Goal: Task Accomplishment & Management: Use online tool/utility

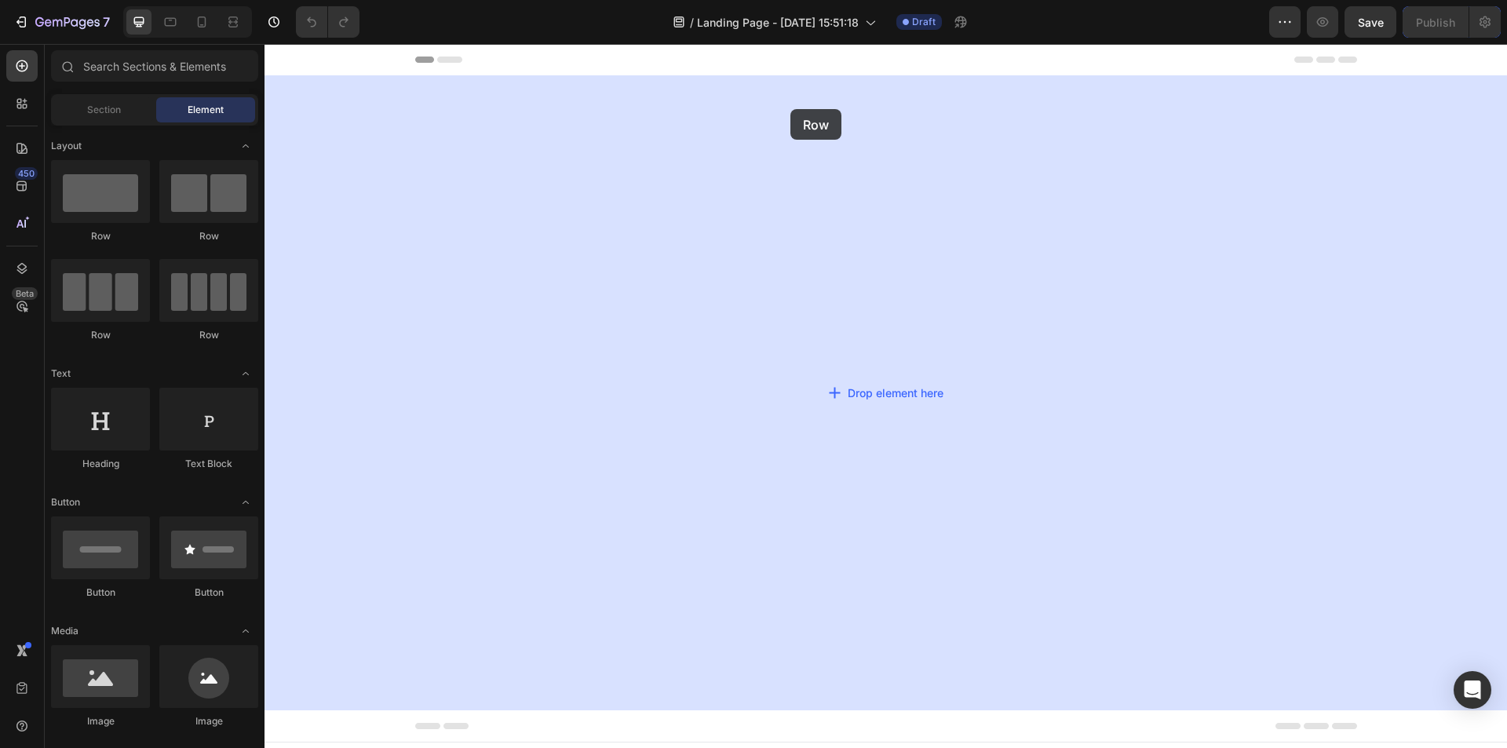
drag, startPoint x: 667, startPoint y: 139, endPoint x: 791, endPoint y: 109, distance: 127.6
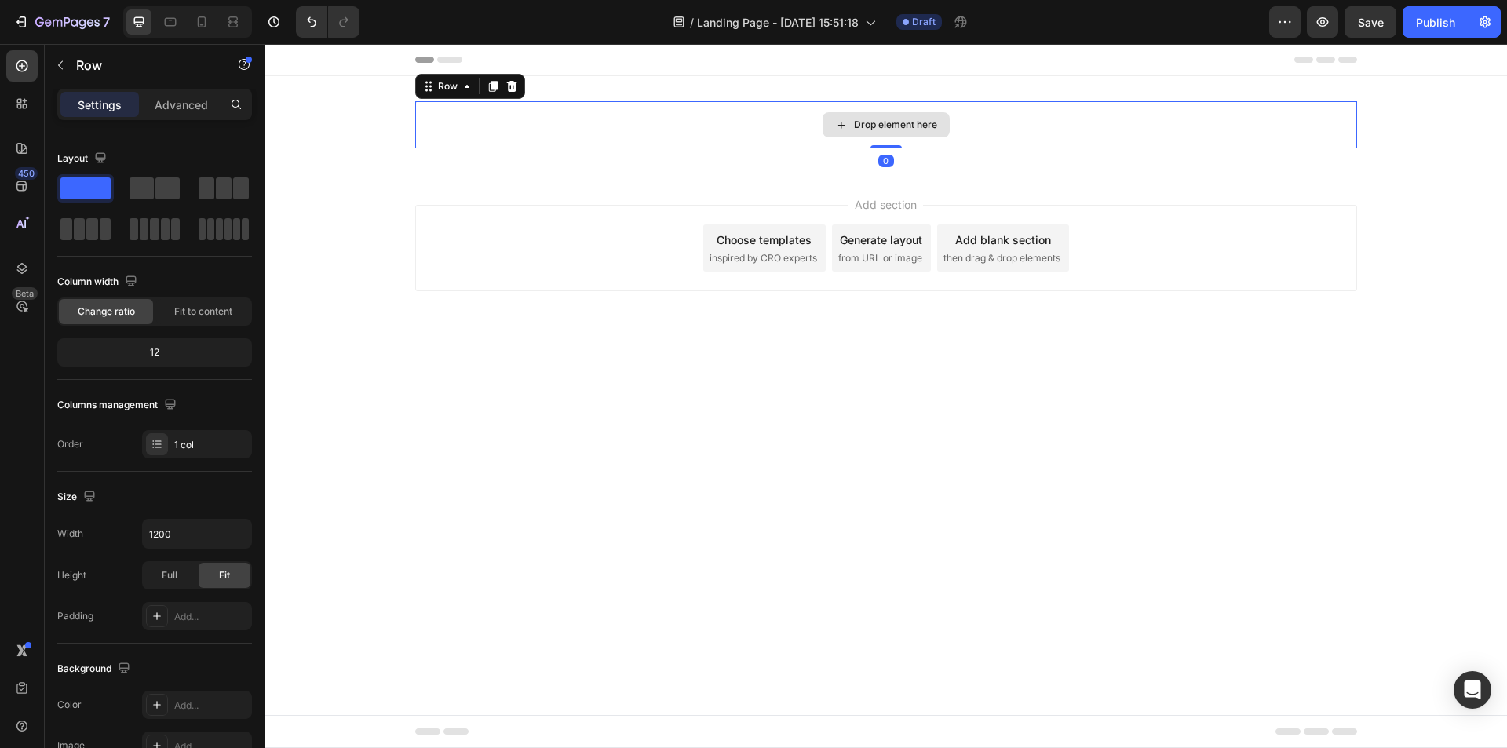
drag, startPoint x: 889, startPoint y: 159, endPoint x: 885, endPoint y: 141, distance: 19.4
click at [885, 141] on div "Drop element here Row 0" at bounding box center [886, 124] width 942 height 47
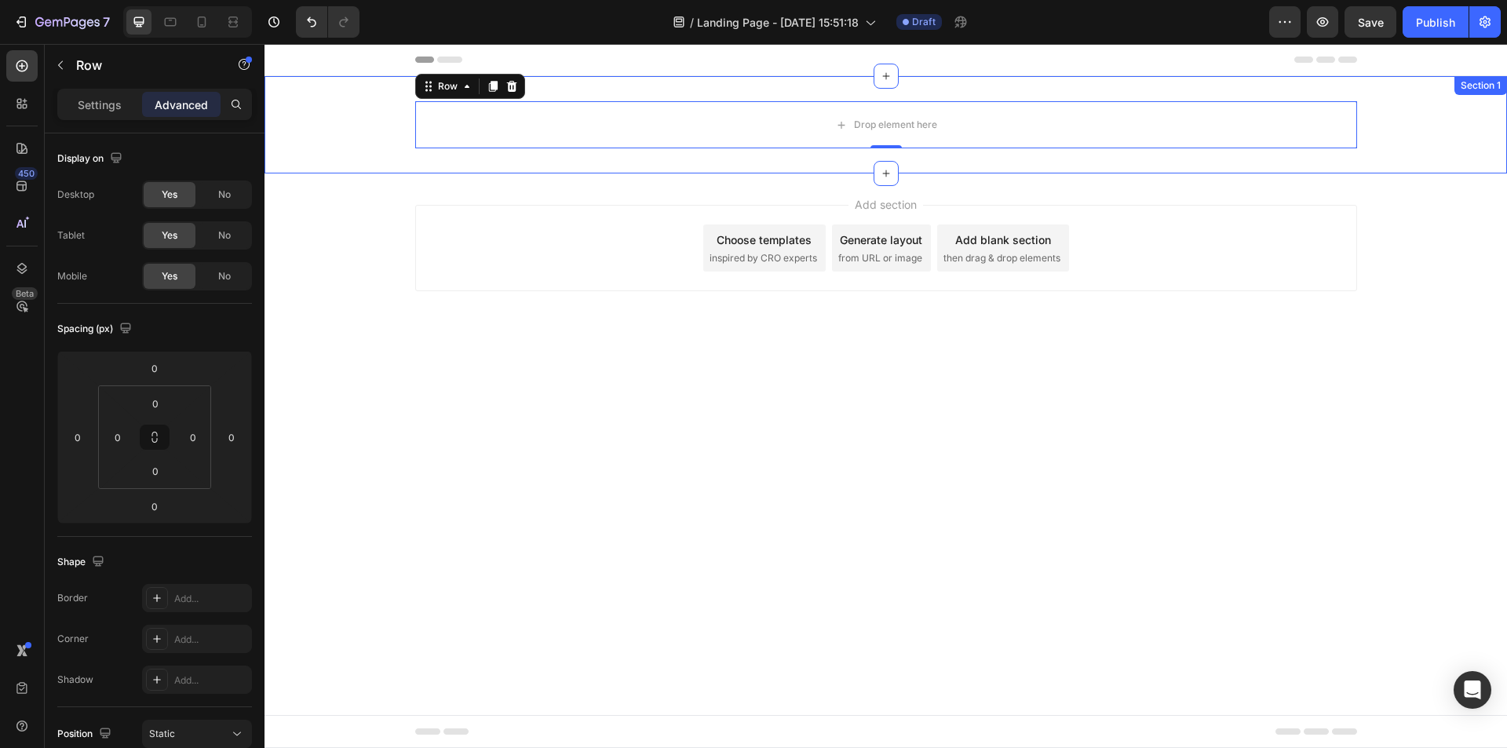
click at [353, 116] on div "Drop element here Row 0" at bounding box center [886, 124] width 1243 height 47
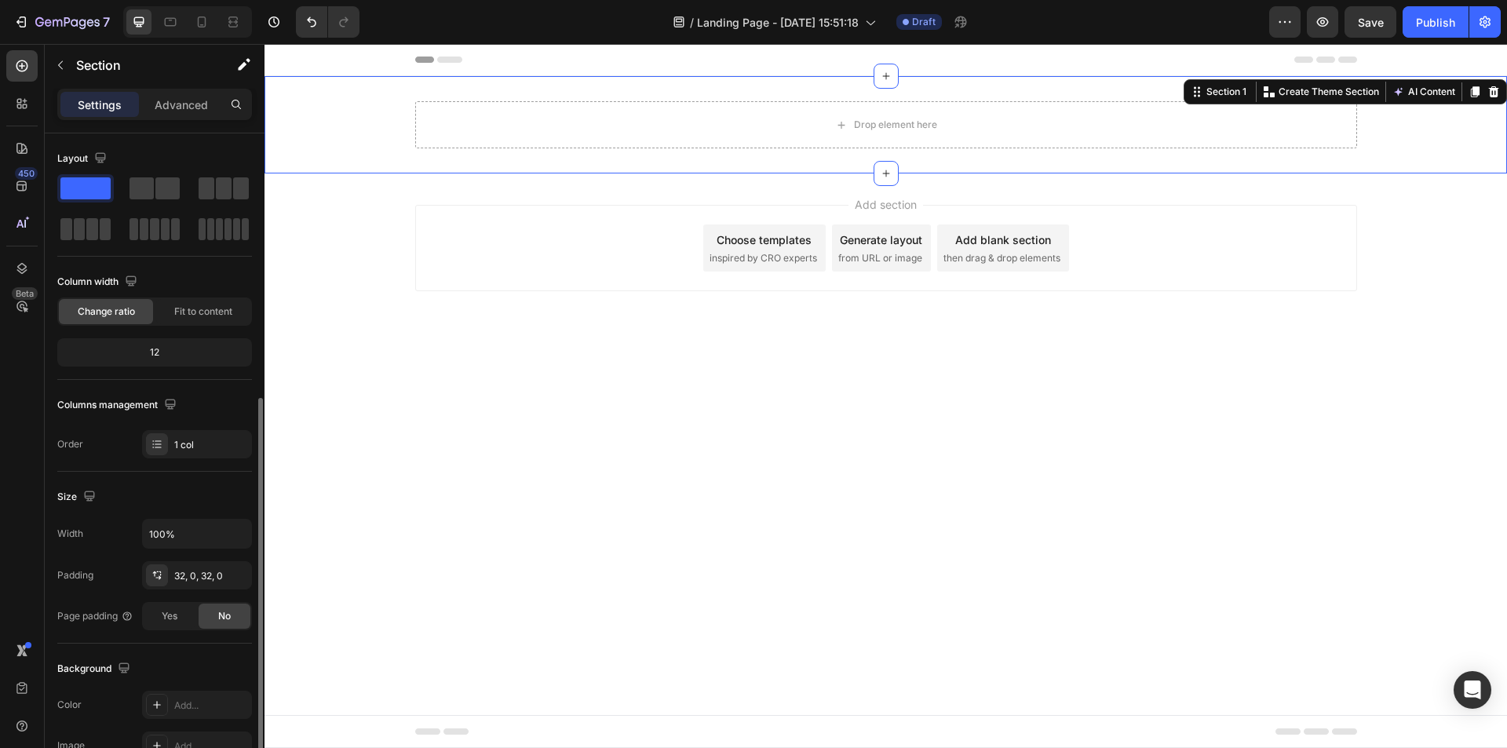
scroll to position [236, 0]
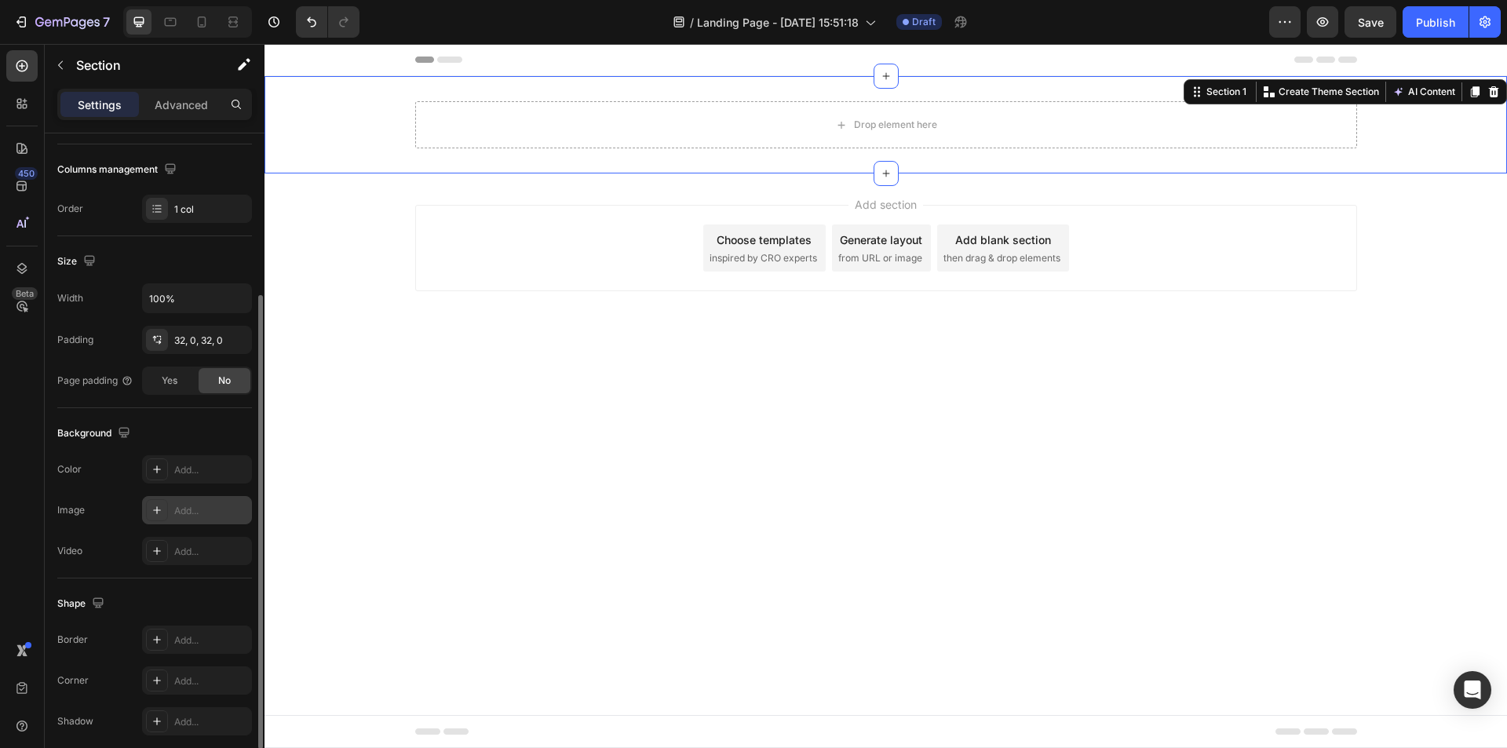
click at [177, 502] on div "Add..." at bounding box center [197, 510] width 110 height 28
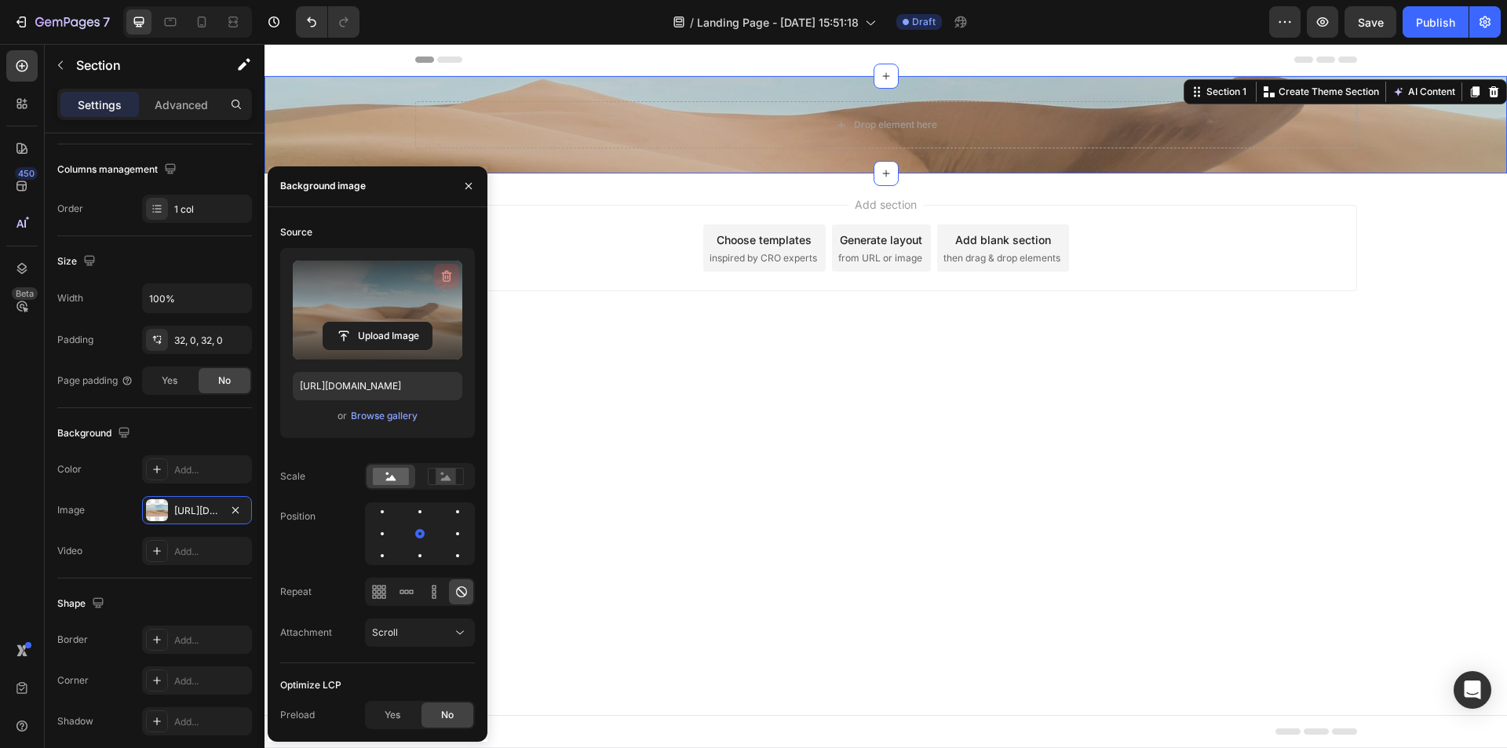
click at [447, 268] on icon "button" at bounding box center [447, 276] width 16 height 16
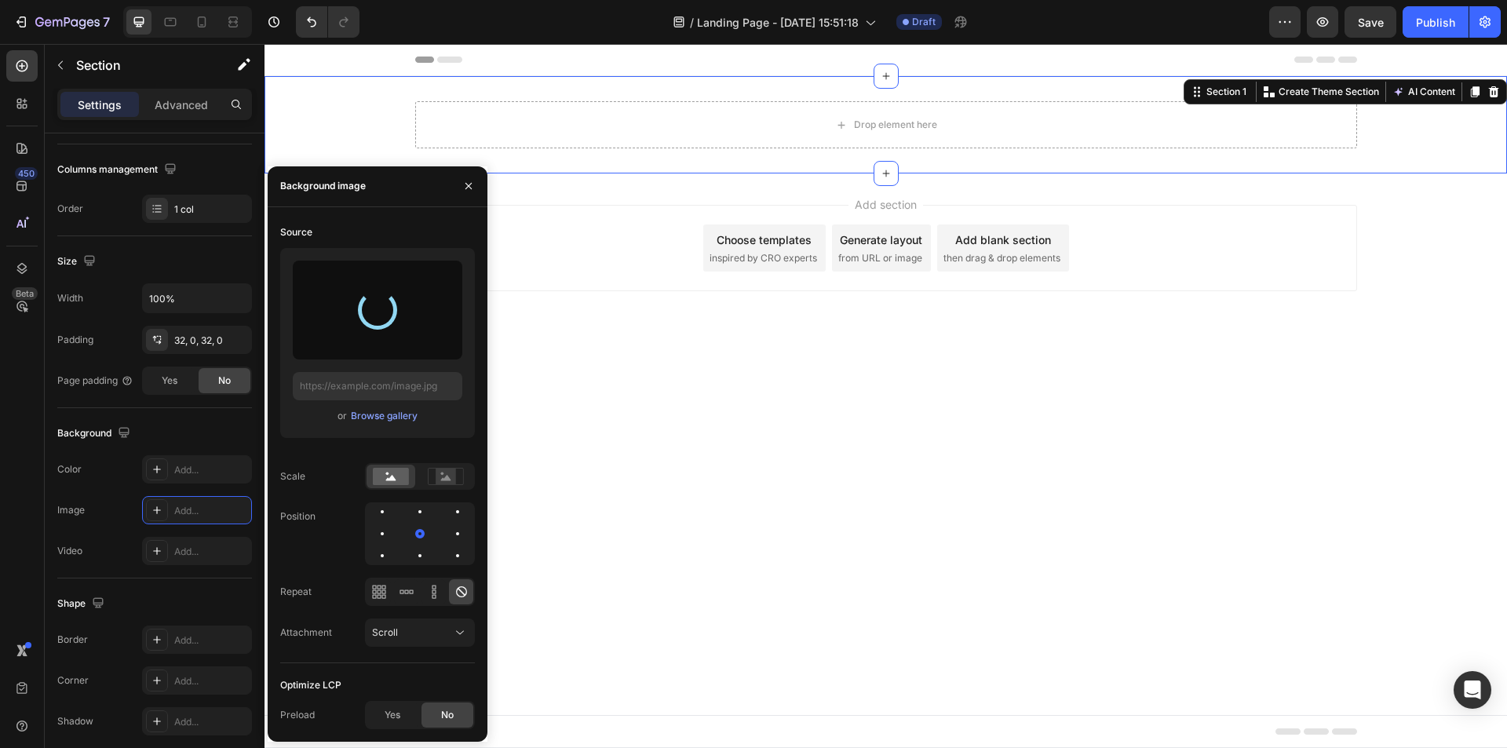
type input "[URL][DOMAIN_NAME]"
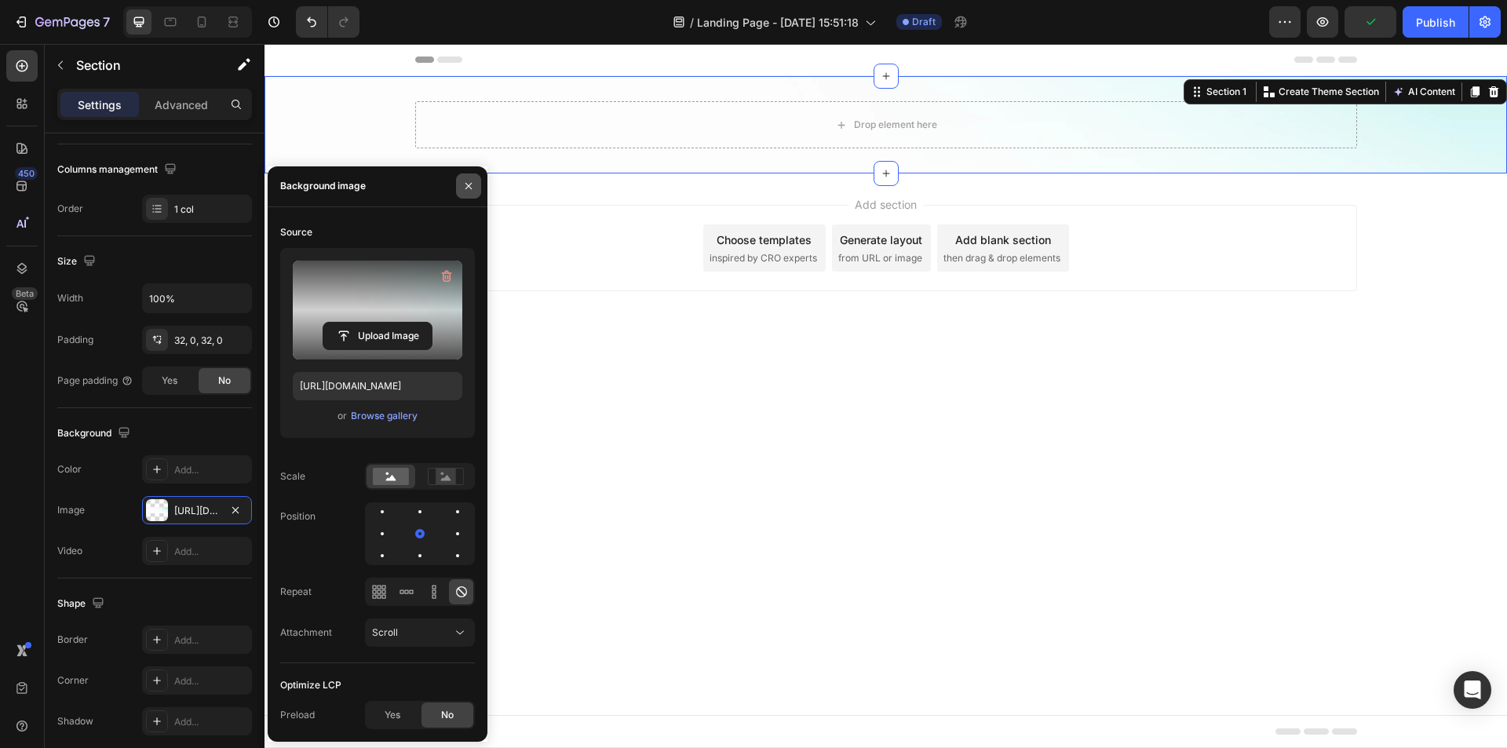
click at [468, 184] on icon "button" at bounding box center [468, 186] width 13 height 13
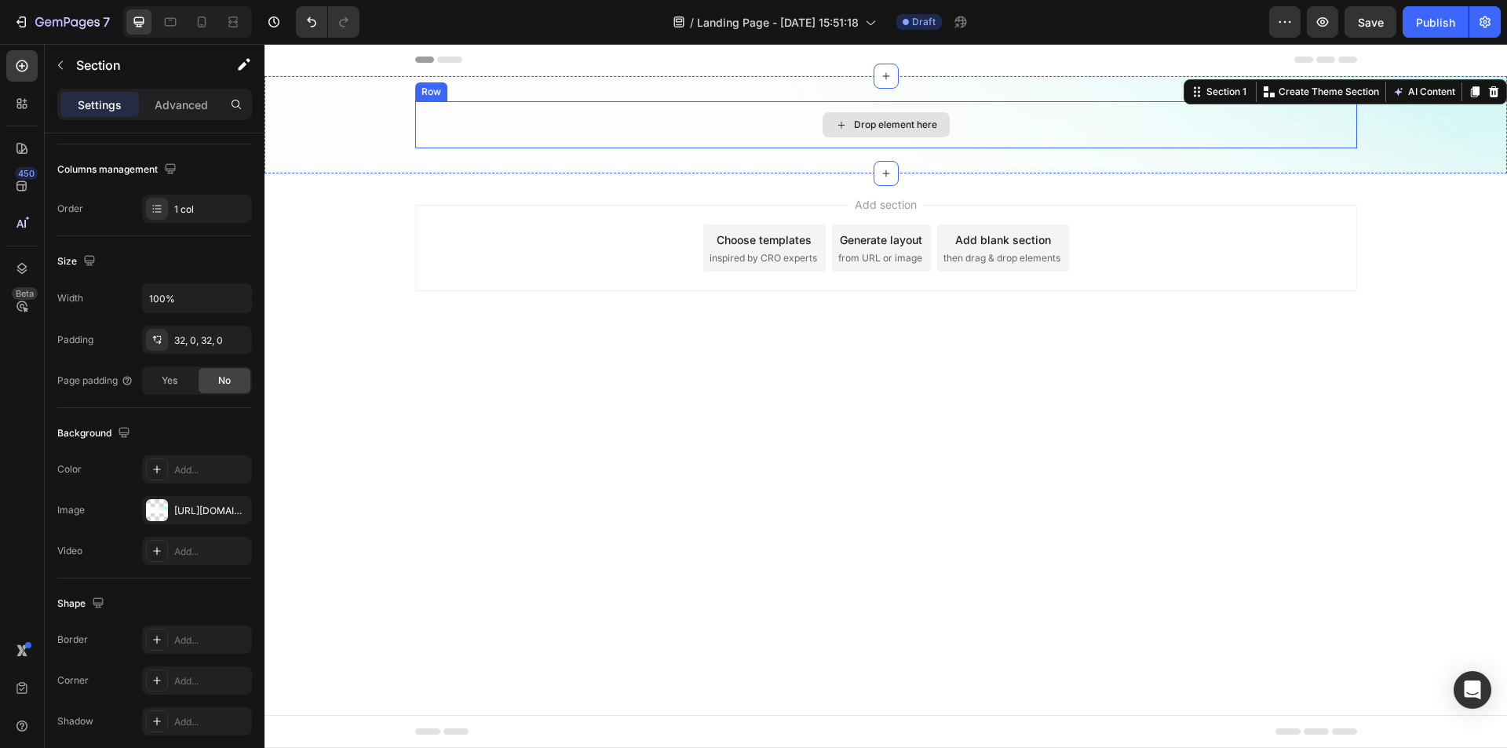
click at [524, 130] on div "Drop element here" at bounding box center [886, 124] width 942 height 47
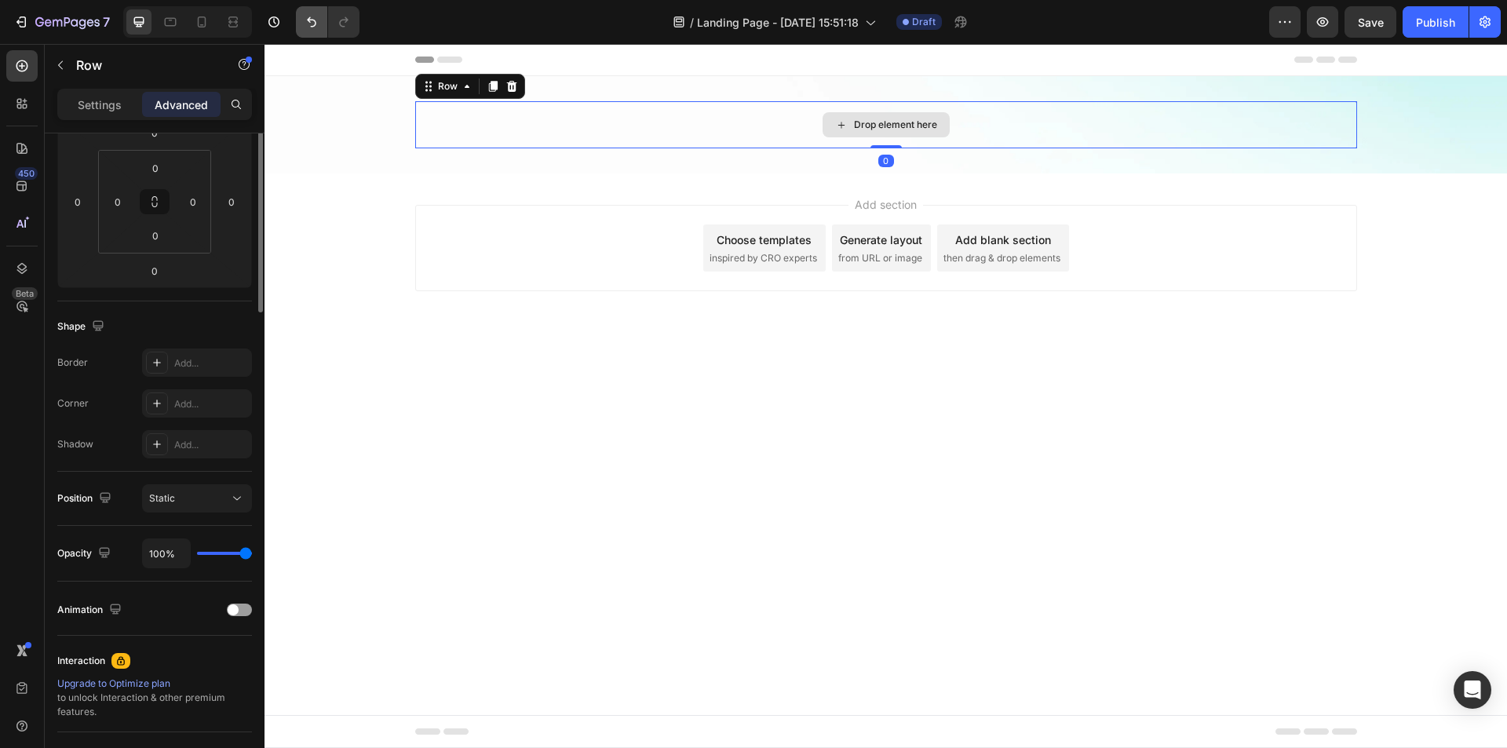
scroll to position [0, 0]
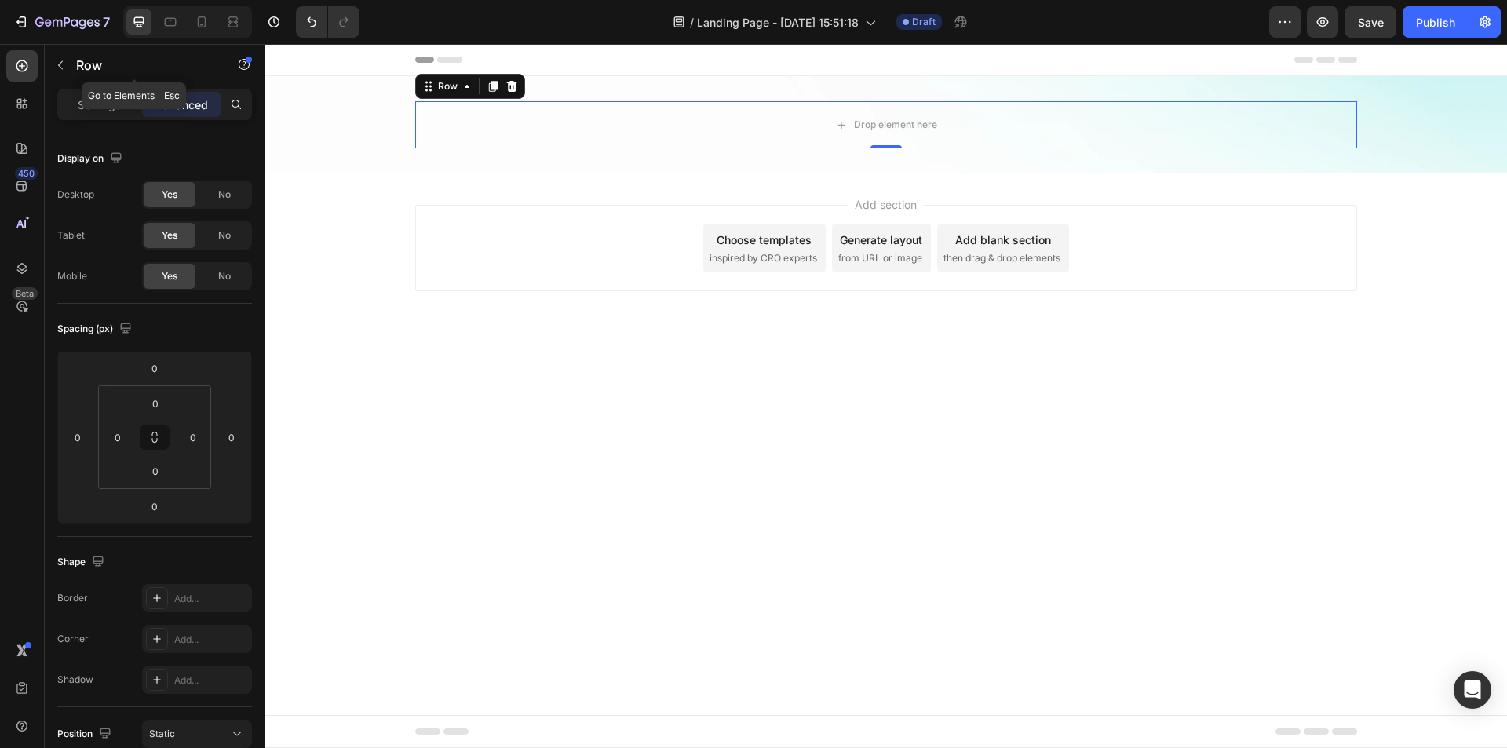
click at [68, 63] on button "button" at bounding box center [60, 65] width 25 height 25
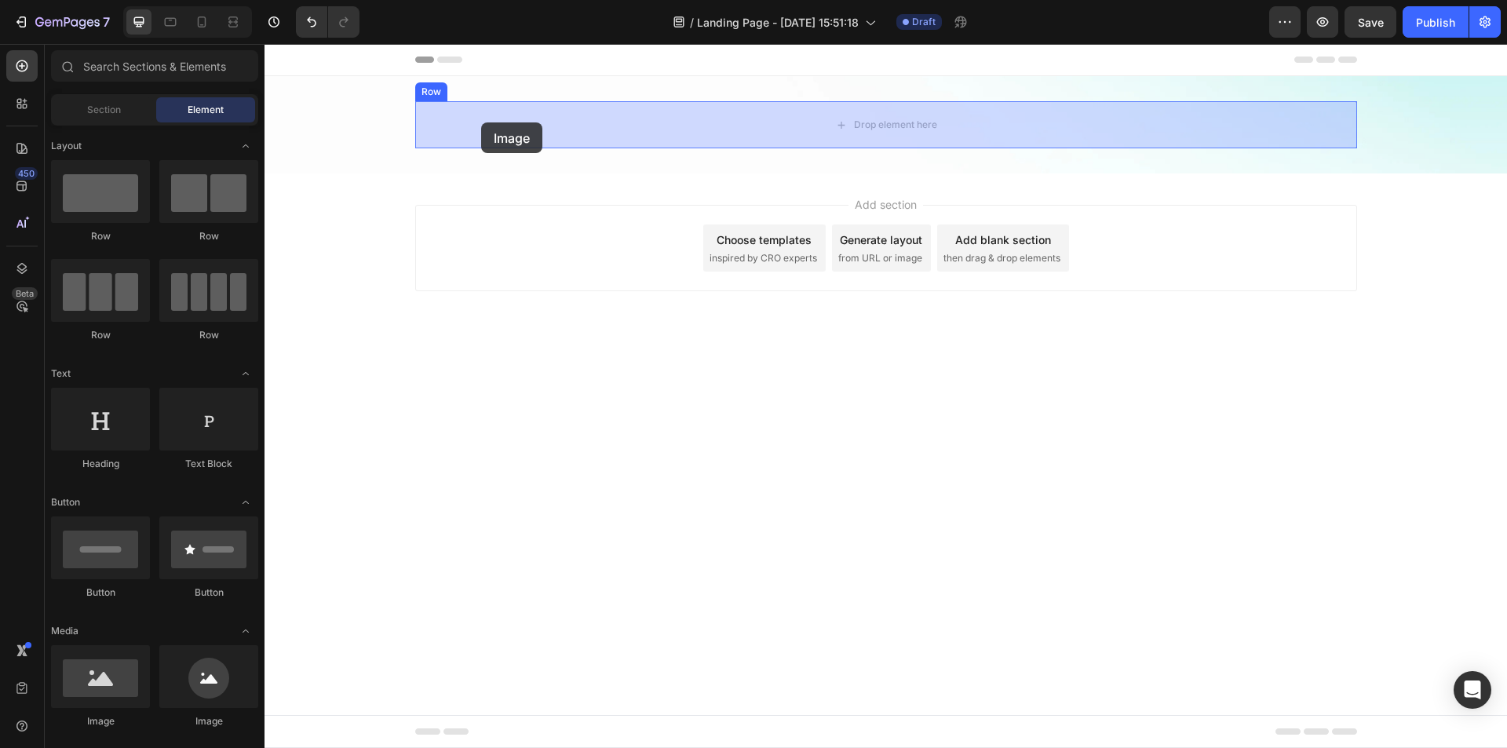
drag, startPoint x: 482, startPoint y: 716, endPoint x: 481, endPoint y: 122, distance: 593.5
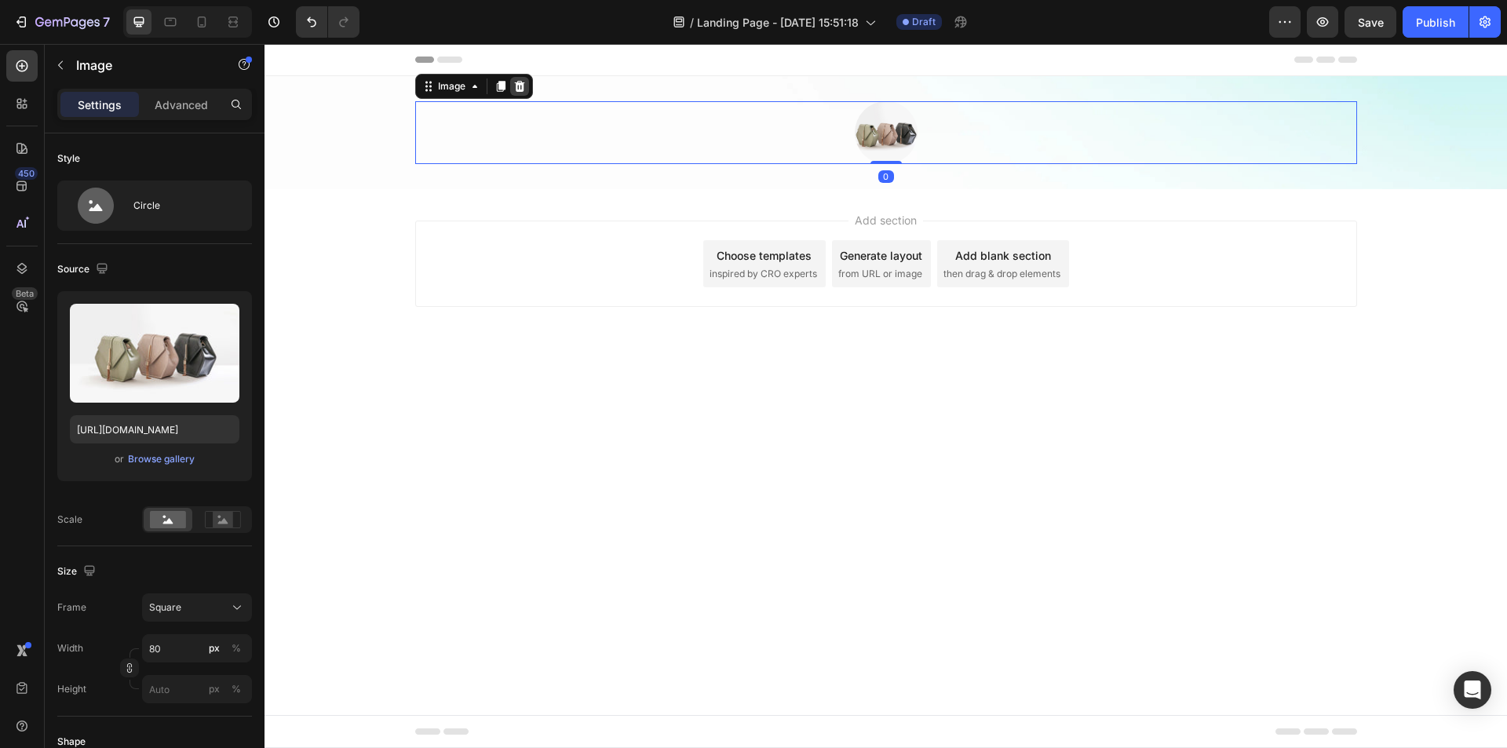
click at [518, 90] on icon at bounding box center [519, 86] width 10 height 11
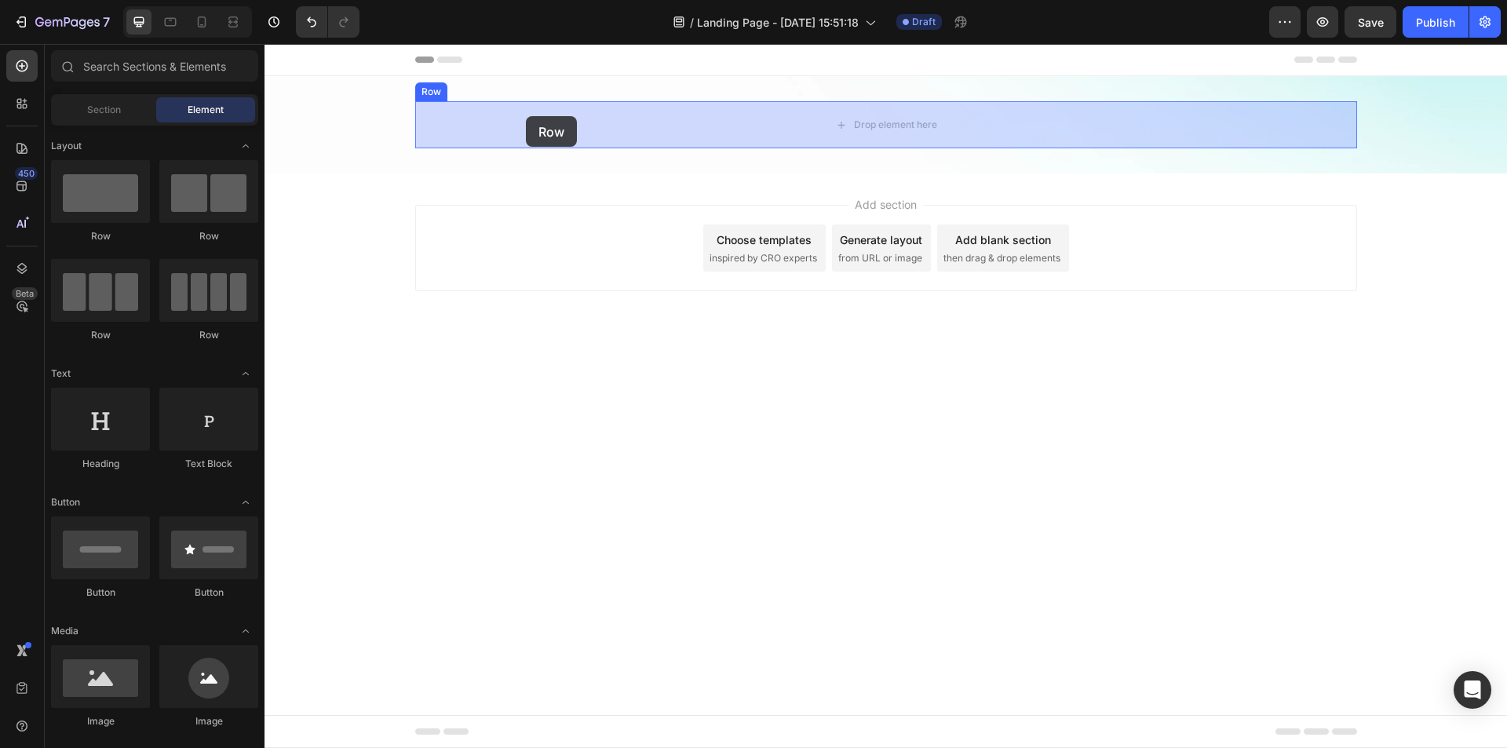
drag, startPoint x: 384, startPoint y: 238, endPoint x: 526, endPoint y: 116, distance: 187.1
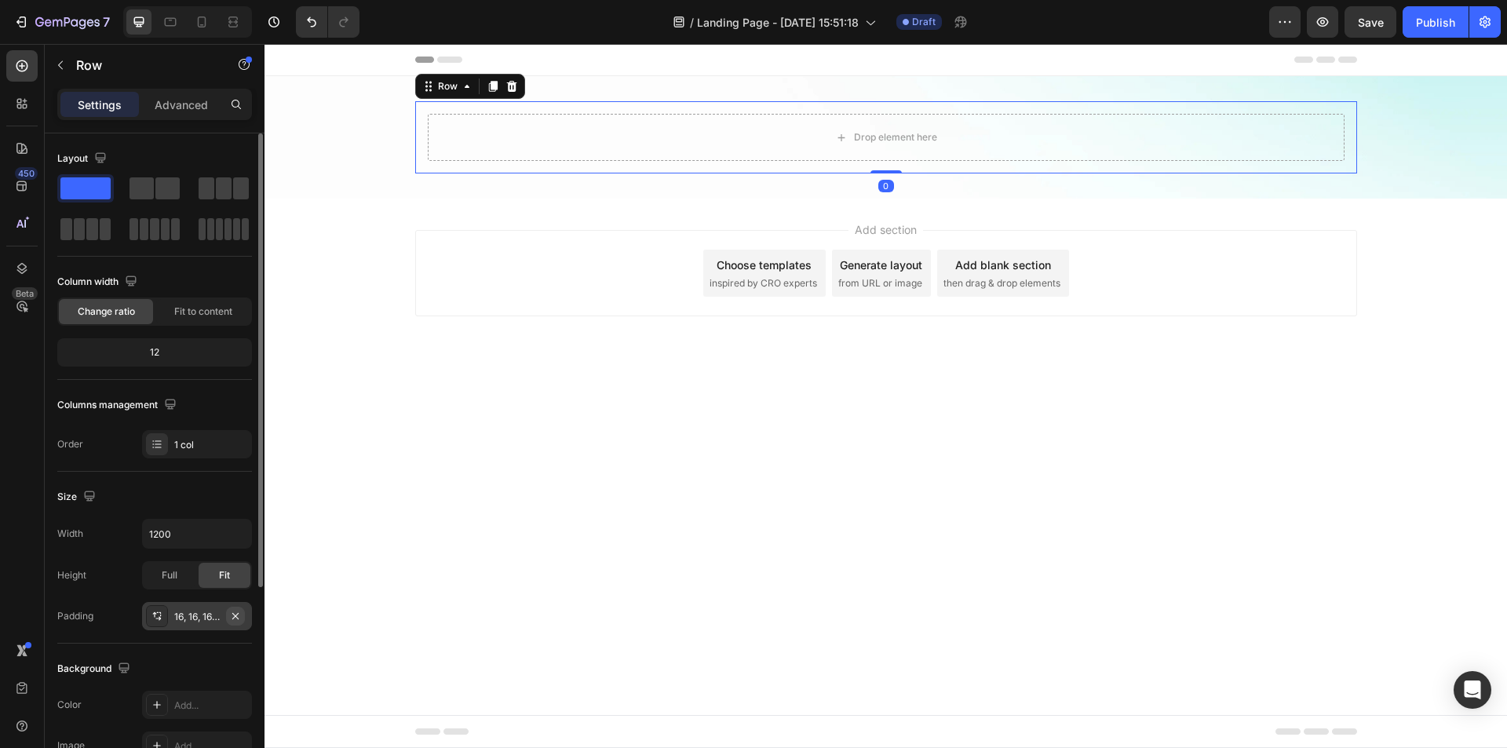
click at [233, 619] on icon "button" at bounding box center [235, 616] width 13 height 13
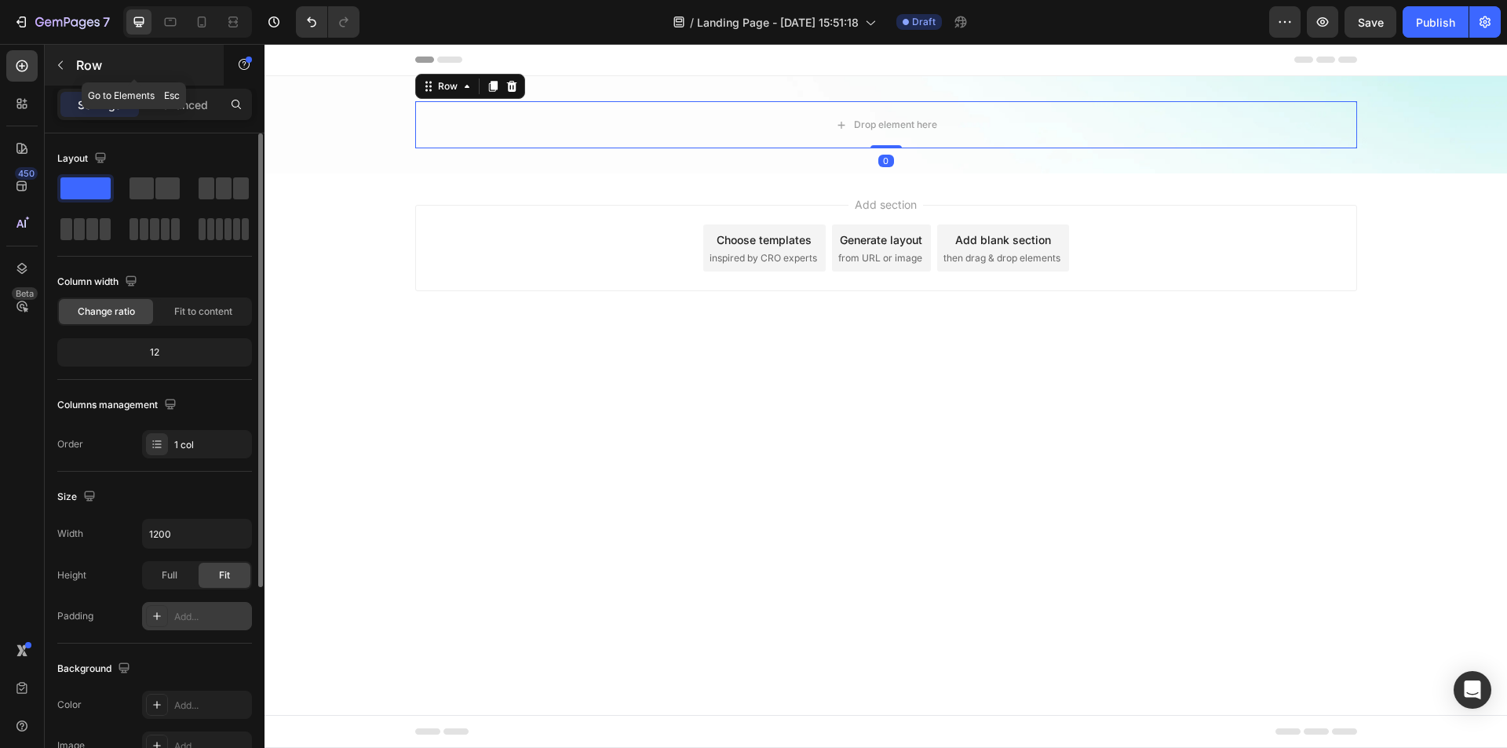
click at [73, 71] on div "Row" at bounding box center [134, 65] width 179 height 41
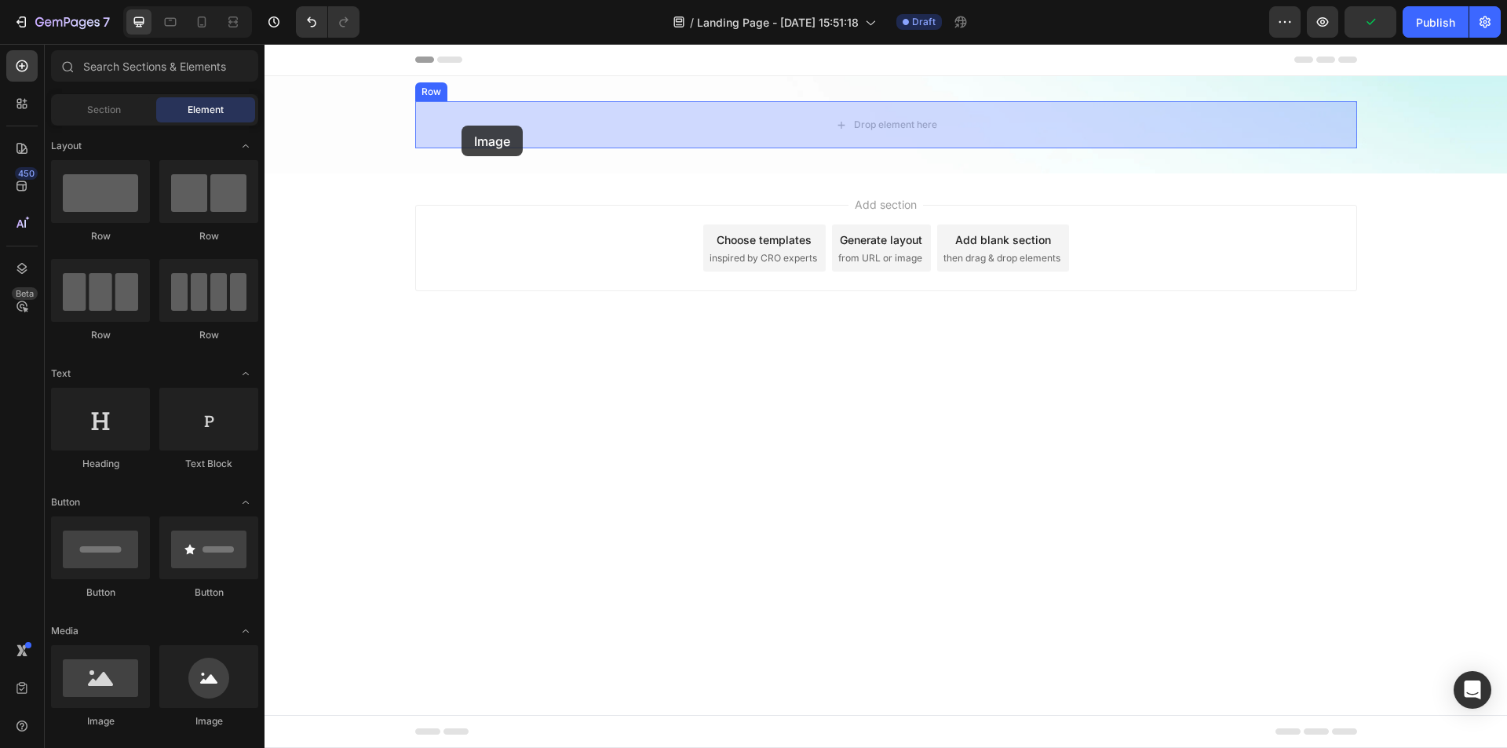
drag, startPoint x: 477, startPoint y: 710, endPoint x: 462, endPoint y: 126, distance: 585.0
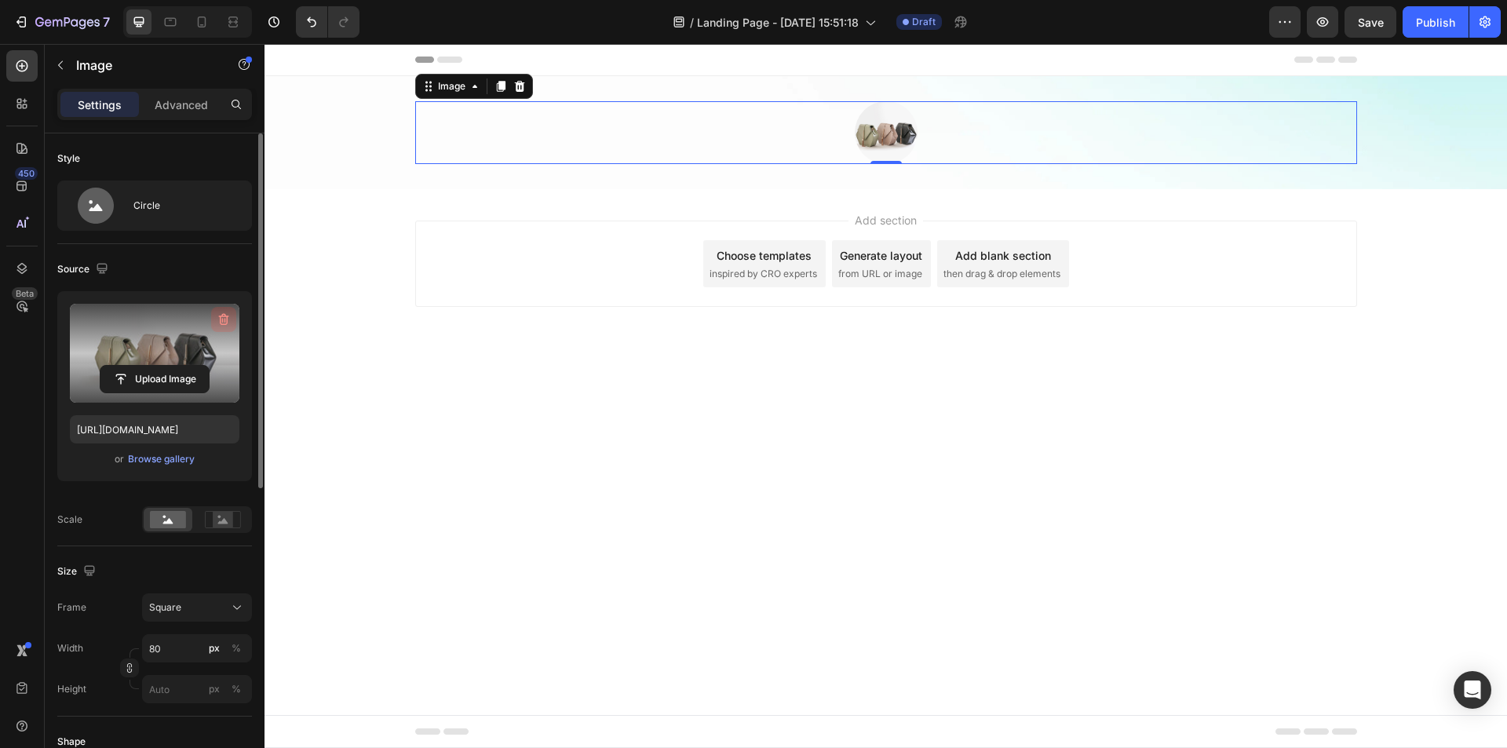
click at [229, 322] on icon "button" at bounding box center [224, 320] width 16 height 16
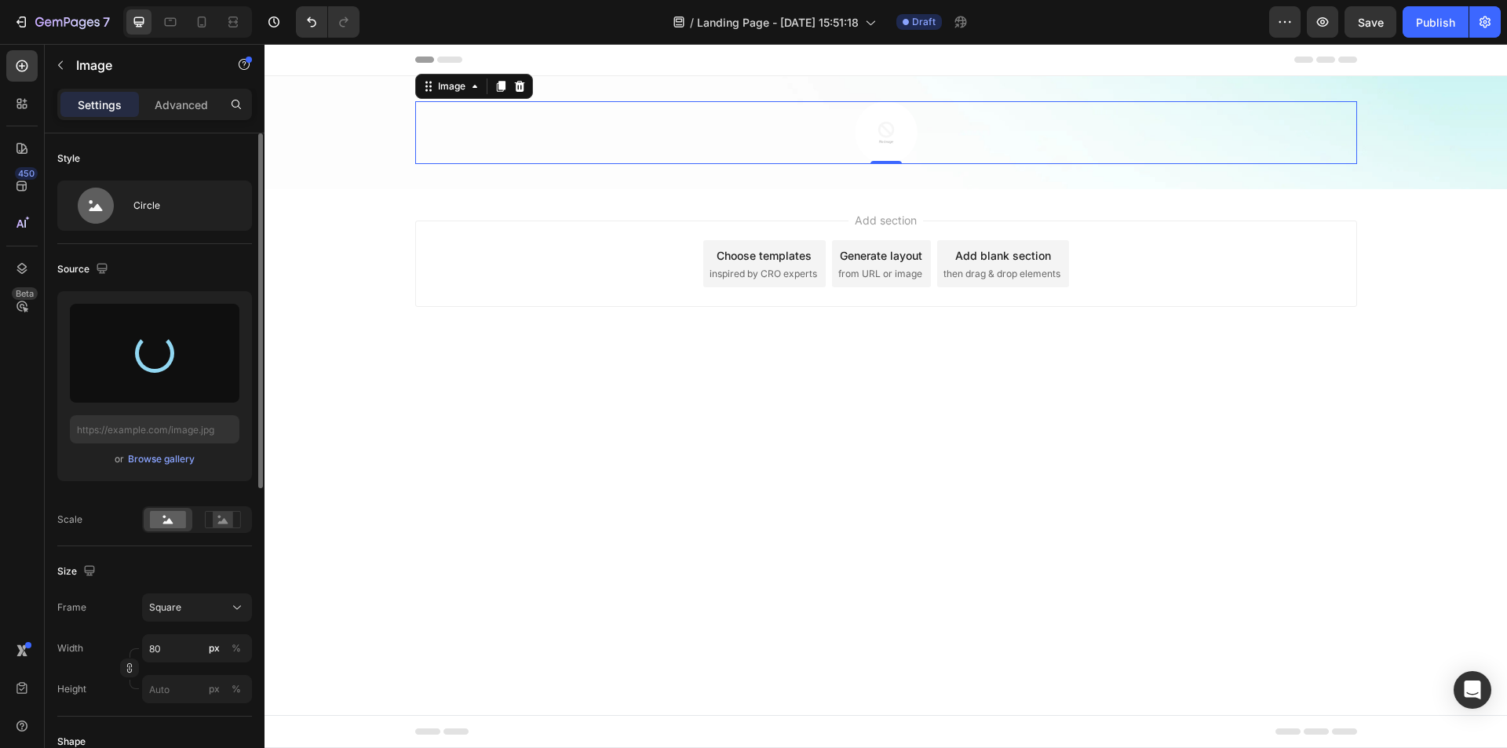
type input "[URL][DOMAIN_NAME]"
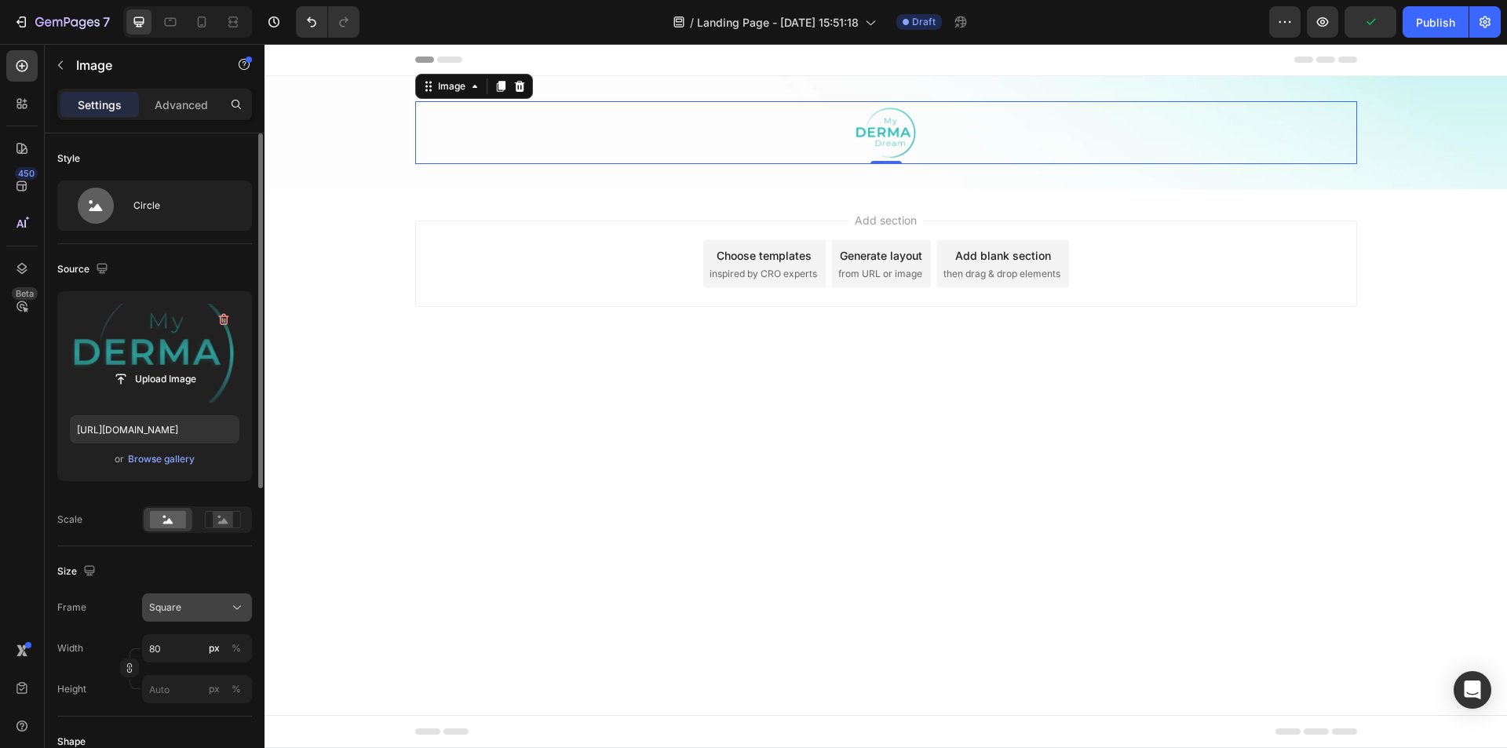
click at [160, 597] on button "Square" at bounding box center [197, 607] width 110 height 28
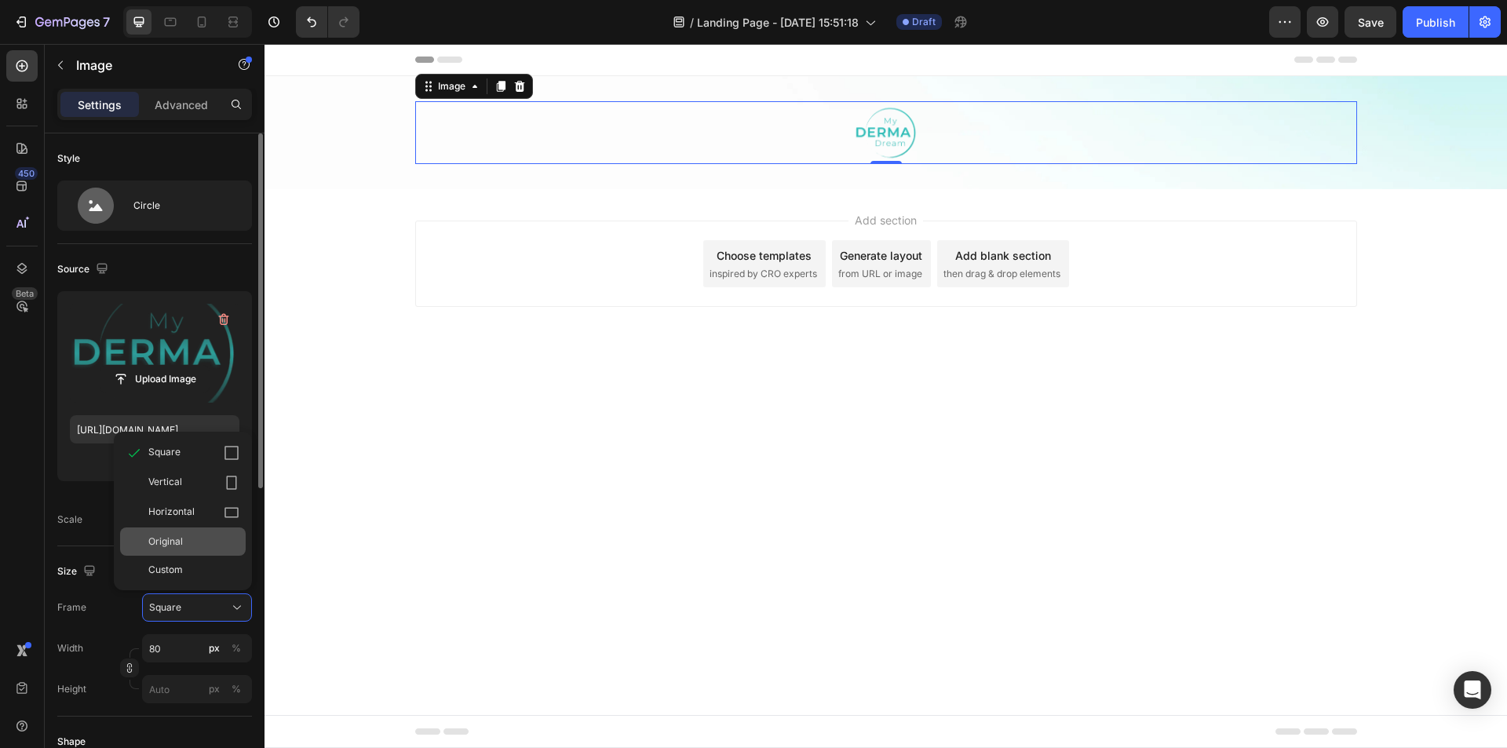
click at [184, 538] on div "Original" at bounding box center [193, 542] width 91 height 14
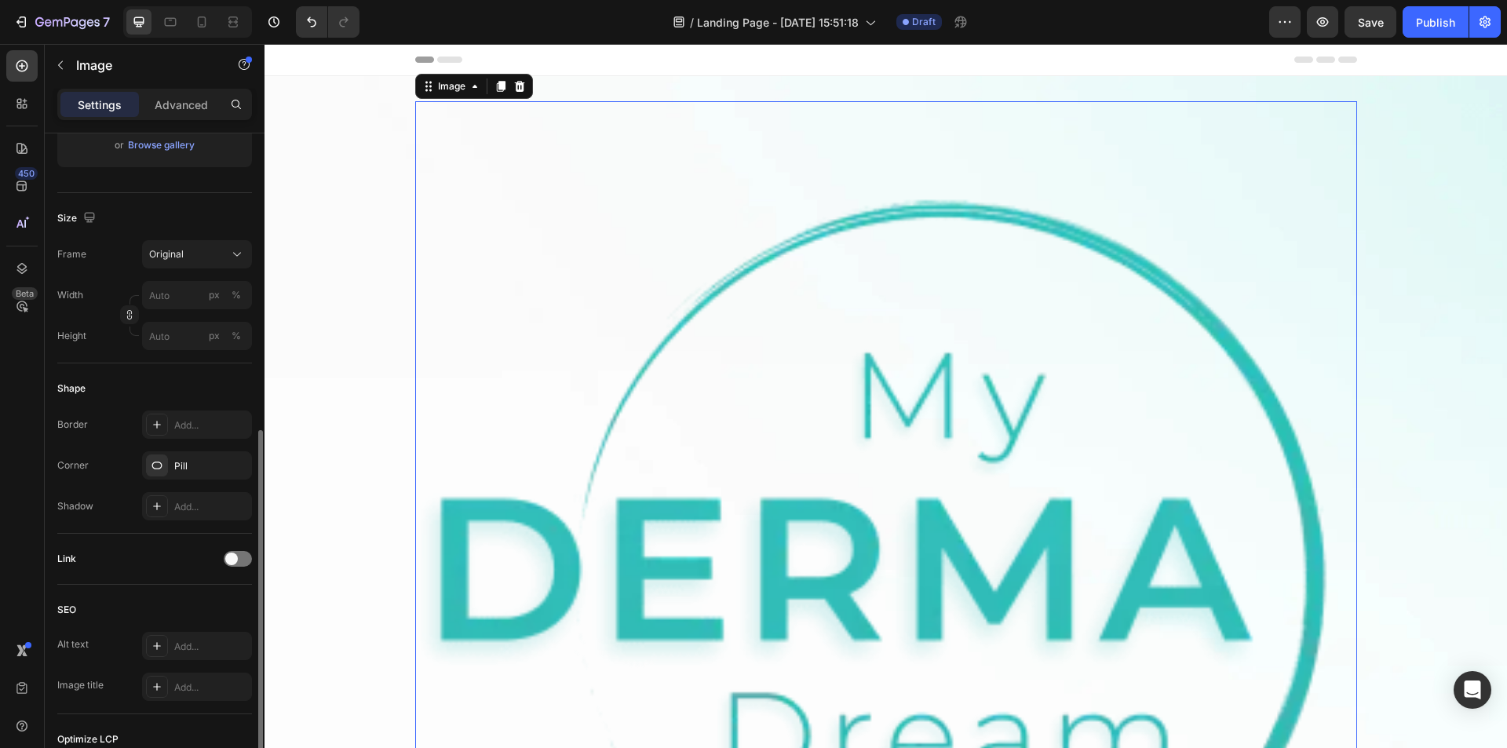
scroll to position [393, 0]
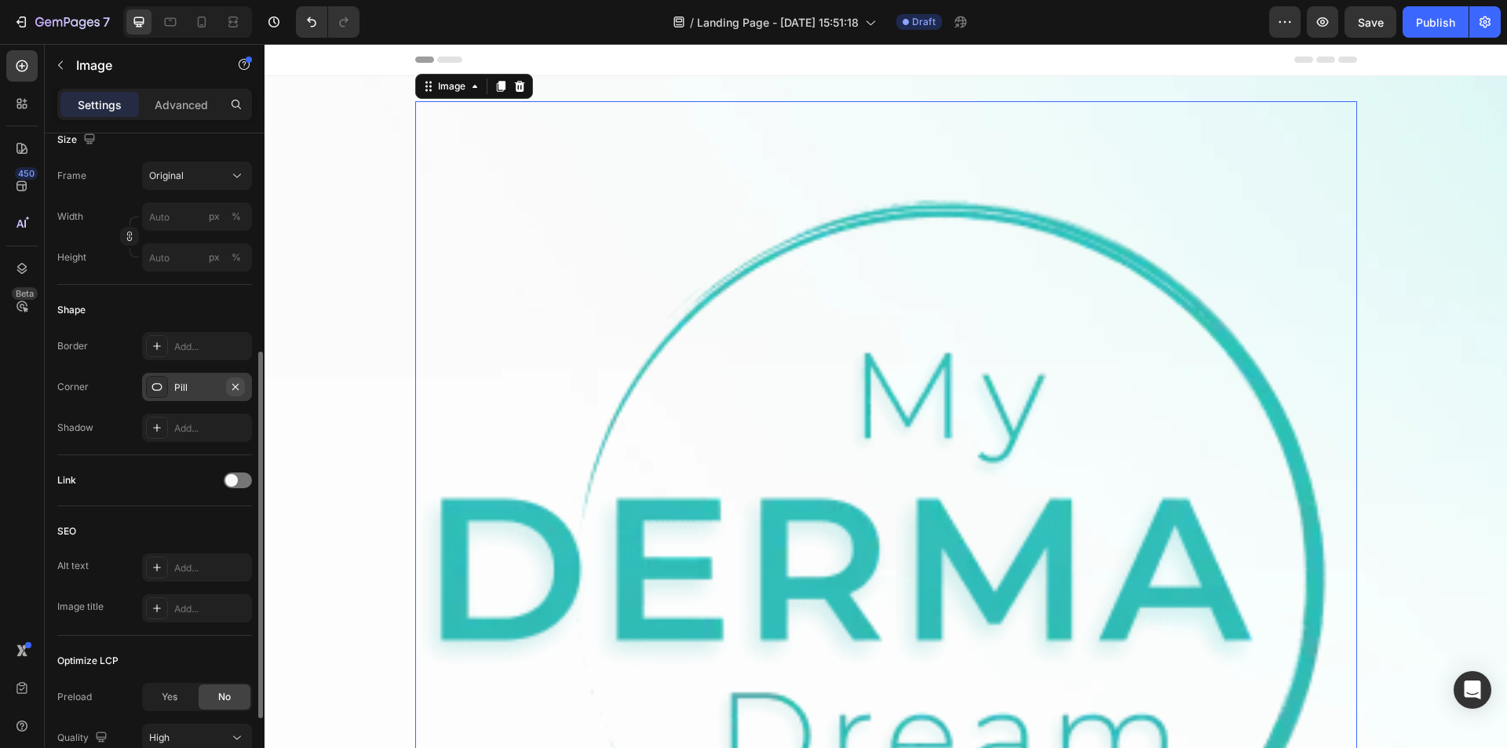
click at [236, 384] on icon "button" at bounding box center [235, 387] width 13 height 13
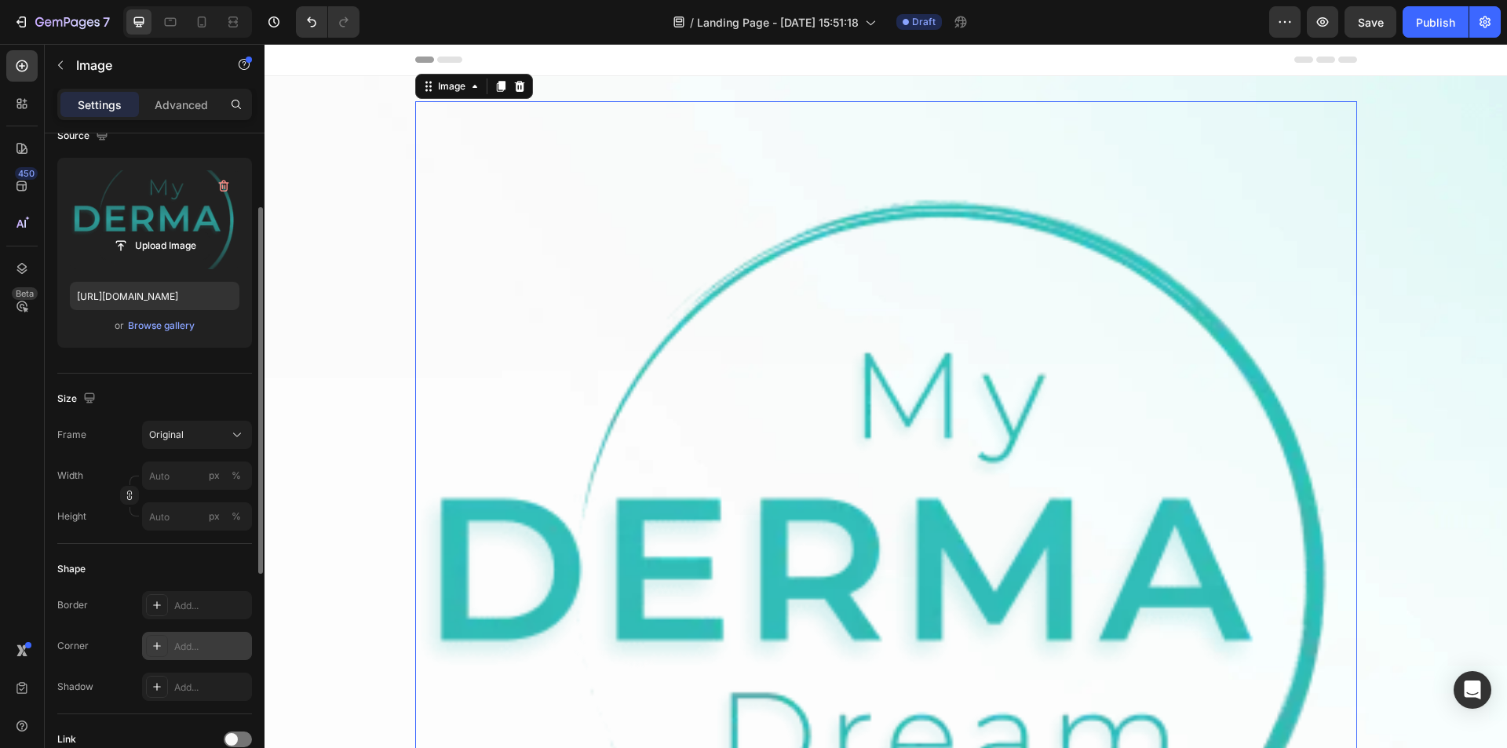
scroll to position [0, 0]
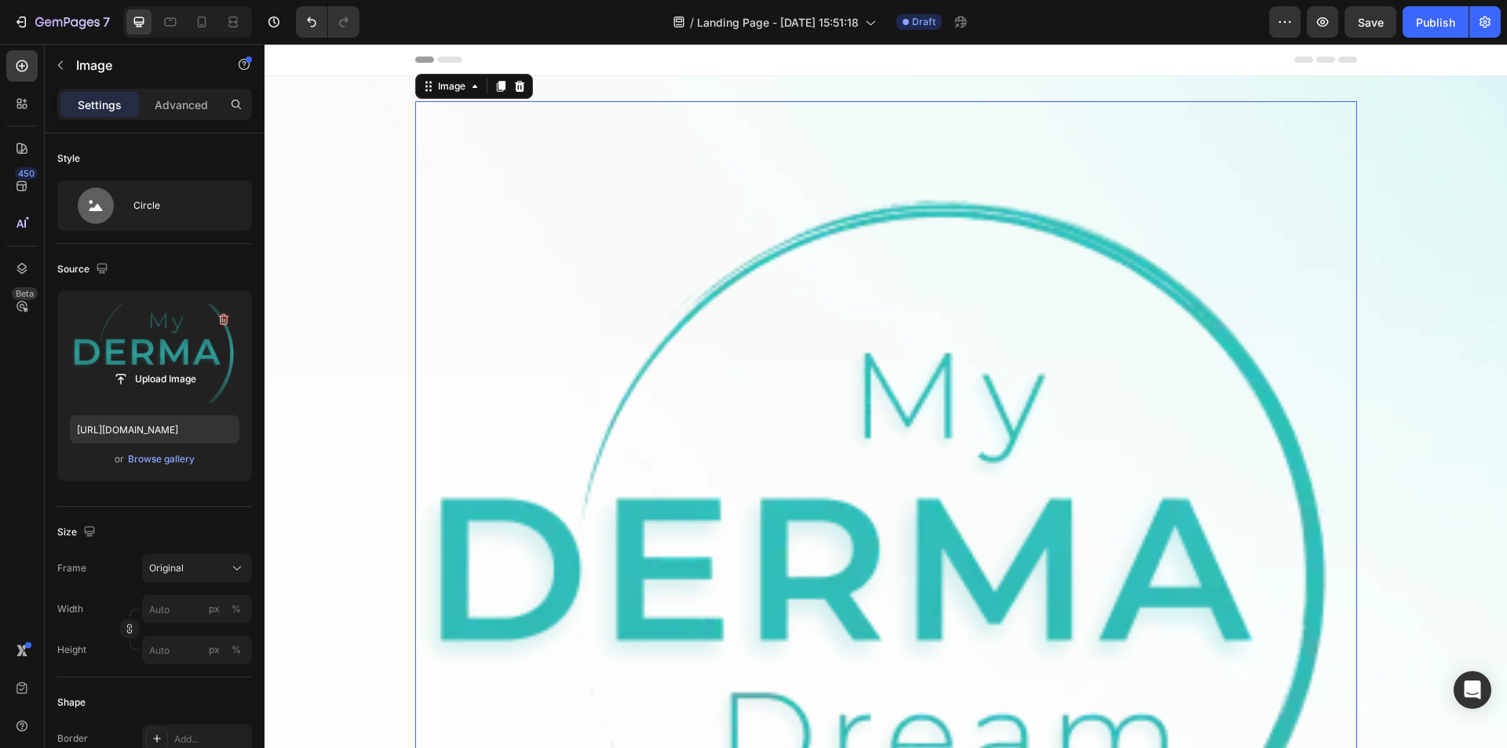
click at [521, 224] on img at bounding box center [886, 576] width 942 height 951
click at [174, 622] on input "px %" at bounding box center [197, 609] width 110 height 28
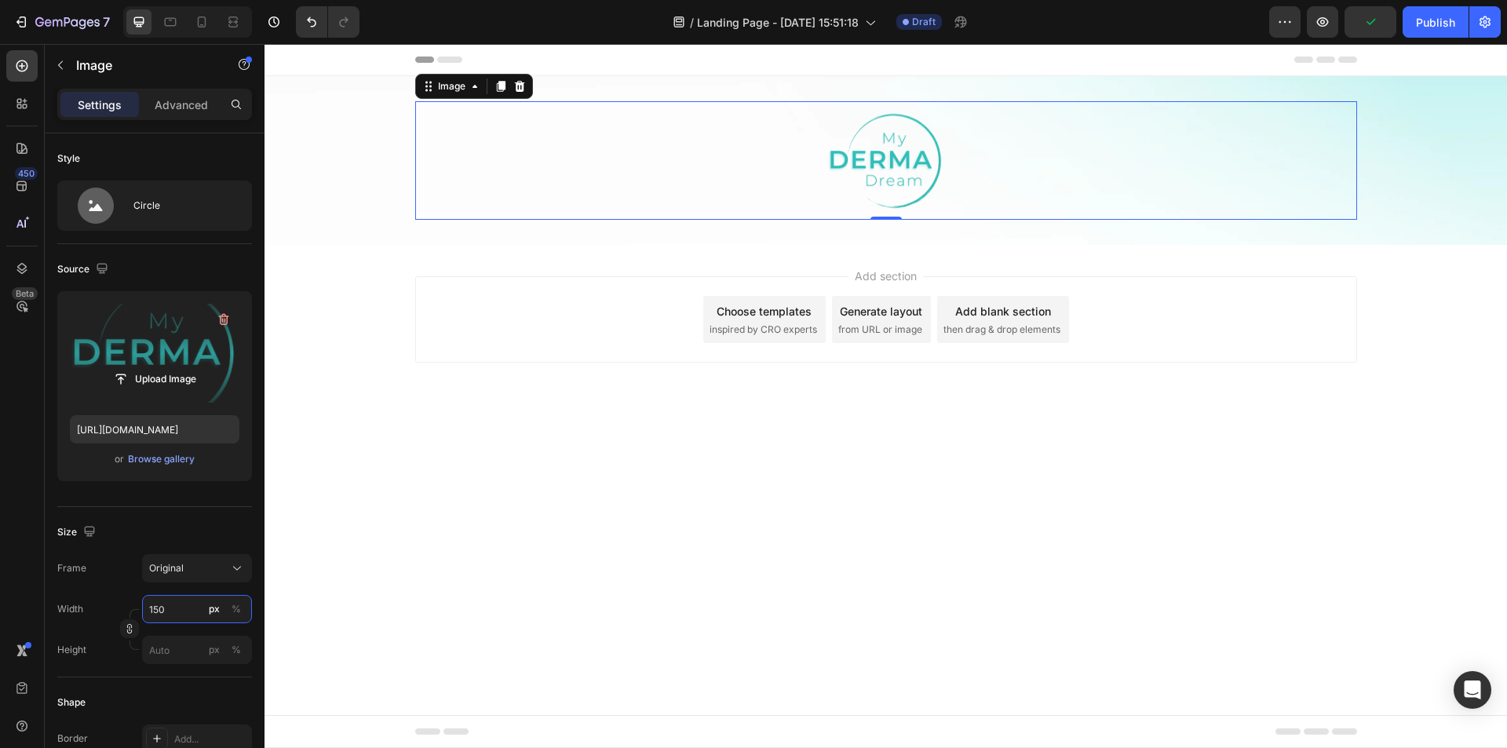
click at [170, 617] on input "150" at bounding box center [197, 609] width 110 height 28
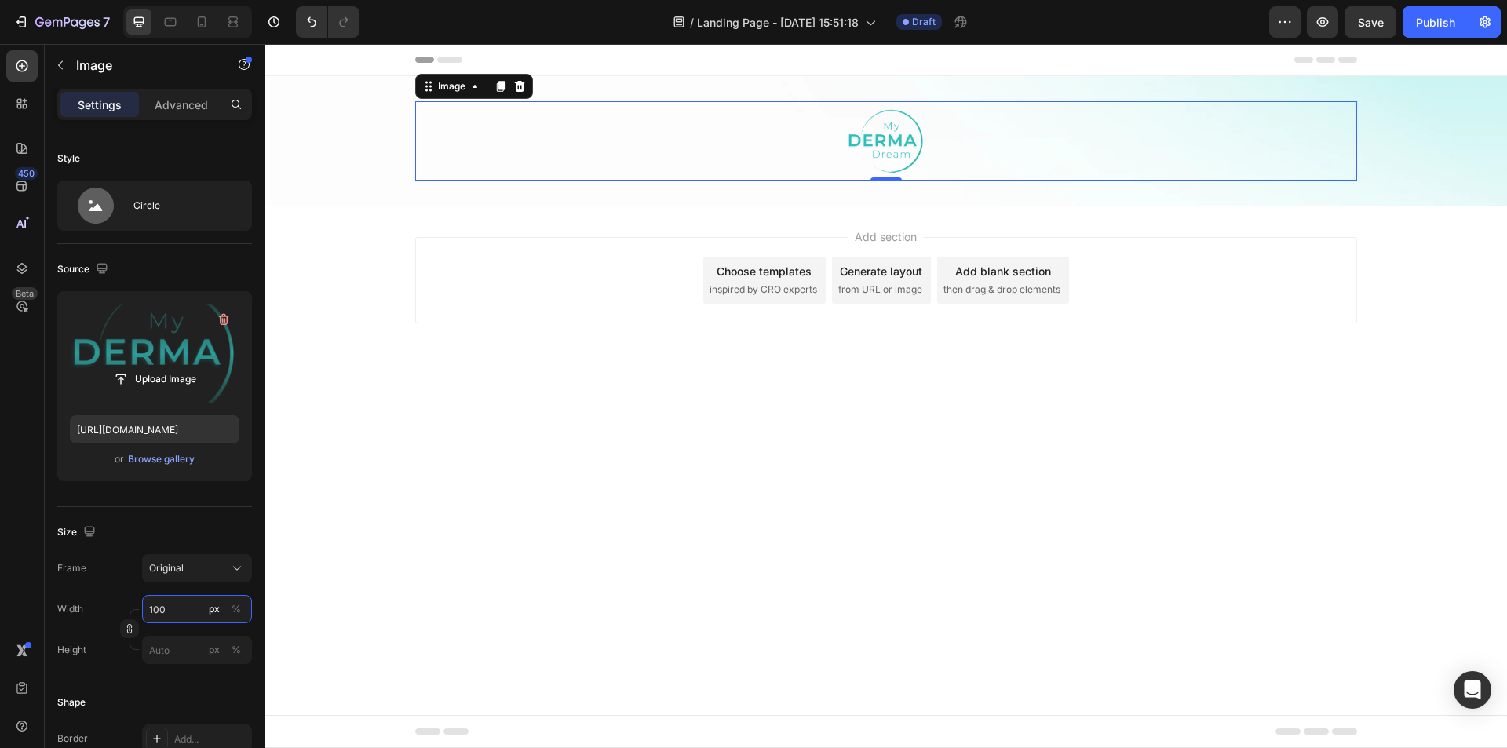
click at [170, 617] on input "100" at bounding box center [197, 609] width 110 height 28
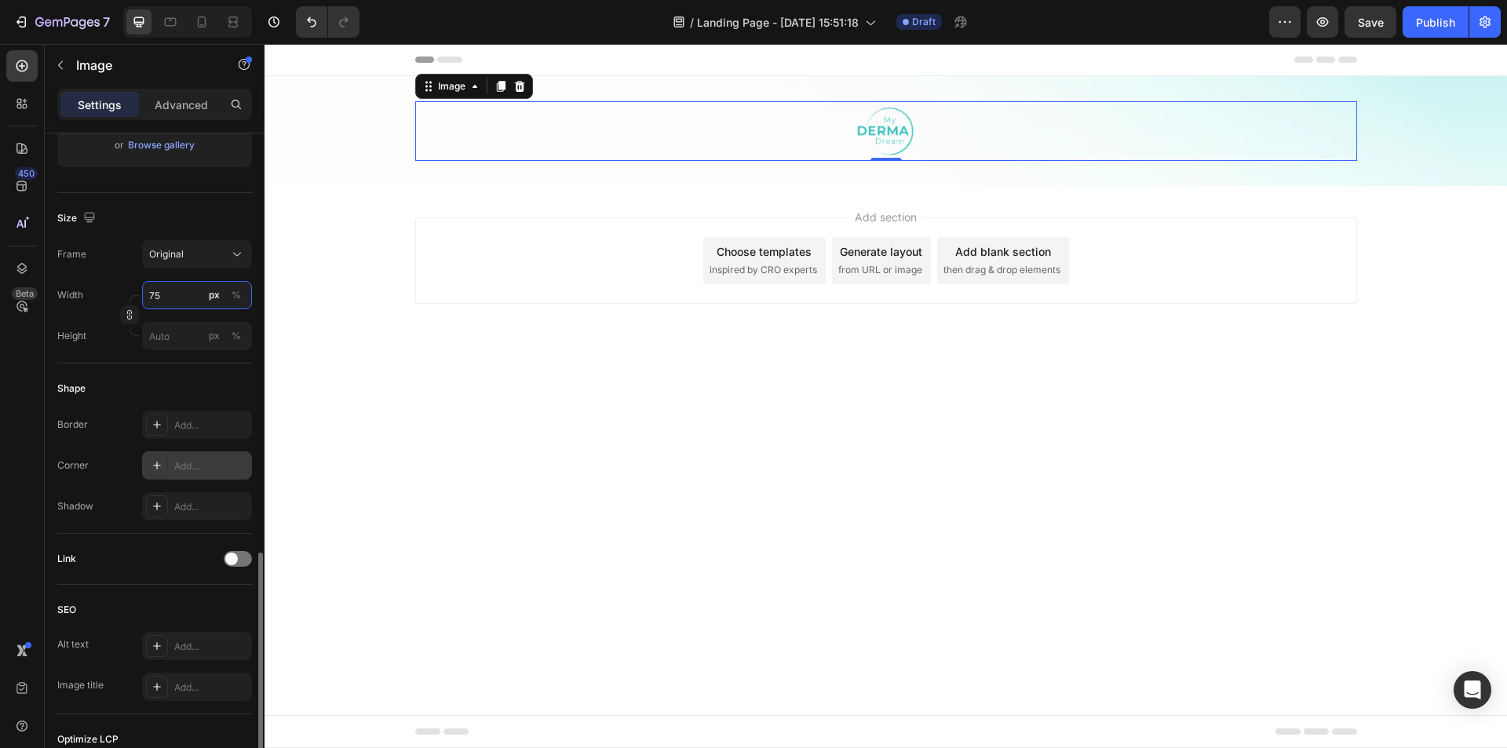
scroll to position [471, 0]
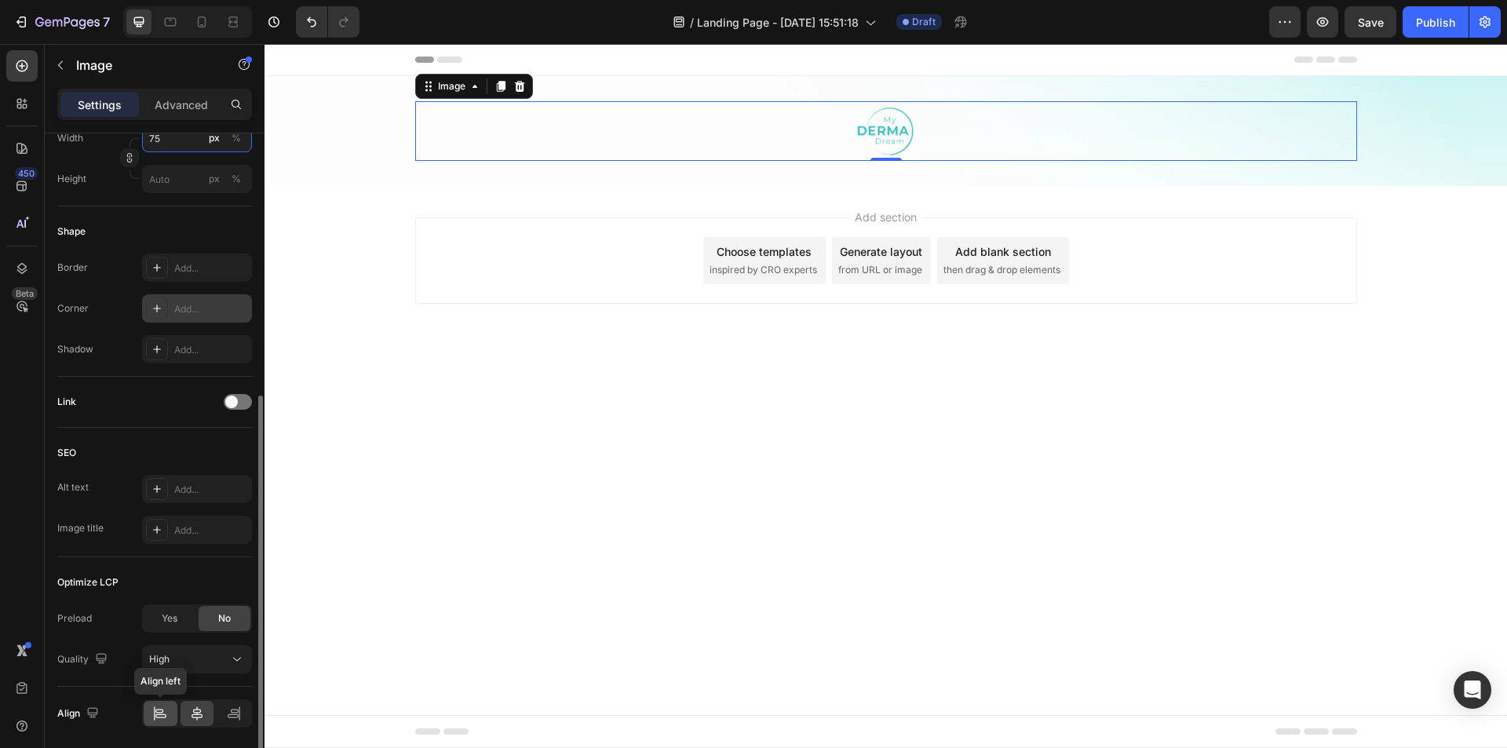
type input "75"
click at [157, 711] on icon at bounding box center [160, 714] width 16 height 16
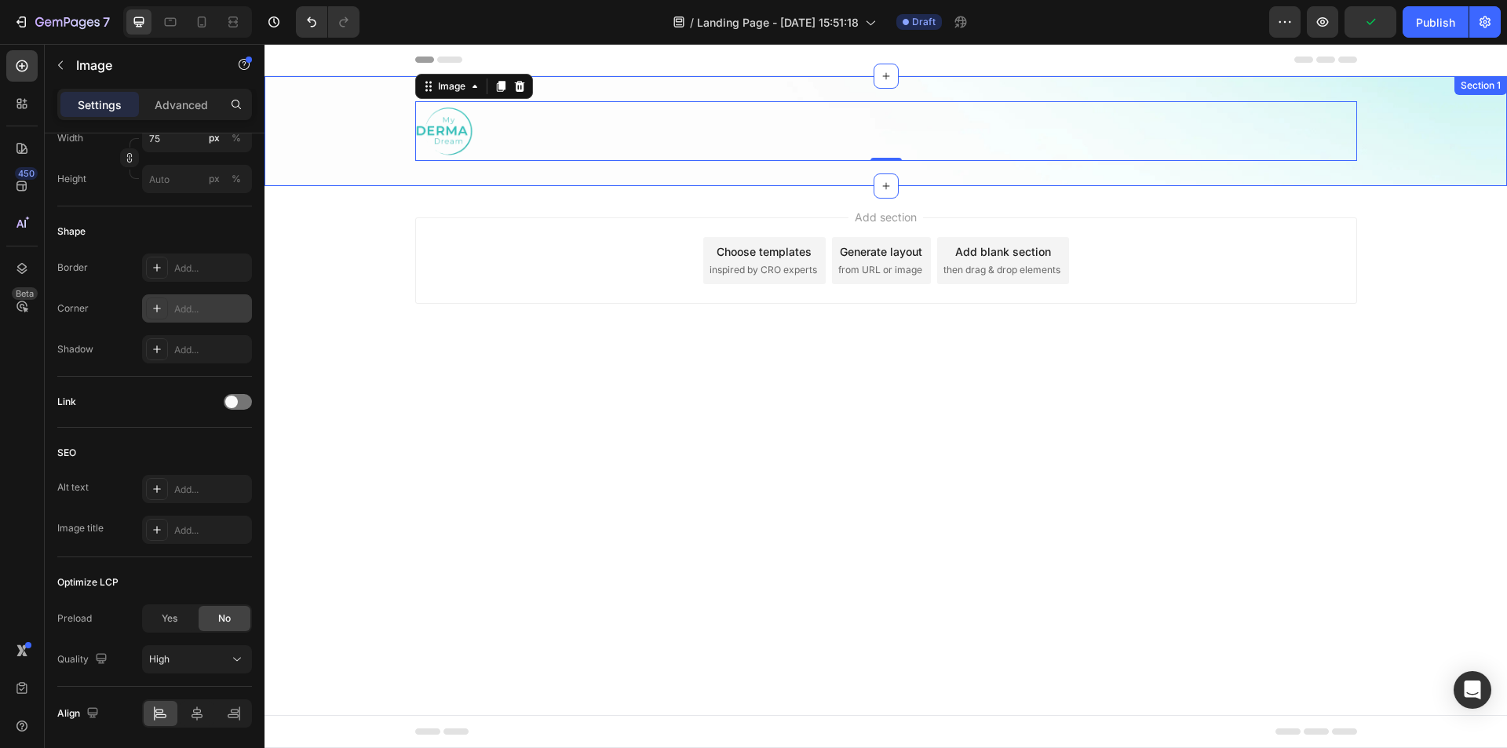
click at [582, 91] on div "Image 0 Row Row Section 1" at bounding box center [886, 131] width 1243 height 110
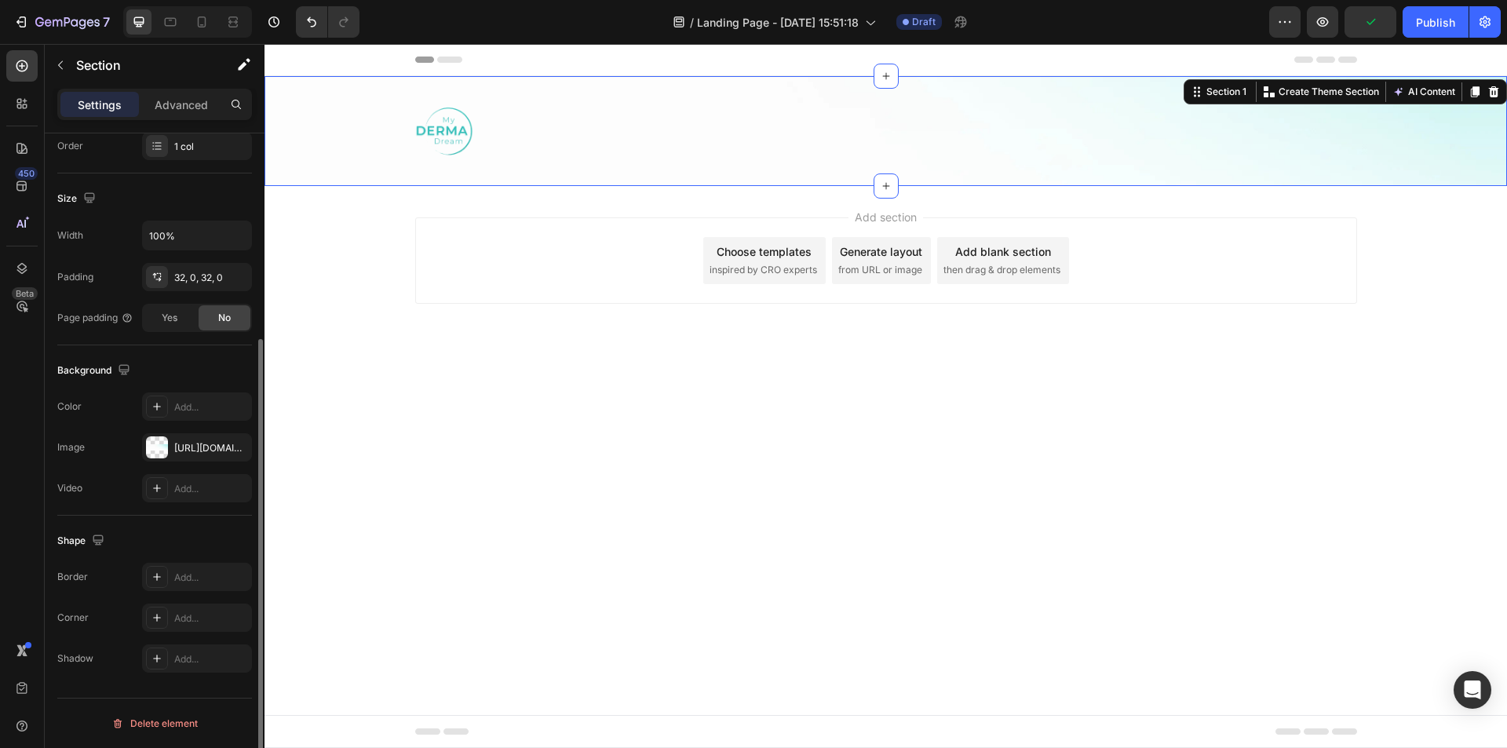
scroll to position [0, 0]
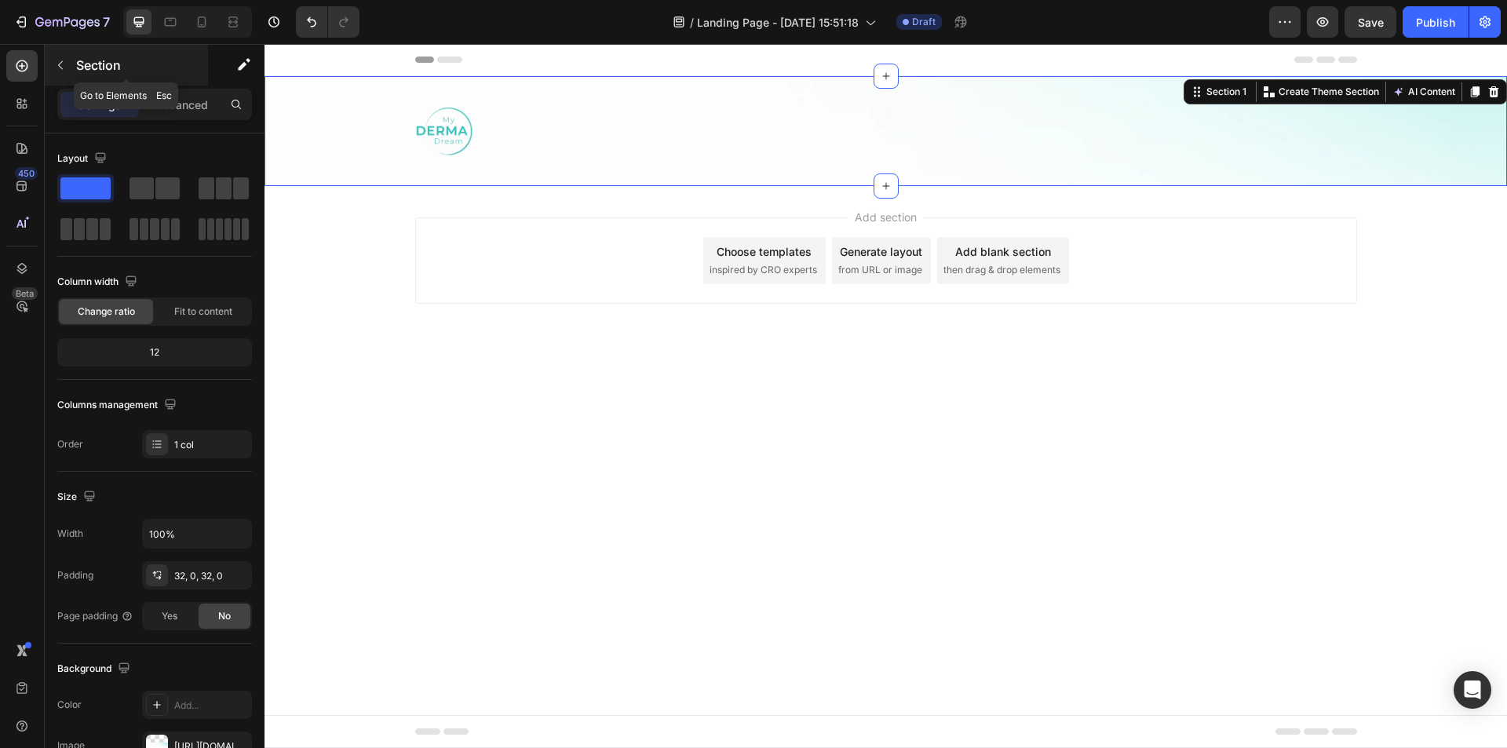
click at [94, 71] on p "Section" at bounding box center [140, 65] width 129 height 19
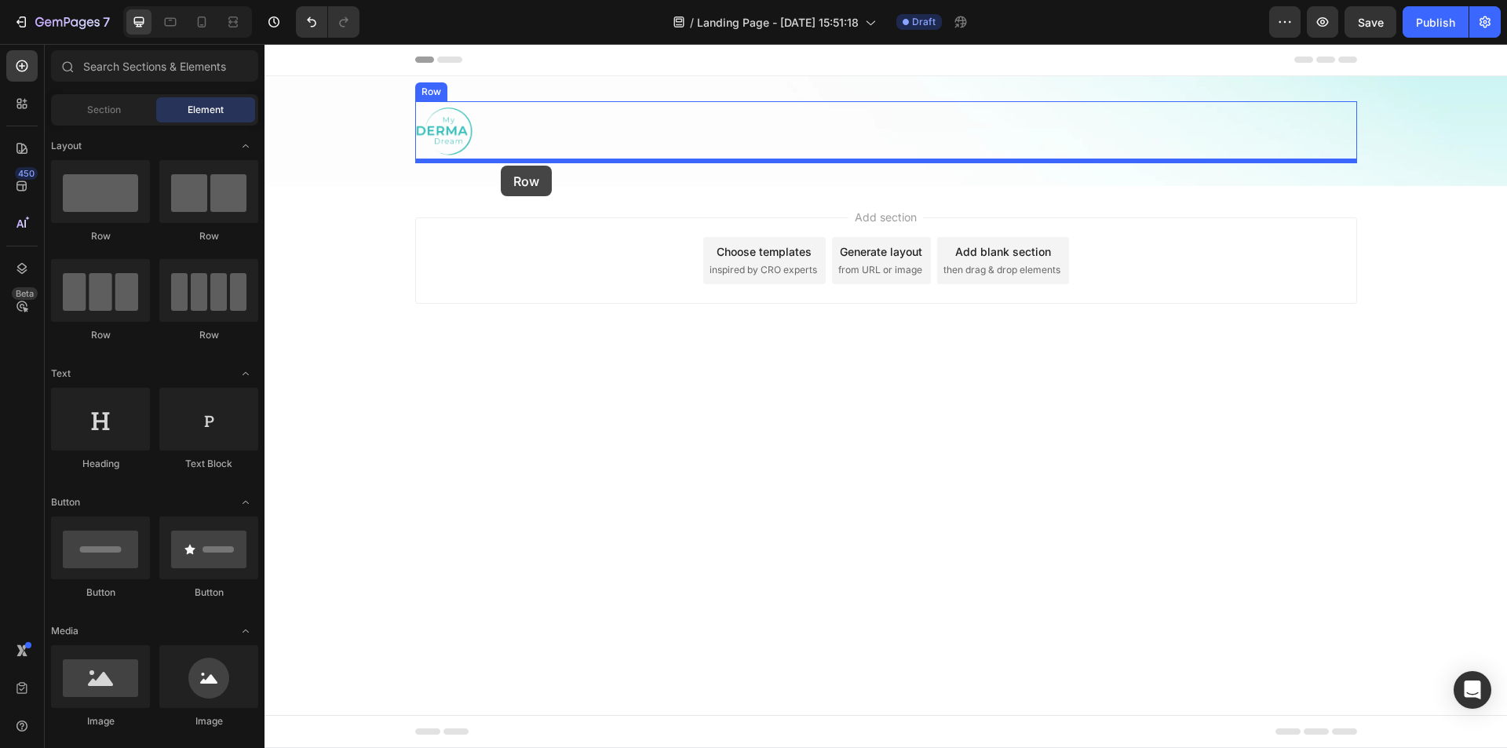
drag, startPoint x: 466, startPoint y: 222, endPoint x: 501, endPoint y: 166, distance: 66.2
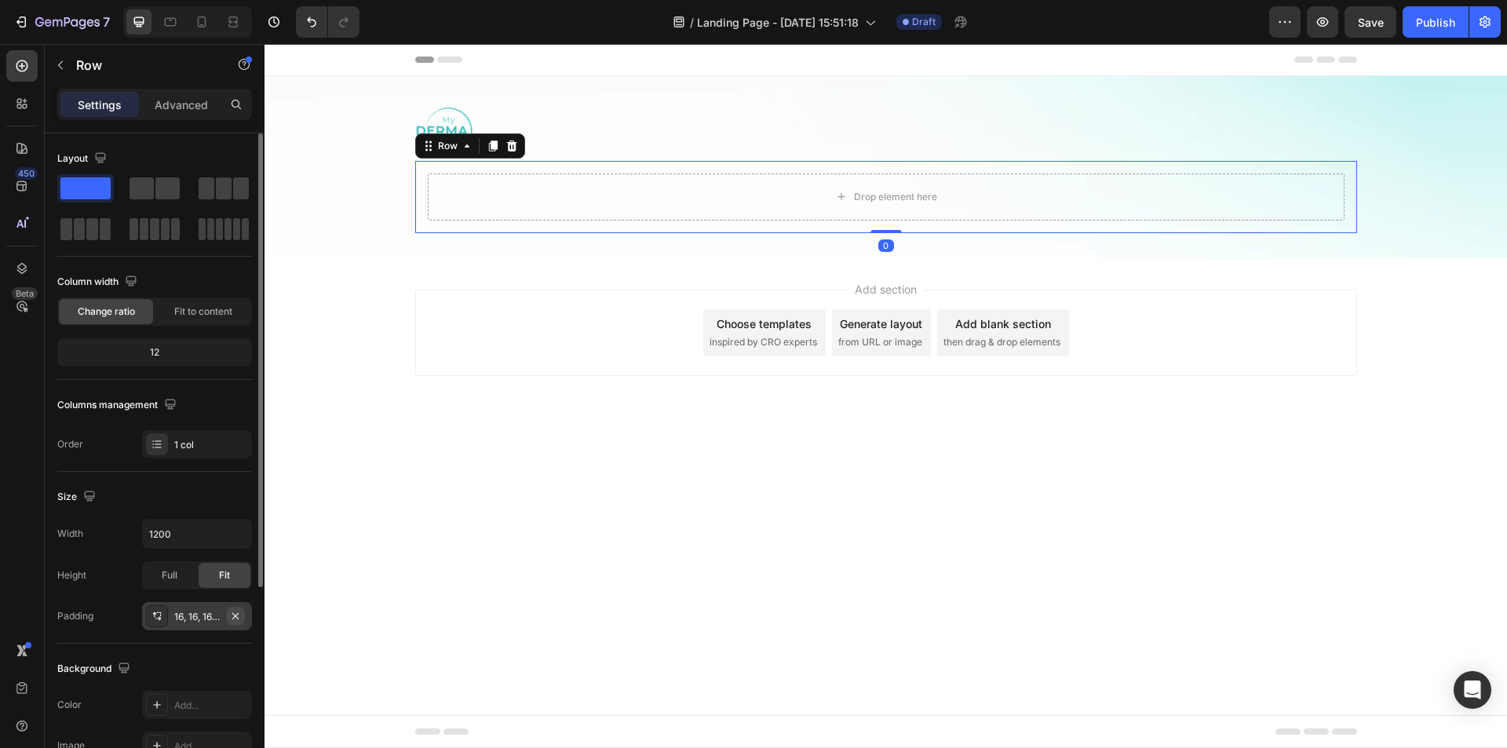
click at [241, 619] on icon "button" at bounding box center [235, 616] width 13 height 13
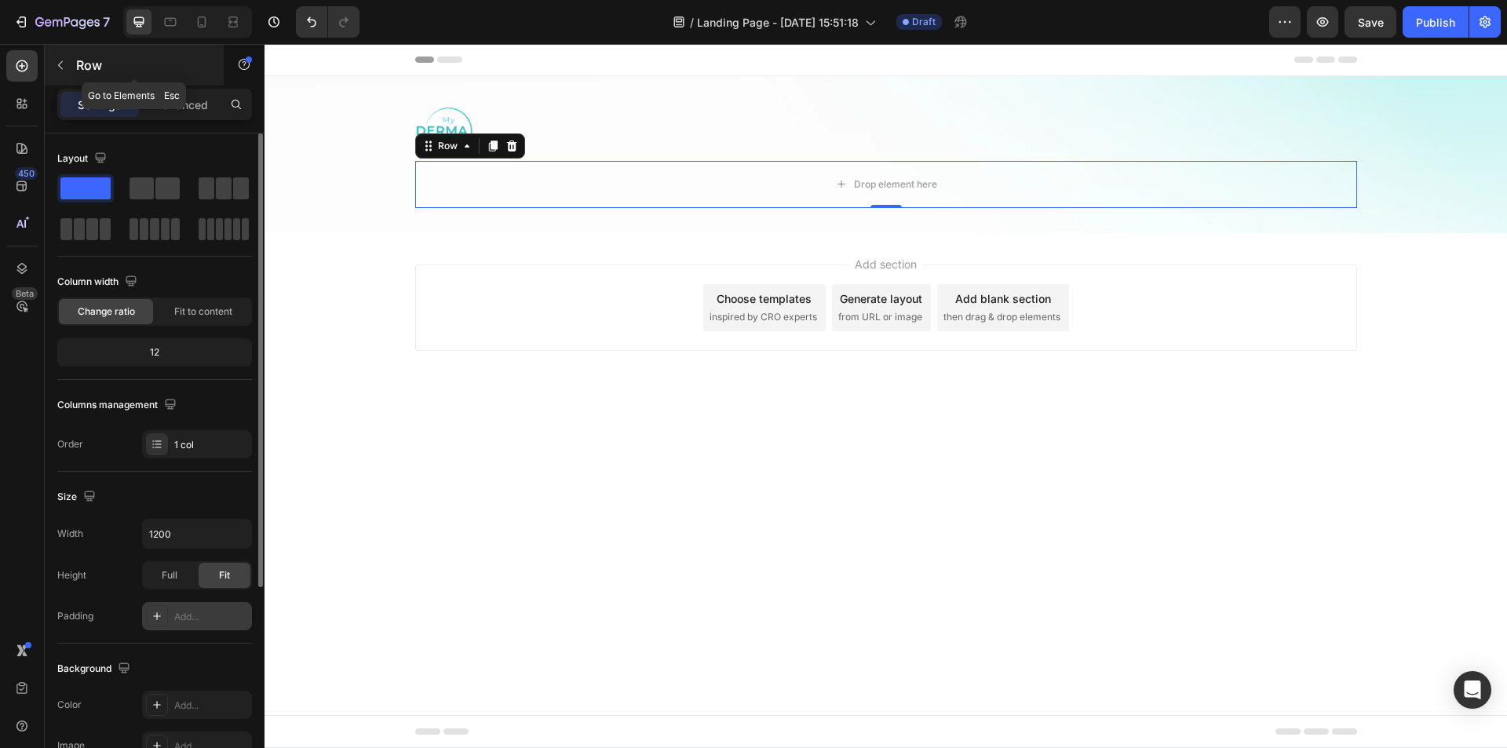
click at [74, 73] on div "Row" at bounding box center [134, 65] width 179 height 41
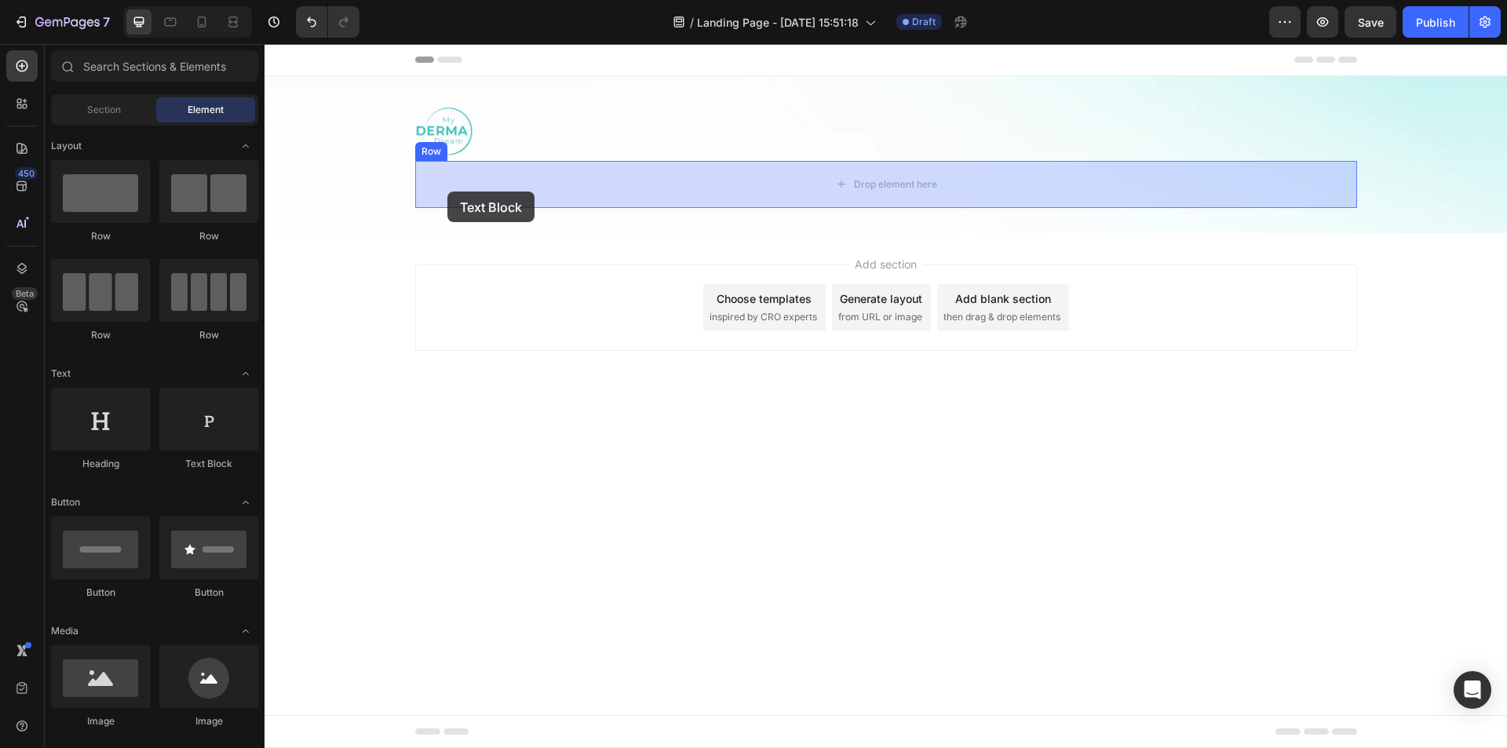
drag, startPoint x: 477, startPoint y: 455, endPoint x: 449, endPoint y: 192, distance: 264.5
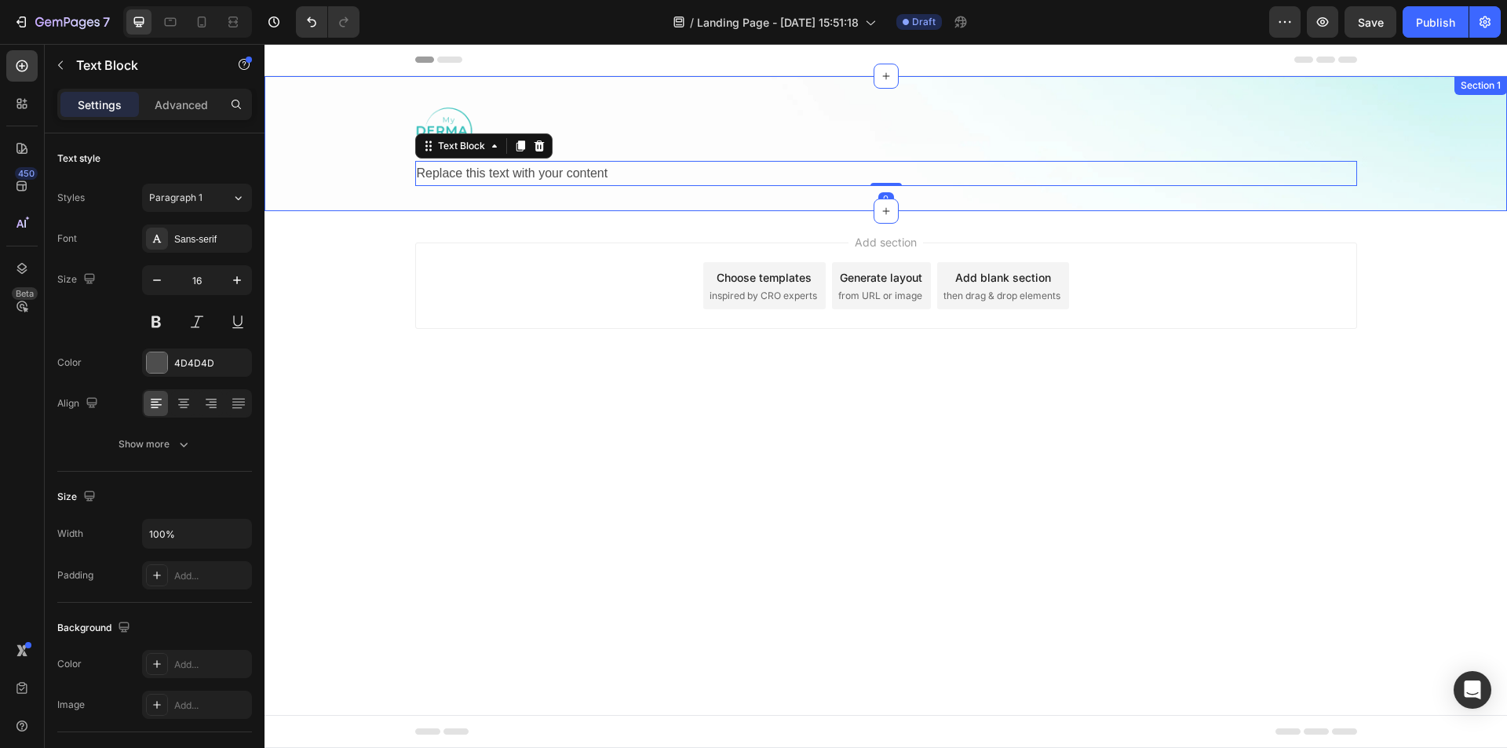
click at [509, 179] on div "Replace this text with your content" at bounding box center [886, 174] width 942 height 26
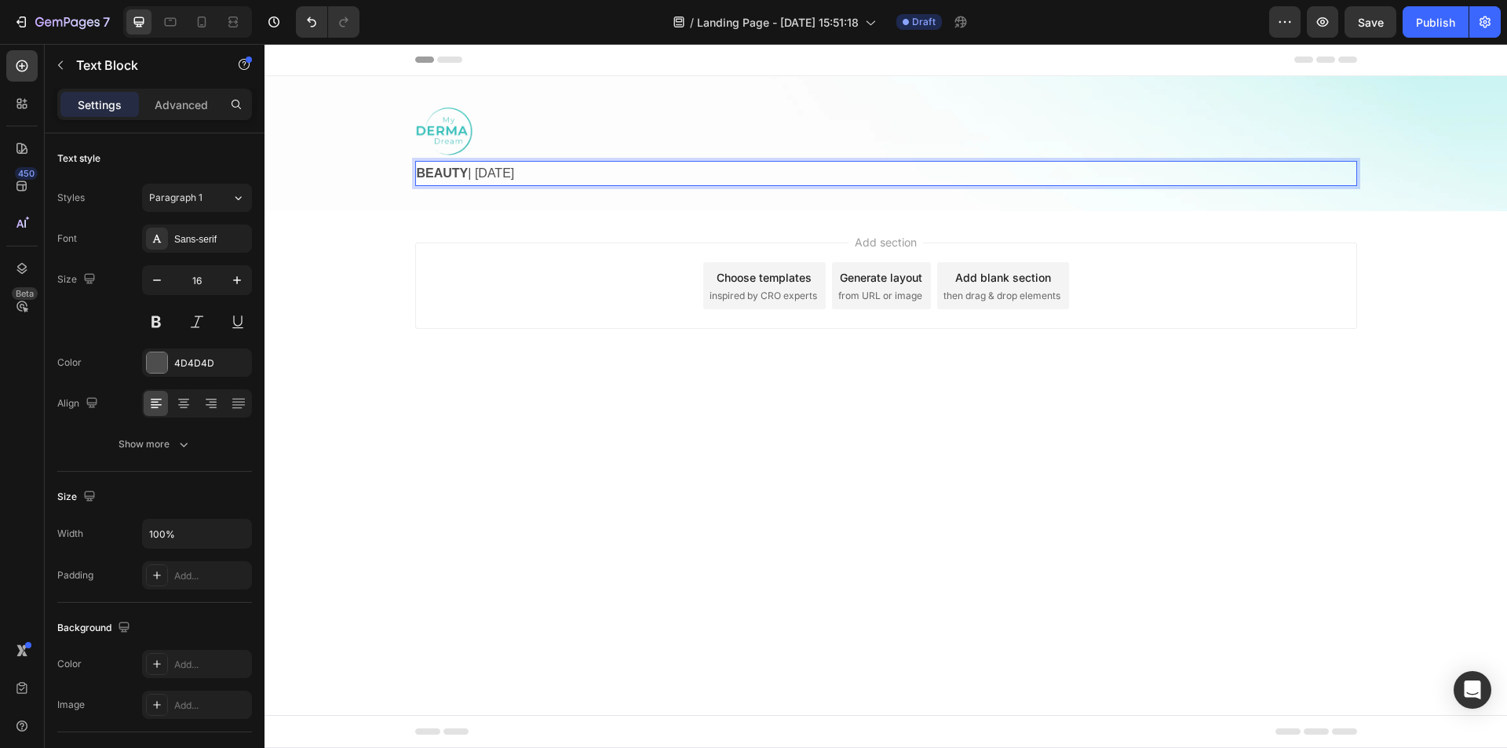
click at [460, 170] on strong "BEAUTY" at bounding box center [443, 172] width 52 height 13
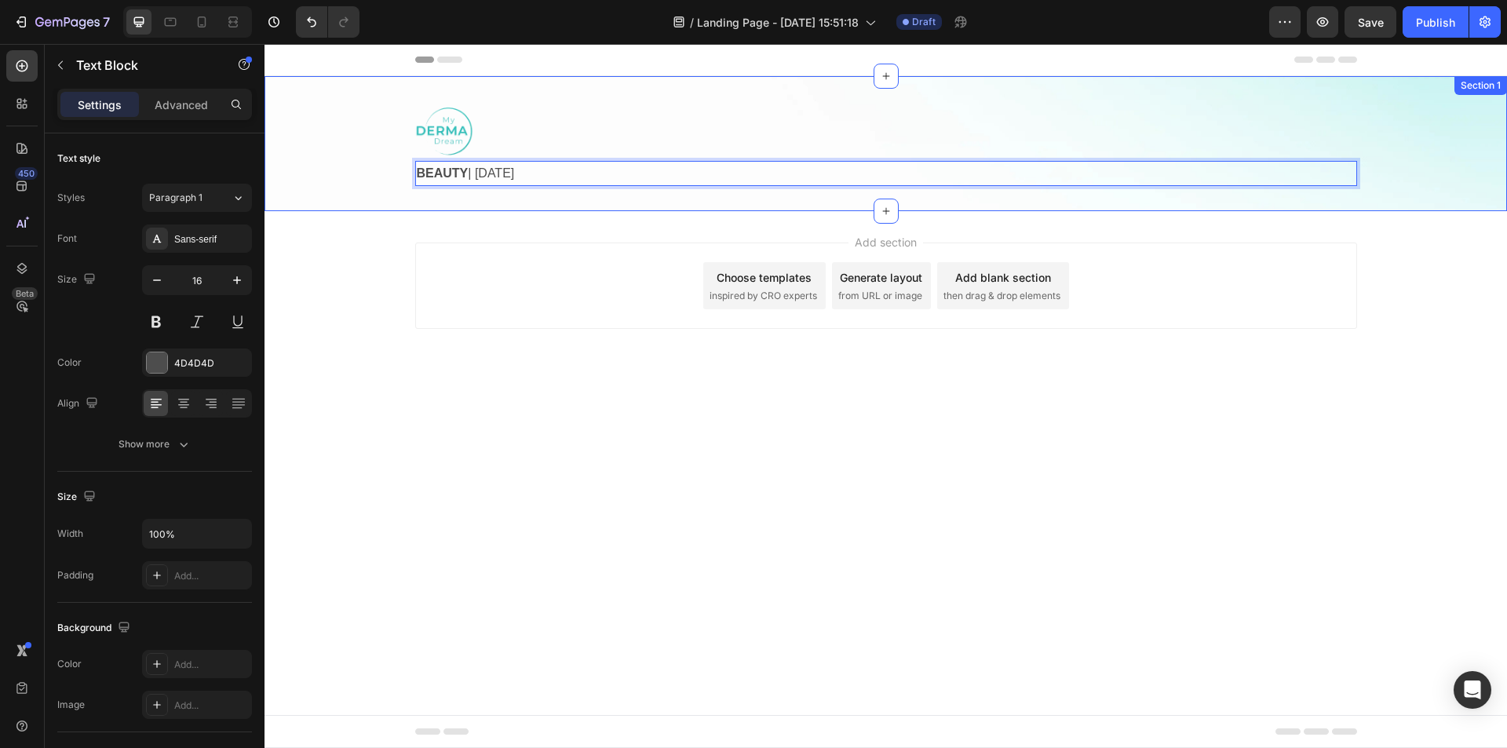
click at [356, 185] on div "Image BEAUTY | [DATE] Text Block 0 Row Row Row" at bounding box center [886, 143] width 1243 height 85
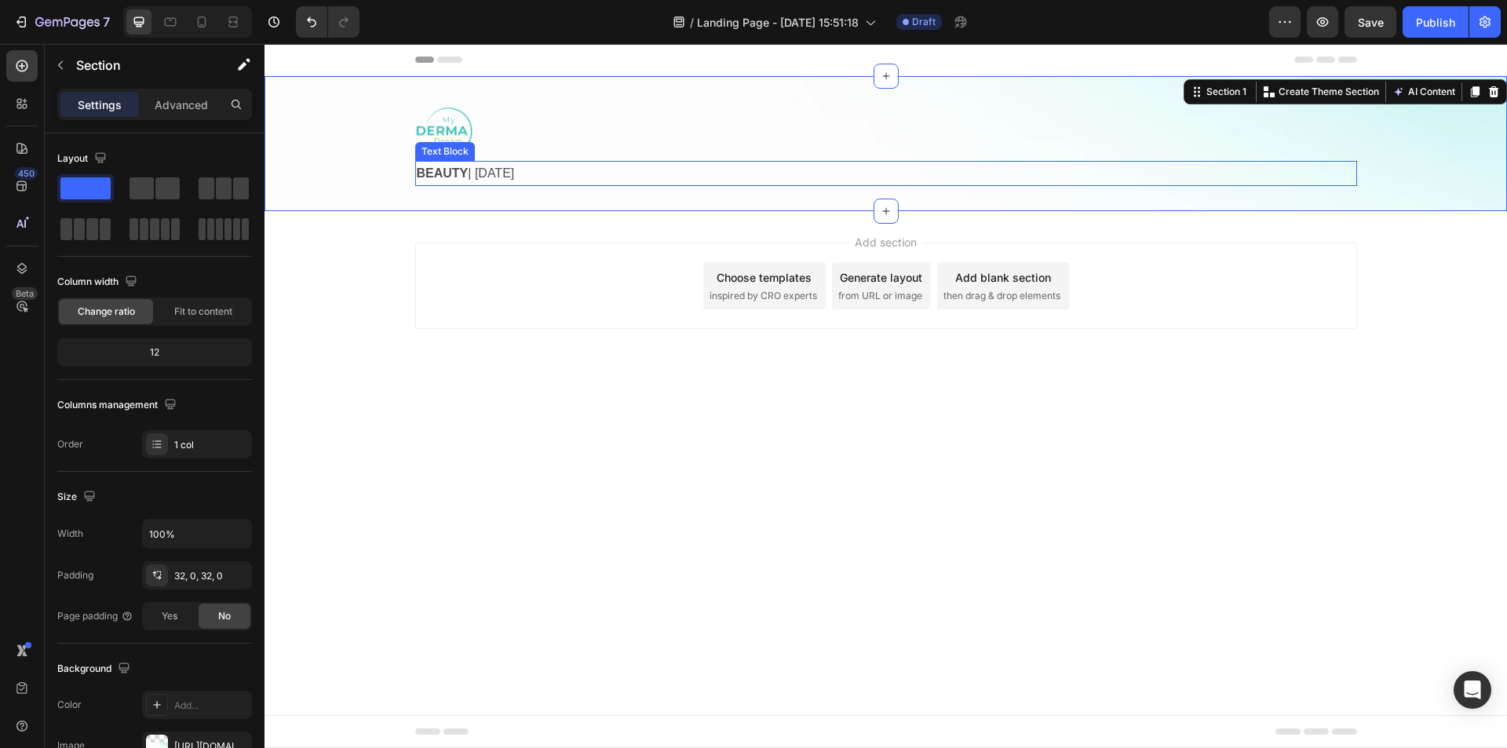
click at [469, 177] on p "BEAUTY | [DATE]" at bounding box center [886, 174] width 939 height 23
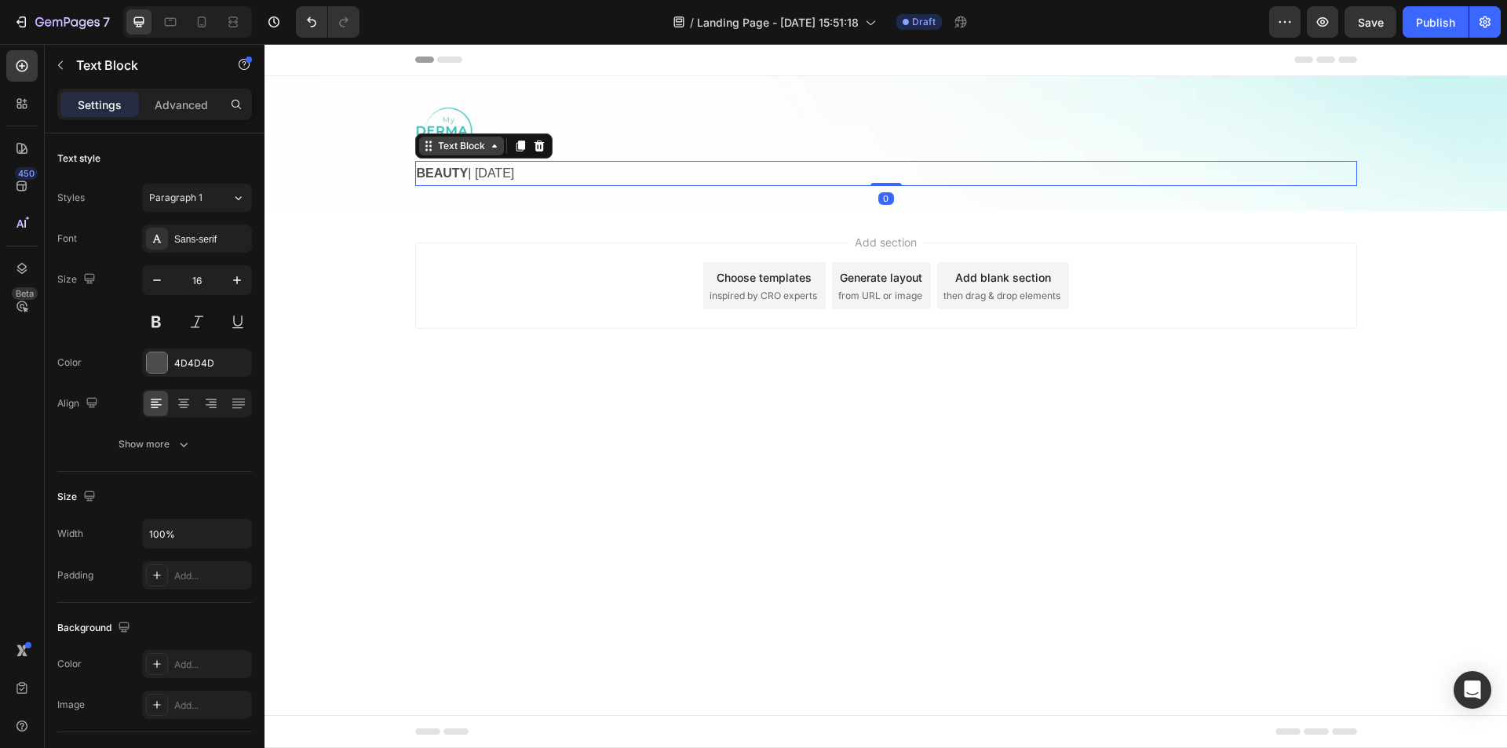
click at [431, 145] on icon at bounding box center [430, 145] width 2 height 2
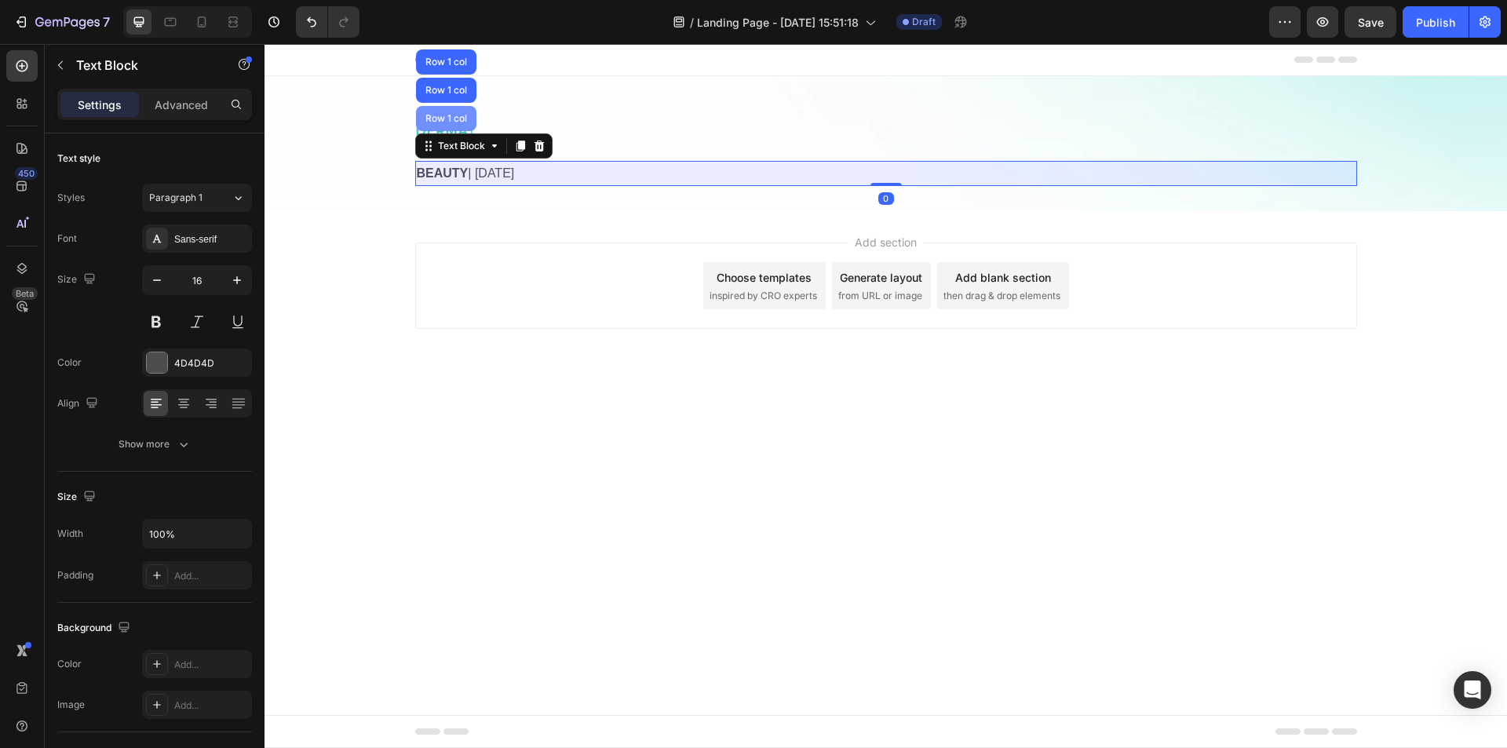
click at [441, 122] on div "Row 1 col" at bounding box center [446, 118] width 48 height 9
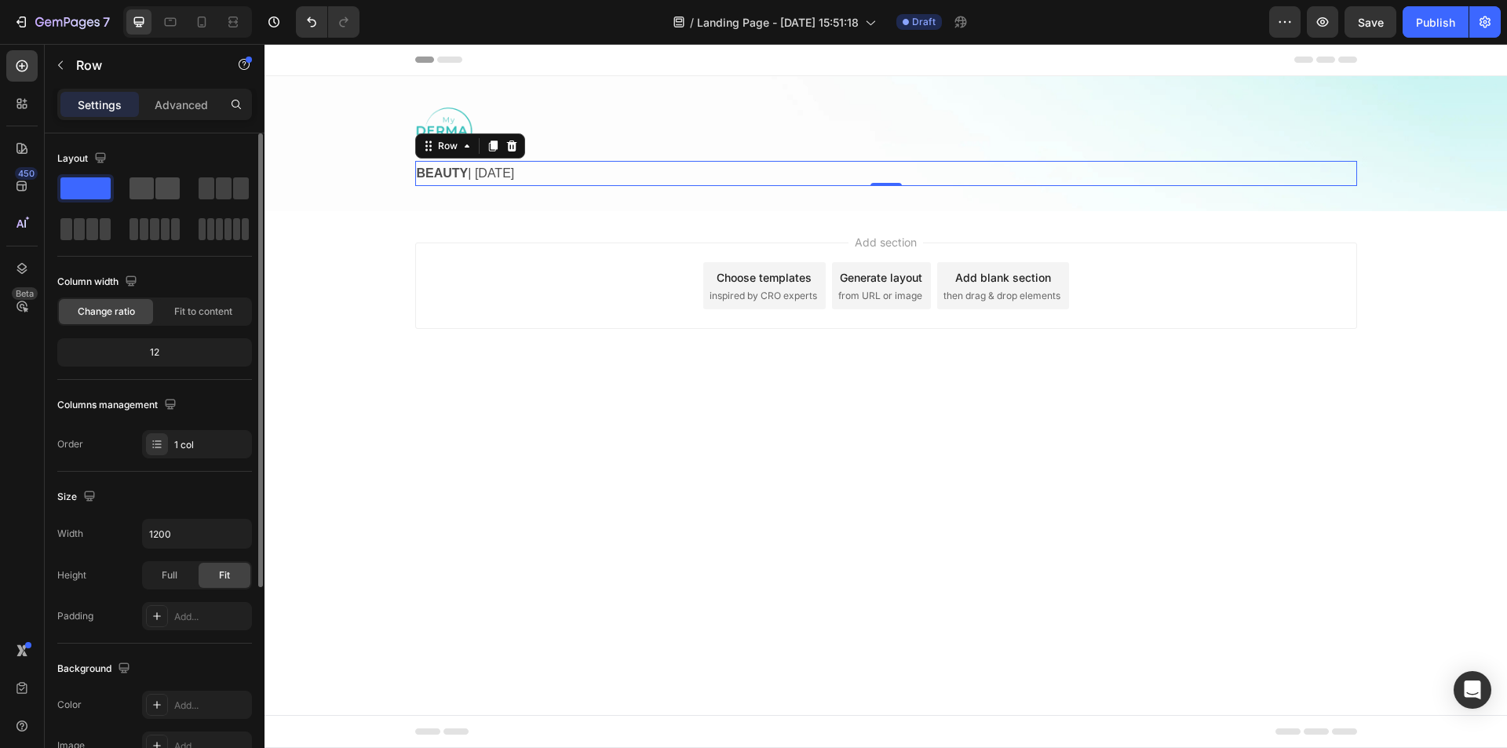
click at [167, 188] on span at bounding box center [167, 188] width 24 height 22
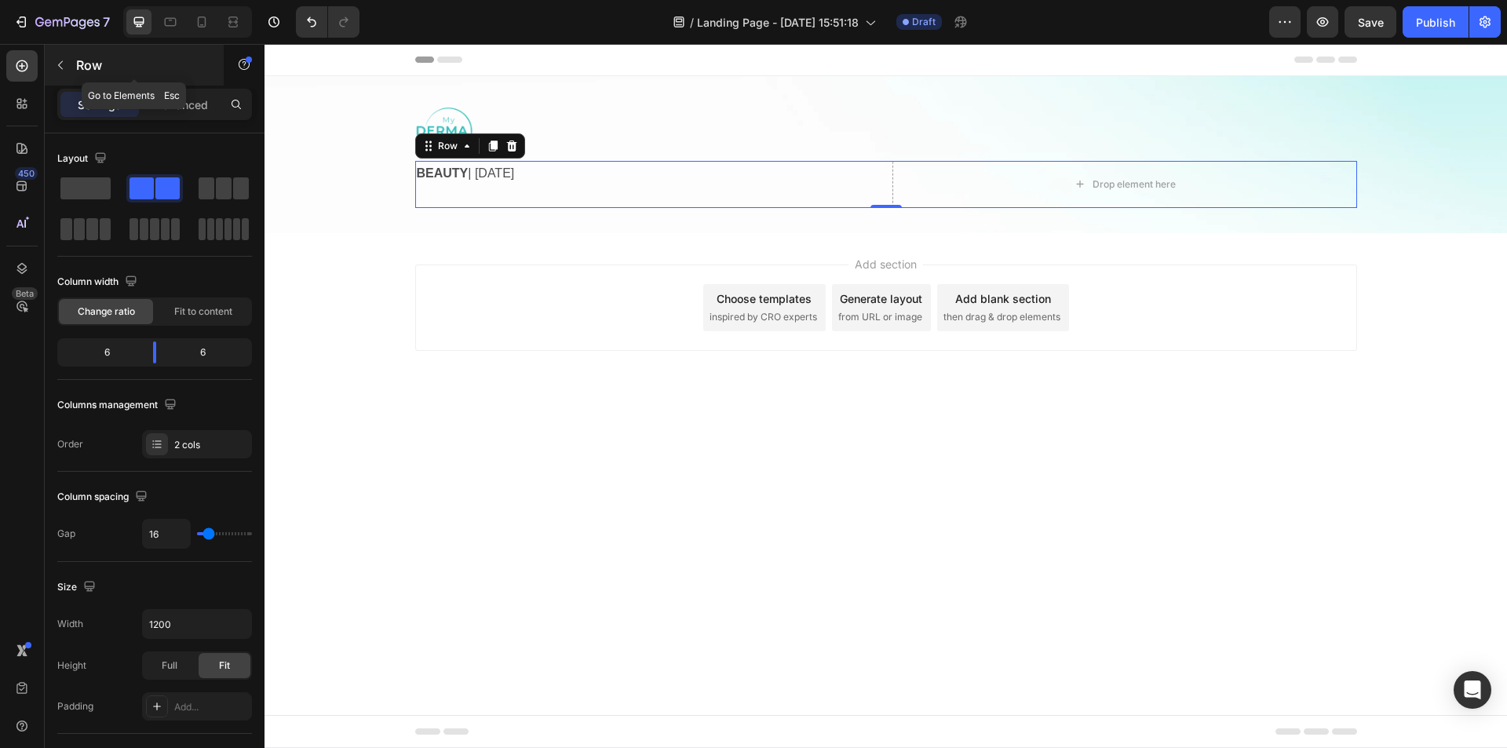
click at [73, 69] on div "Row" at bounding box center [134, 65] width 179 height 41
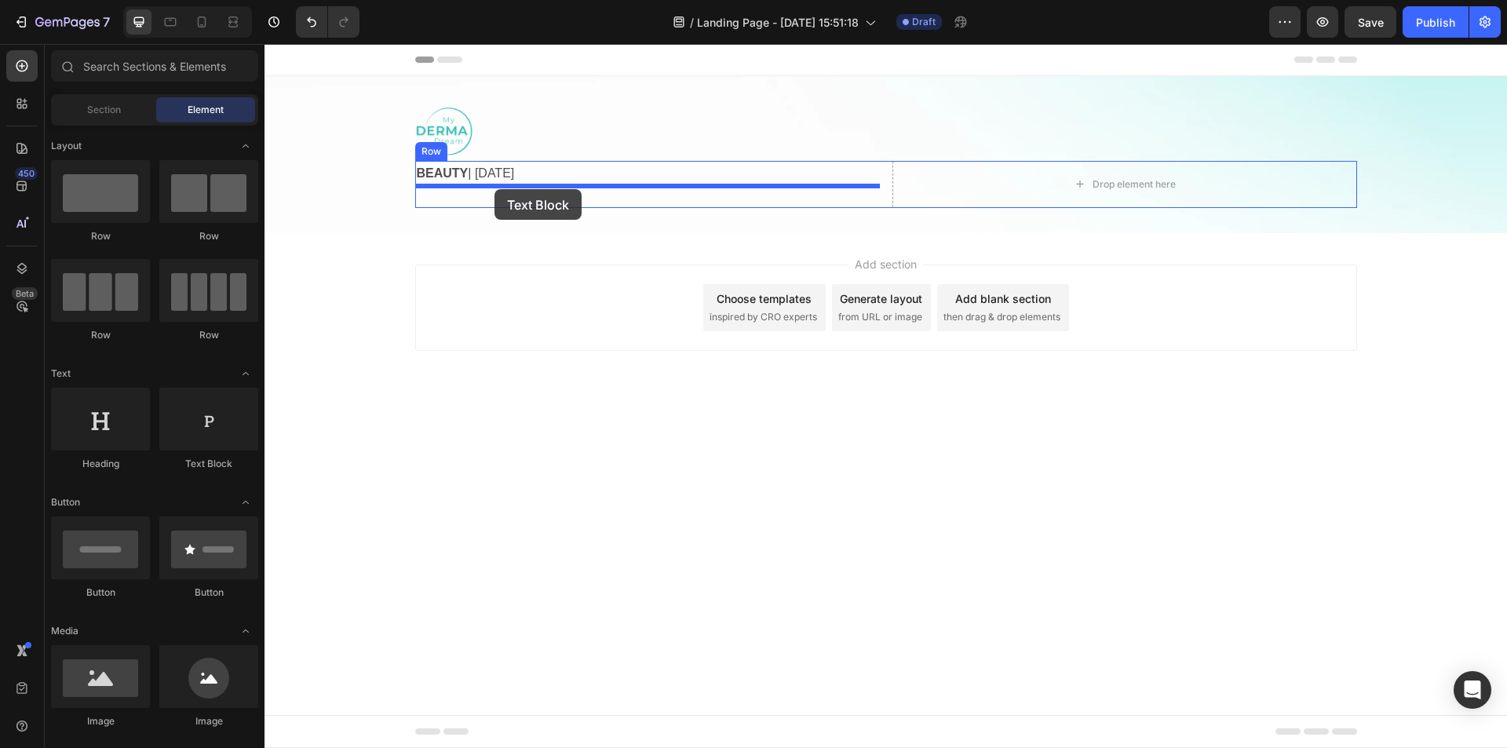
drag, startPoint x: 490, startPoint y: 434, endPoint x: 495, endPoint y: 189, distance: 245.0
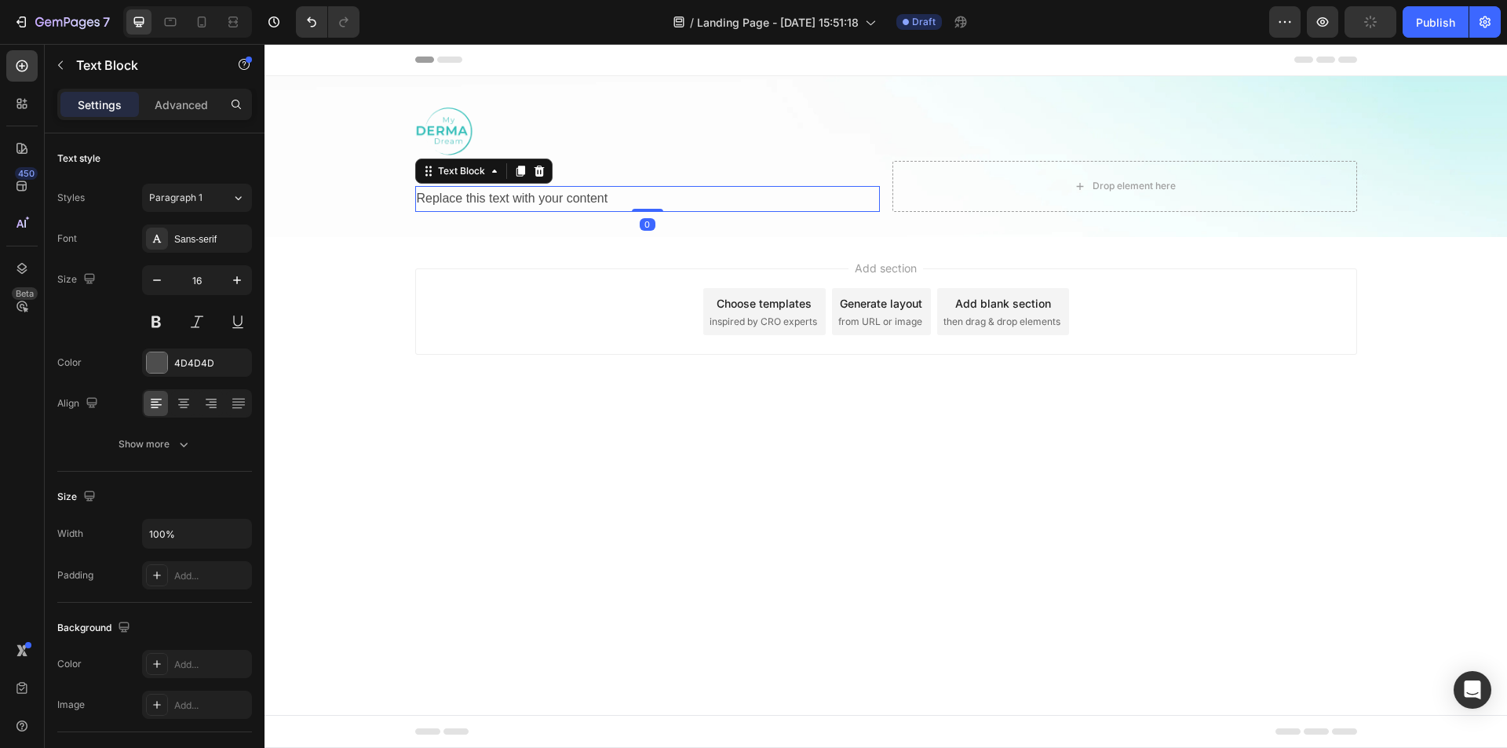
click at [493, 205] on div "Replace this text with your content" at bounding box center [647, 199] width 465 height 26
click at [493, 205] on p "Replace this text with your content" at bounding box center [648, 199] width 462 height 23
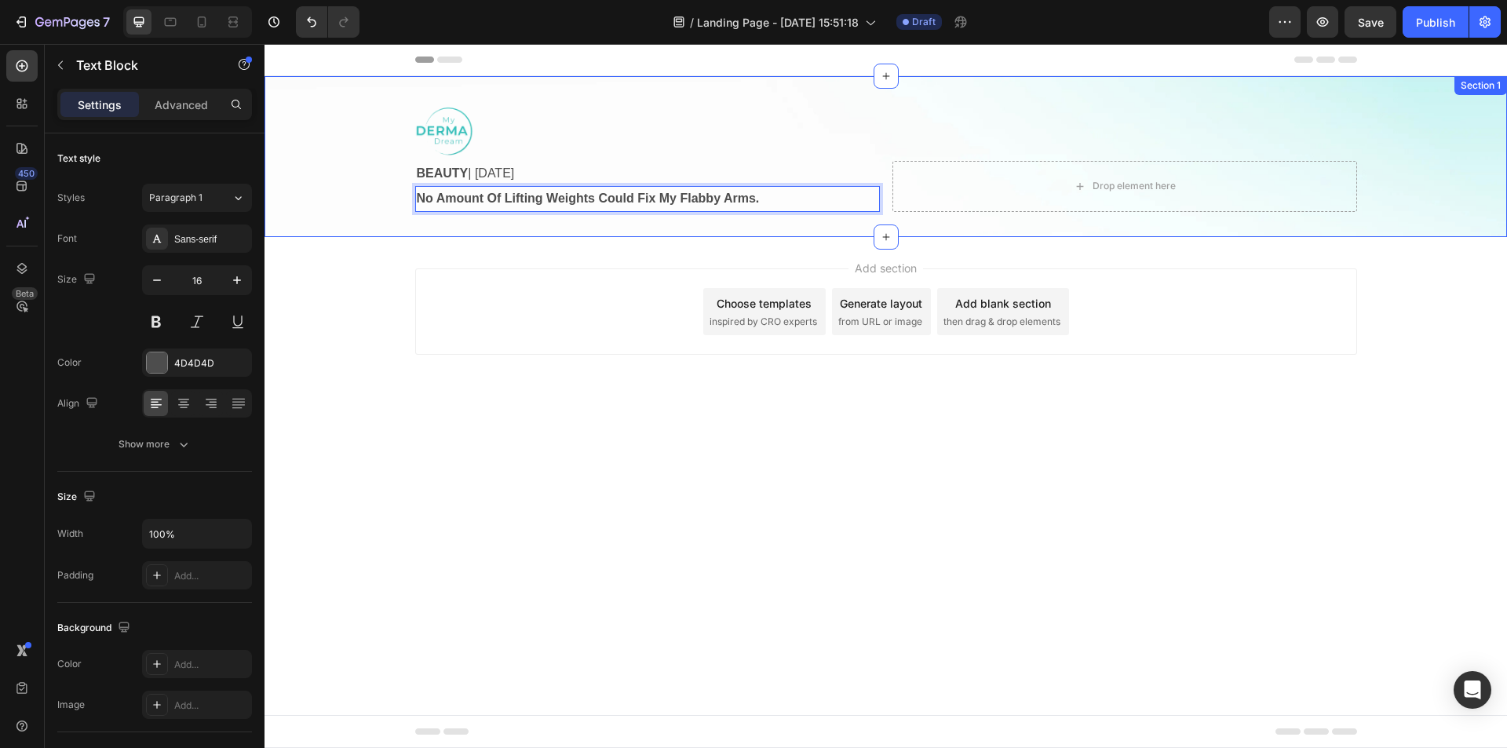
click at [352, 214] on div "Image BEAUTY | [DATE] Text Block No Amount Of Lifting Weights Could Fix My Flab…" at bounding box center [886, 156] width 1243 height 161
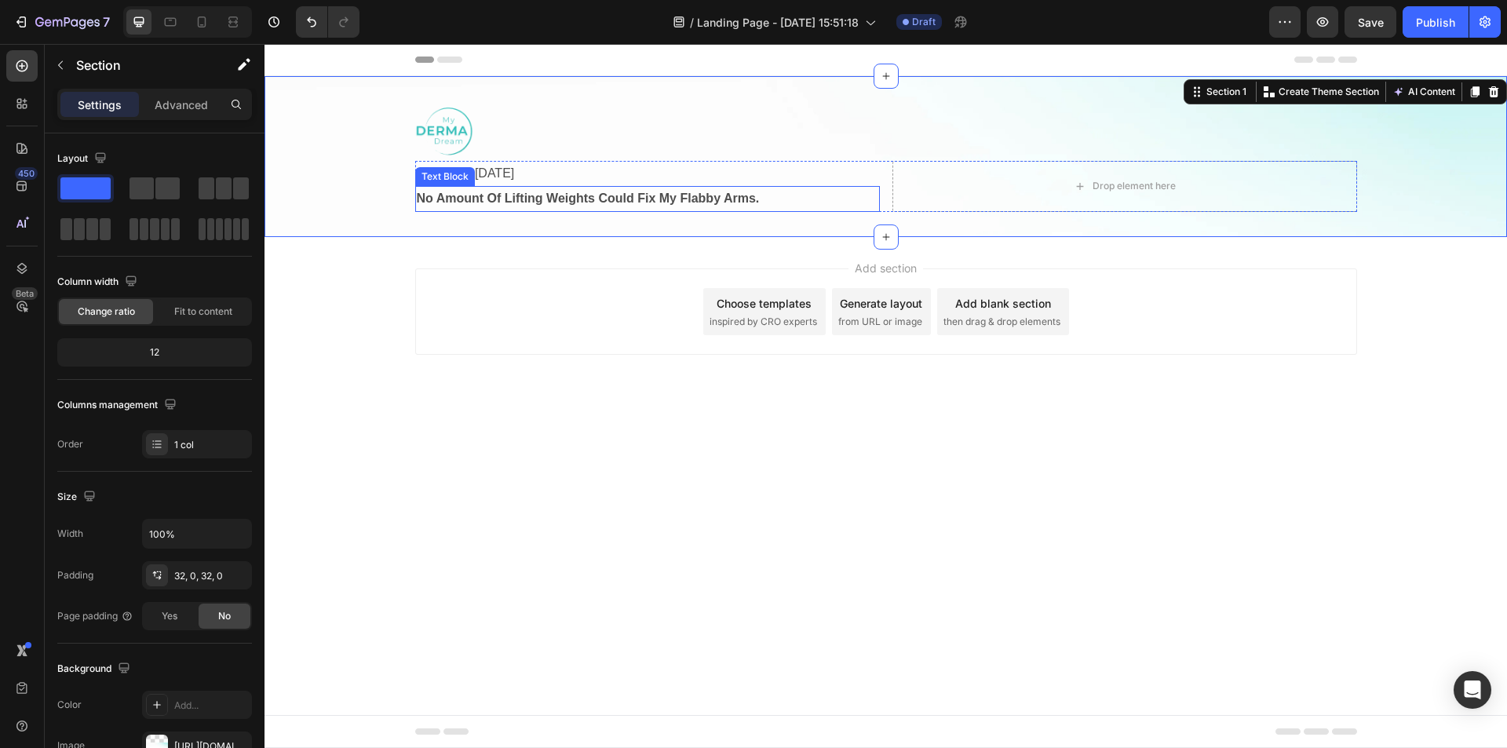
click at [571, 203] on strong "No Amount Of Lifting Weights Could Fix My Flabby Arms." at bounding box center [588, 198] width 343 height 13
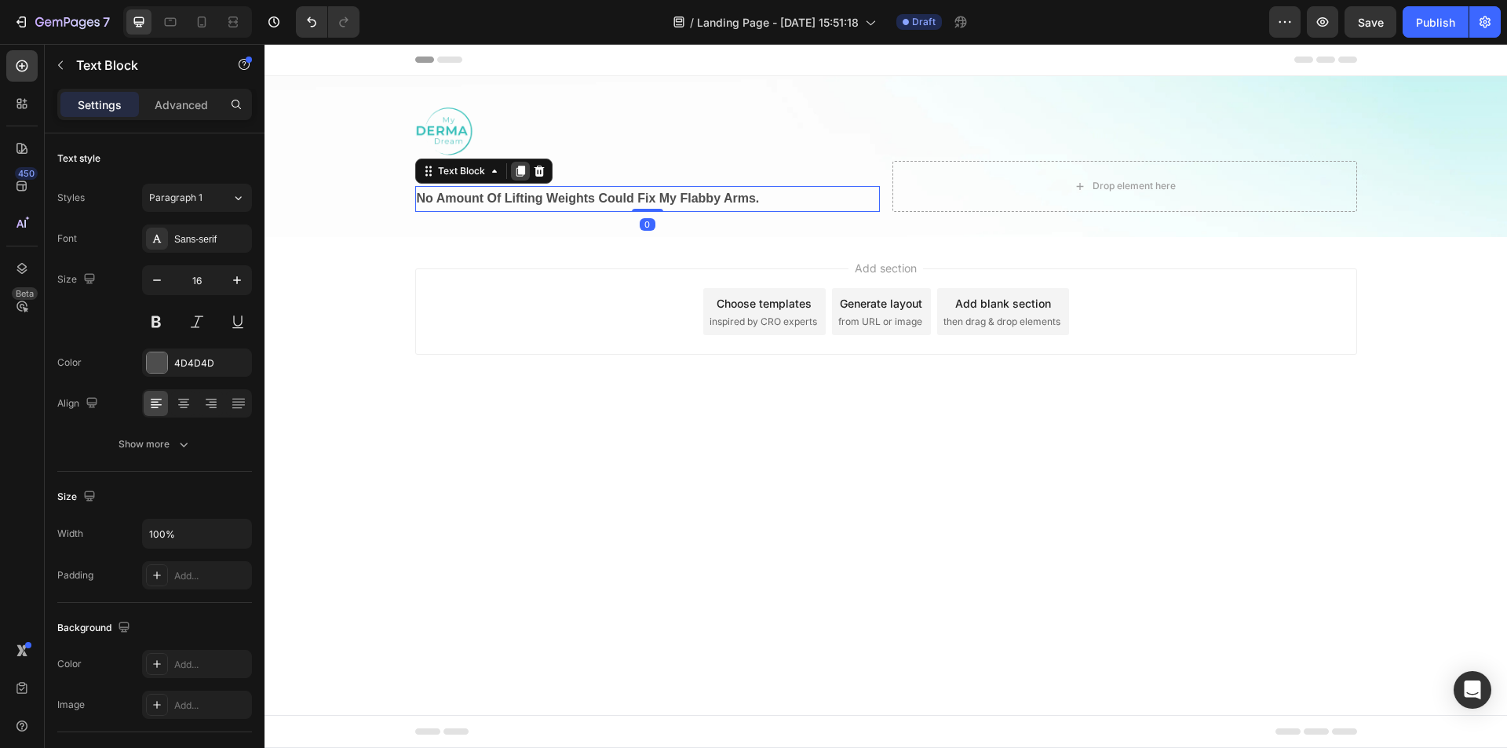
click at [523, 173] on icon at bounding box center [520, 171] width 9 height 11
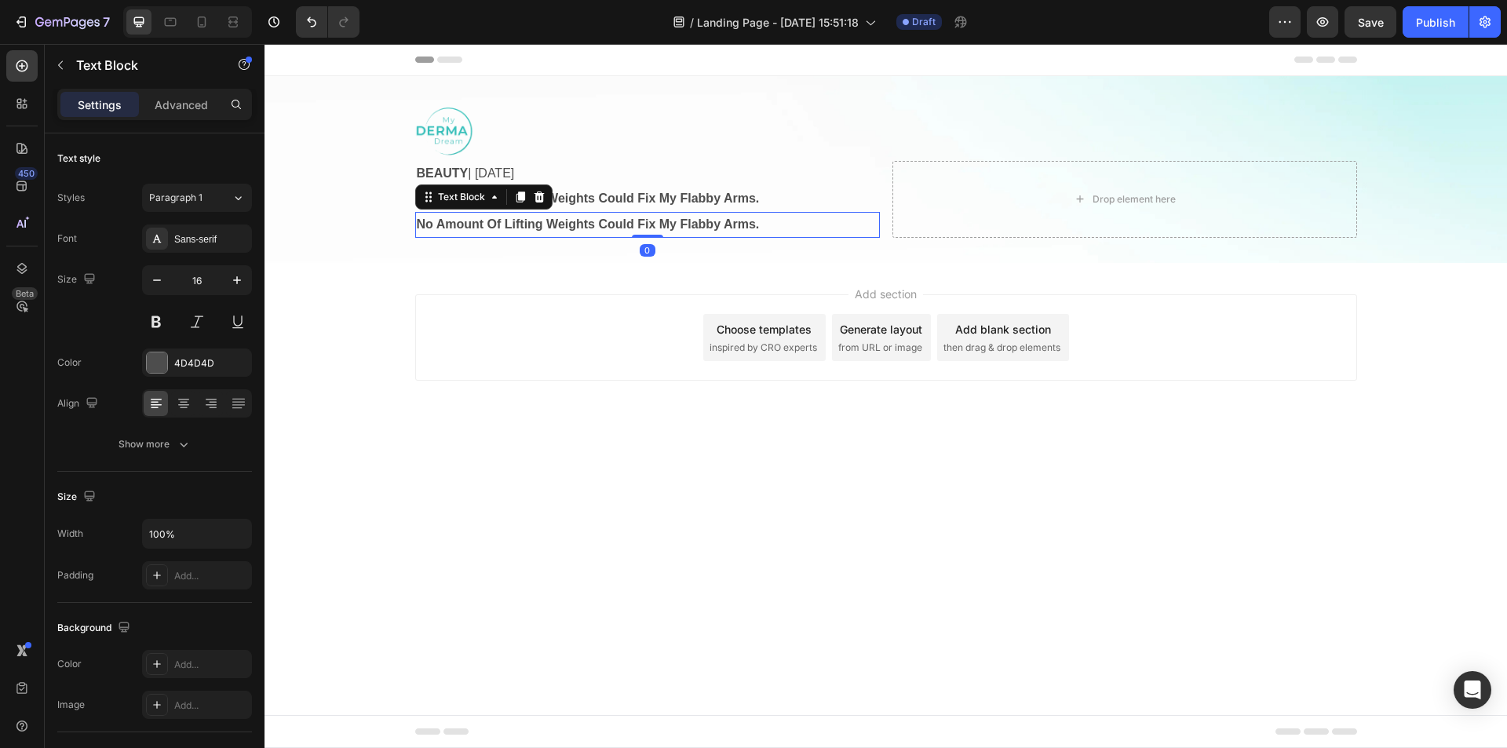
click at [525, 229] on strong "No Amount Of Lifting Weights Could Fix My Flabby Arms." at bounding box center [588, 223] width 343 height 13
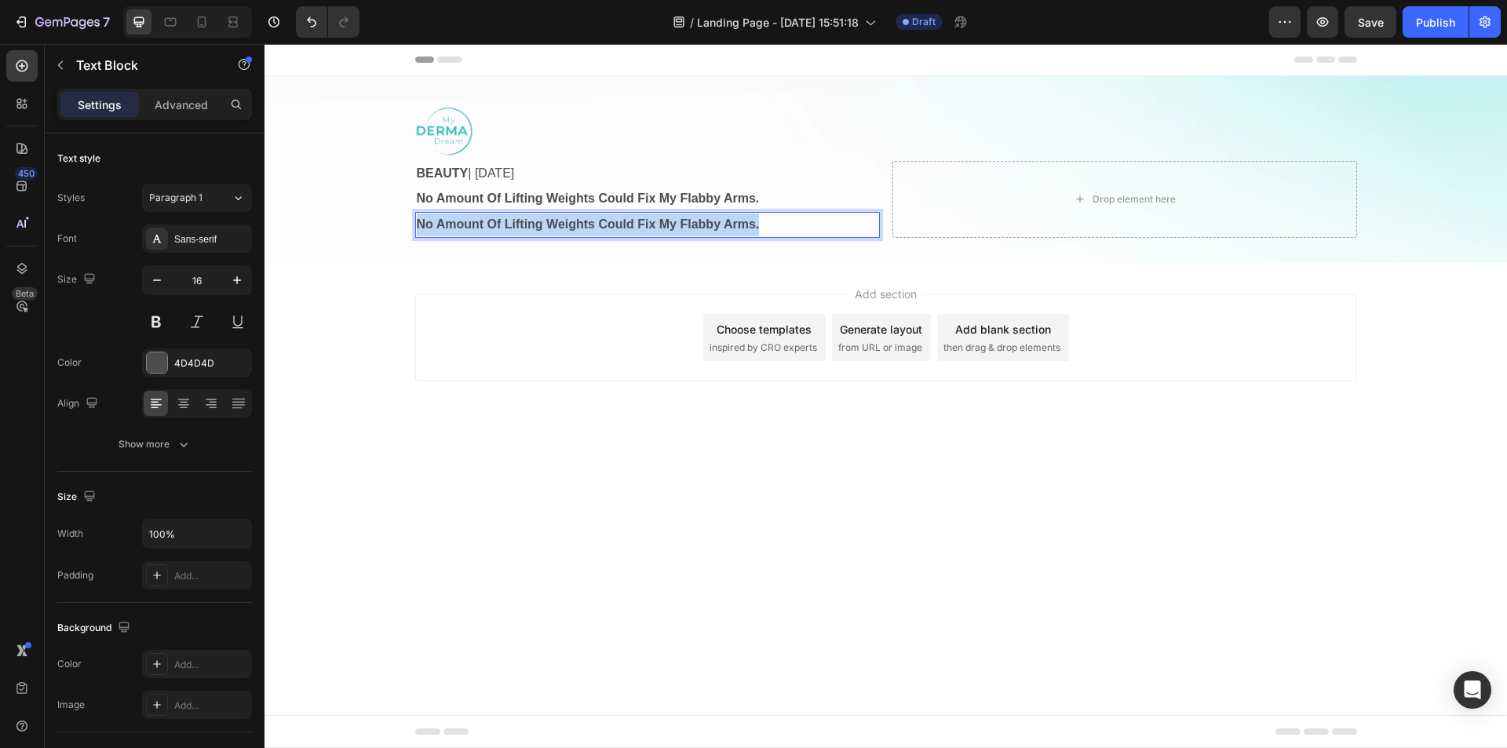
click at [525, 229] on strong "No Amount Of Lifting Weights Could Fix My Flabby Arms." at bounding box center [588, 223] width 343 height 13
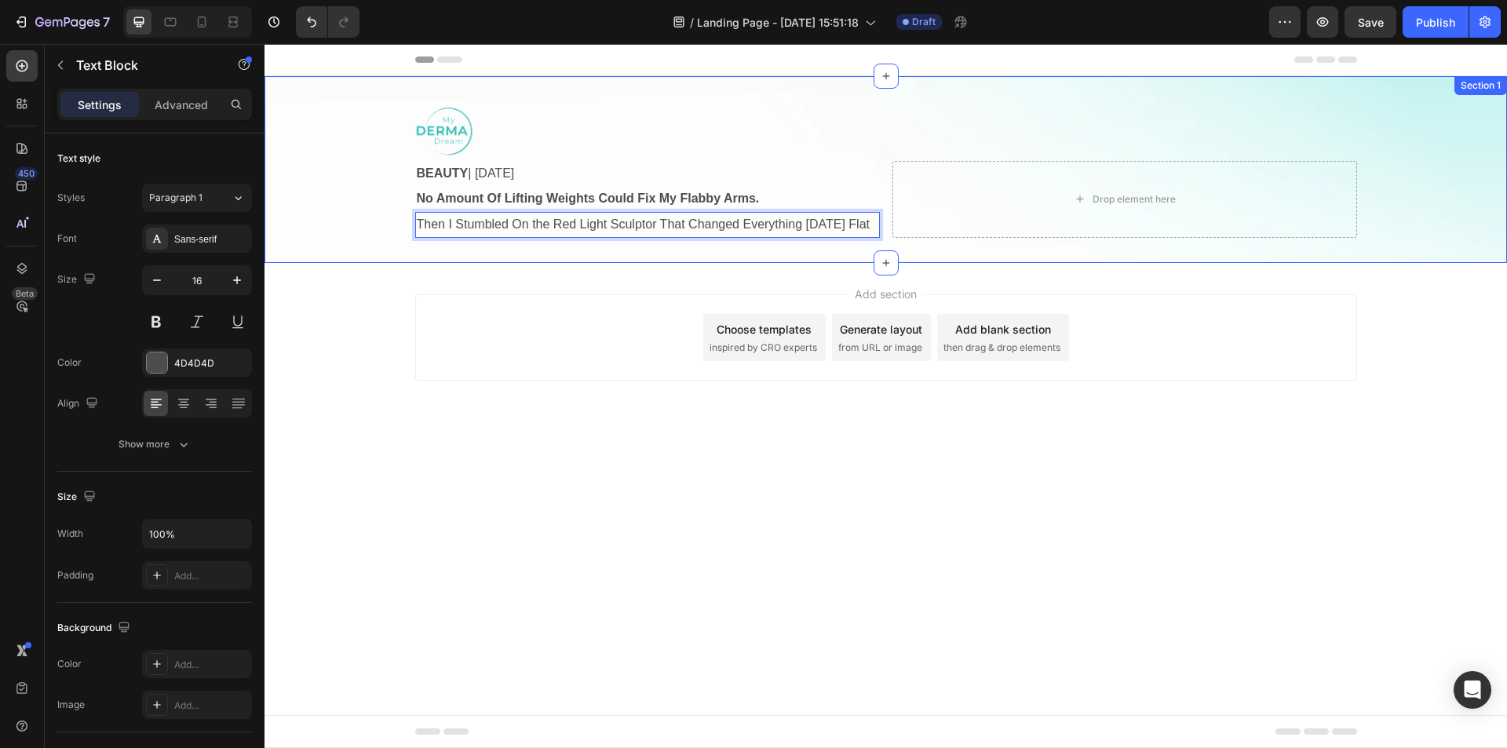
click at [345, 217] on div "Image BEAUTY | [DATE] Text Block No Amount Of Lifting Weights Could Fix My Flab…" at bounding box center [886, 169] width 1243 height 137
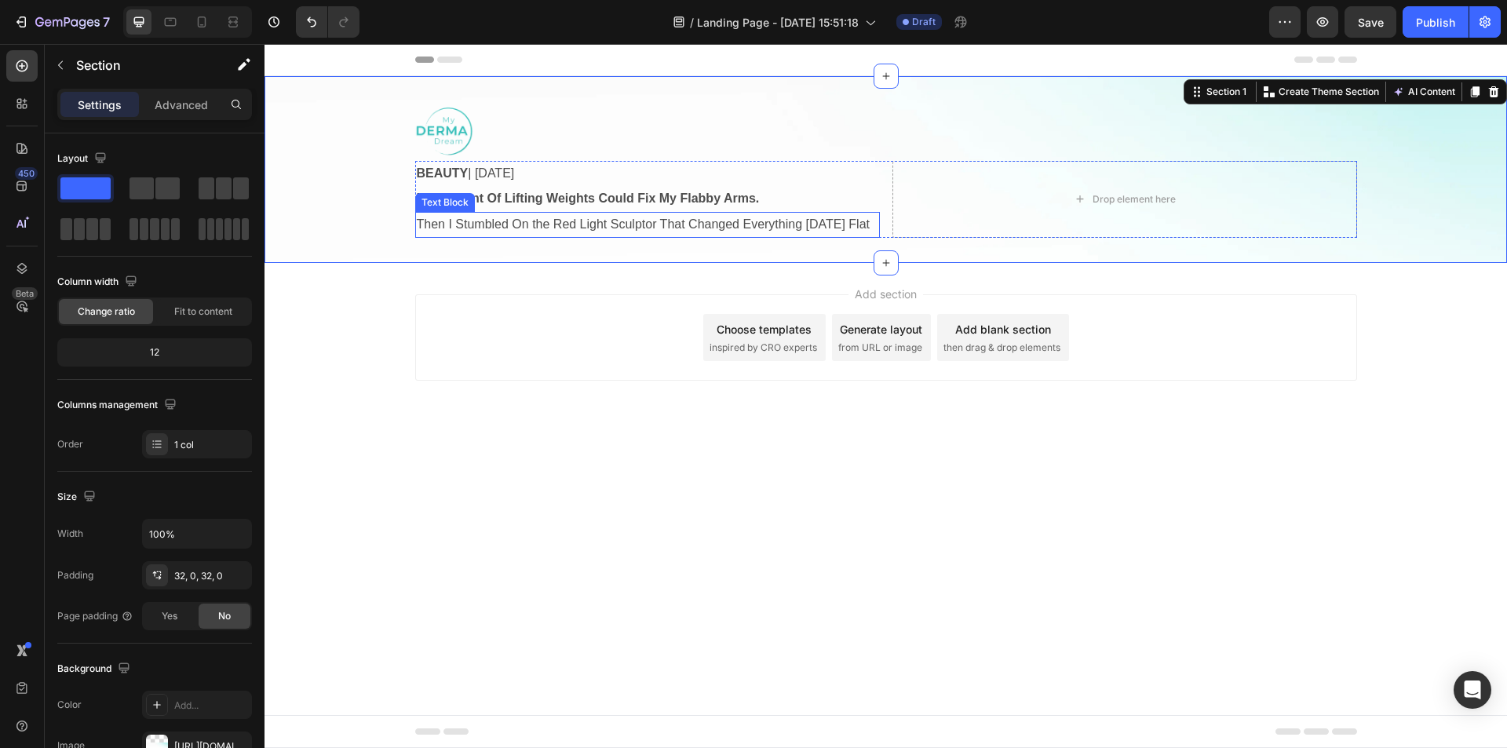
click at [614, 236] on p "Then I Stumbled On the Red Light Sculptor That Changed Everything [DATE] Flat" at bounding box center [648, 225] width 462 height 23
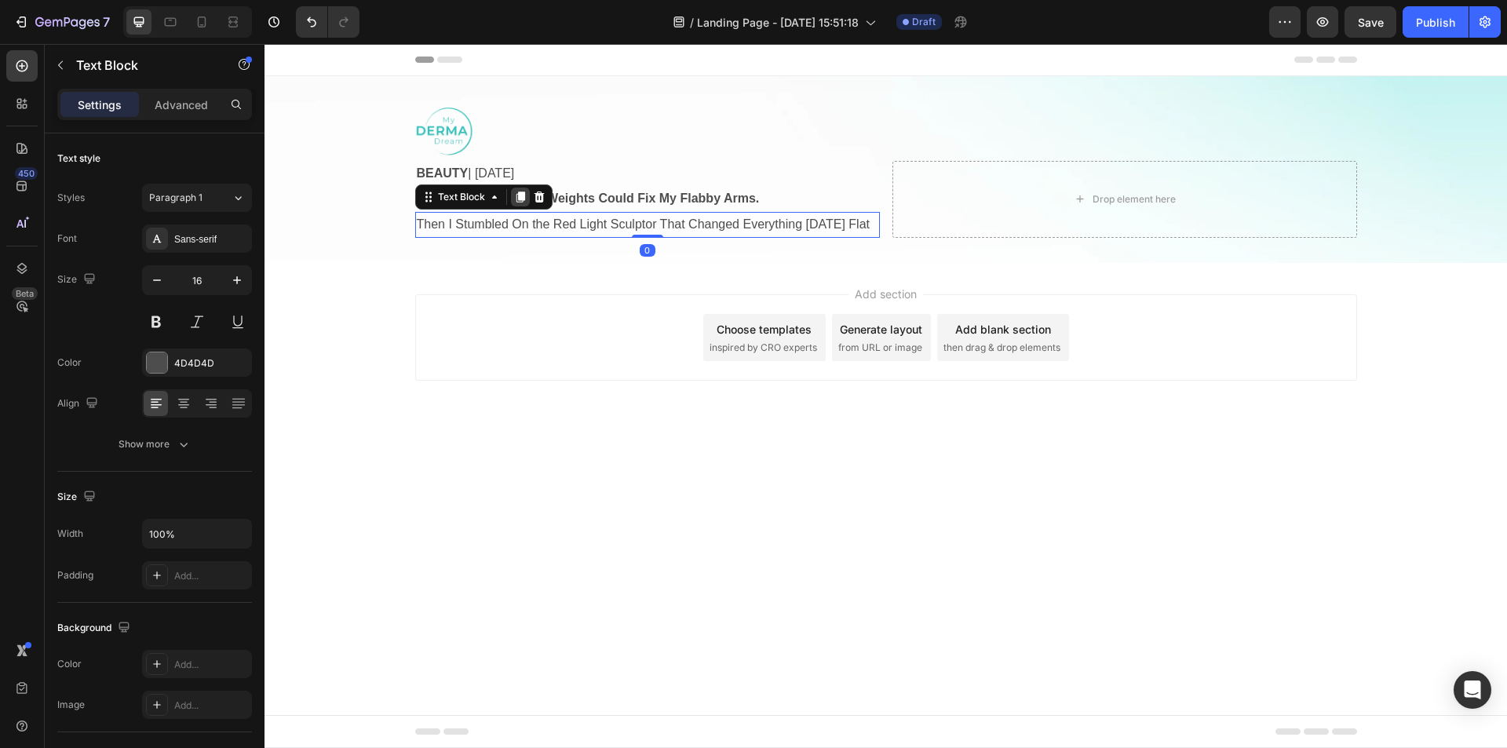
click at [523, 195] on icon at bounding box center [520, 197] width 9 height 11
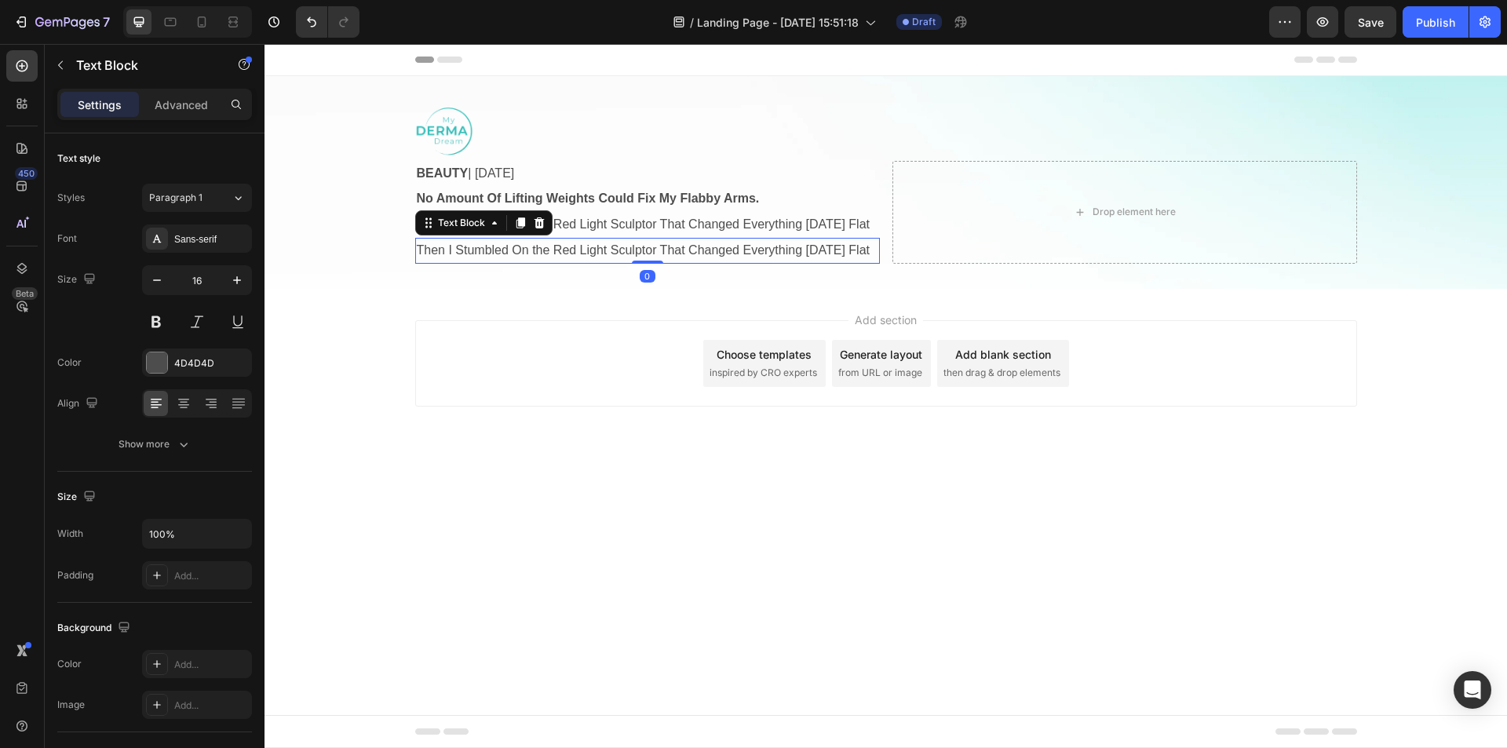
click at [528, 262] on p "Then I Stumbled On the Red Light Sculptor That Changed Everything [DATE] Flat" at bounding box center [648, 250] width 462 height 23
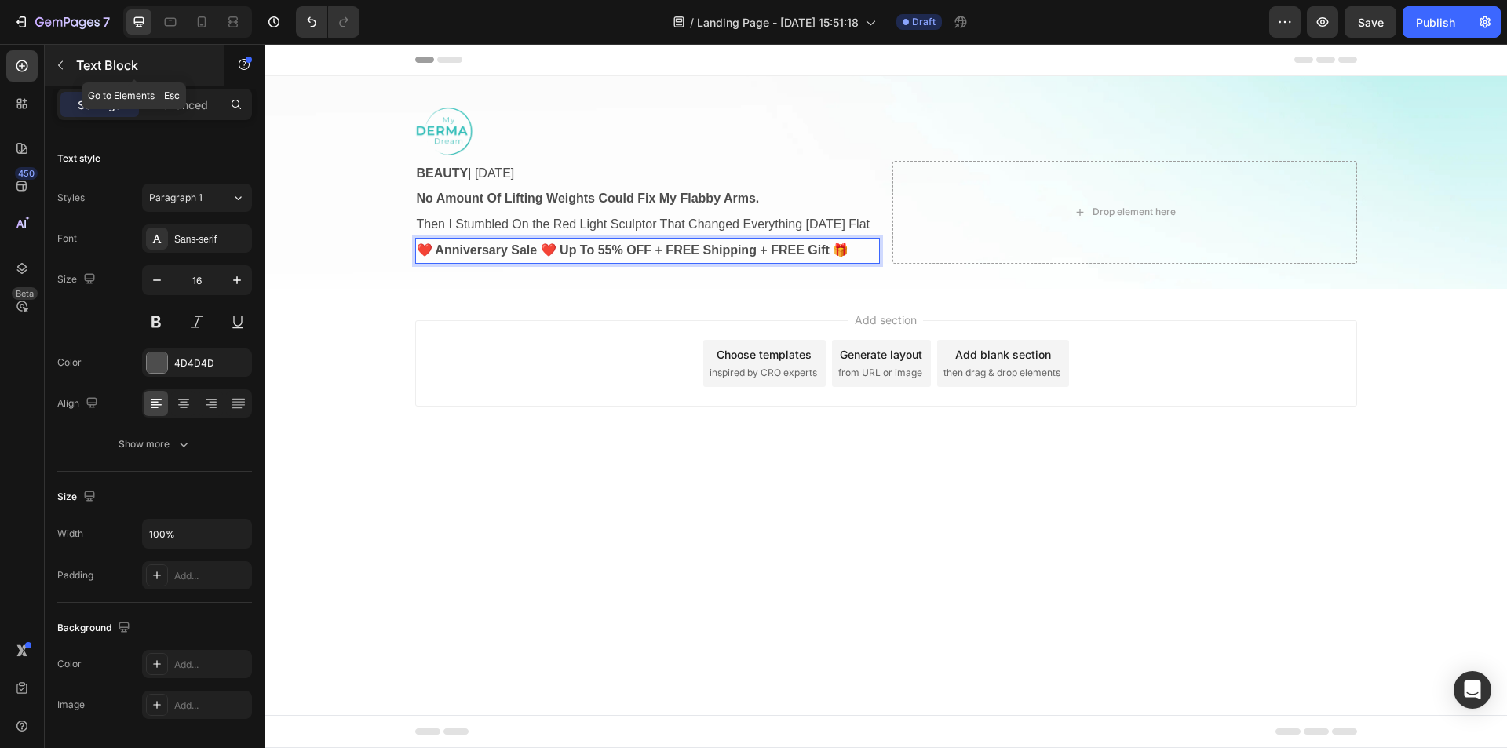
click at [57, 62] on icon "button" at bounding box center [60, 65] width 13 height 13
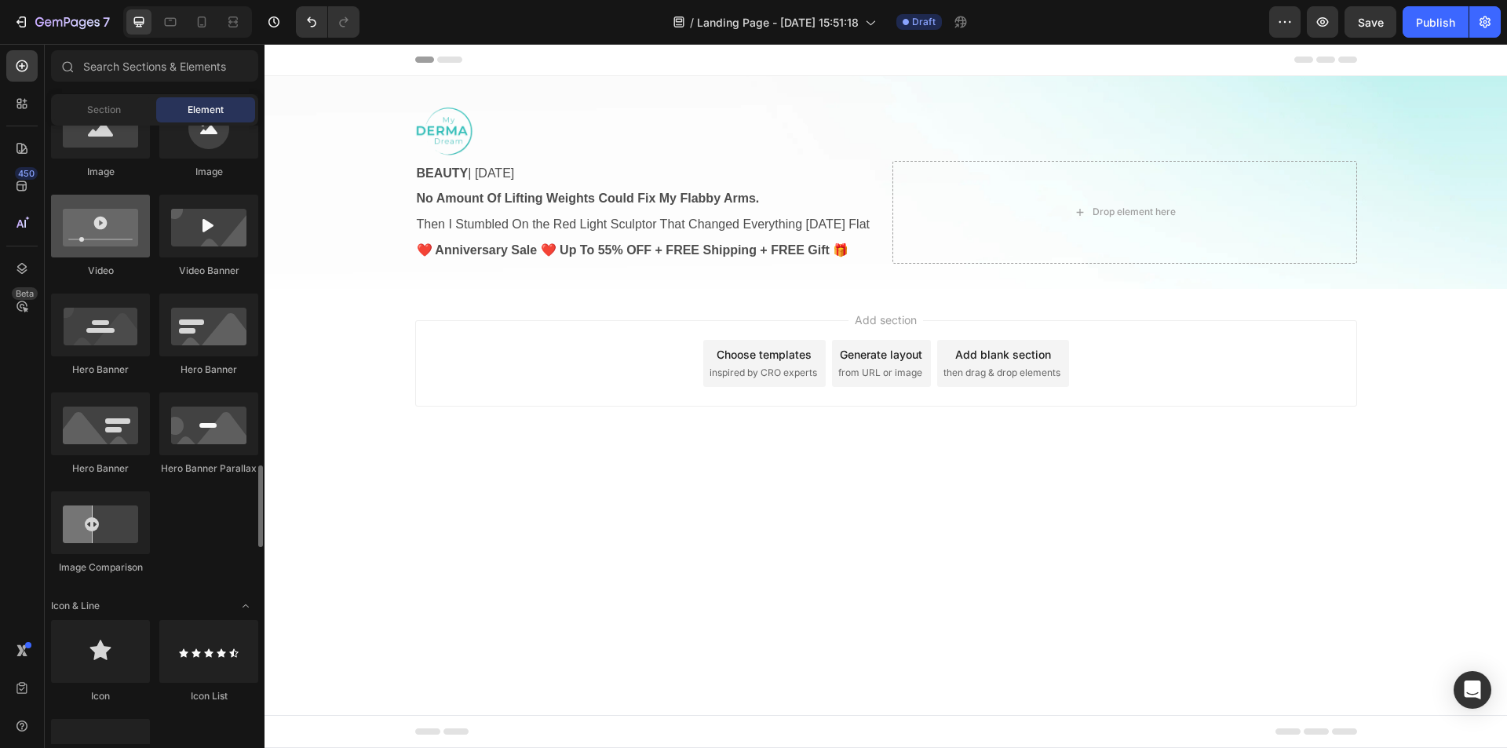
scroll to position [785, 0]
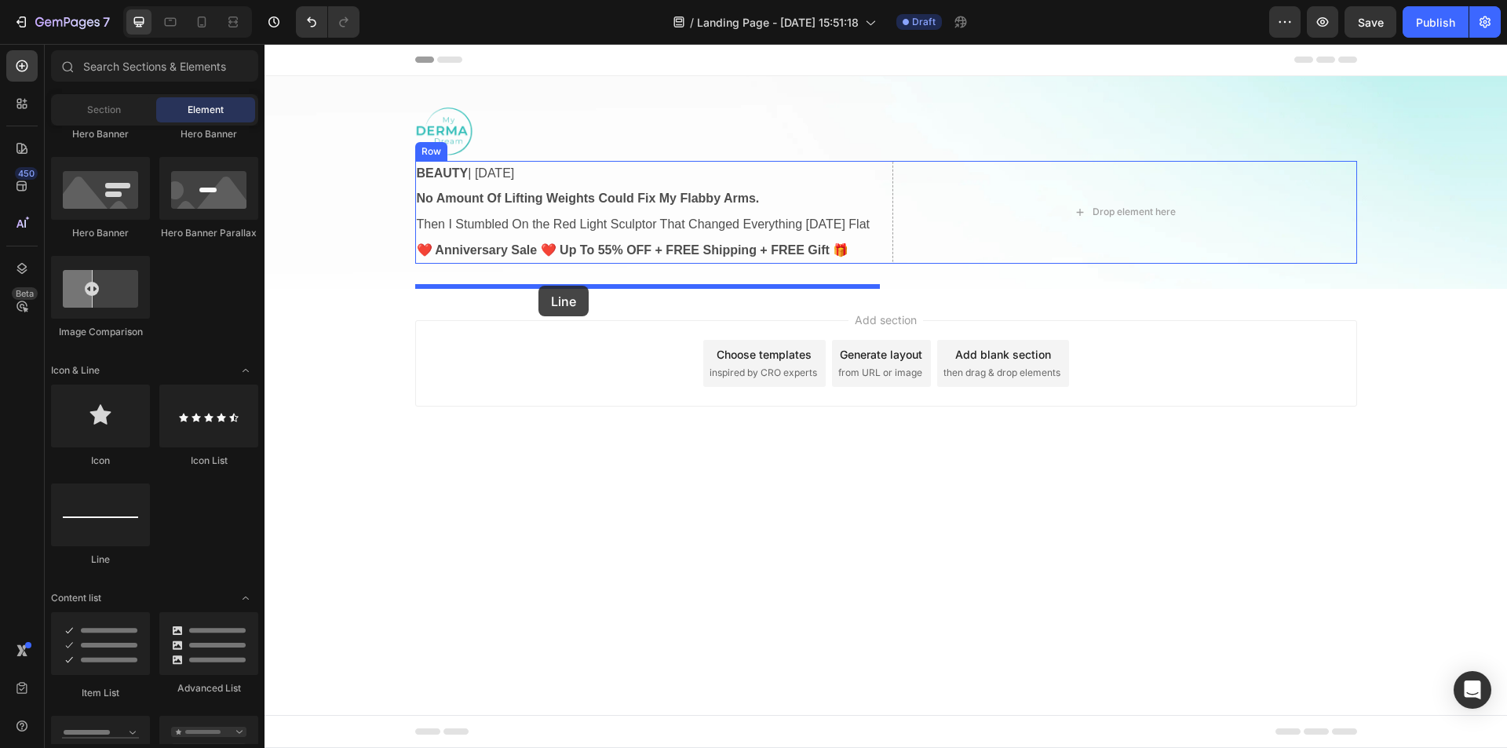
drag, startPoint x: 515, startPoint y: 489, endPoint x: 539, endPoint y: 286, distance: 204.7
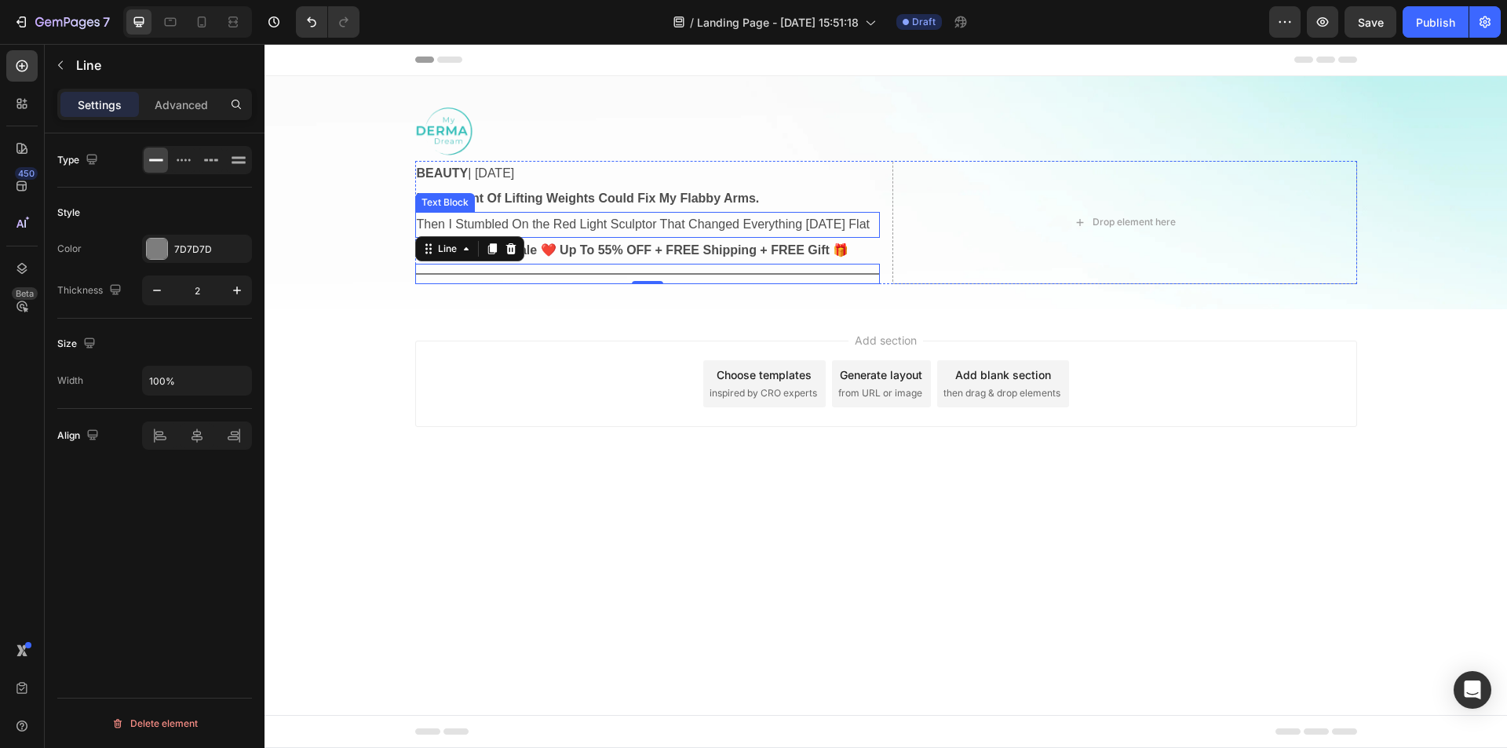
click at [587, 257] on strong "❤️ Anniversary Sale ❤️ Up To 55% OFF + FREE Shipping + FREE Gift 🎁" at bounding box center [633, 249] width 433 height 13
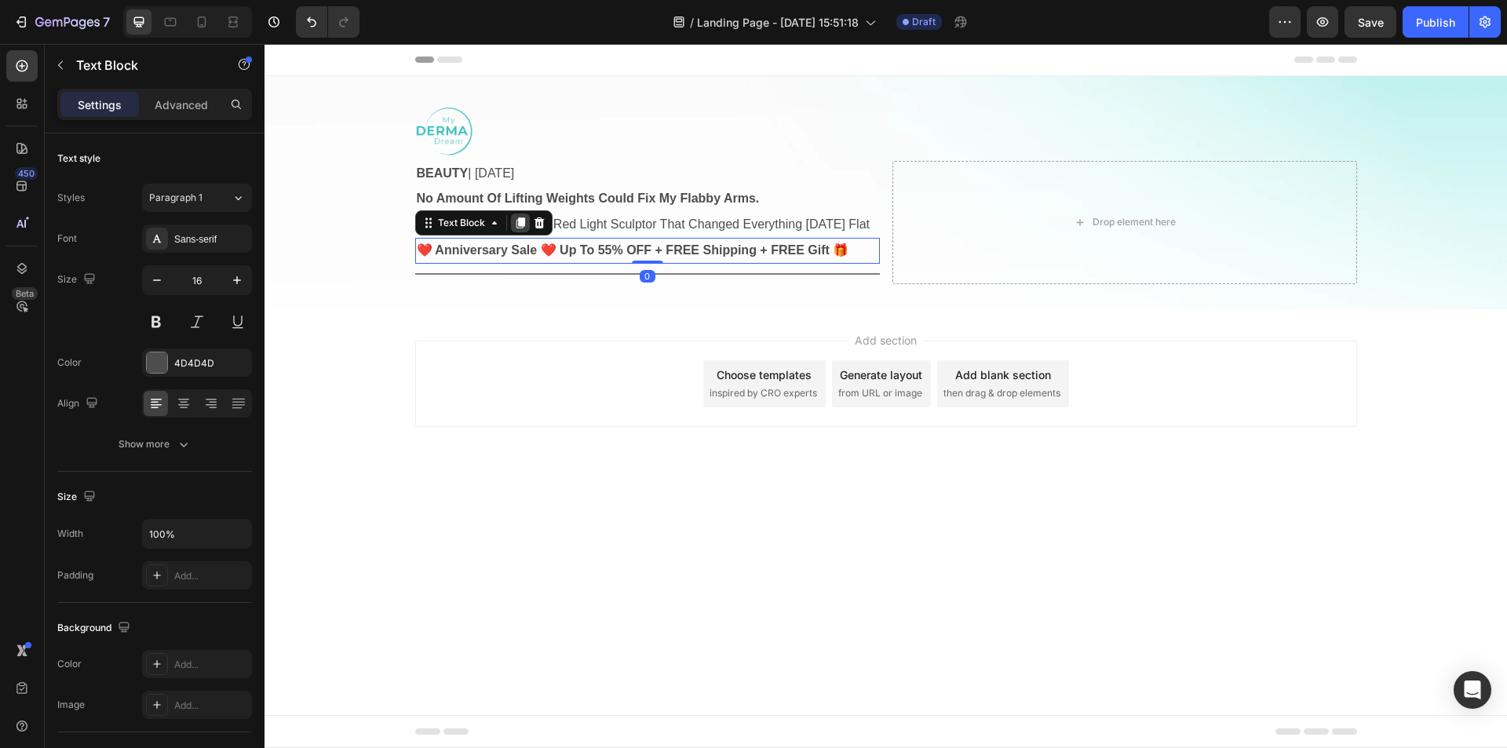
click at [516, 228] on icon at bounding box center [520, 222] width 9 height 11
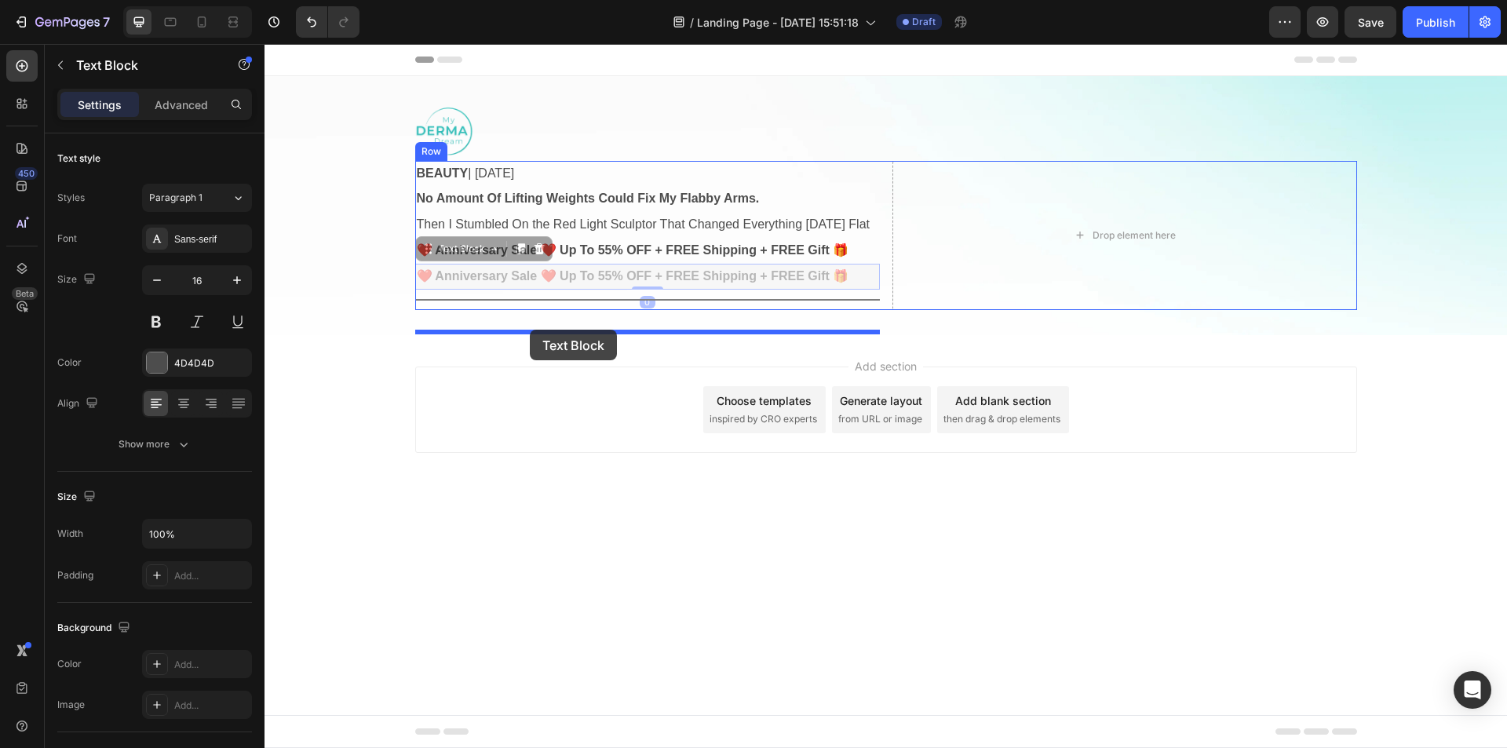
drag, startPoint x: 425, startPoint y: 273, endPoint x: 530, endPoint y: 330, distance: 118.7
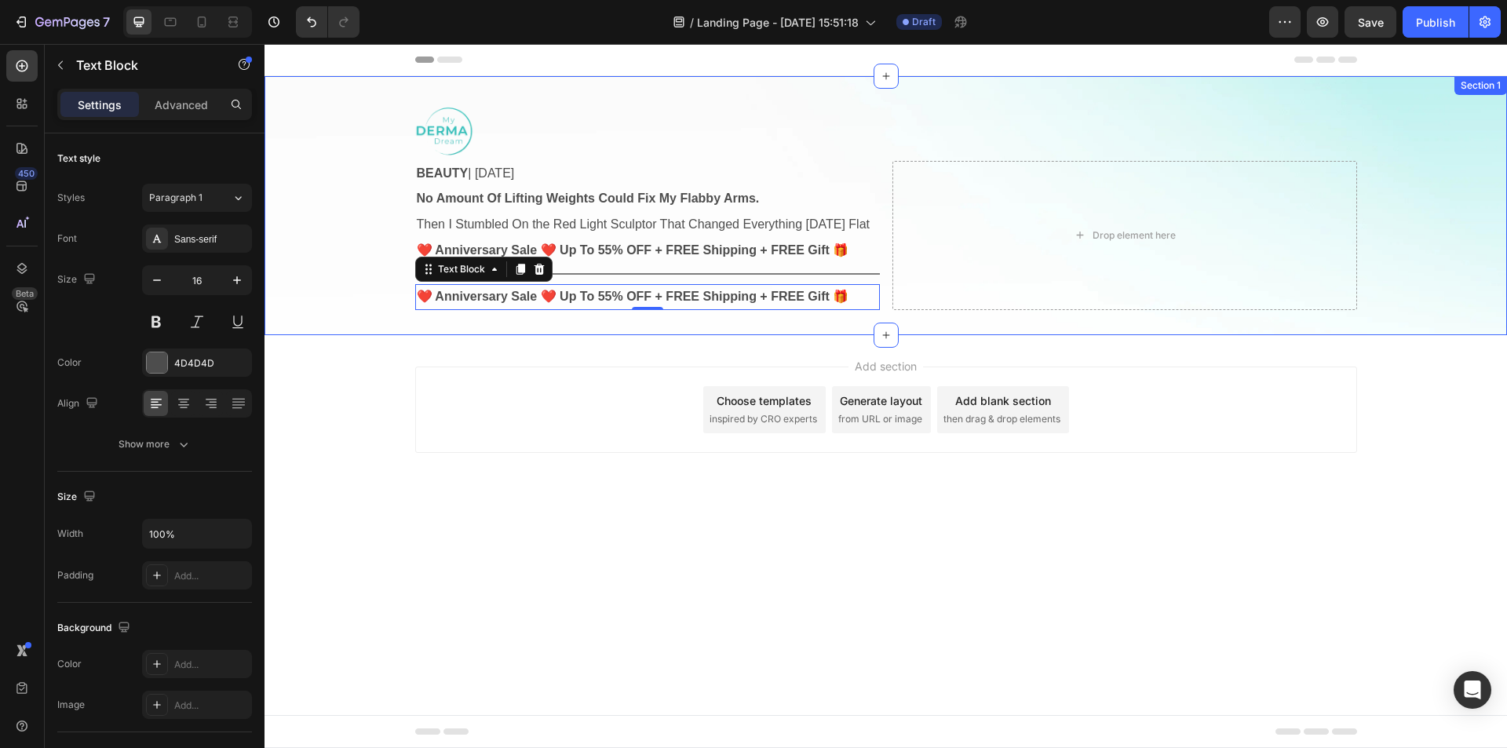
click at [503, 284] on div "Title Line" at bounding box center [647, 274] width 465 height 20
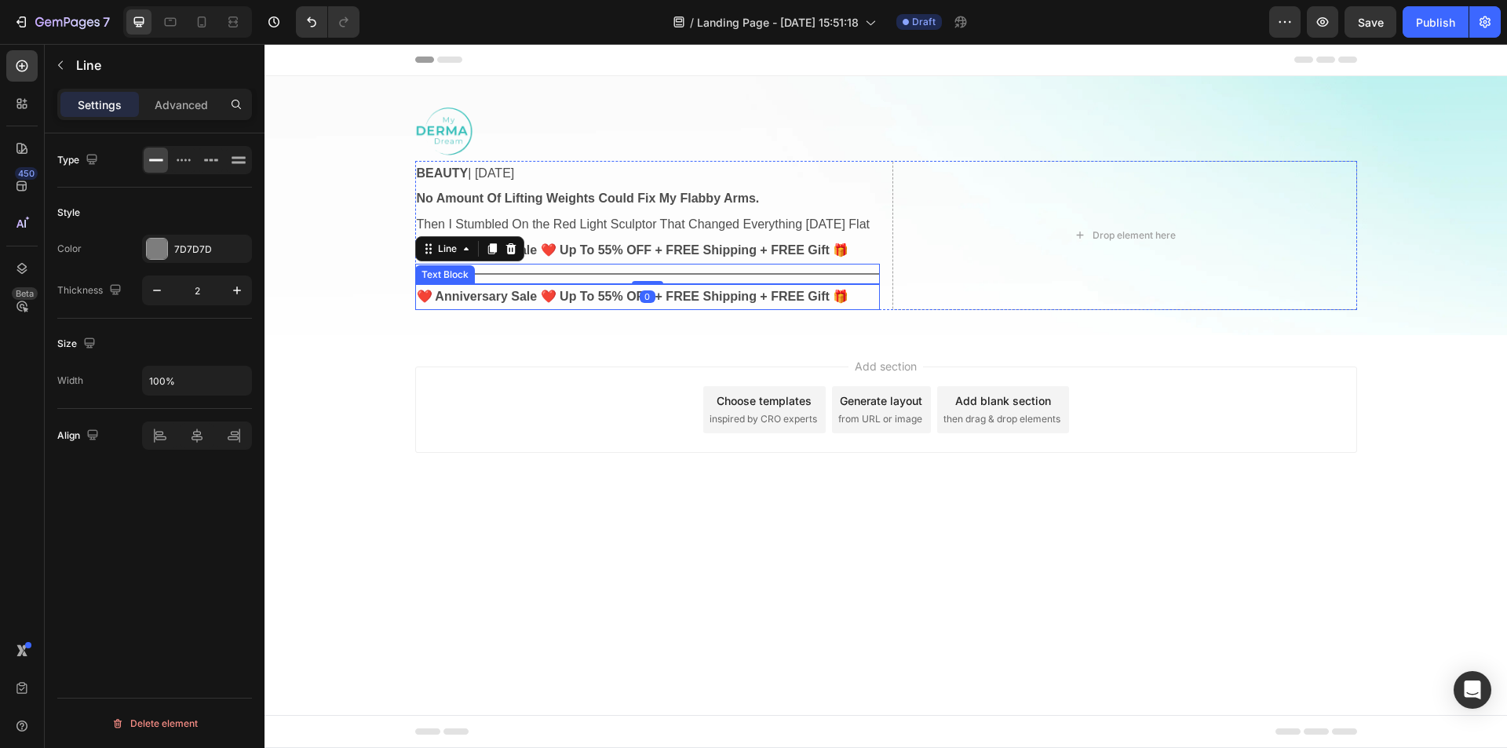
click at [499, 303] on strong "❤️ Anniversary Sale ❤️ Up To 55% OFF + FREE Shipping + FREE Gift 🎁" at bounding box center [633, 296] width 433 height 13
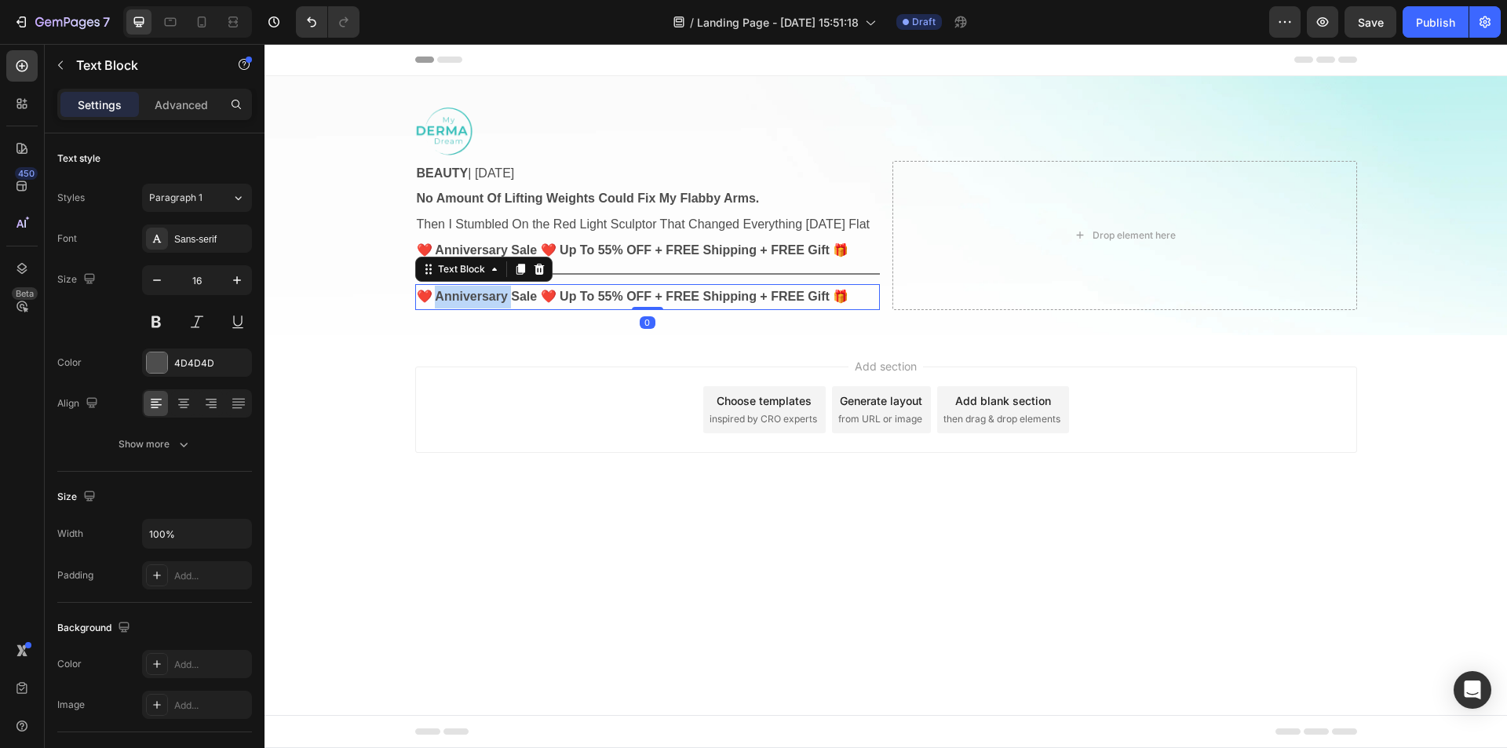
click at [499, 303] on strong "❤️ Anniversary Sale ❤️ Up To 55% OFF + FREE Shipping + FREE Gift 🎁" at bounding box center [633, 296] width 433 height 13
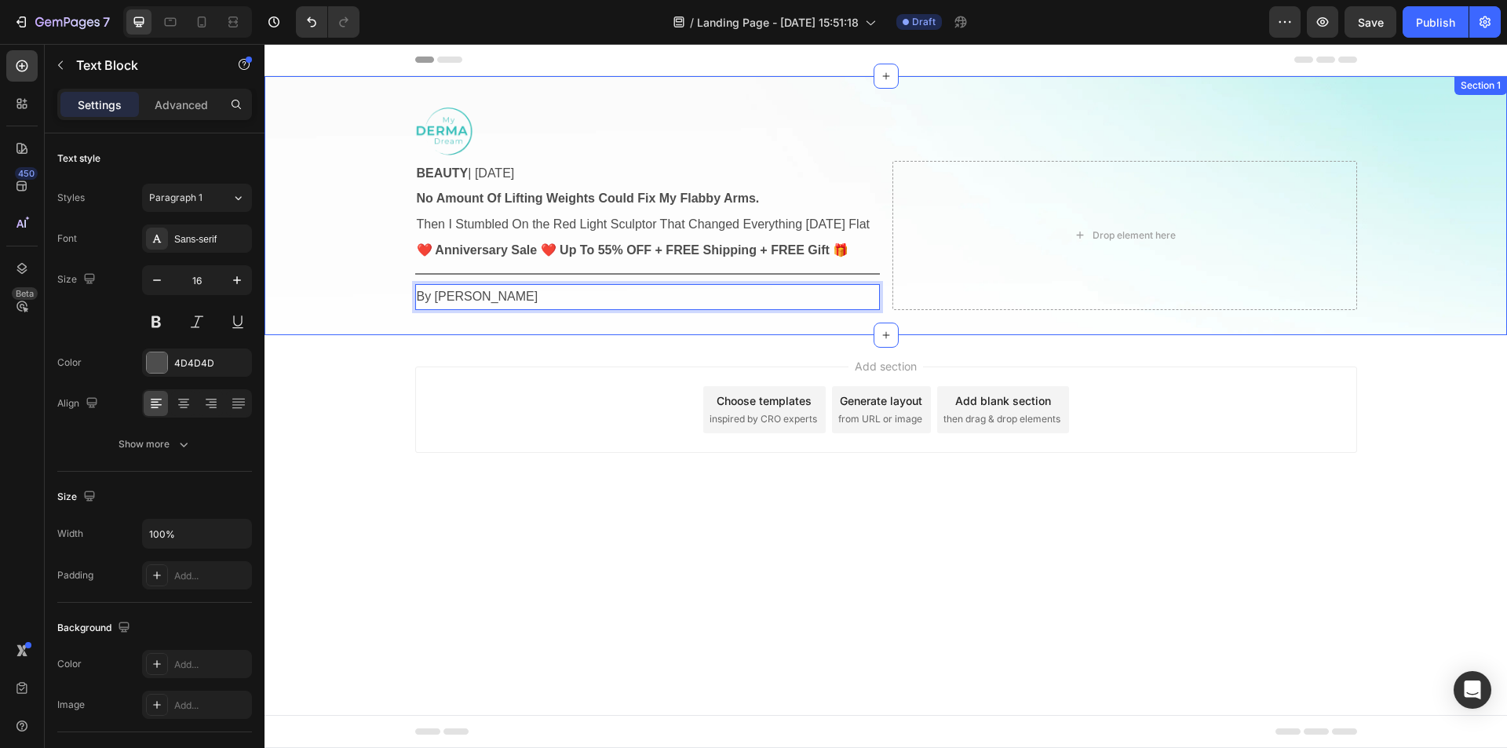
click at [360, 310] on div "Image BEAUTY | [DATE] Text Block No Amount Of Lifting Weights Could Fix My Flab…" at bounding box center [886, 205] width 1243 height 209
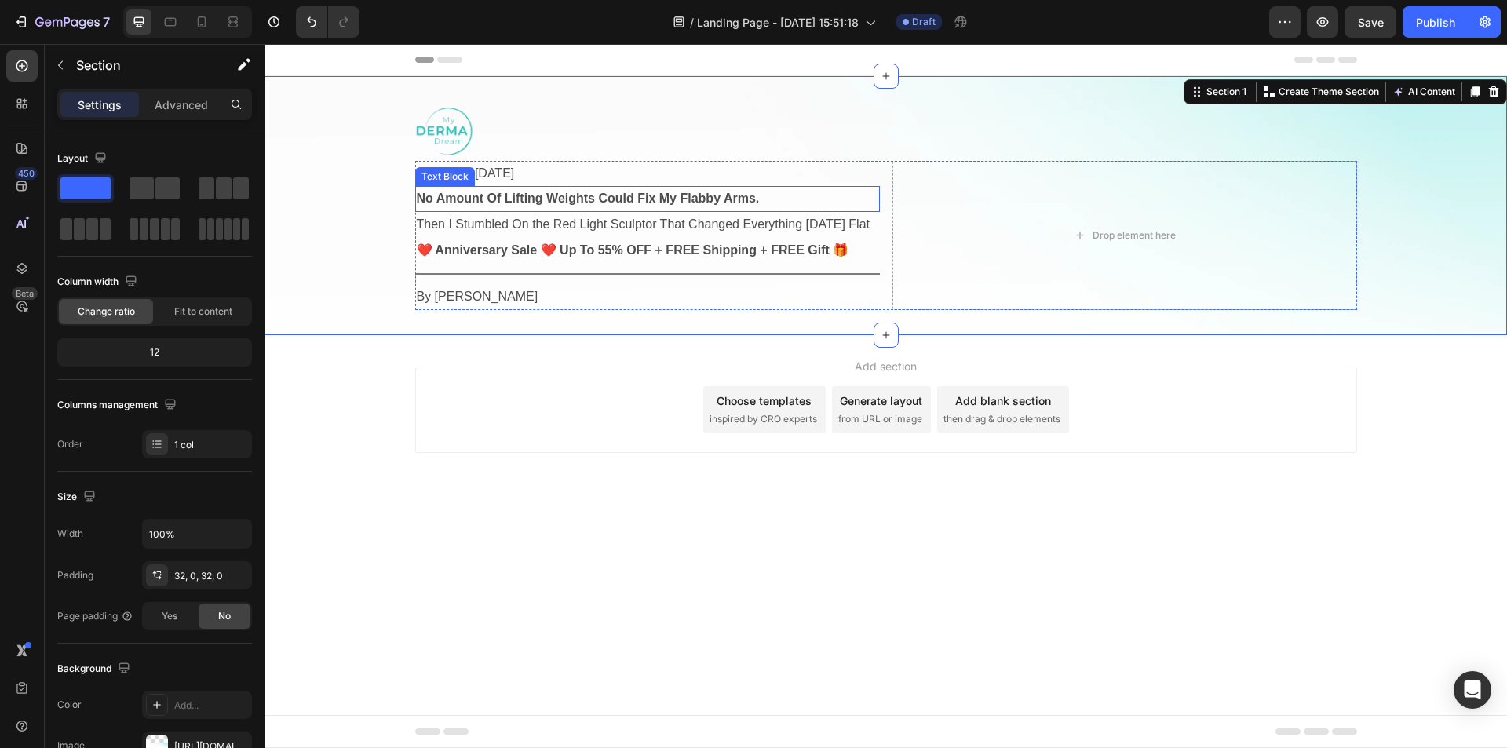
click at [489, 192] on strong "No Amount Of Lifting Weights Could Fix My Flabby Arms." at bounding box center [588, 198] width 343 height 13
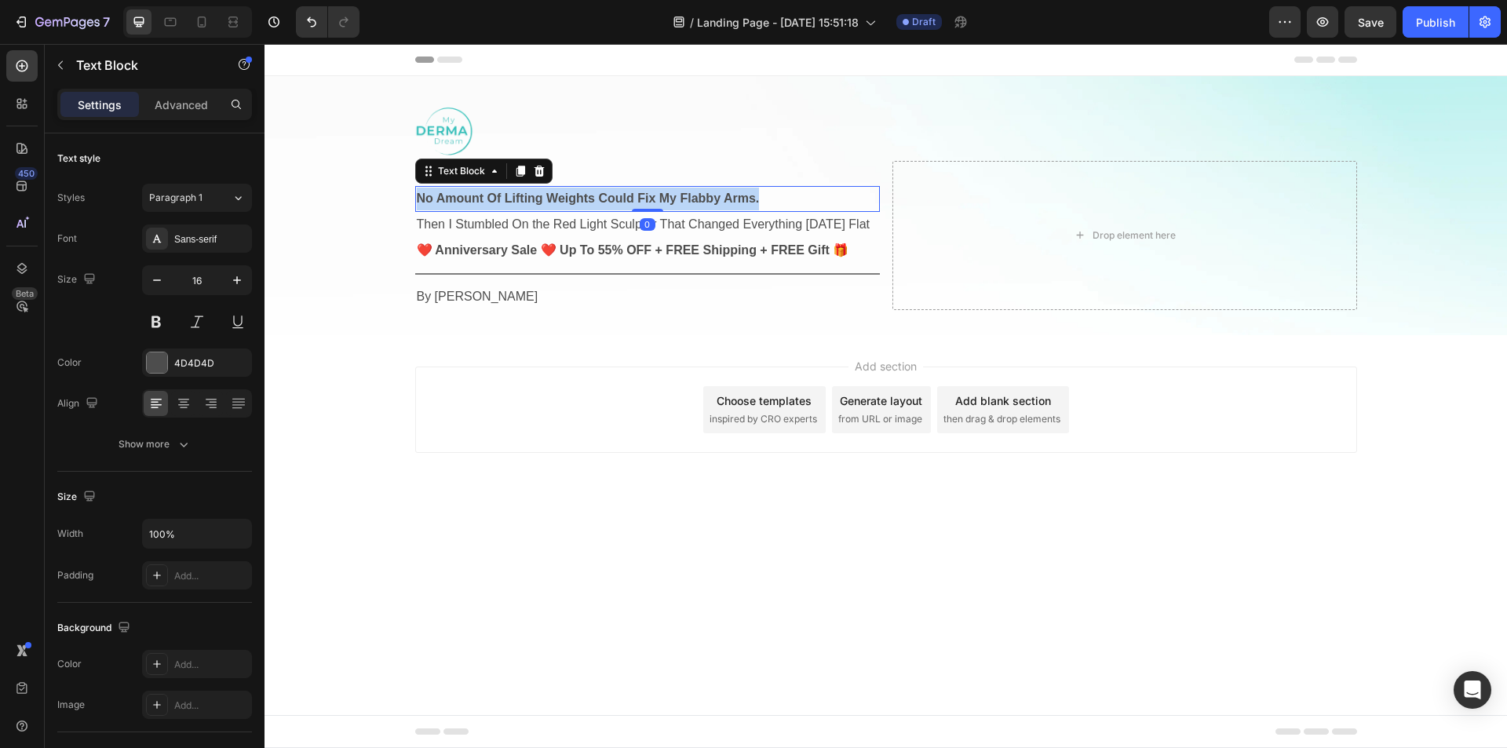
click at [489, 192] on strong "No Amount Of Lifting Weights Could Fix My Flabby Arms." at bounding box center [588, 198] width 343 height 13
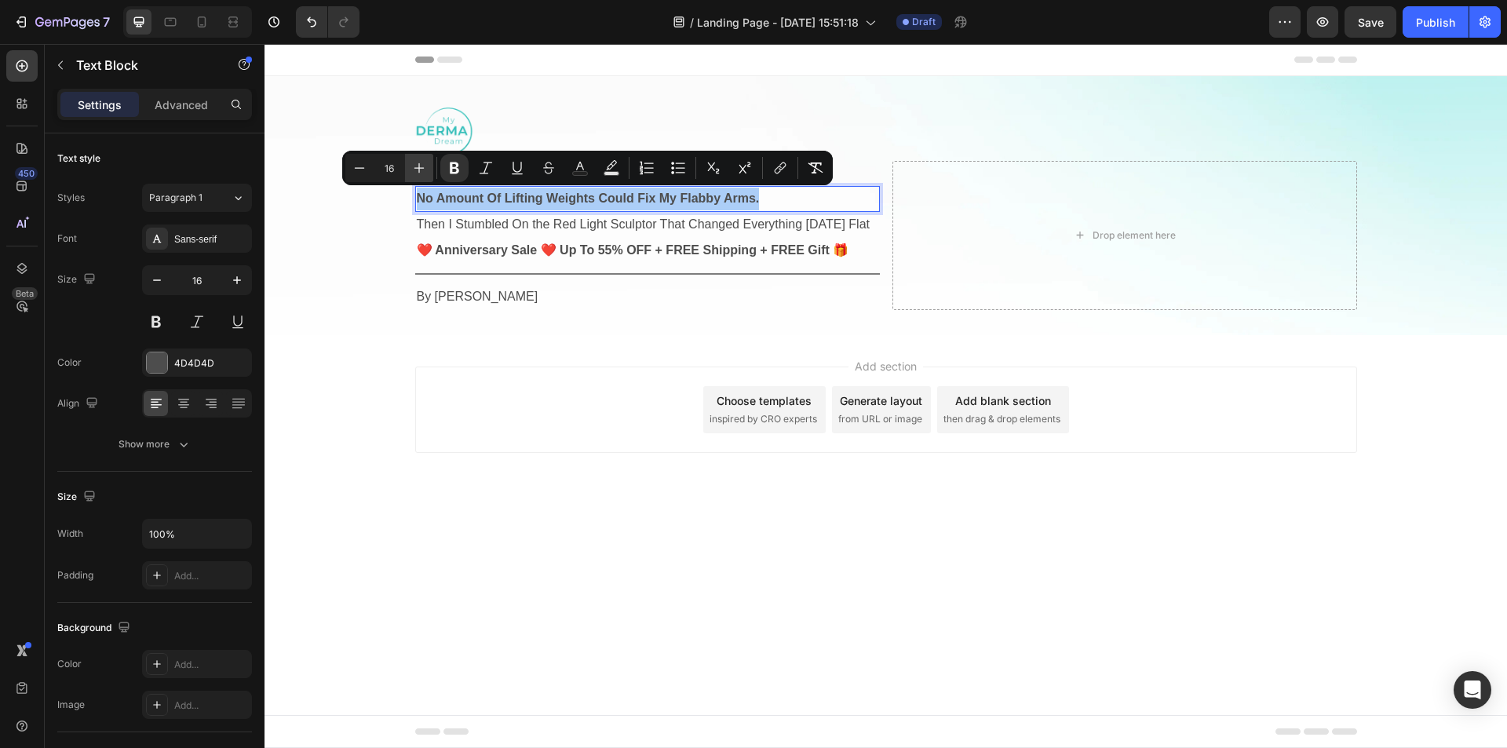
click at [422, 173] on icon "Editor contextual toolbar" at bounding box center [419, 168] width 16 height 16
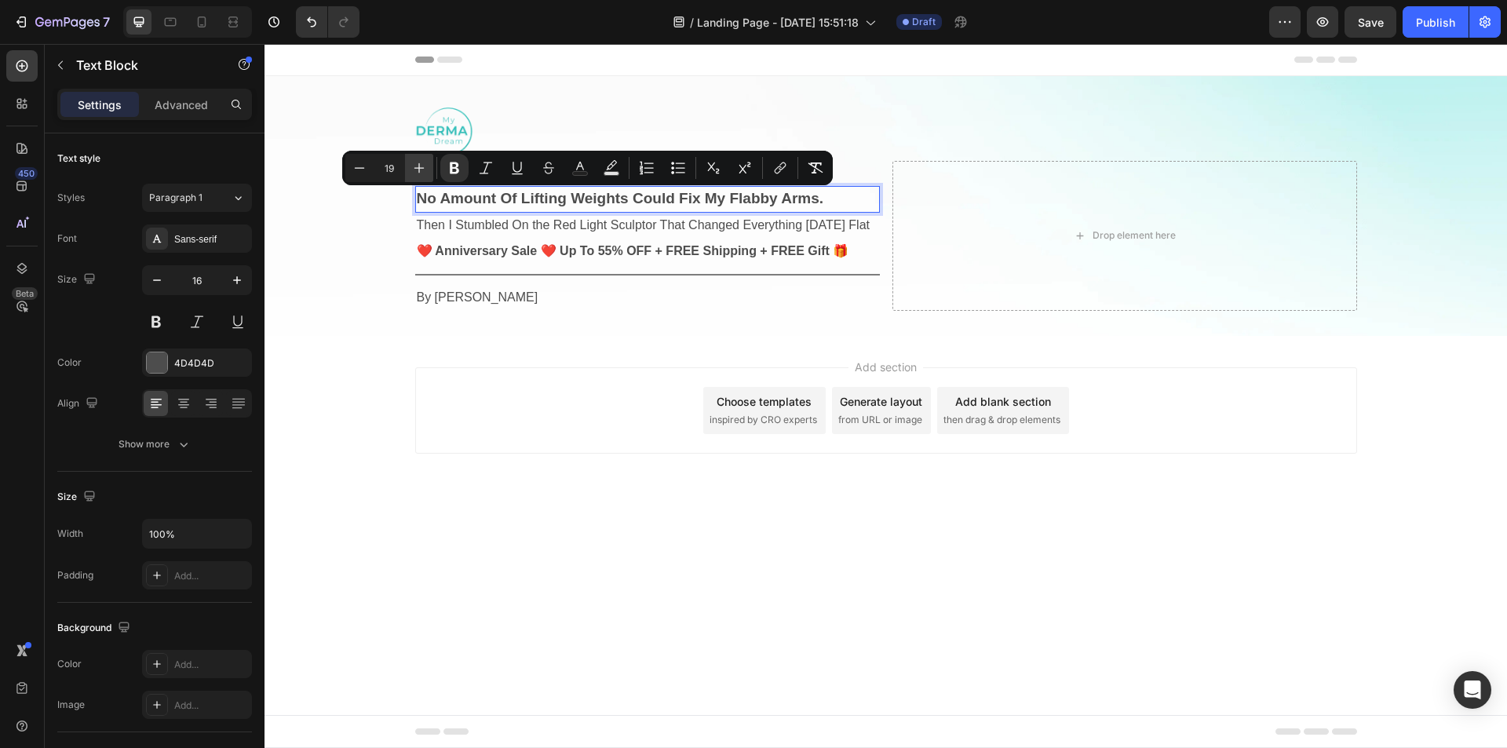
click at [422, 173] on icon "Editor contextual toolbar" at bounding box center [419, 168] width 16 height 16
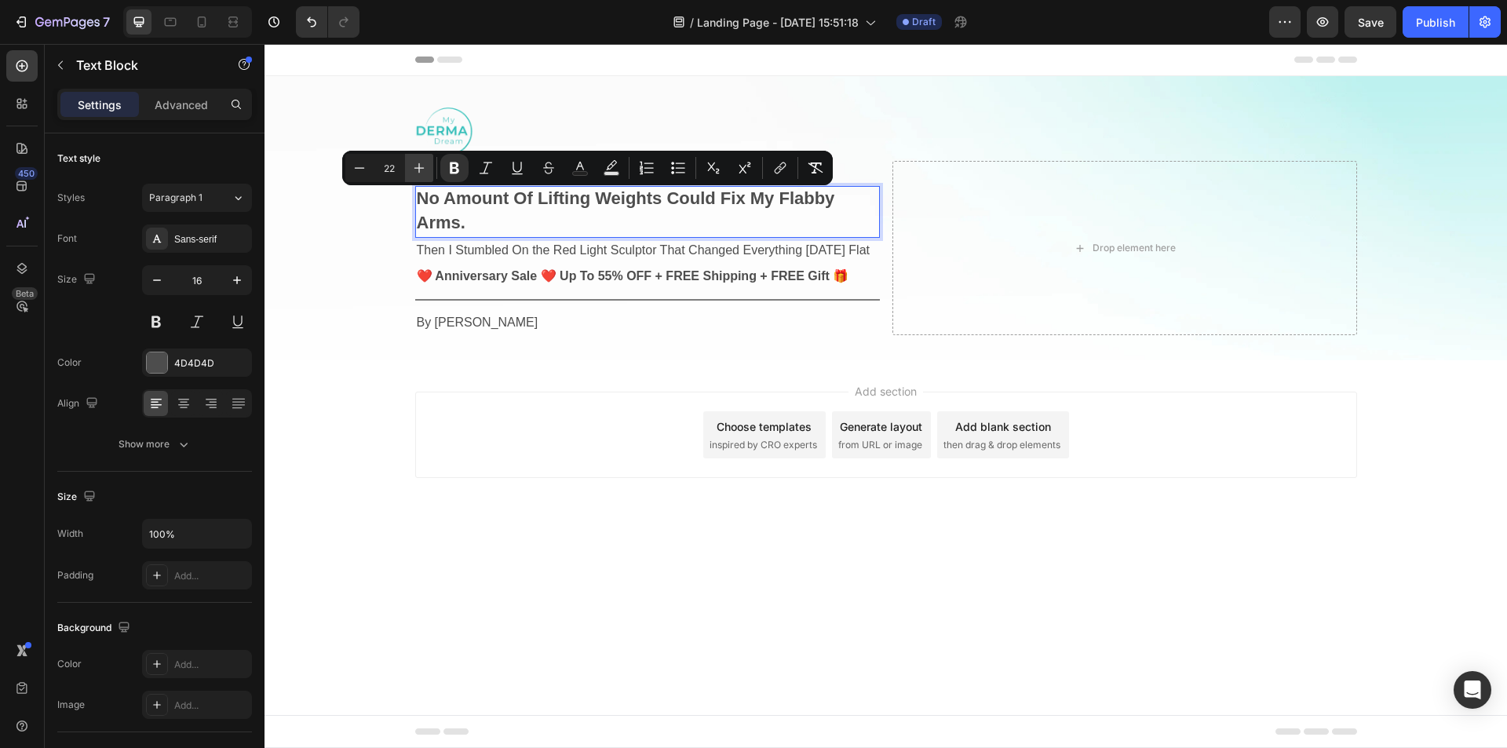
click at [422, 173] on icon "Editor contextual toolbar" at bounding box center [419, 168] width 16 height 16
type input "24"
click at [571, 171] on button "Text Color" at bounding box center [580, 168] width 28 height 28
type input "4D4D4D"
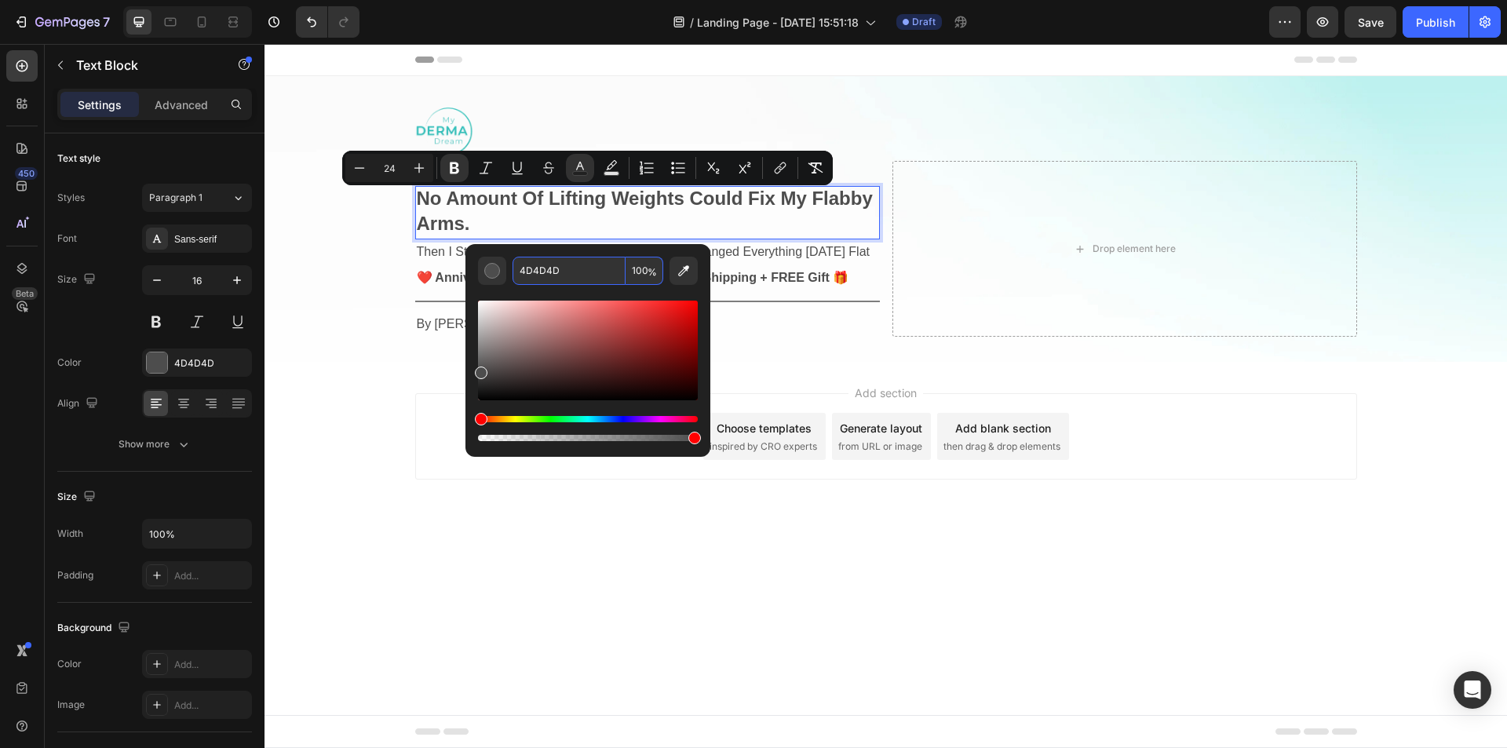
click at [572, 268] on input "4D4D4D" at bounding box center [569, 271] width 113 height 28
paste input "2f2f2f"
type input "2F2F2F"
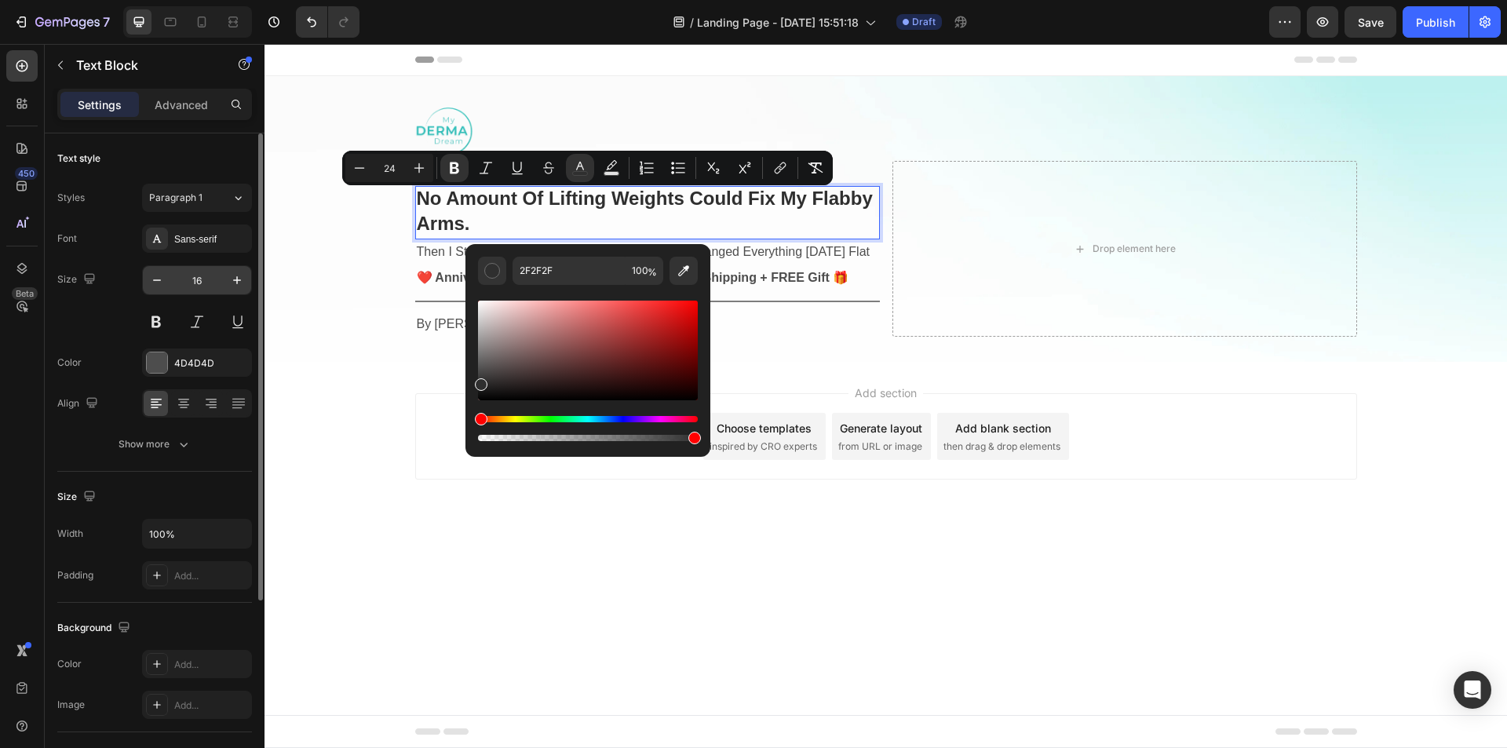
click at [222, 273] on input "16" at bounding box center [197, 280] width 52 height 28
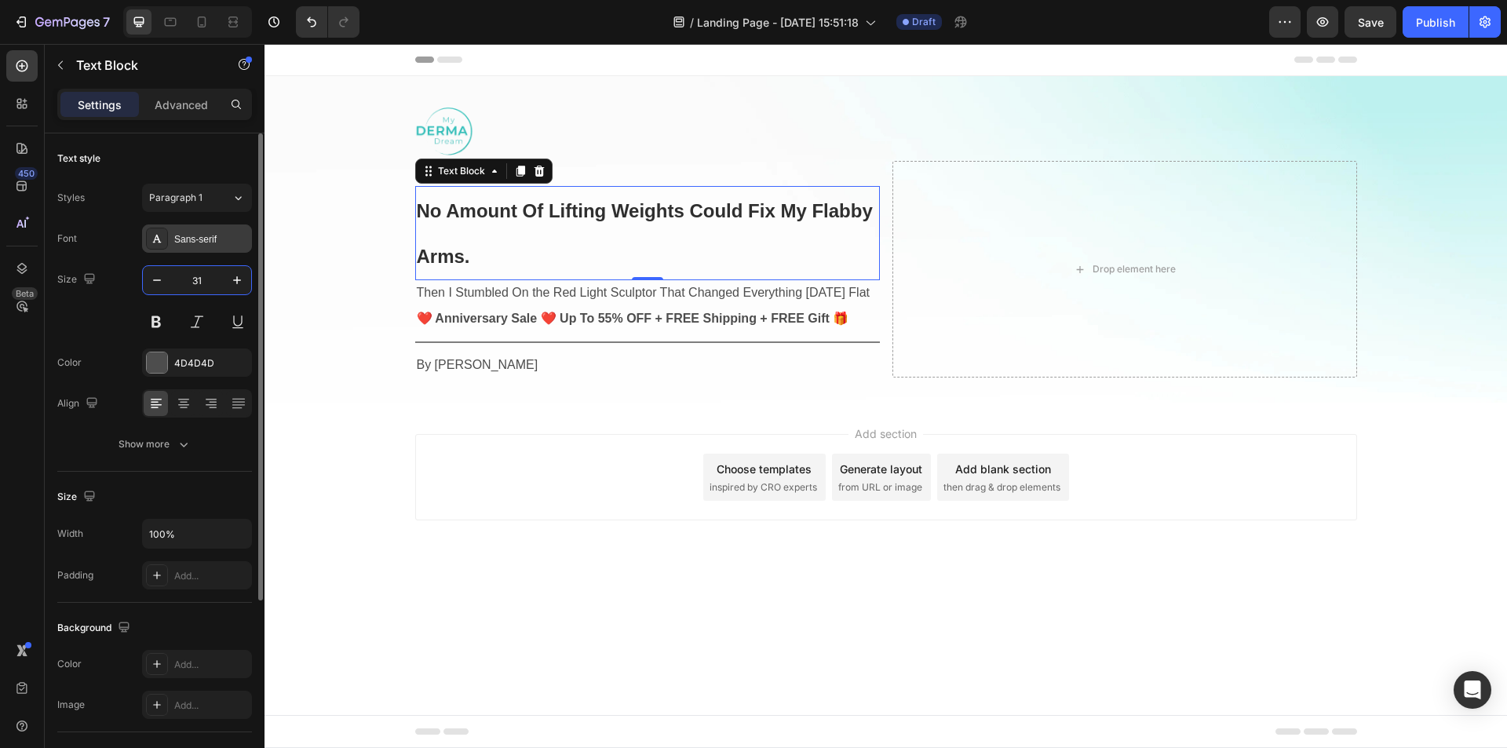
type input "31"
click at [212, 241] on div "Sans-serif" at bounding box center [211, 239] width 74 height 14
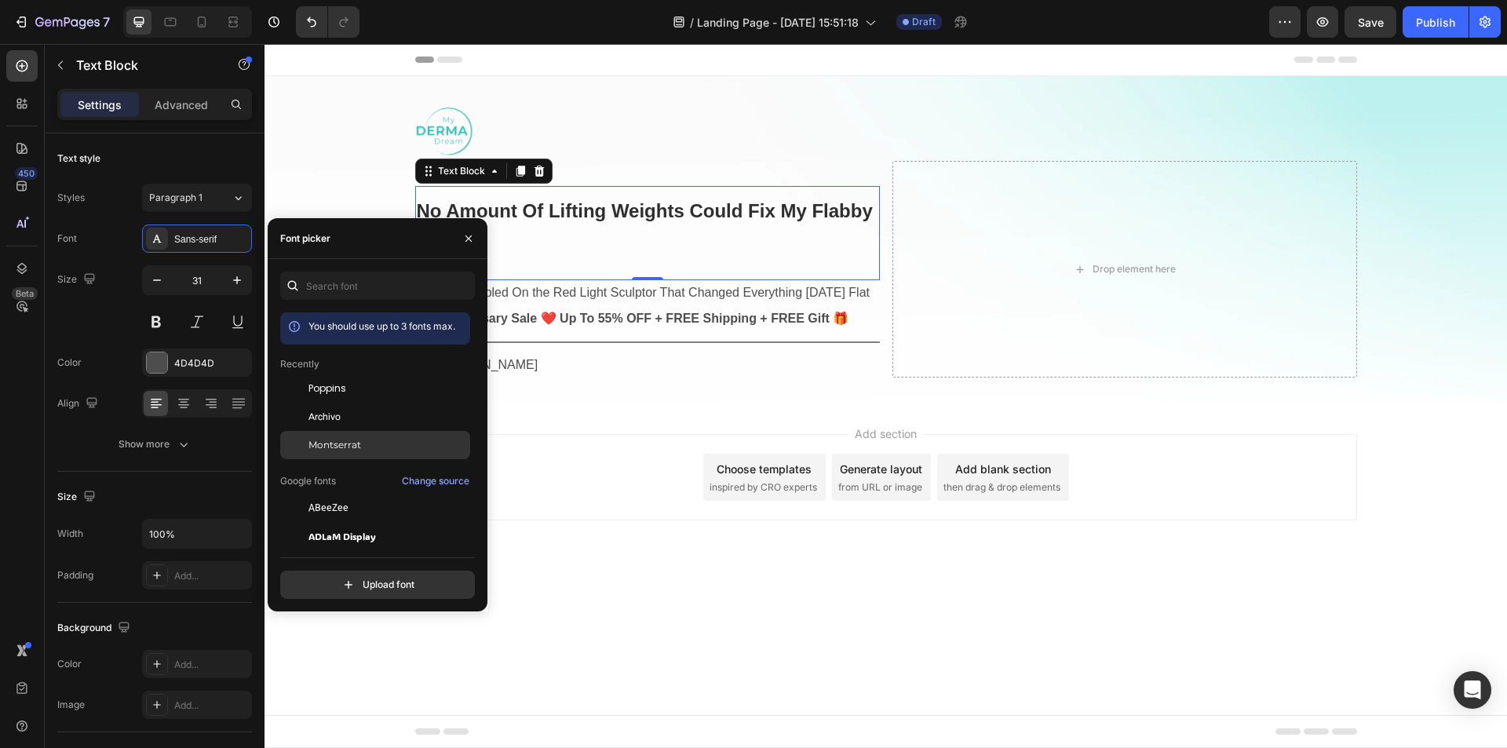
click at [357, 444] on span "Montserrat" at bounding box center [335, 445] width 53 height 14
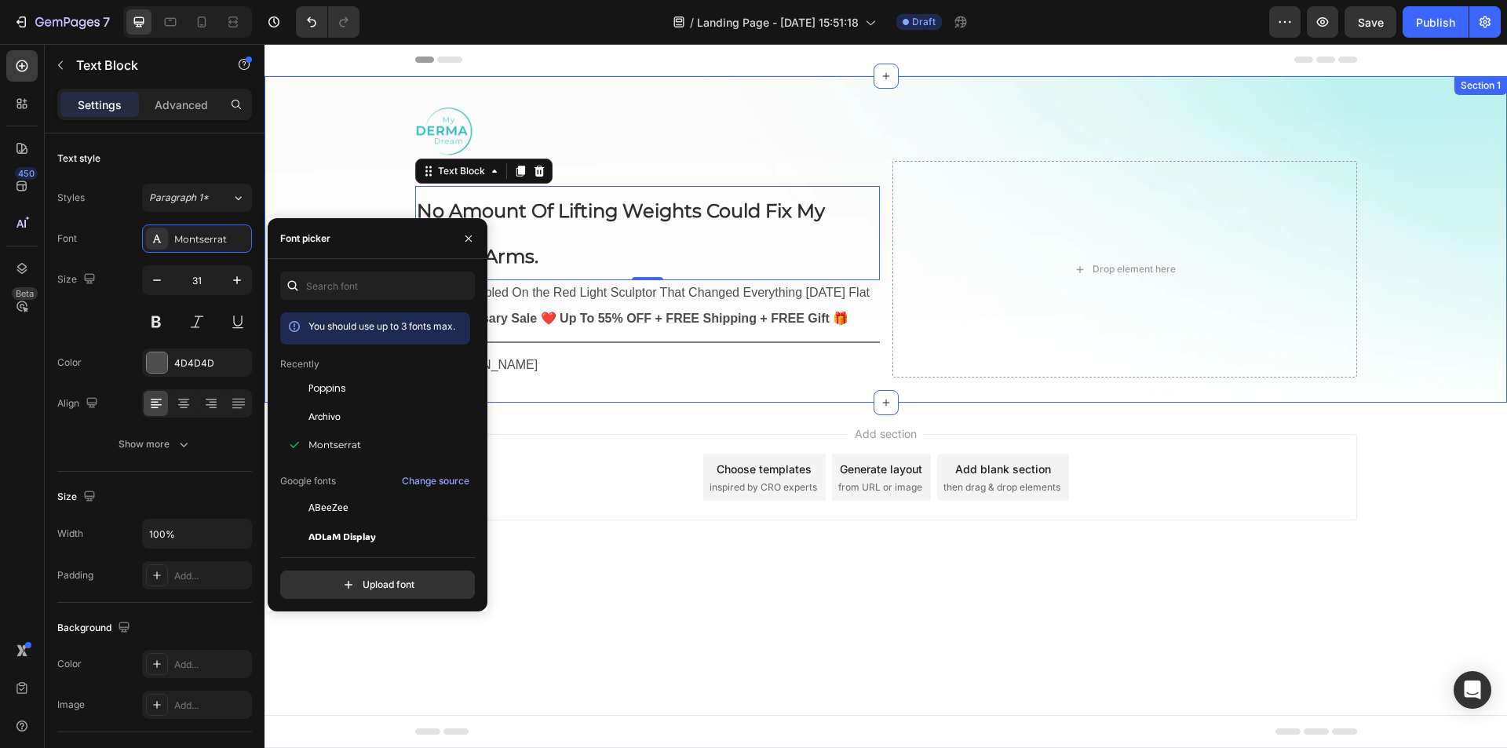
click at [344, 167] on div "Image BEAUTY | [DATE] Text Block No Amount Of Lifting Weights Could Fix My Flab…" at bounding box center [886, 239] width 1243 height 276
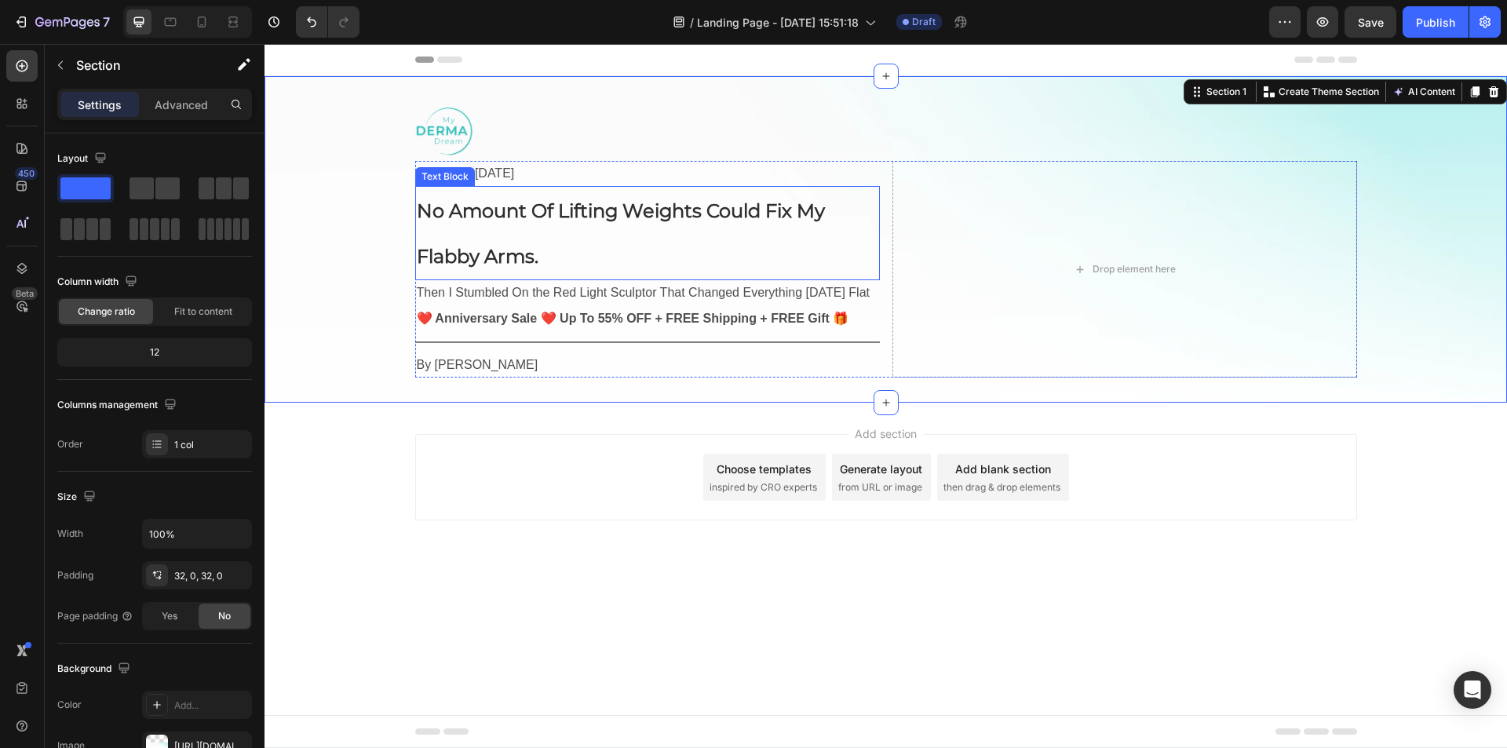
click at [464, 224] on p "No Amount Of Lifting Weights Could Fix My Flabby Arms." at bounding box center [648, 233] width 462 height 91
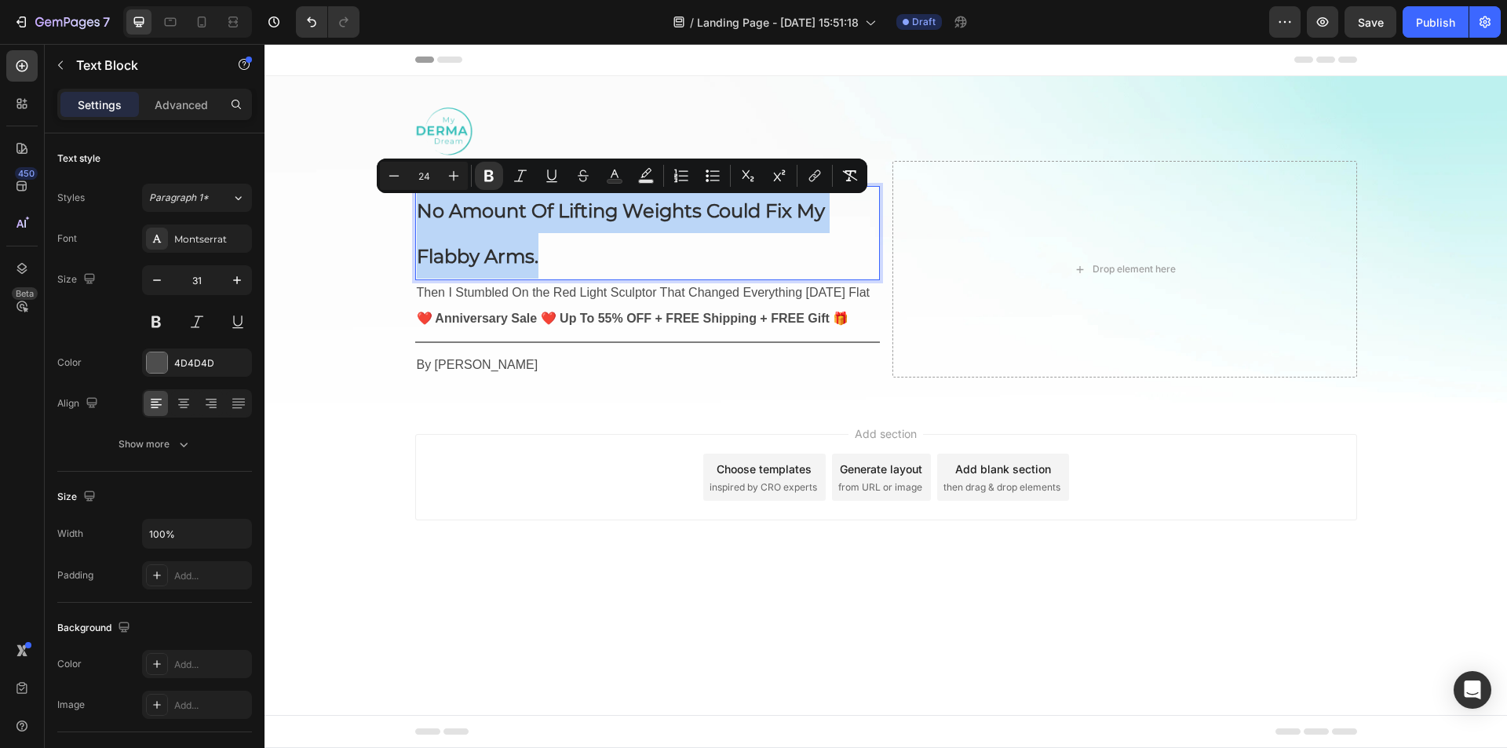
click at [464, 224] on p "No Amount Of Lifting Weights Could Fix My Flabby Arms." at bounding box center [648, 233] width 462 height 91
click at [509, 300] on p "Then I Stumbled On the Red Light Sculptor That Changed Everything [DATE] Flat" at bounding box center [648, 293] width 462 height 23
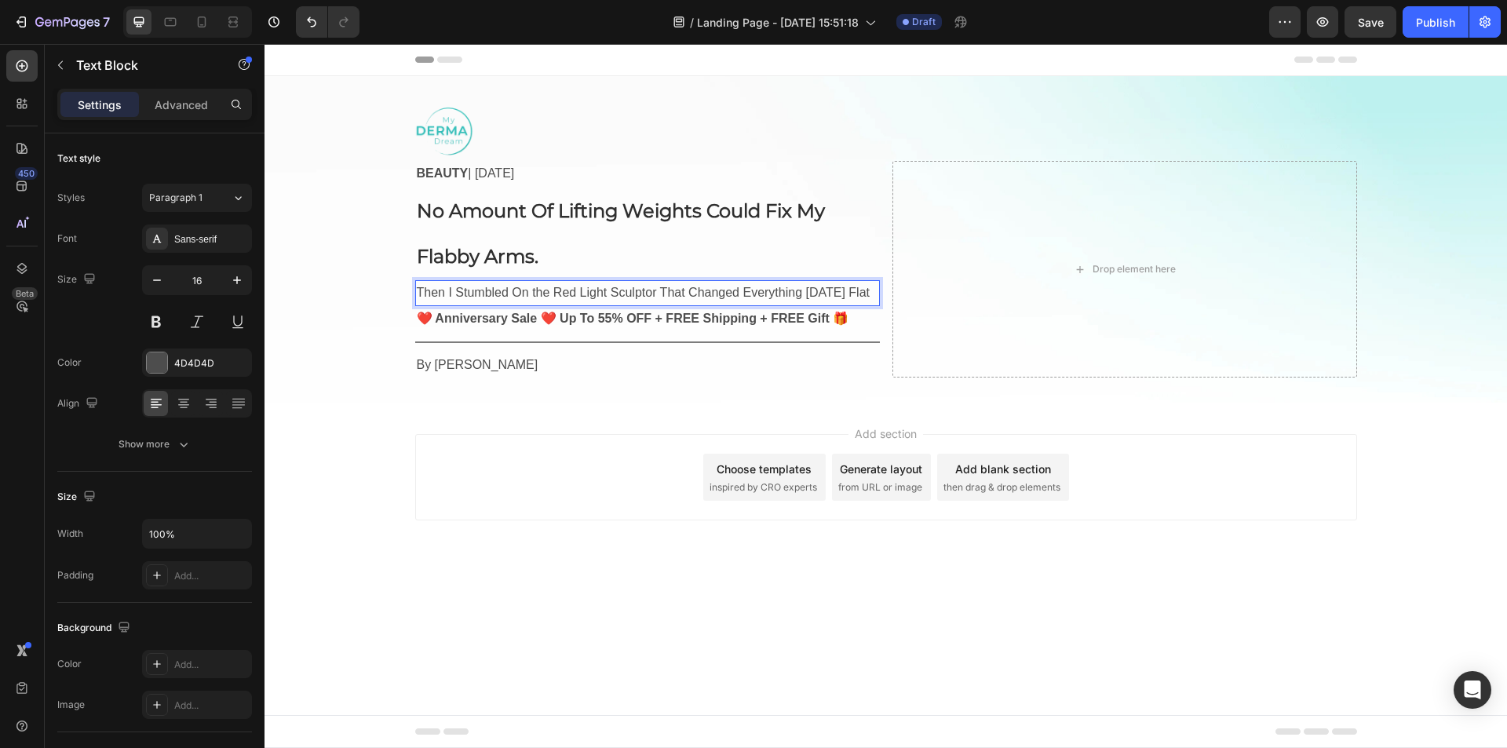
click at [509, 300] on p "Then I Stumbled On the Red Light Sculptor That Changed Everything [DATE] Flat" at bounding box center [648, 293] width 462 height 23
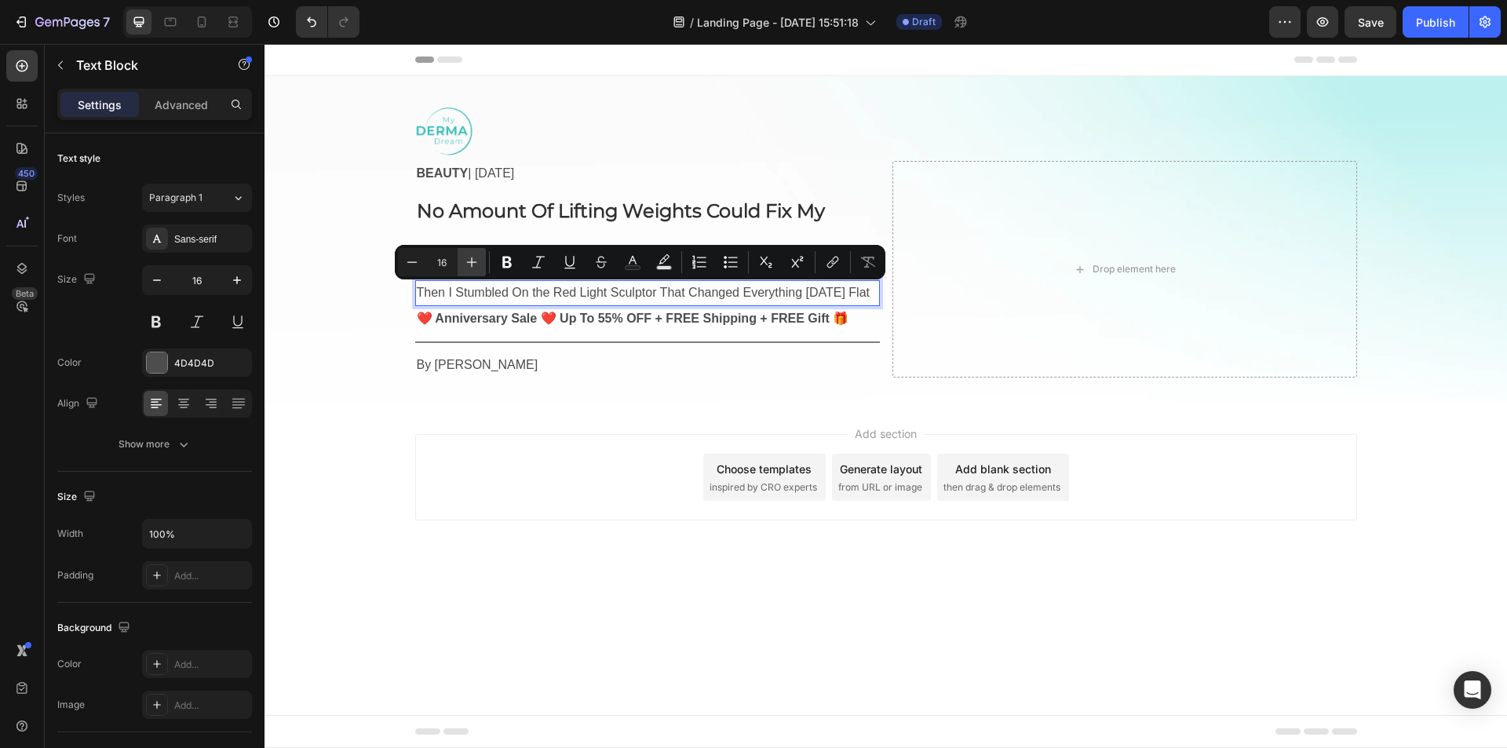
click at [477, 265] on icon "Editor contextual toolbar" at bounding box center [472, 262] width 16 height 16
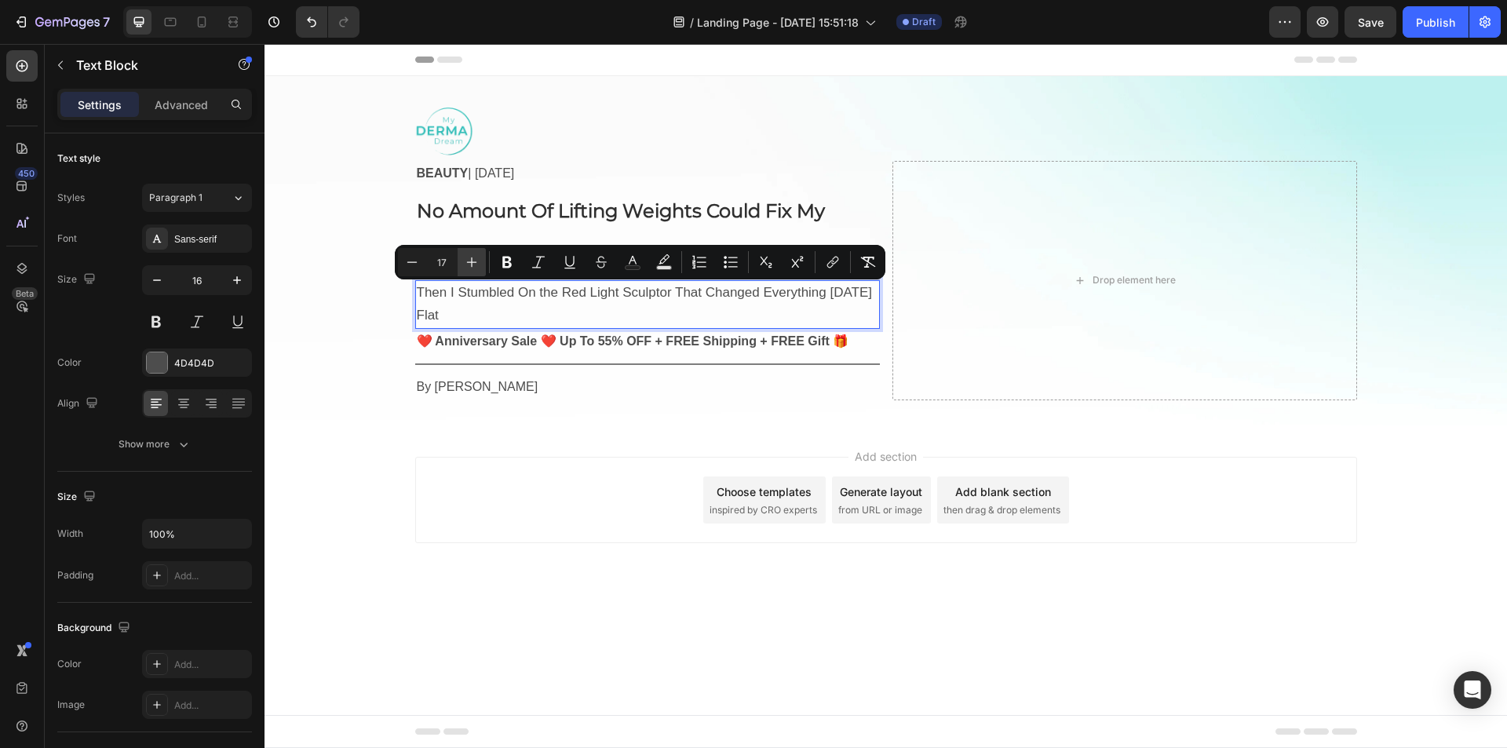
click at [477, 265] on icon "Editor contextual toolbar" at bounding box center [472, 262] width 16 height 16
type input "20"
click at [626, 262] on icon "Editor contextual toolbar" at bounding box center [633, 262] width 16 height 16
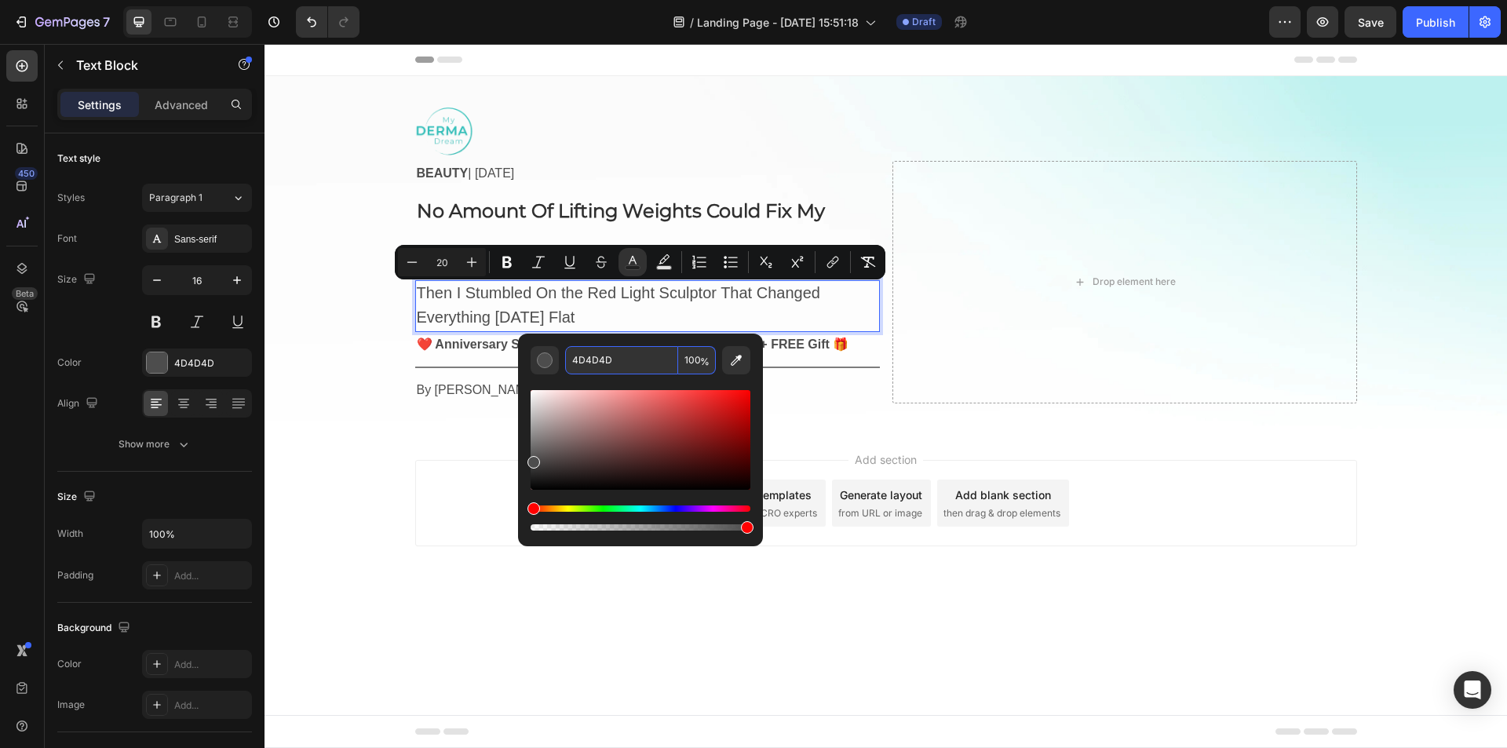
click at [590, 368] on input "4D4D4D" at bounding box center [621, 360] width 113 height 28
paste input "2f2f2f"
type input "2F2F2F"
click at [208, 242] on div "Sans-serif" at bounding box center [211, 239] width 74 height 14
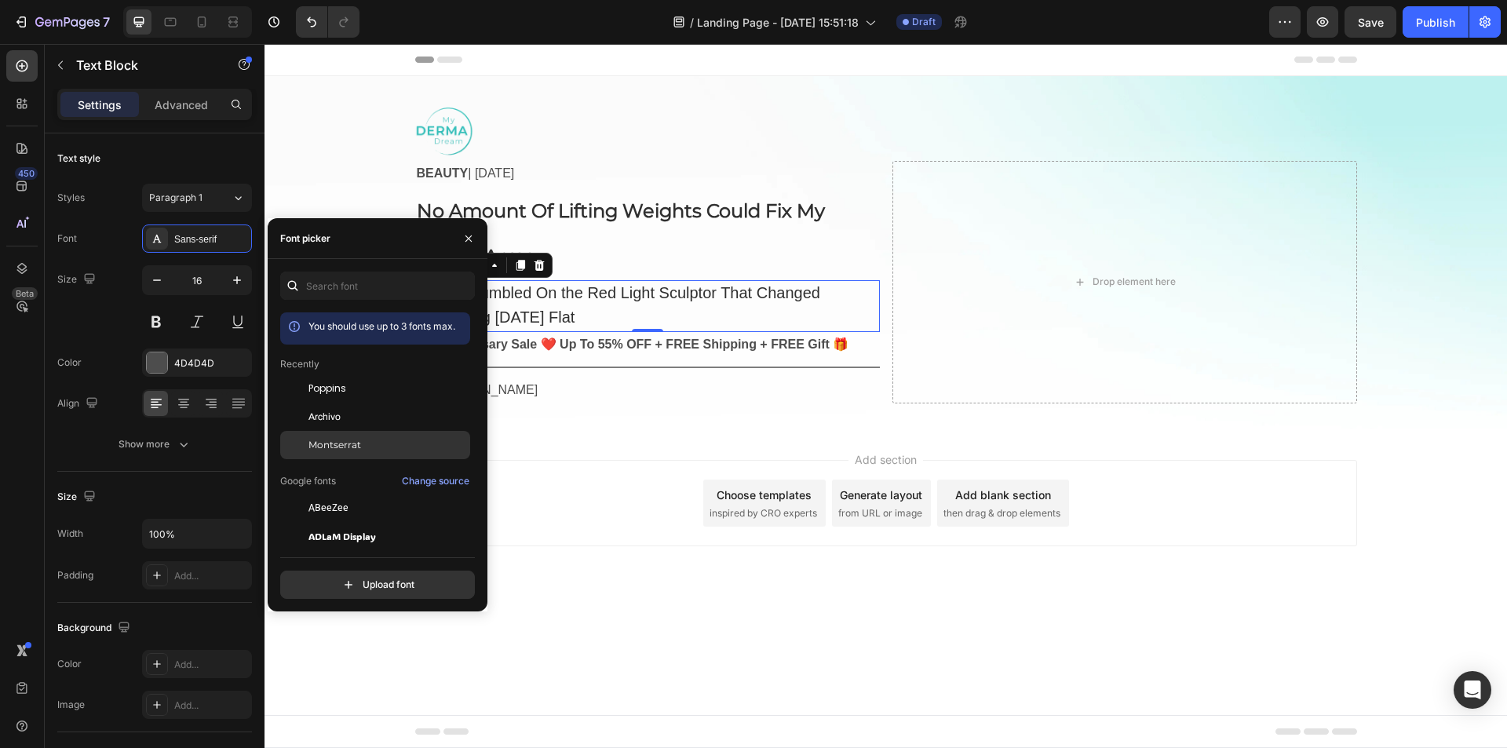
click at [348, 441] on span "Montserrat" at bounding box center [335, 445] width 53 height 14
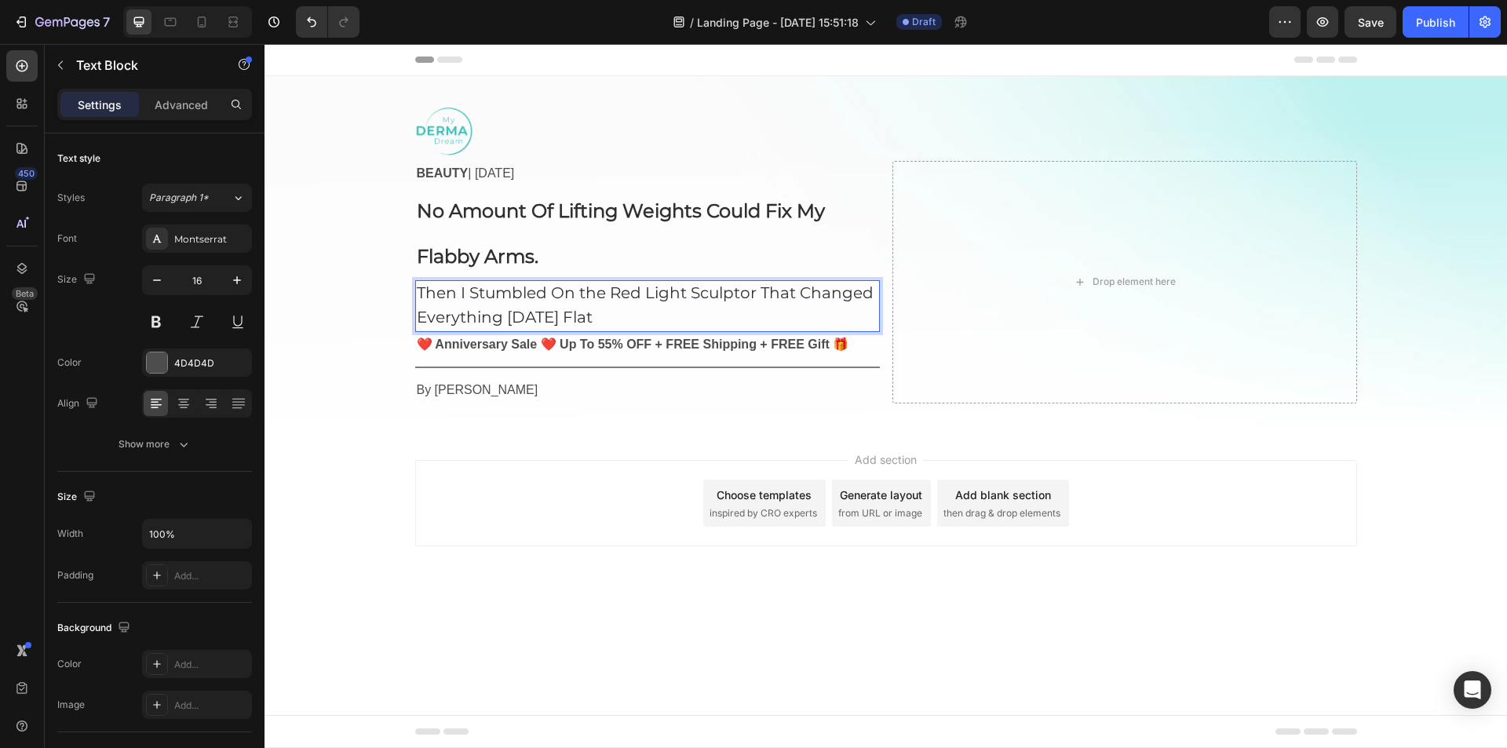
click at [552, 292] on span "Then I Stumbled On the Red Light Sculptor That Changed Everything [DATE] Flat" at bounding box center [645, 304] width 457 height 43
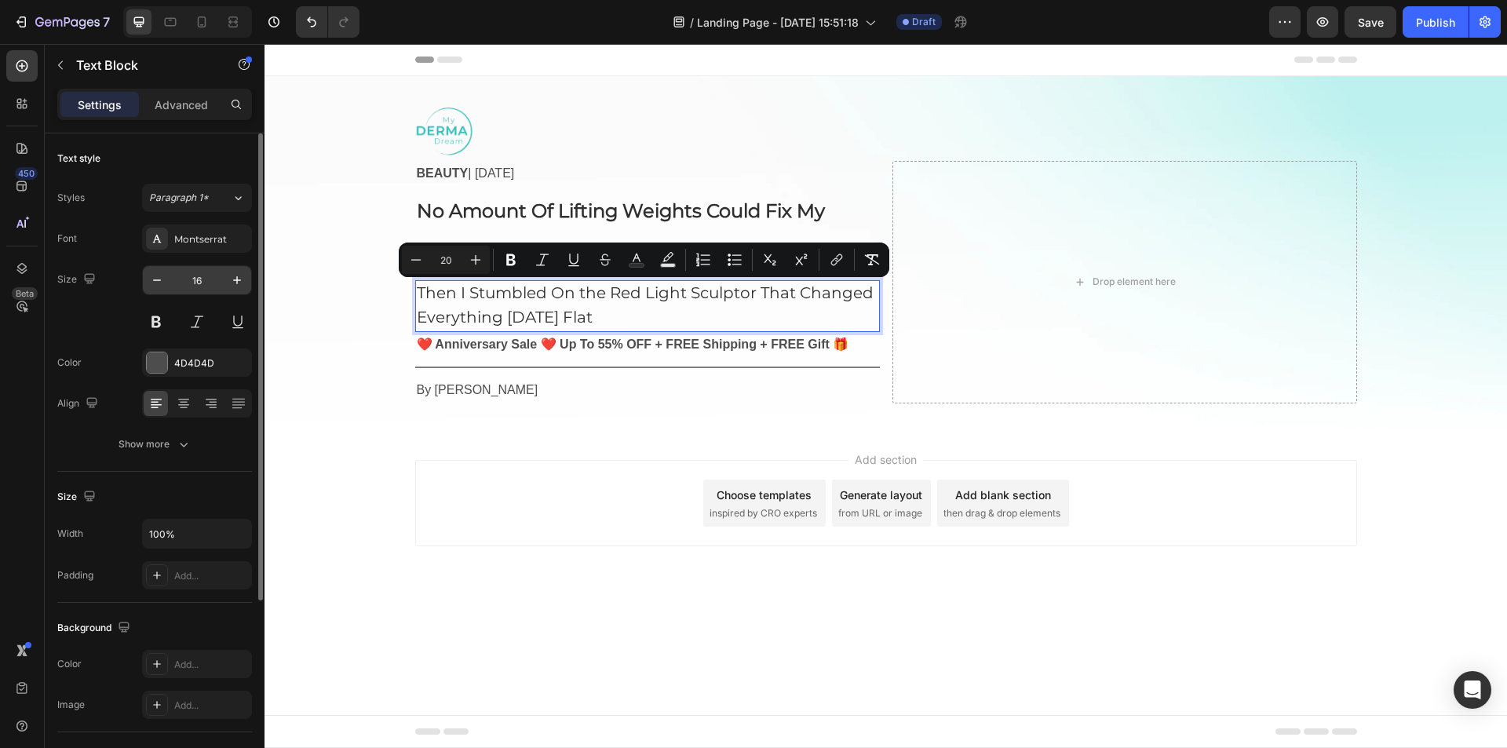
click at [188, 276] on input "16" at bounding box center [197, 280] width 52 height 28
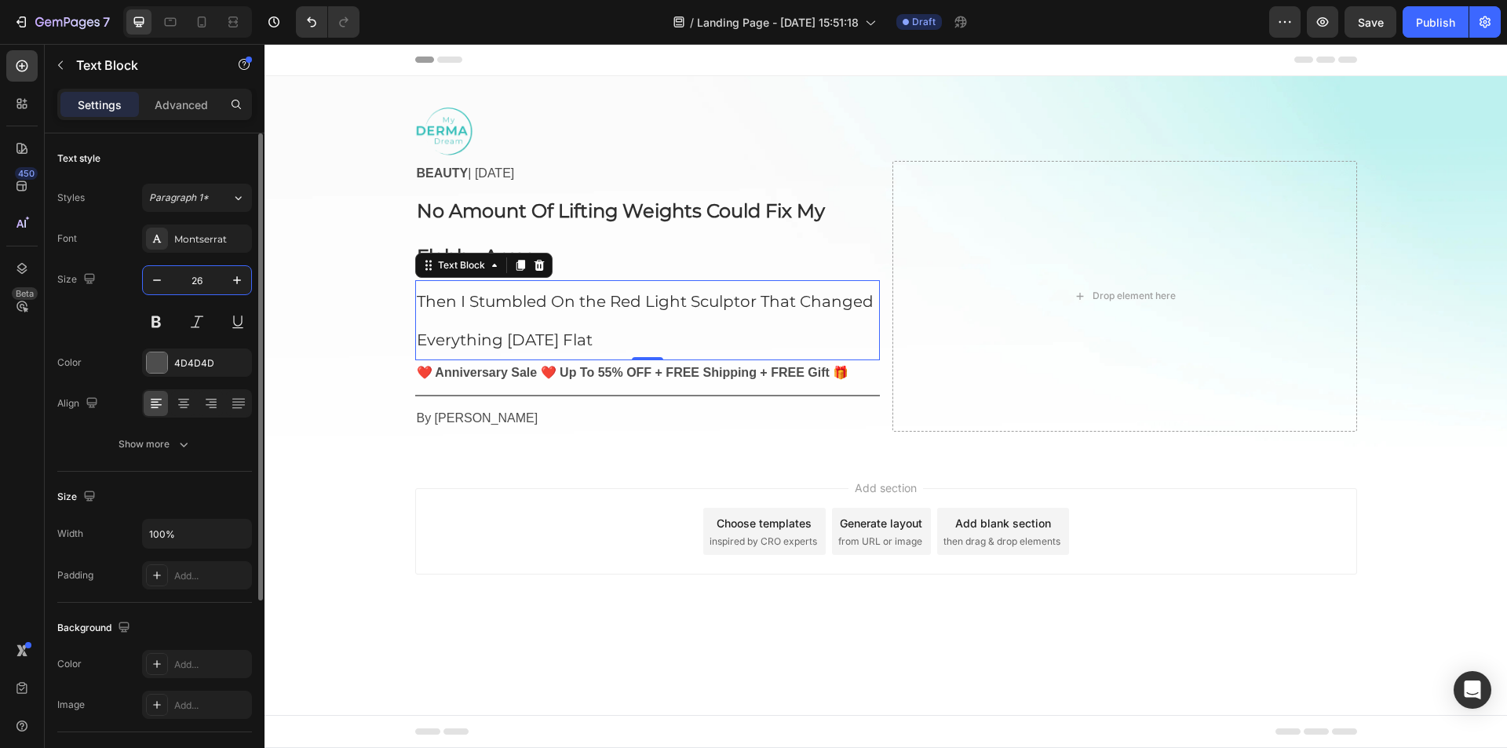
type input "26"
click at [296, 307] on div "Image BEAUTY | [DATE] Text Block No Amount Of Lifting Weights Could Fix My Flab…" at bounding box center [886, 266] width 1243 height 331
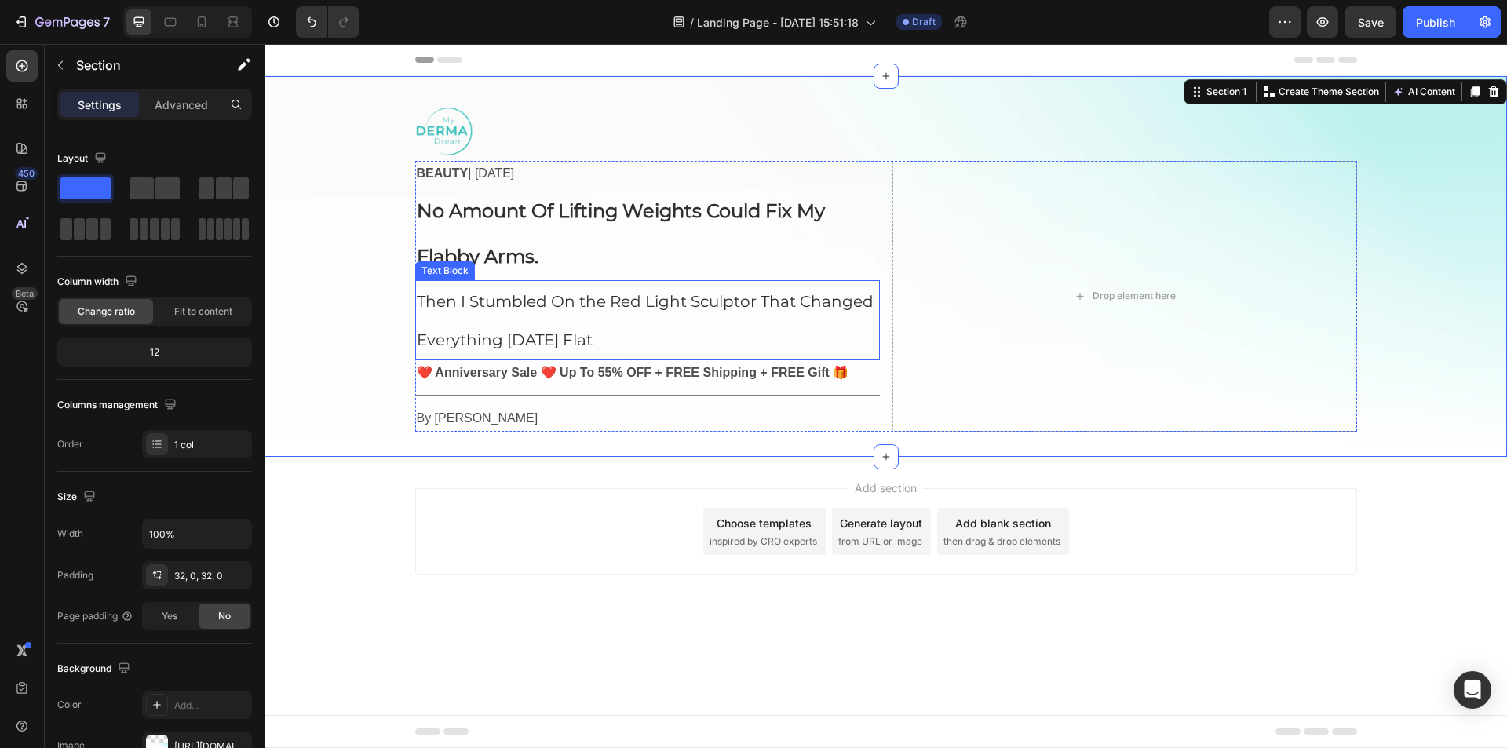
click at [530, 371] on strong "❤️ Anniversary Sale ❤️ Up To 55% OFF + FREE Shipping + FREE Gift 🎁" at bounding box center [633, 372] width 433 height 13
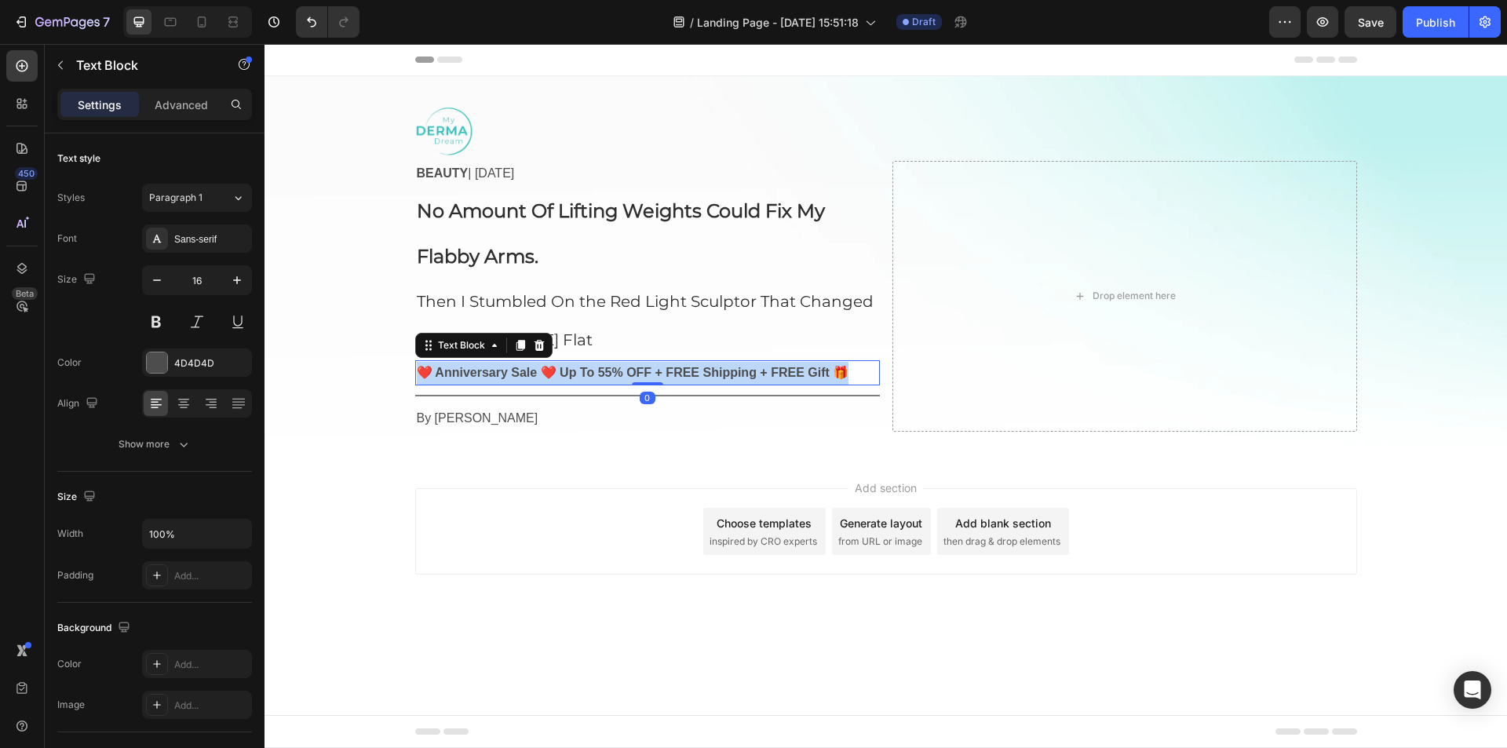
click at [530, 371] on strong "❤️ Anniversary Sale ❤️ Up To 55% OFF + FREE Shipping + FREE Gift 🎁" at bounding box center [633, 372] width 433 height 13
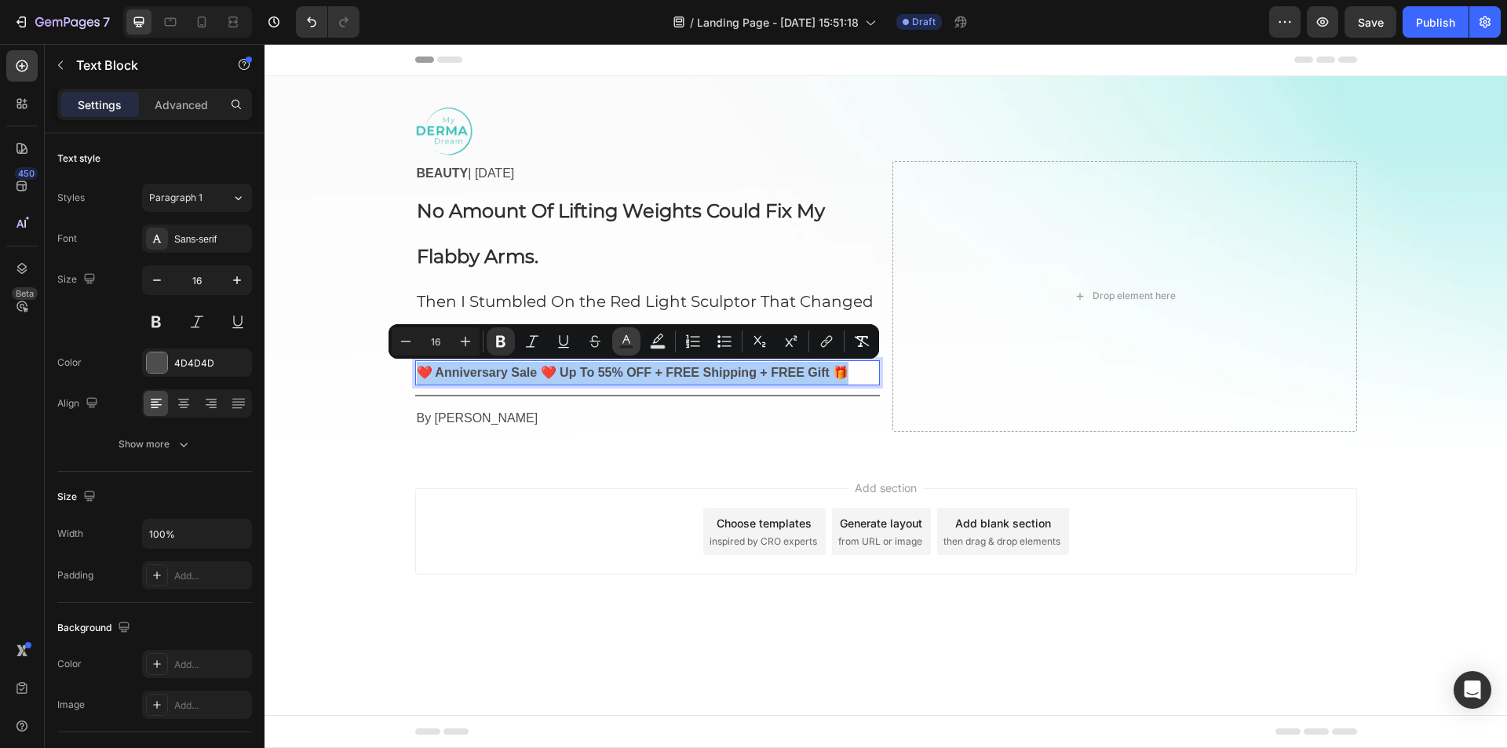
click at [624, 345] on rect "Editor contextual toolbar" at bounding box center [626, 347] width 15 height 4
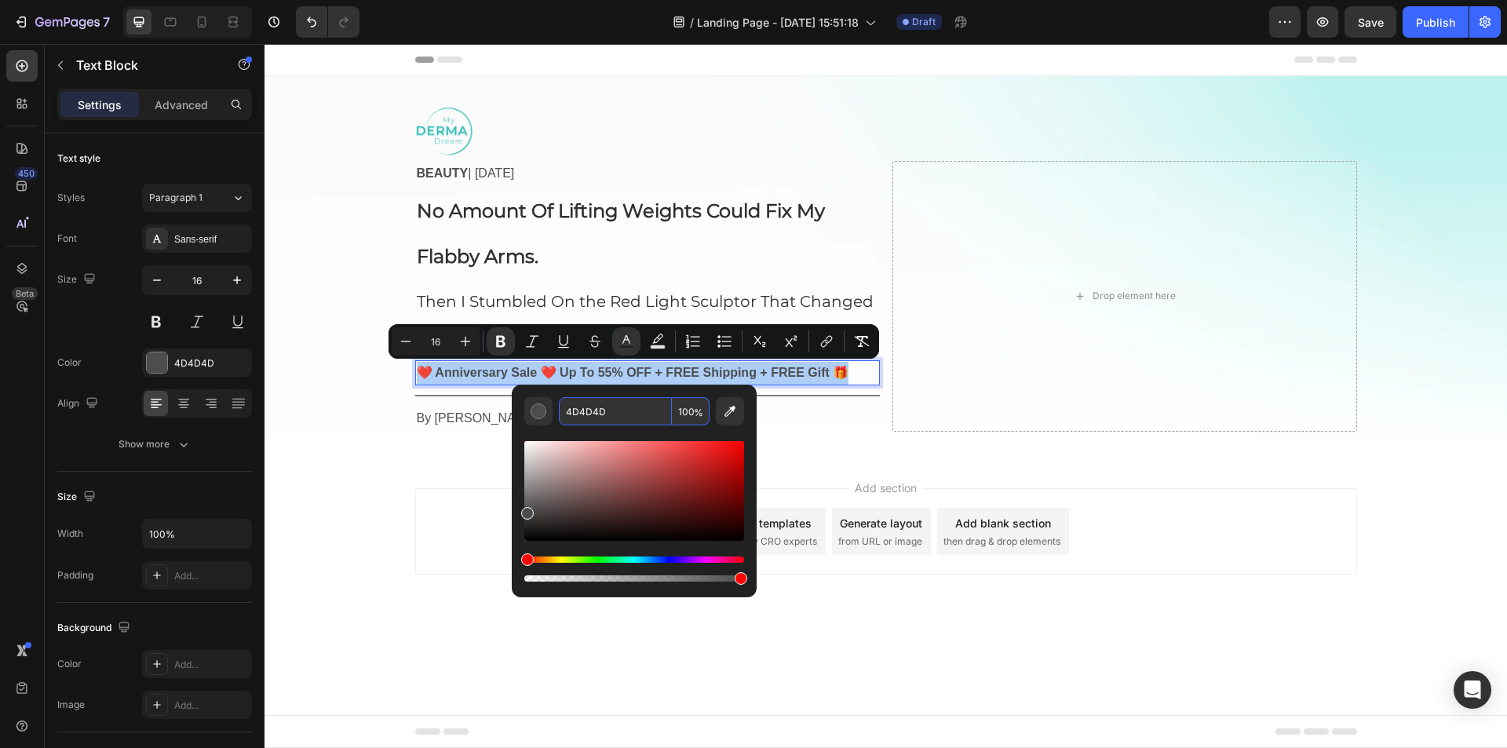
click at [614, 424] on input "4D4D4D" at bounding box center [615, 411] width 113 height 28
paste input "2f2f2f"
type input "2F2F2F"
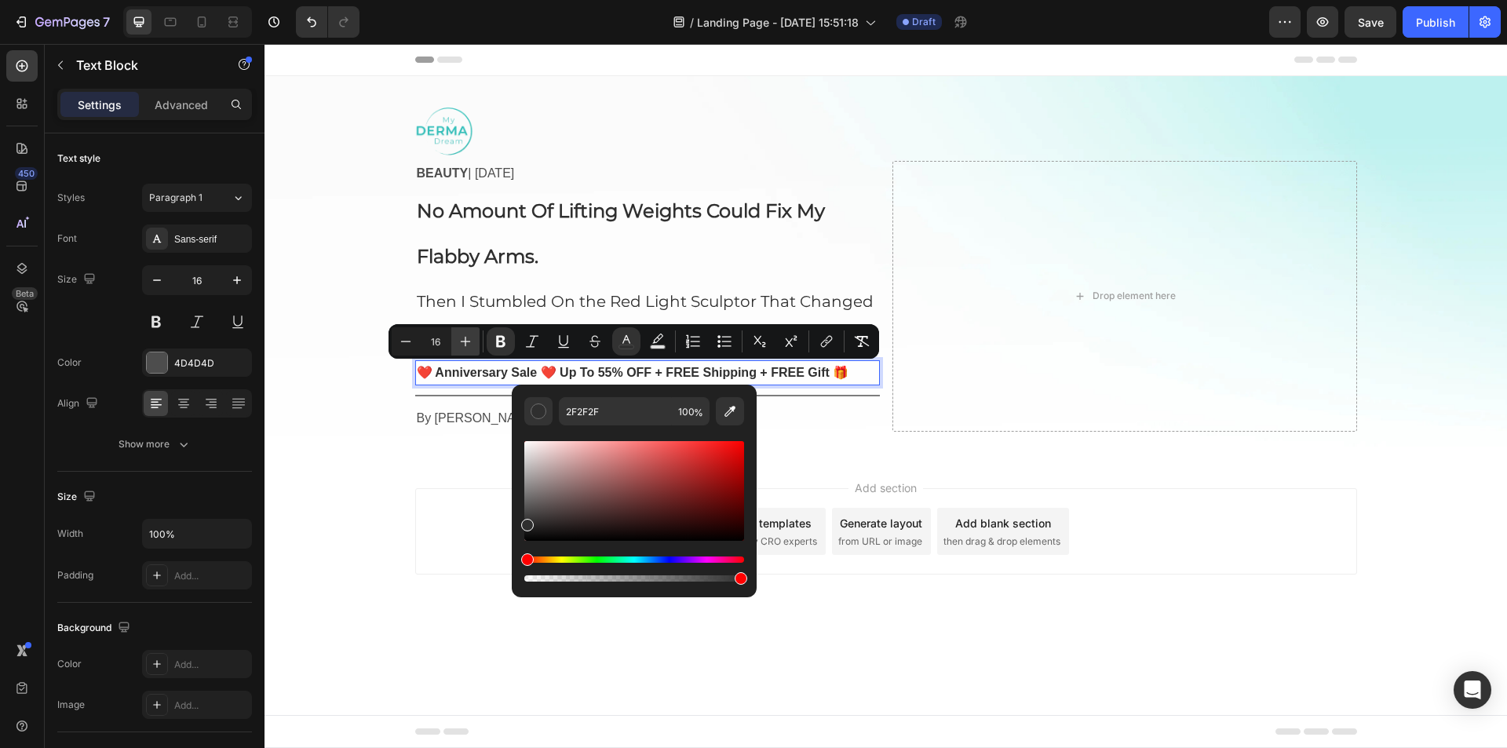
click at [465, 341] on icon "Editor contextual toolbar" at bounding box center [466, 342] width 16 height 16
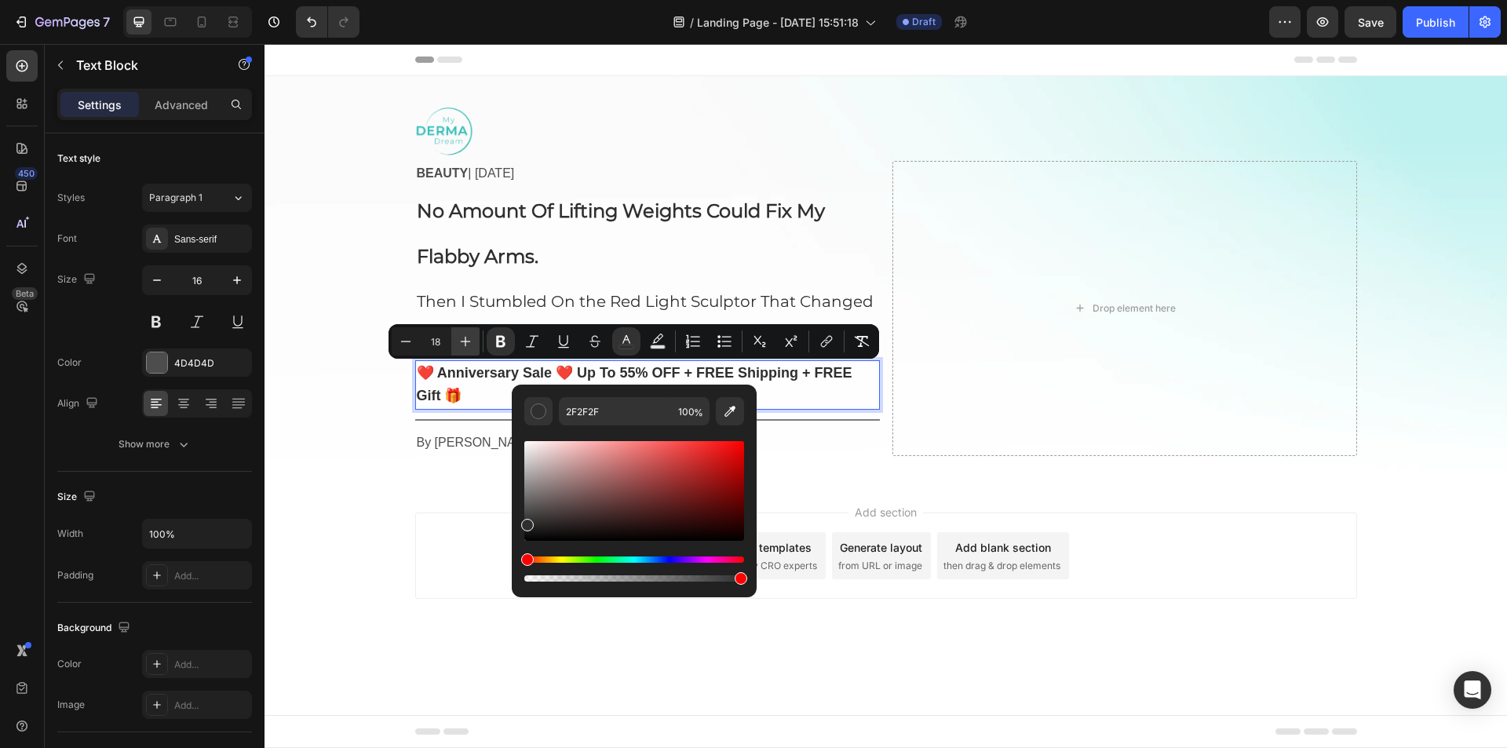
click at [465, 341] on icon "Editor contextual toolbar" at bounding box center [466, 342] width 16 height 16
type input "20"
click at [233, 279] on icon "button" at bounding box center [237, 280] width 16 height 16
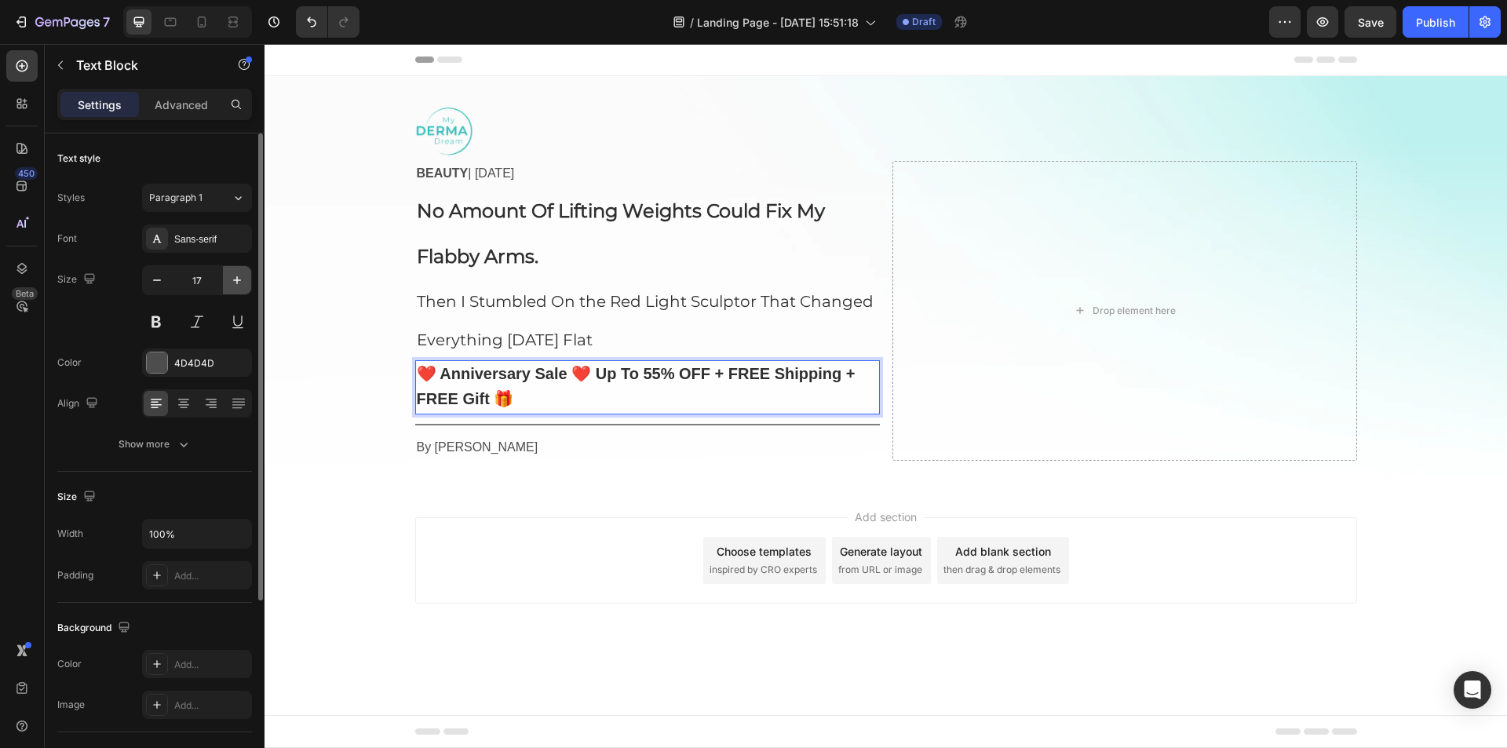
click at [233, 279] on icon "button" at bounding box center [237, 280] width 16 height 16
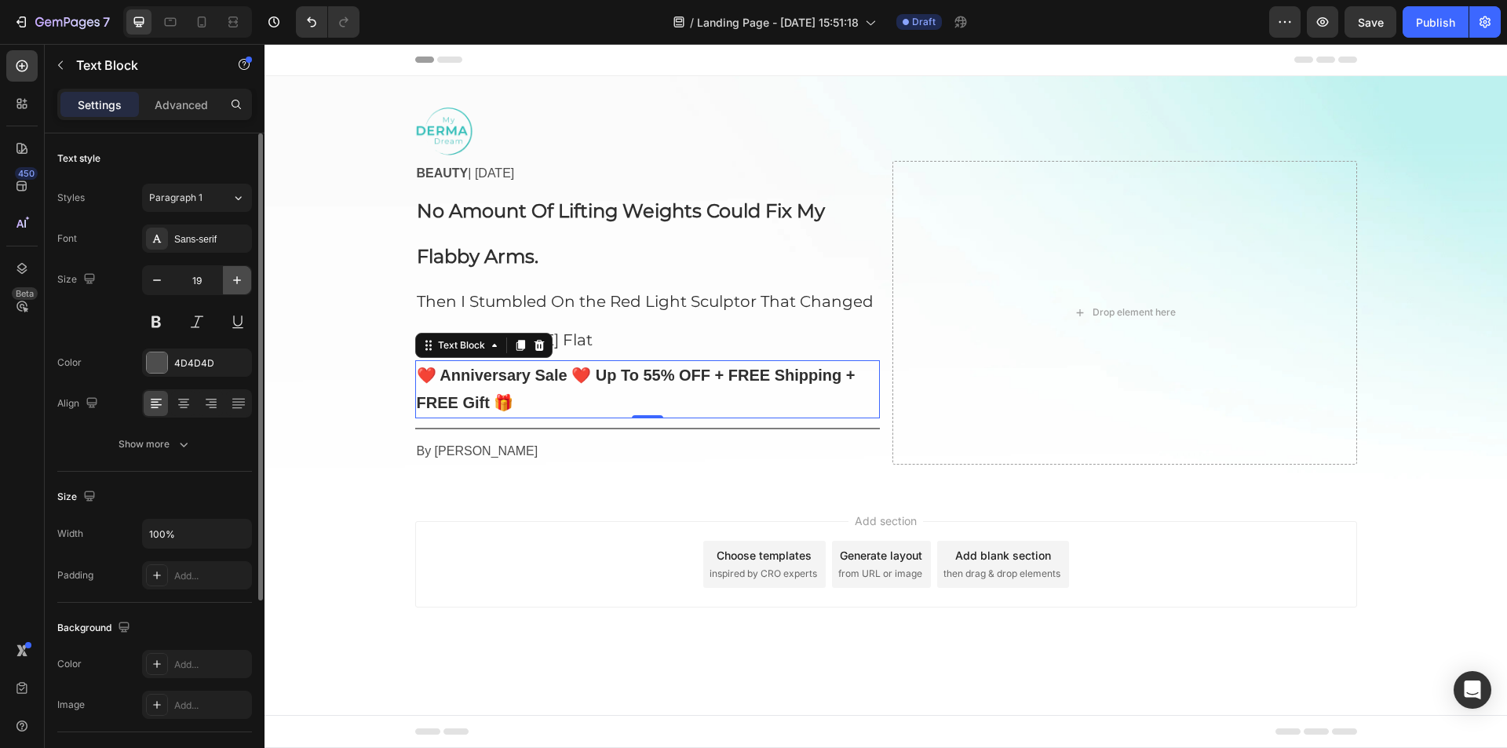
click at [233, 279] on icon "button" at bounding box center [237, 280] width 16 height 16
type input "20"
click at [202, 232] on div "Sans-serif" at bounding box center [211, 239] width 74 height 14
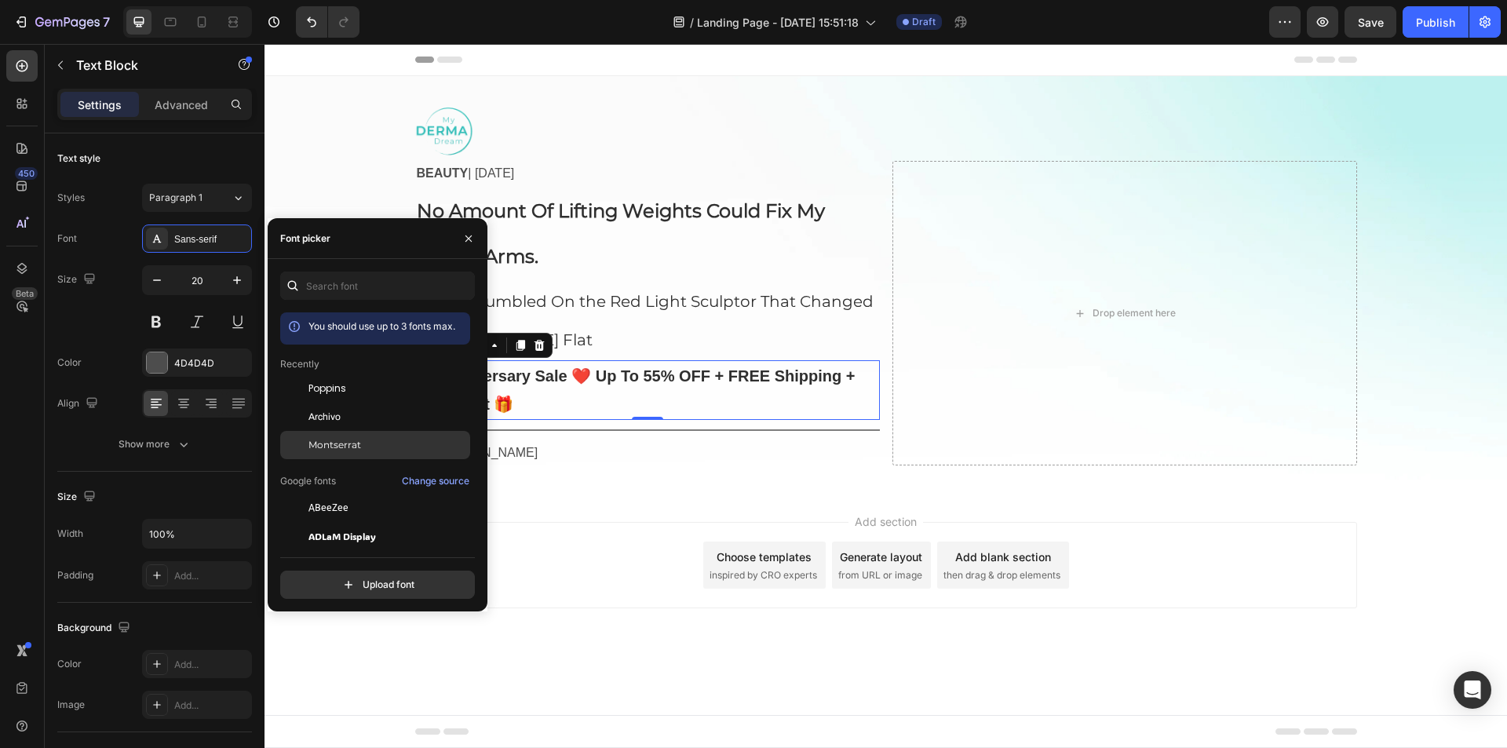
click at [341, 444] on span "Montserrat" at bounding box center [335, 445] width 53 height 14
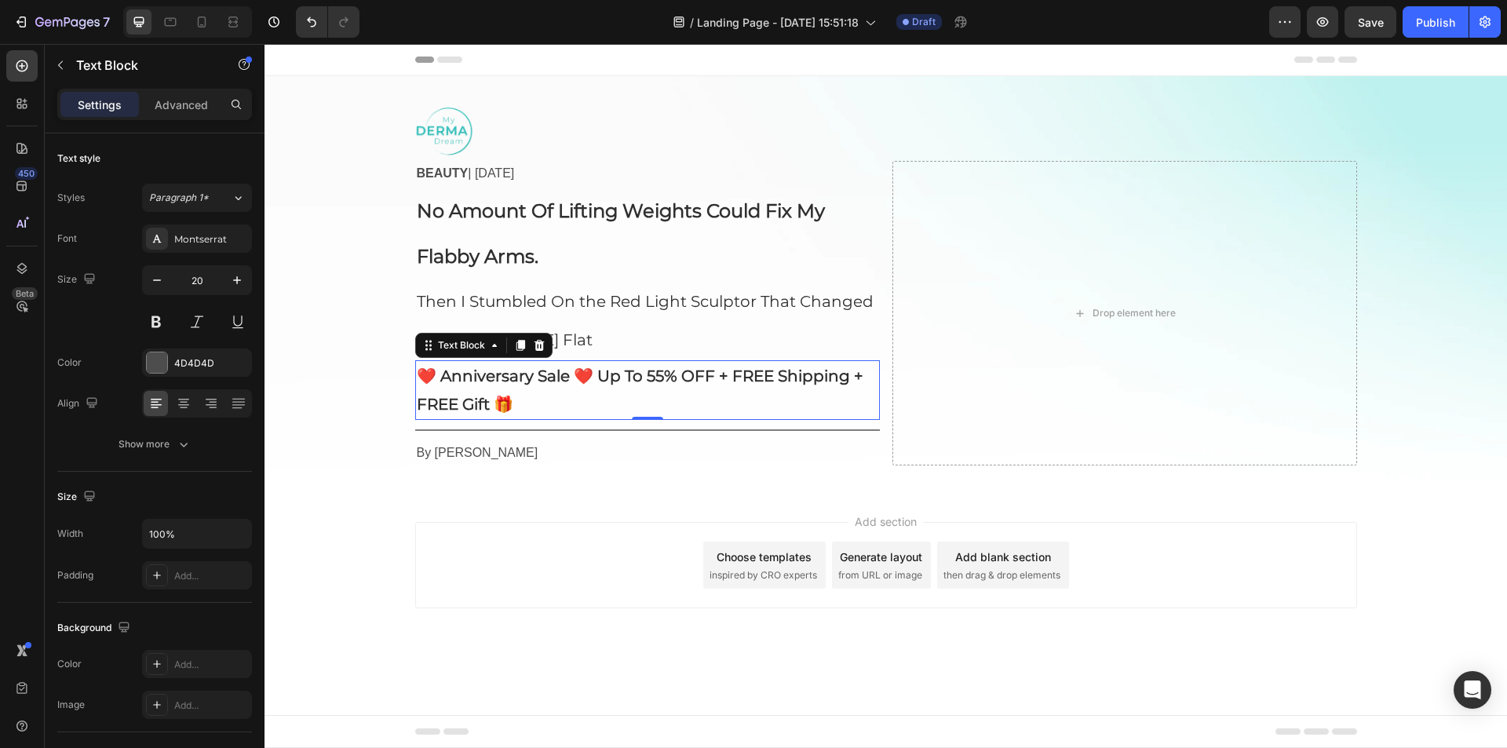
click at [638, 401] on p "❤️ Anniversary Sale ❤️ Up To 55% OFF + FREE Shipping + FREE Gift 🎁" at bounding box center [648, 390] width 462 height 57
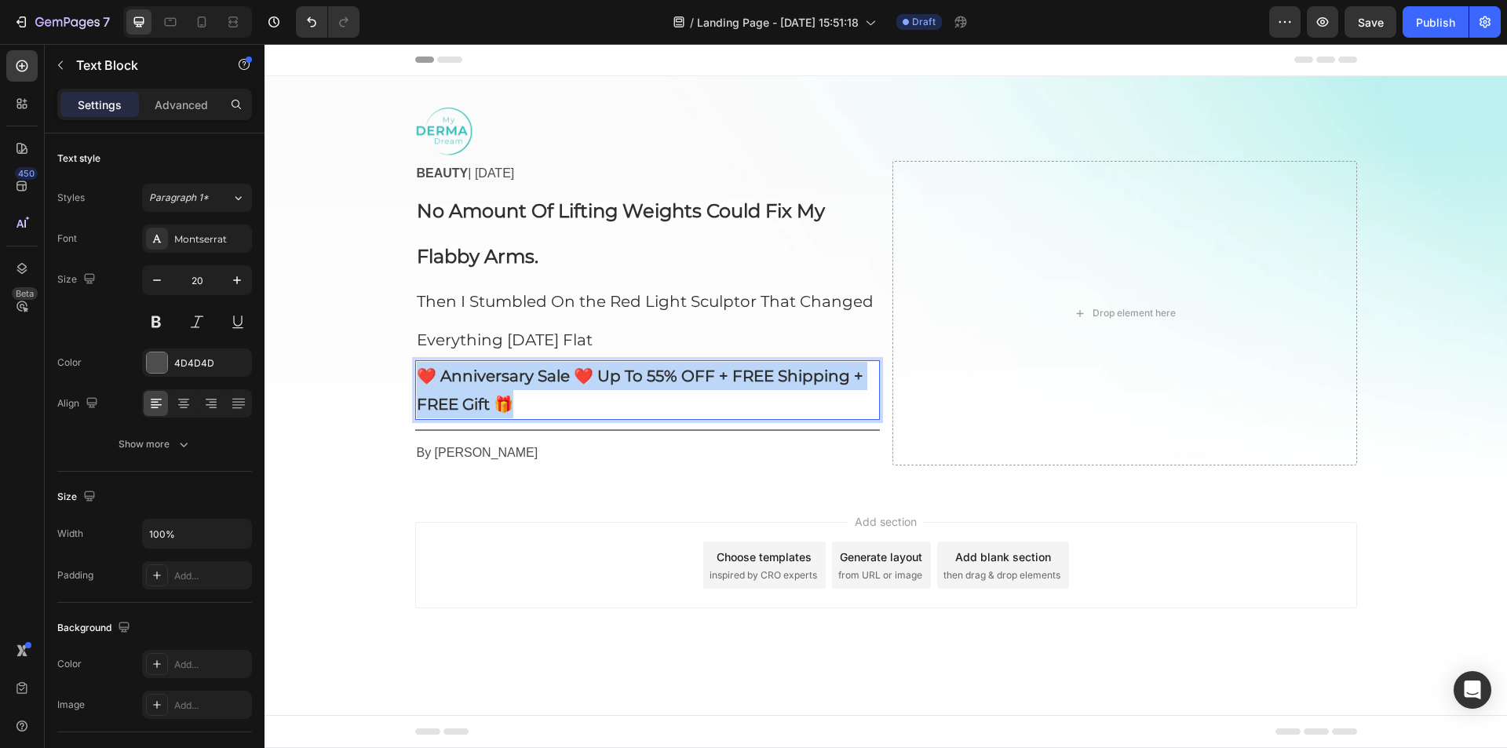
click at [638, 401] on p "❤️ Anniversary Sale ❤️ Up To 55% OFF + FREE Shipping + FREE Gift 🎁" at bounding box center [648, 390] width 462 height 57
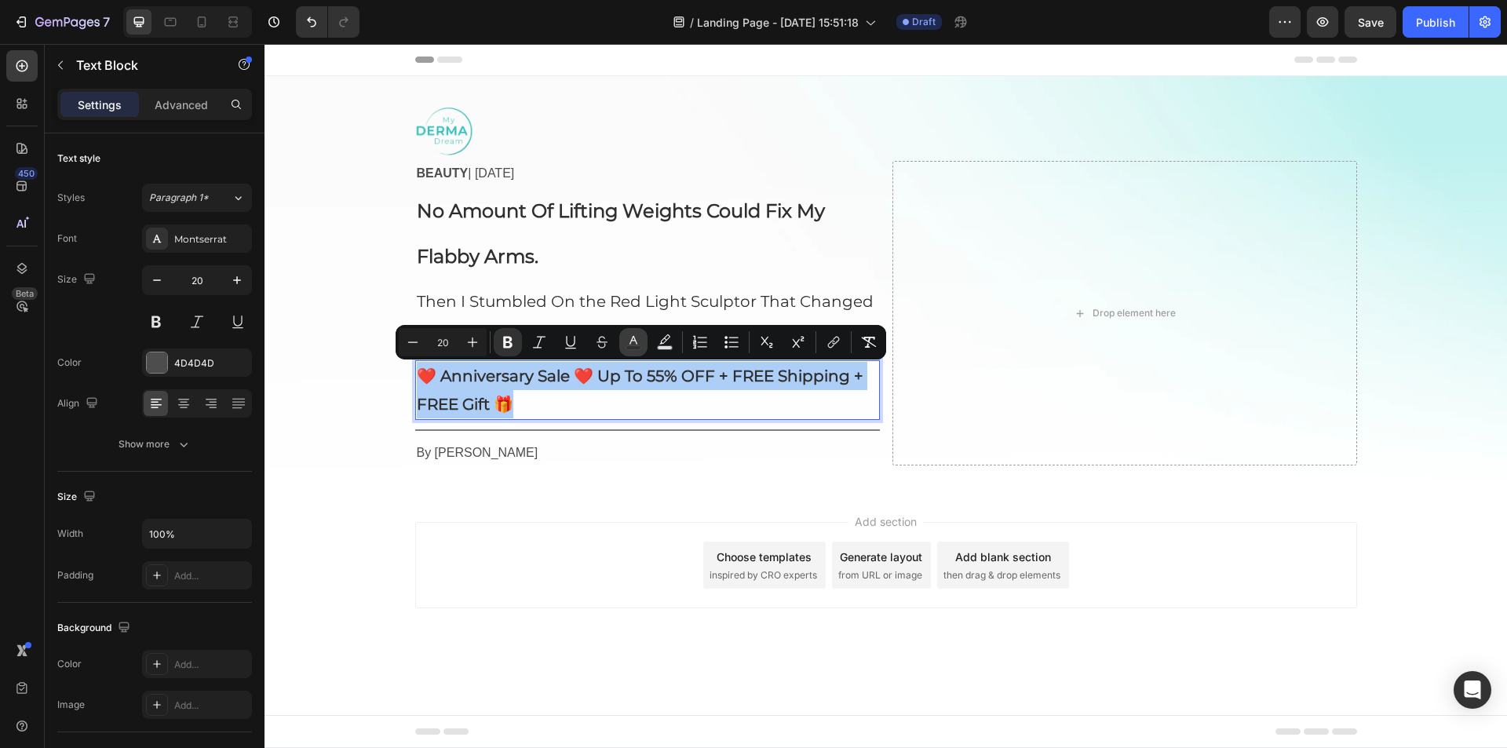
click at [638, 343] on icon "Editor contextual toolbar" at bounding box center [634, 342] width 16 height 16
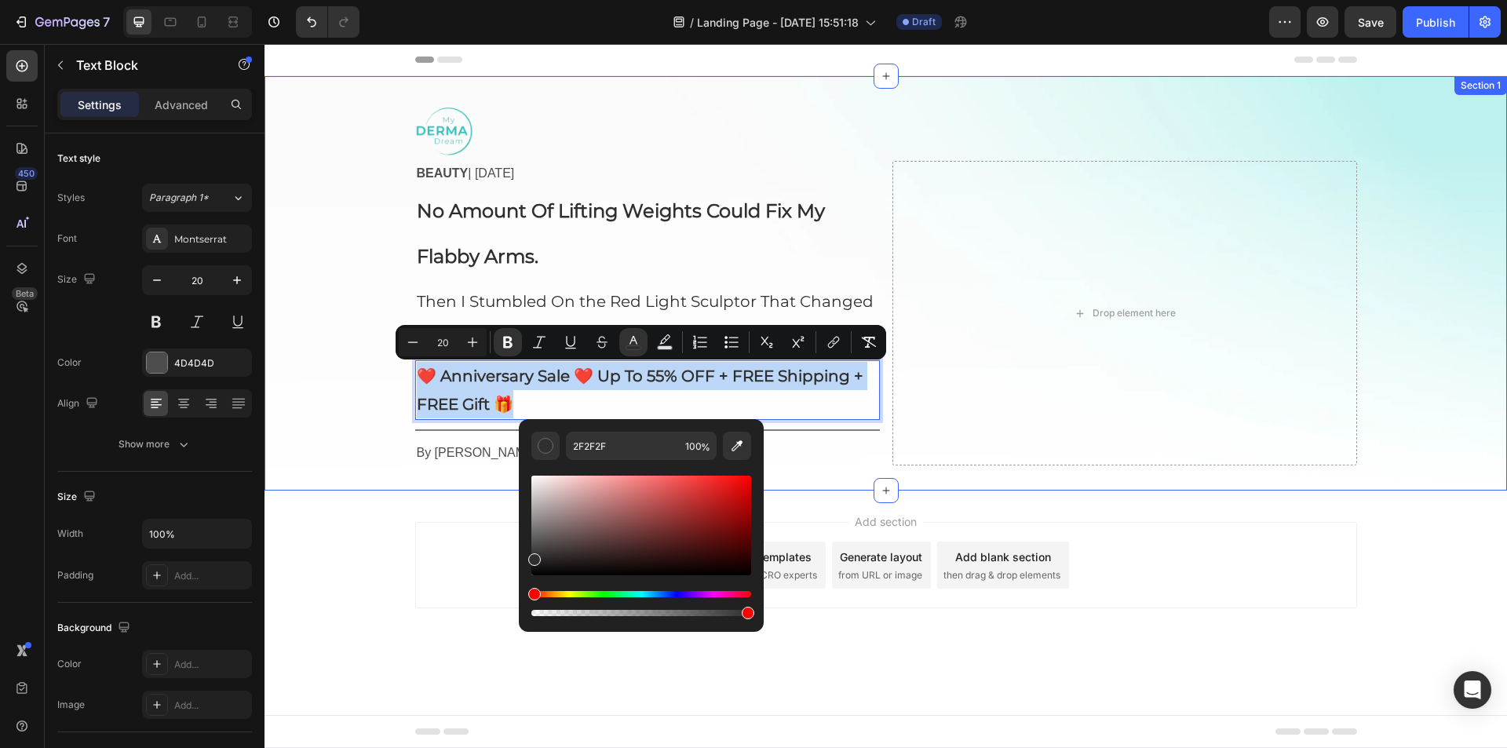
click at [341, 266] on div "Image BEAUTY | [DATE] Text Block No Amount Of Lifting Weights Could Fix My Flab…" at bounding box center [886, 283] width 1243 height 364
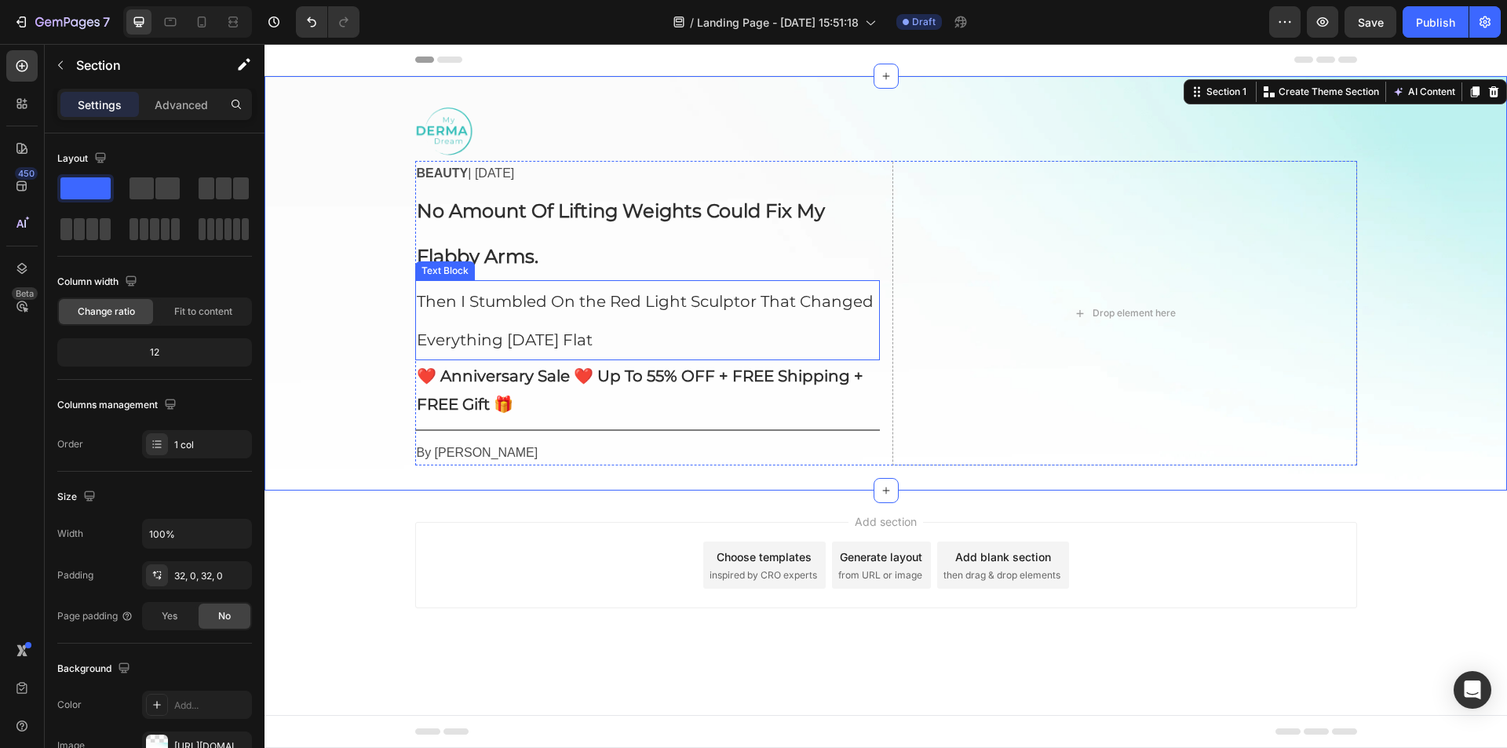
click at [460, 367] on strong "❤️ Anniversary Sale ❤️ Up To 55% OFF + FREE Shipping + FREE Gift 🎁" at bounding box center [640, 390] width 447 height 47
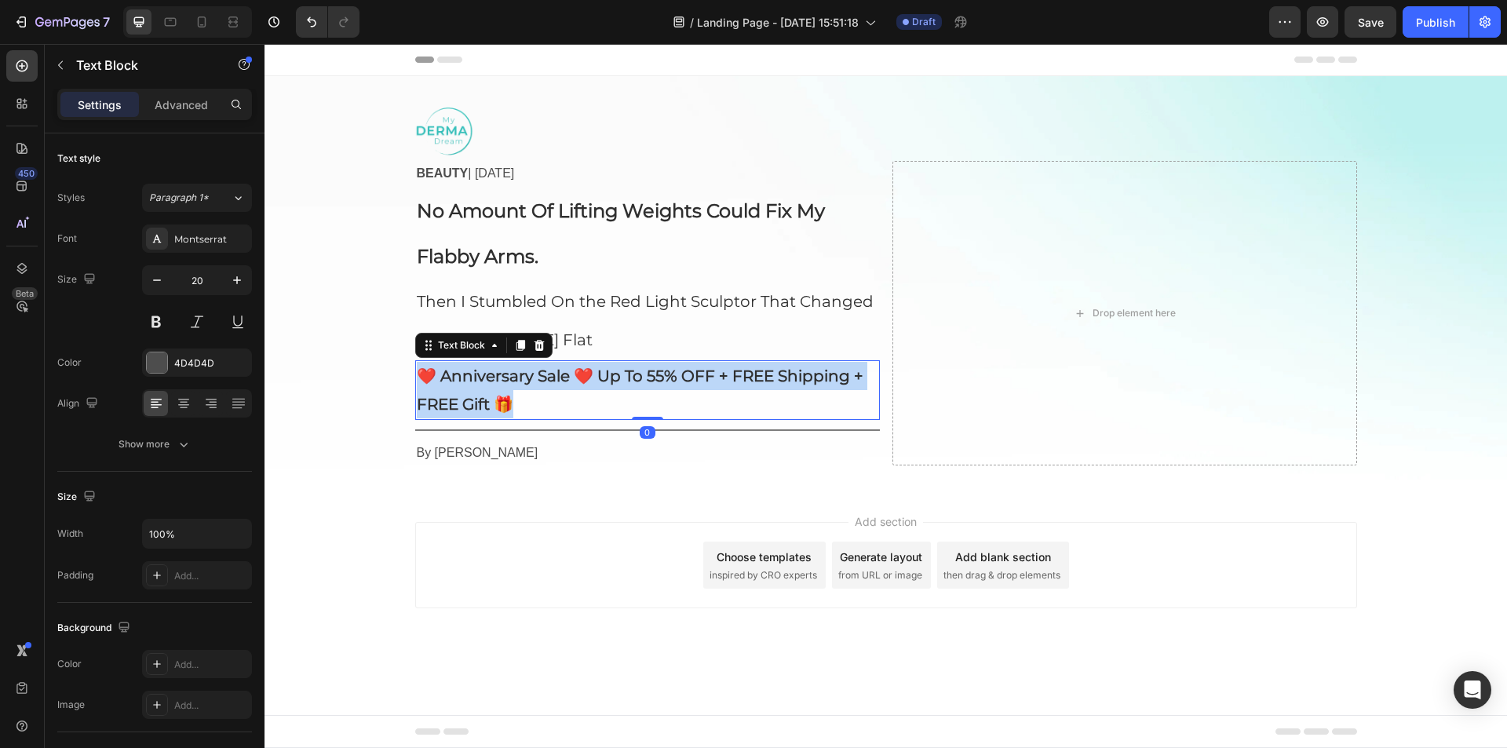
click at [460, 367] on strong "❤️ Anniversary Sale ❤️ Up To 55% OFF + FREE Shipping + FREE Gift 🎁" at bounding box center [640, 390] width 447 height 47
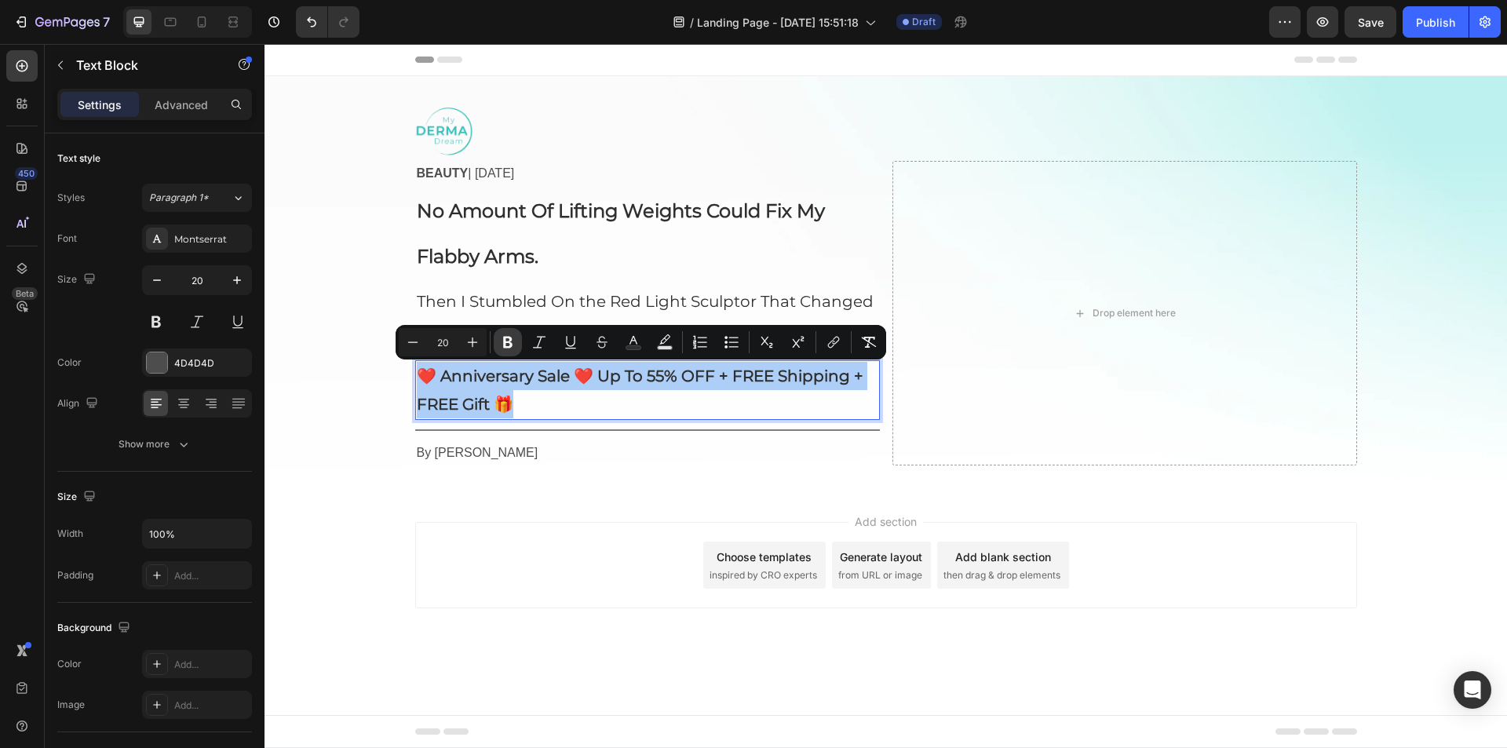
click at [506, 346] on icon "Editor contextual toolbar" at bounding box center [507, 343] width 9 height 12
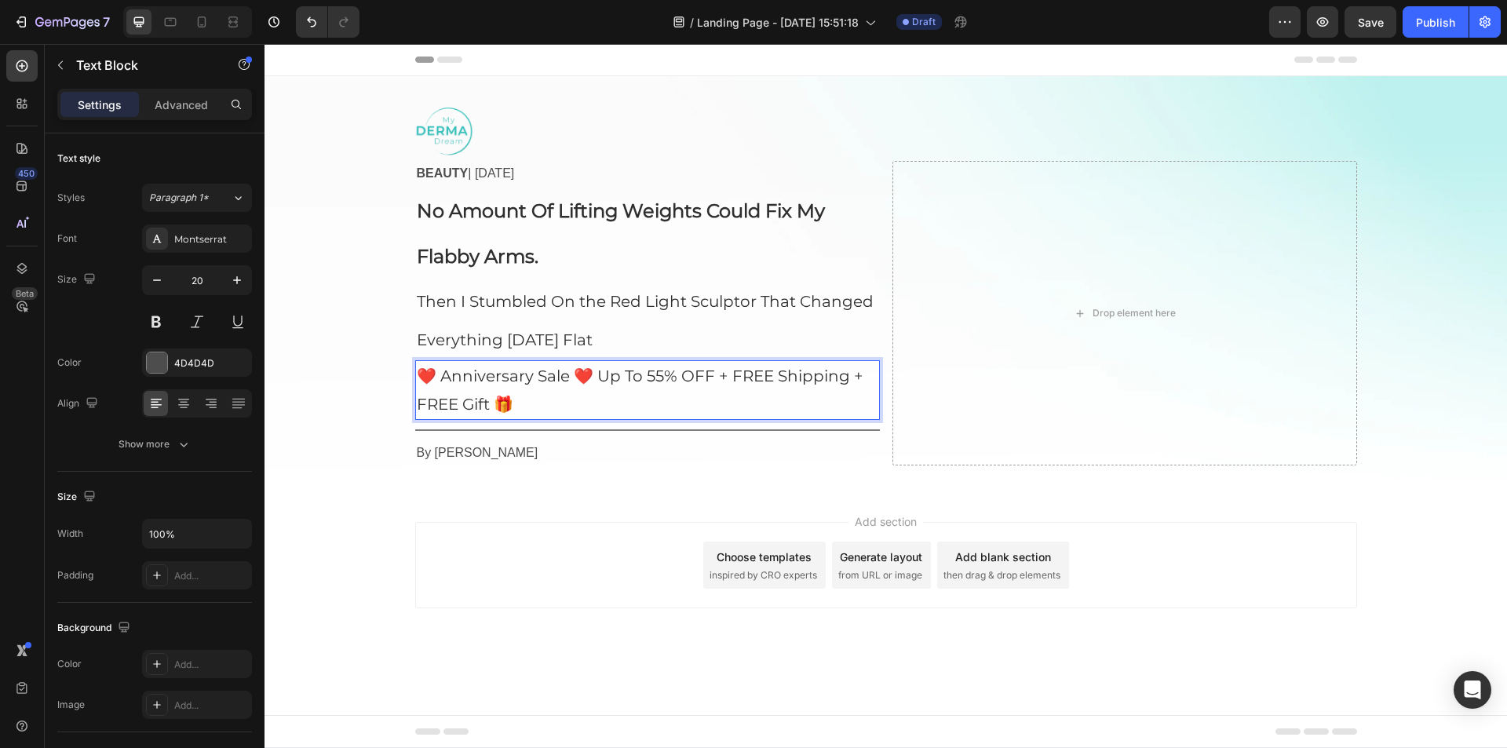
click at [506, 346] on span "Then I Stumbled On the Red Light Sculptor That Changed Everything [DATE] Flat" at bounding box center [645, 320] width 457 height 57
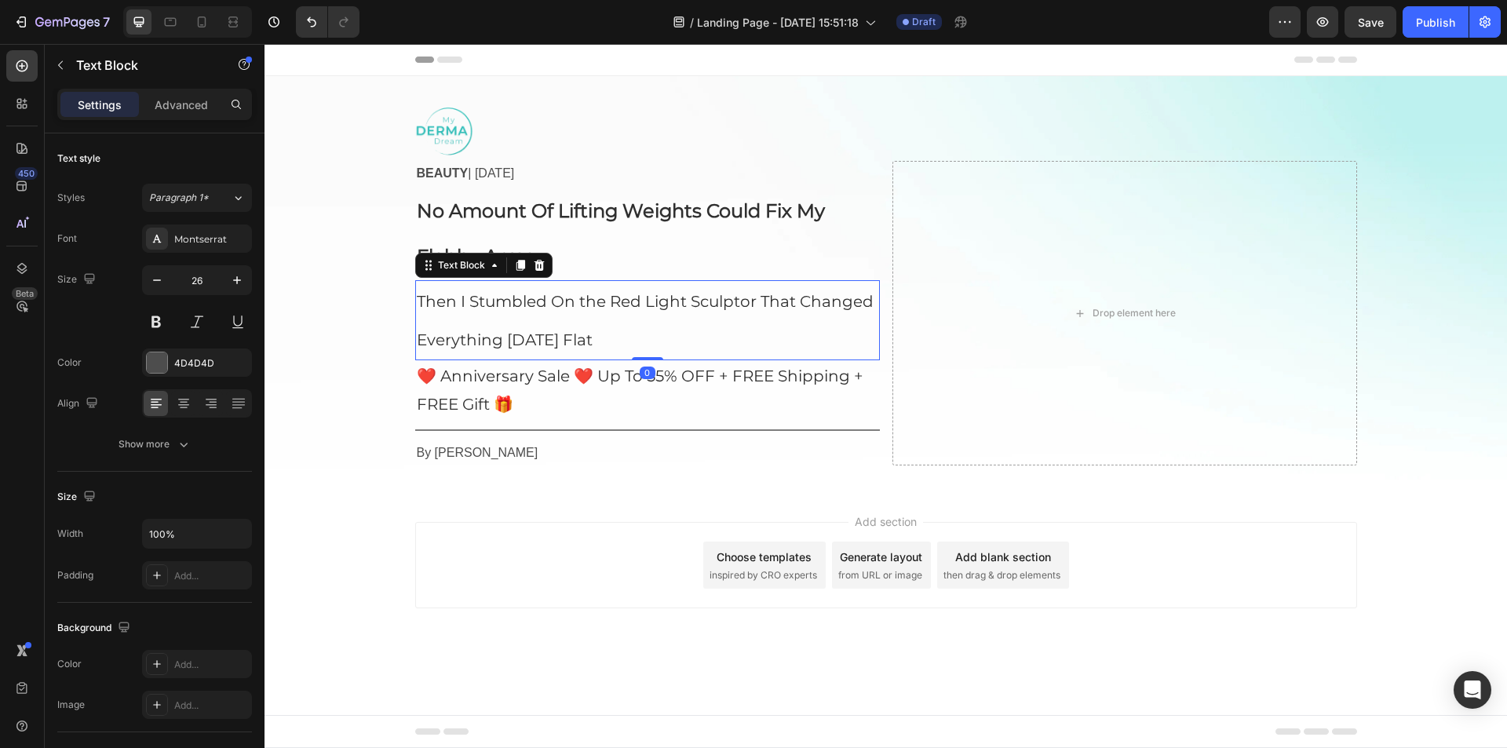
click at [495, 370] on span "❤️ Anniversary Sale ❤️ Up To 55% OFF + FREE Shipping + FREE Gift 🎁" at bounding box center [640, 390] width 447 height 47
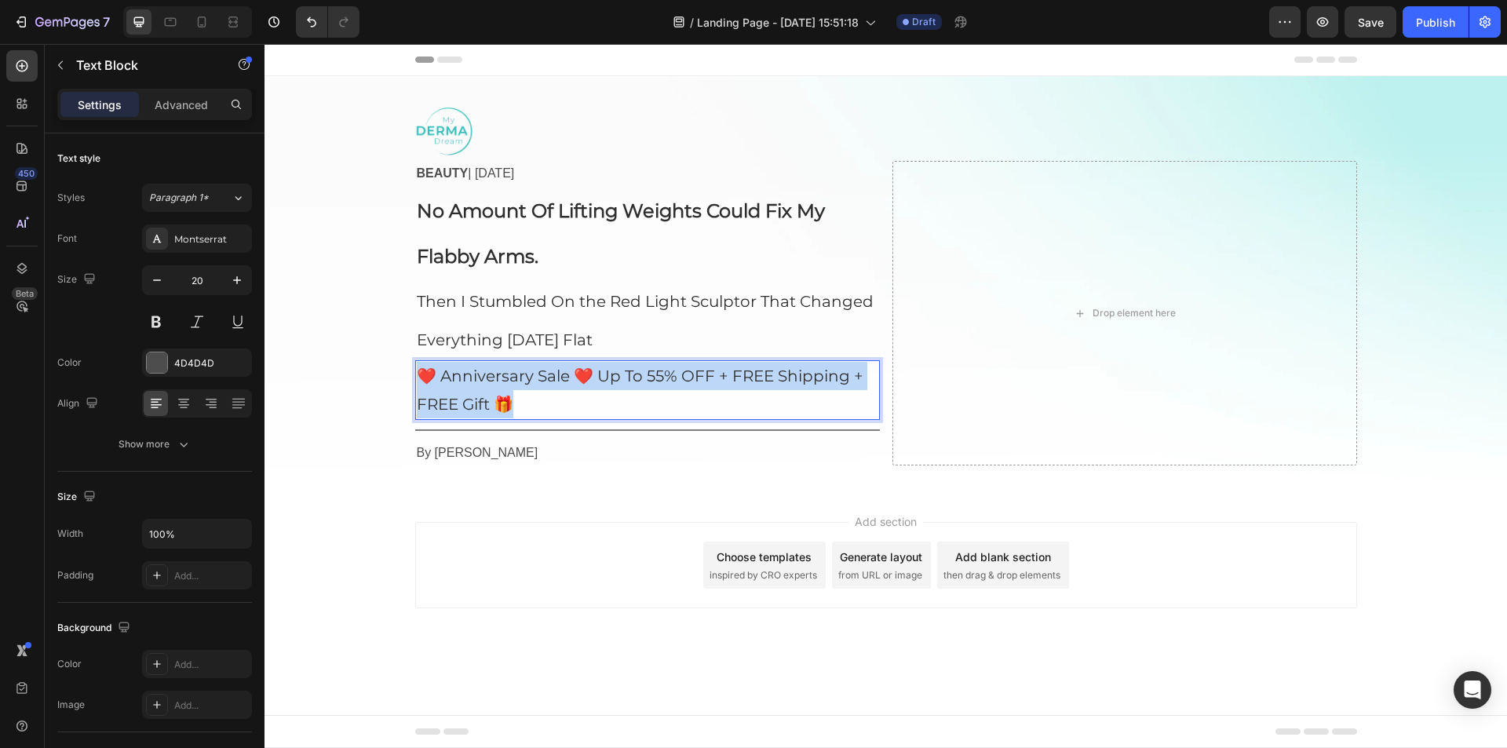
click at [495, 370] on span "❤️ Anniversary Sale ❤️ Up To 55% OFF + FREE Shipping + FREE Gift 🎁" at bounding box center [640, 390] width 447 height 47
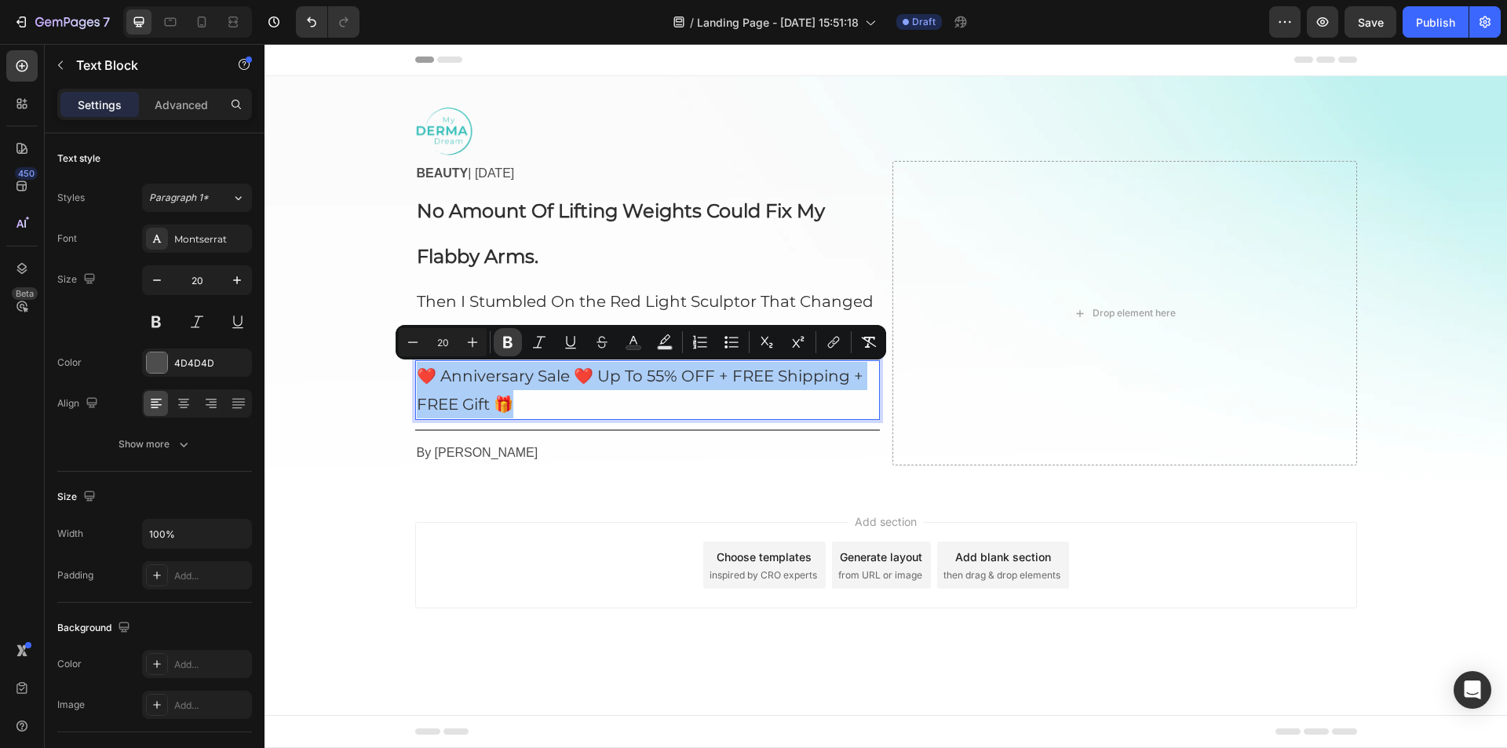
click at [504, 347] on icon "Editor contextual toolbar" at bounding box center [507, 343] width 9 height 12
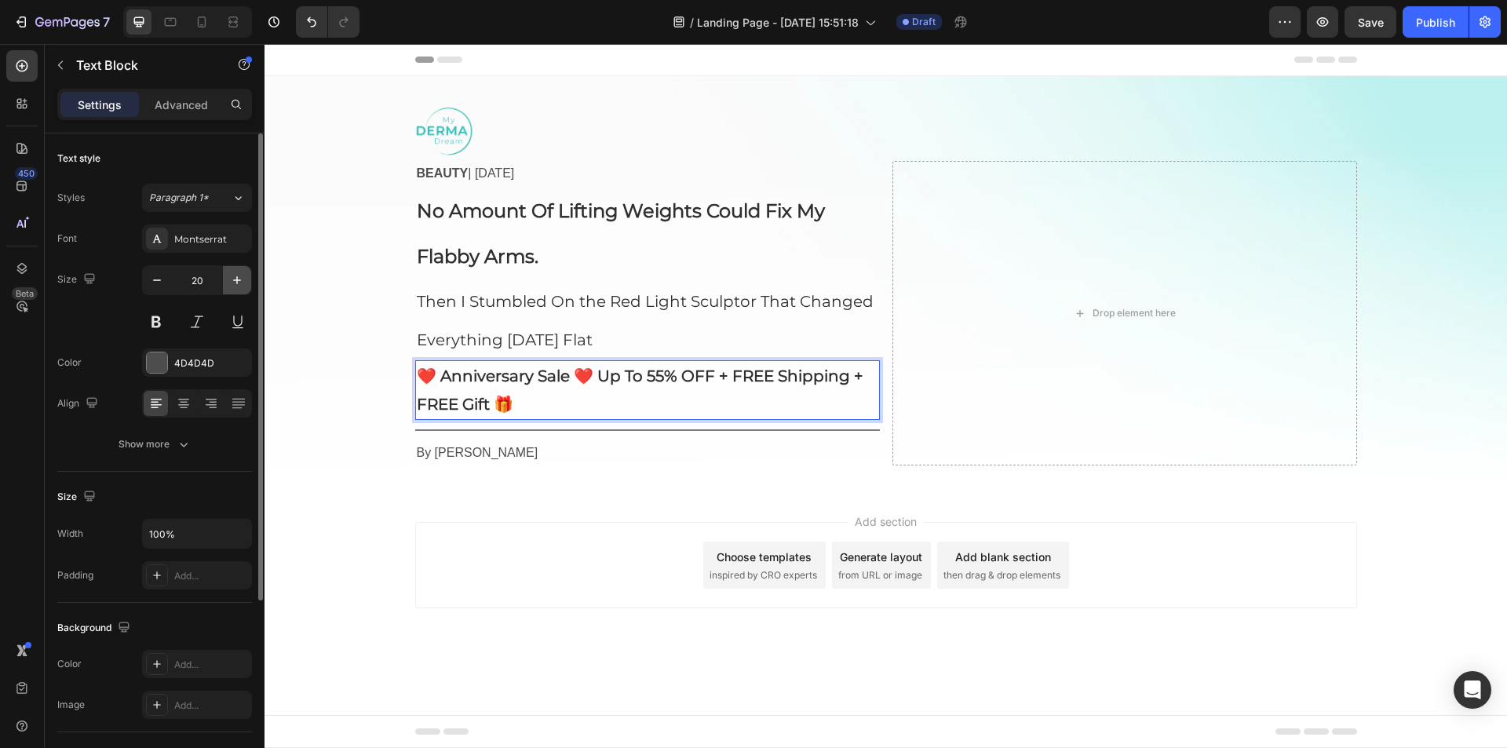
click at [242, 276] on icon "button" at bounding box center [237, 280] width 16 height 16
type input "22"
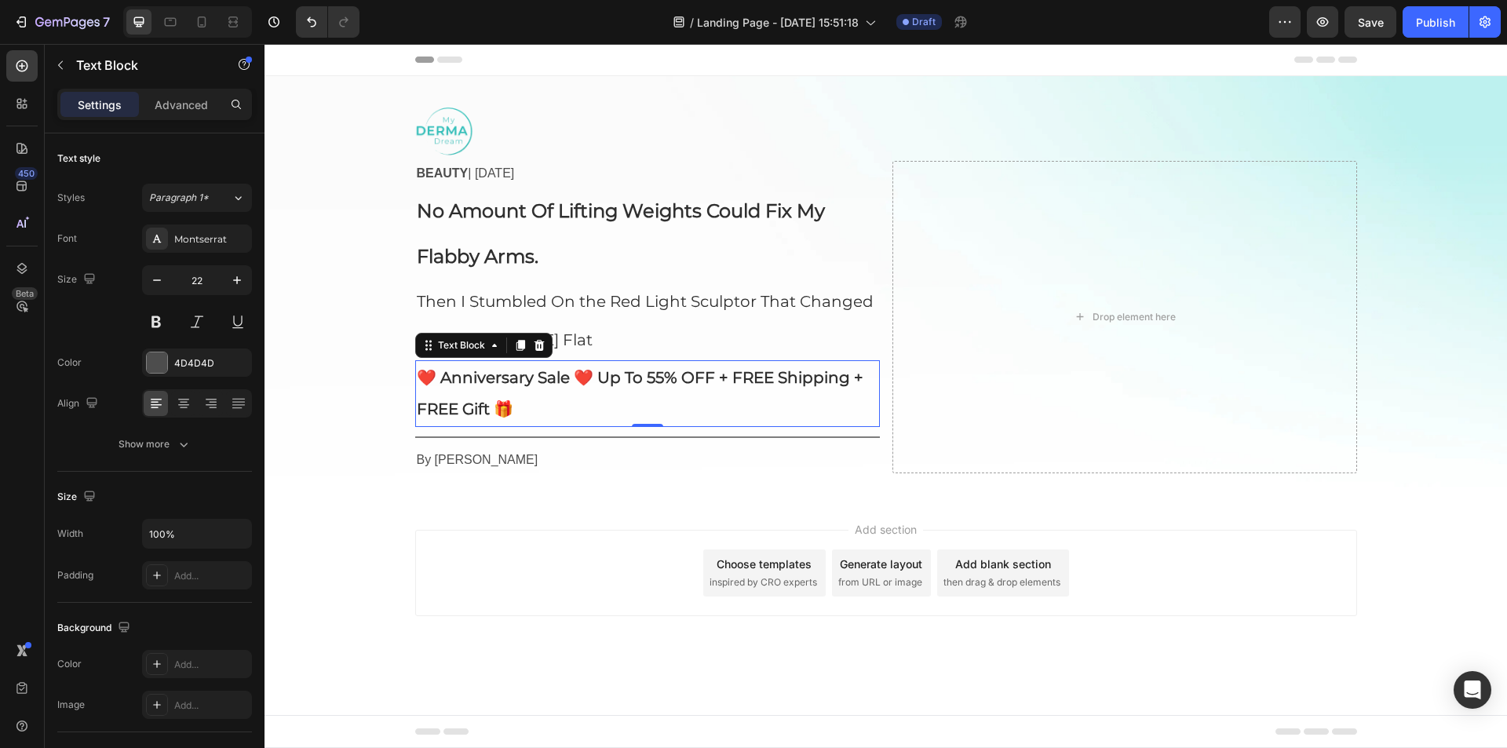
click at [305, 332] on div "Image BEAUTY | [DATE] Text Block No Amount Of Lifting Weights Could Fix My Flab…" at bounding box center [886, 287] width 1243 height 372
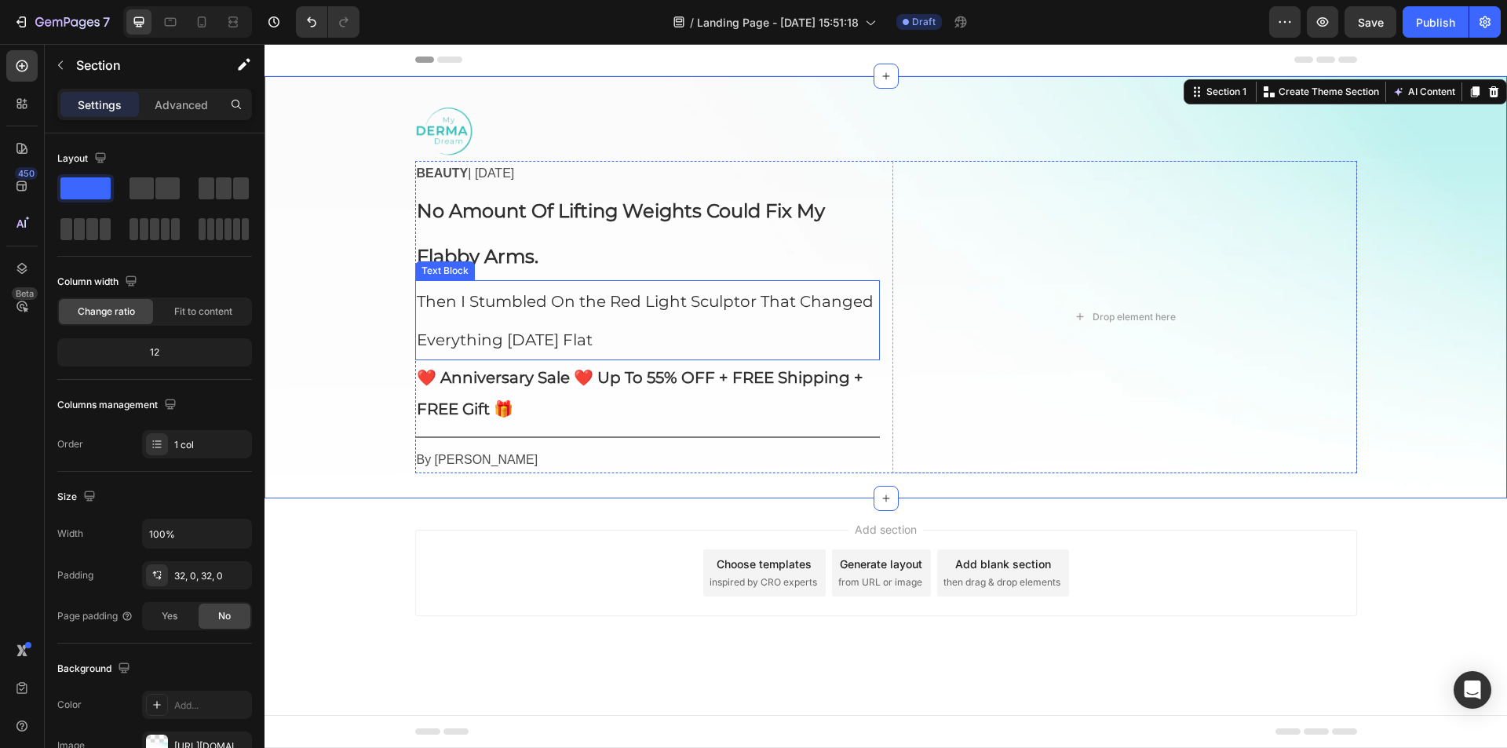
click at [492, 302] on span "Then I Stumbled On the Red Light Sculptor That Changed Everything [DATE] Flat" at bounding box center [645, 320] width 457 height 57
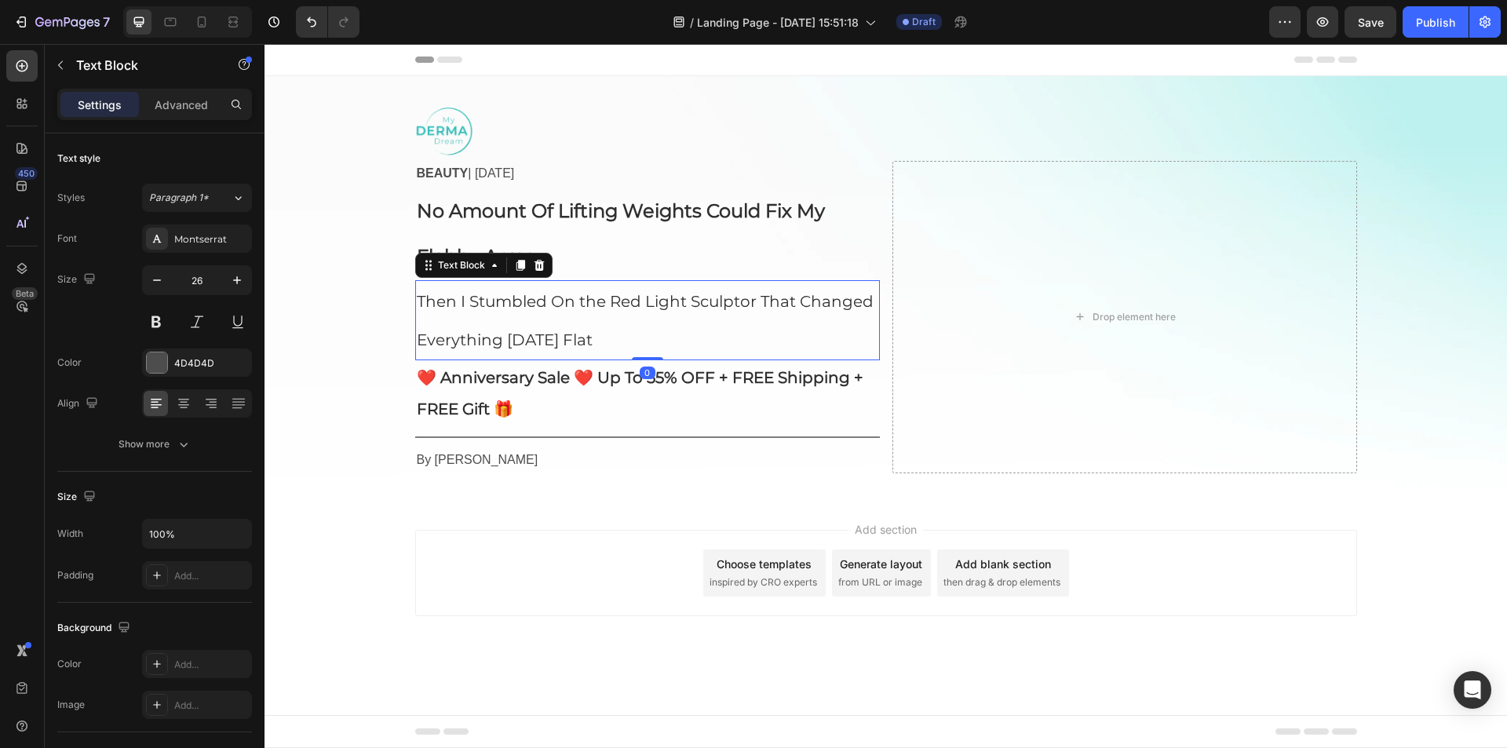
click at [492, 302] on span "Then I Stumbled On the Red Light Sculptor That Changed Everything [DATE] Flat" at bounding box center [645, 320] width 457 height 57
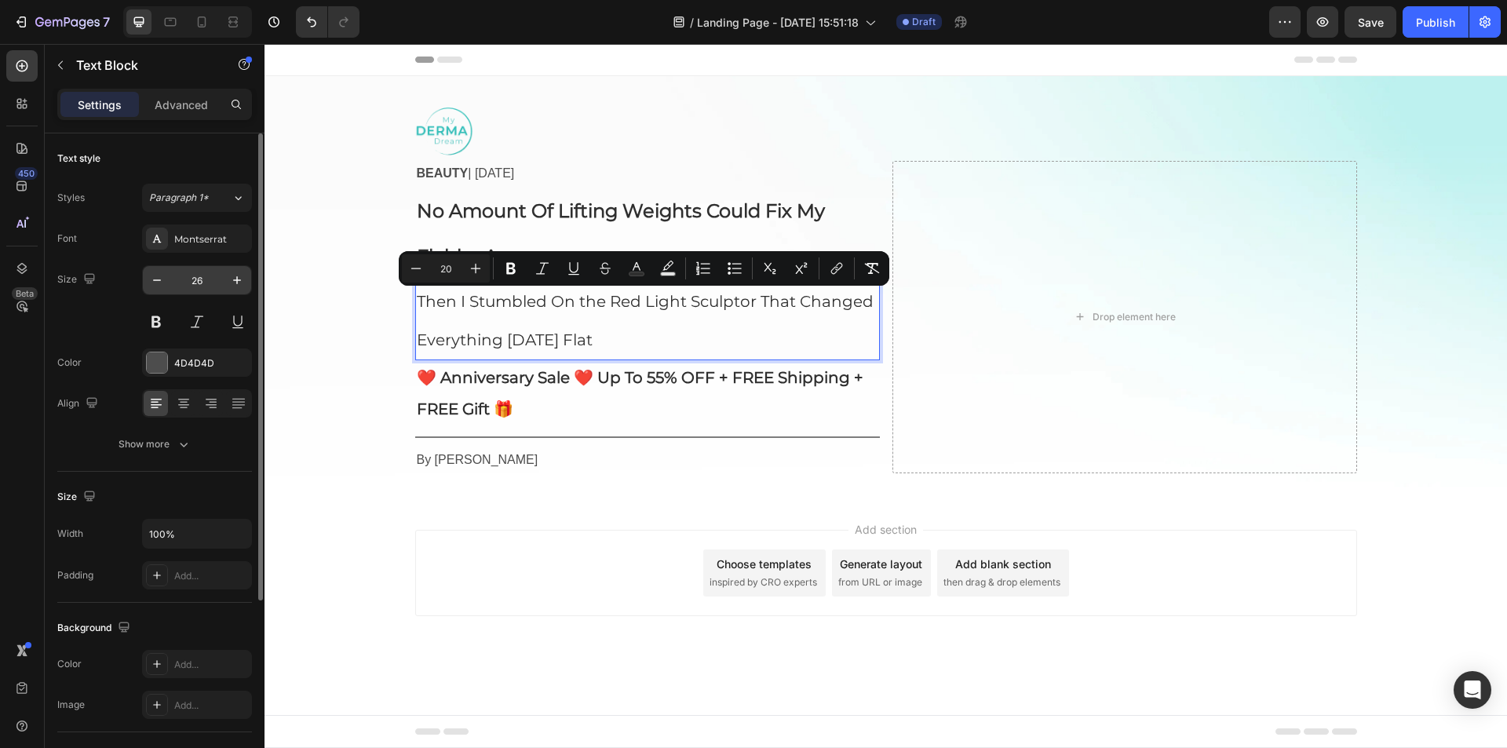
click at [192, 283] on input "26" at bounding box center [197, 280] width 52 height 28
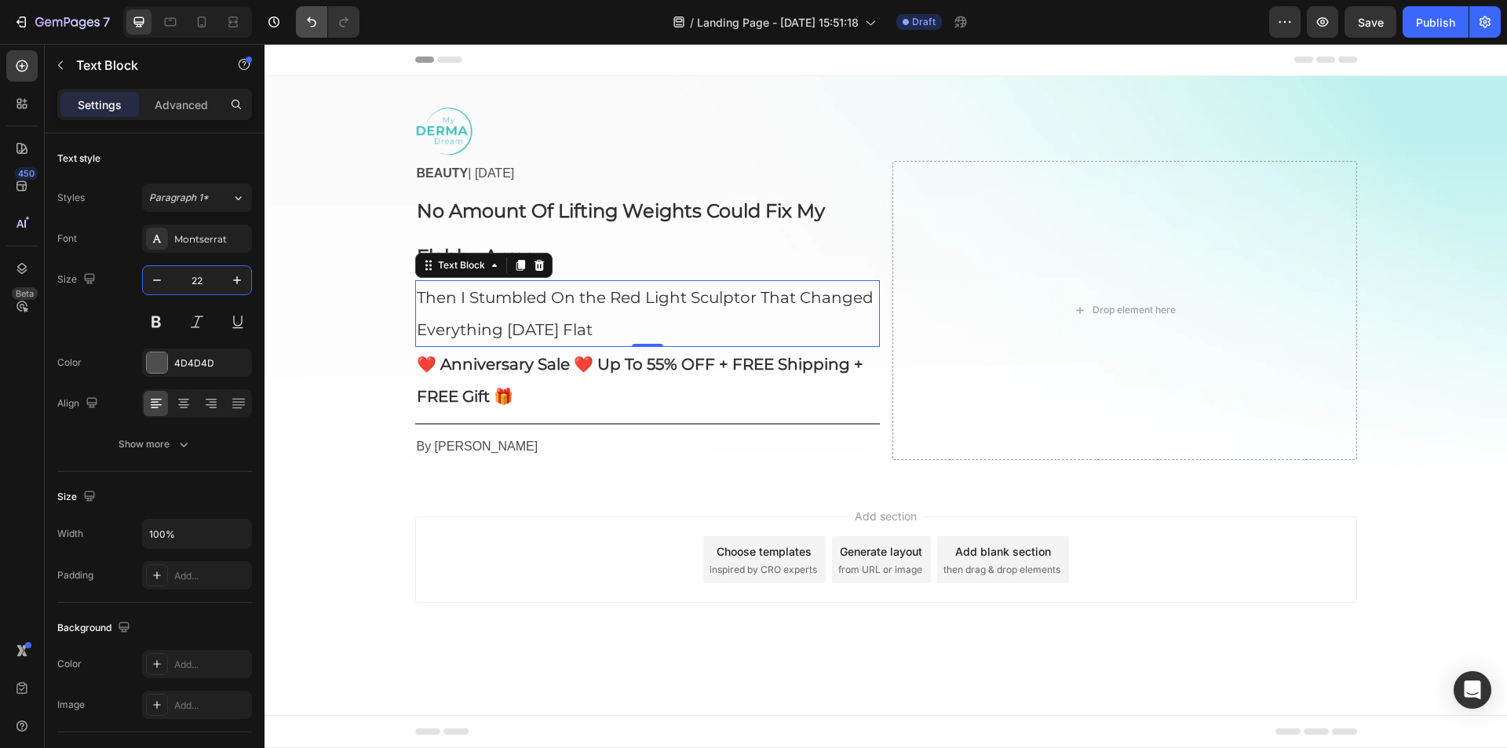
type input "22"
click at [565, 220] on strong "No Amount Of Lifting Weights Could Fix My Flabby Arms." at bounding box center [621, 233] width 408 height 68
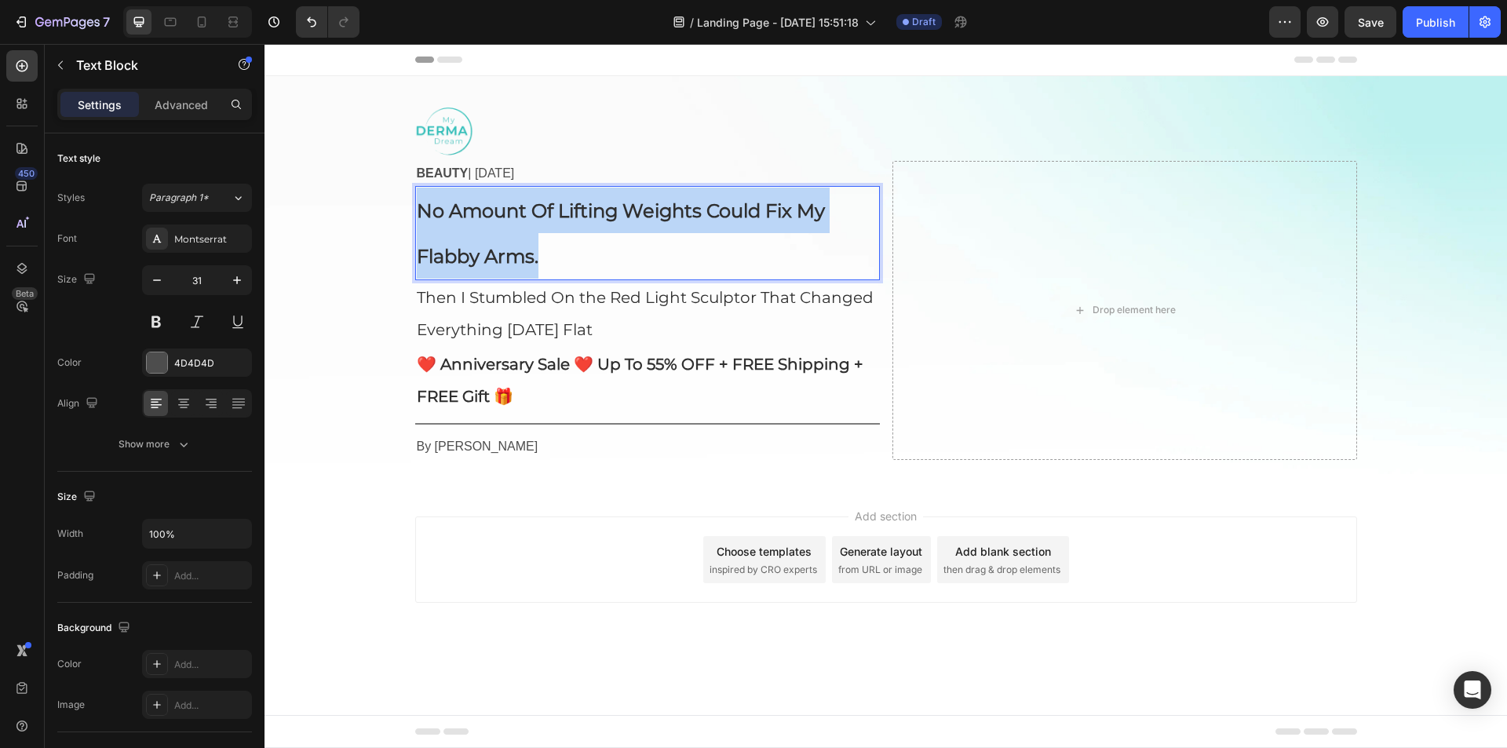
click at [565, 220] on strong "No Amount Of Lifting Weights Could Fix My Flabby Arms." at bounding box center [621, 233] width 408 height 68
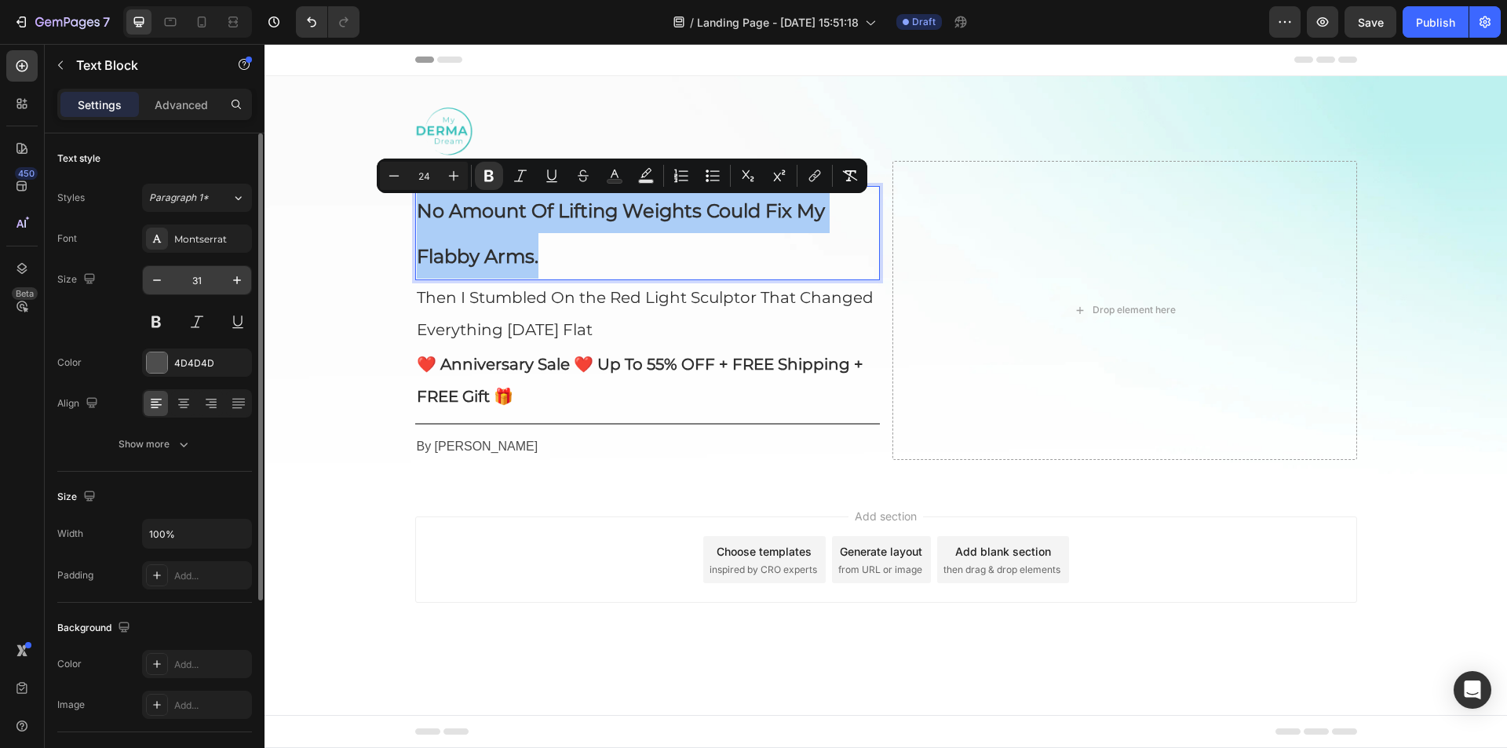
click at [210, 284] on input "31" at bounding box center [197, 280] width 52 height 28
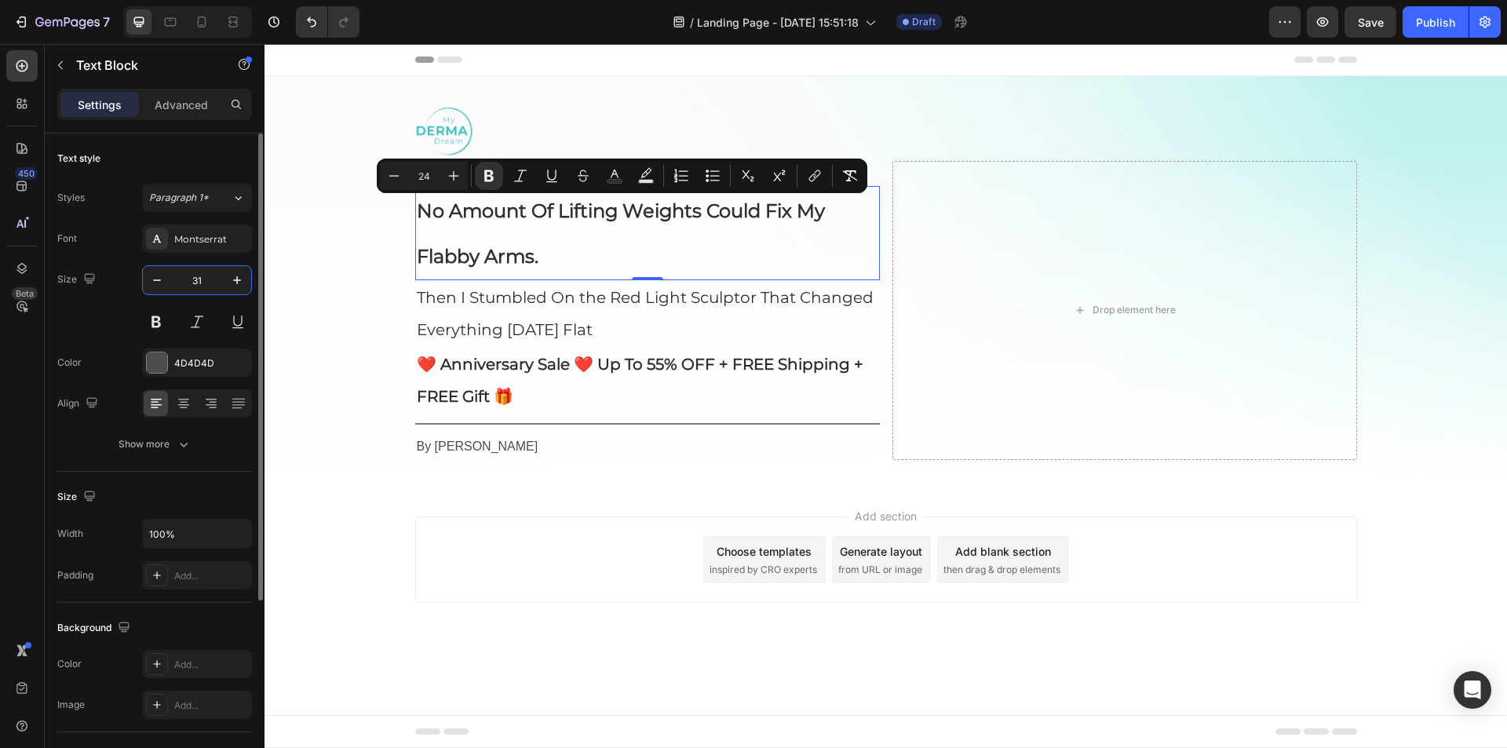
click at [210, 284] on input "31" at bounding box center [197, 280] width 52 height 28
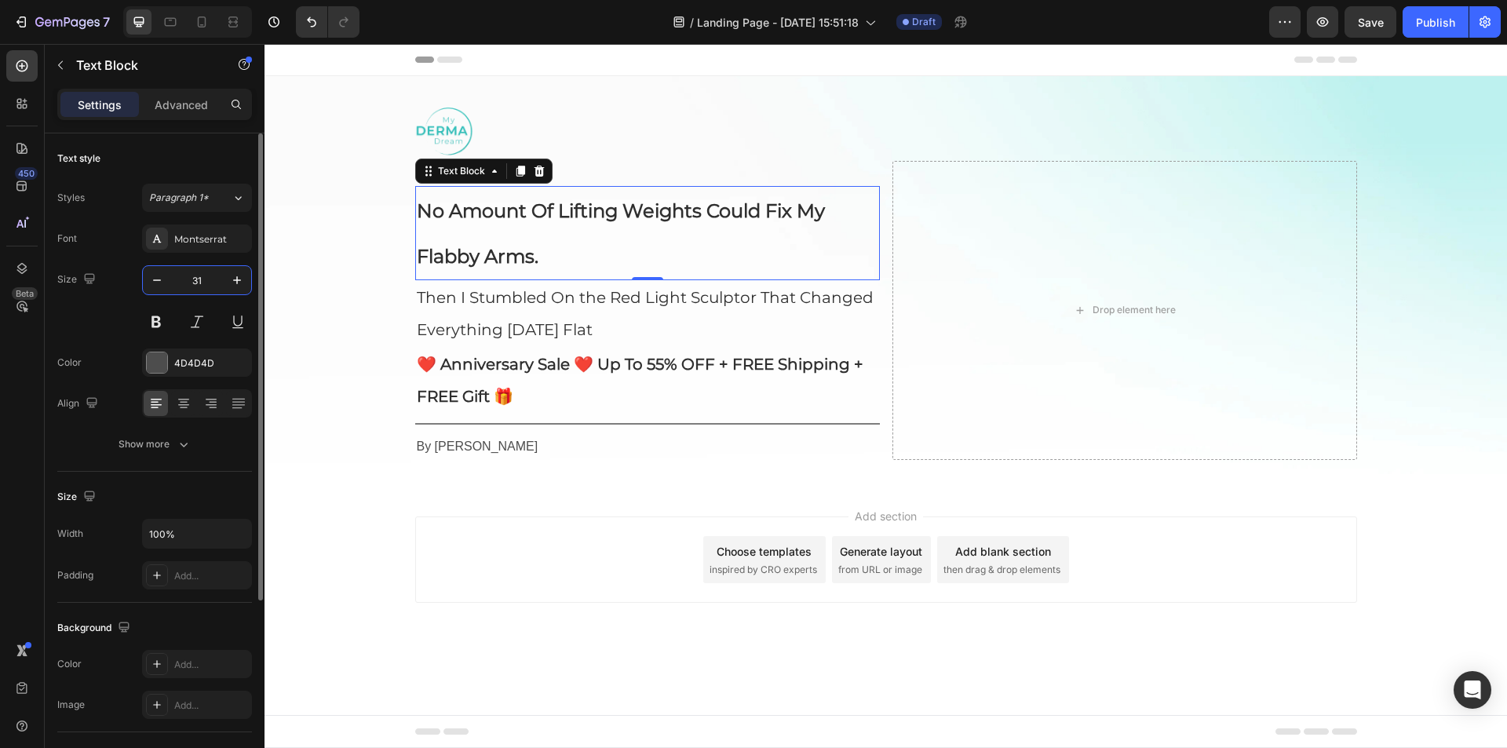
click at [210, 284] on input "31" at bounding box center [197, 280] width 52 height 28
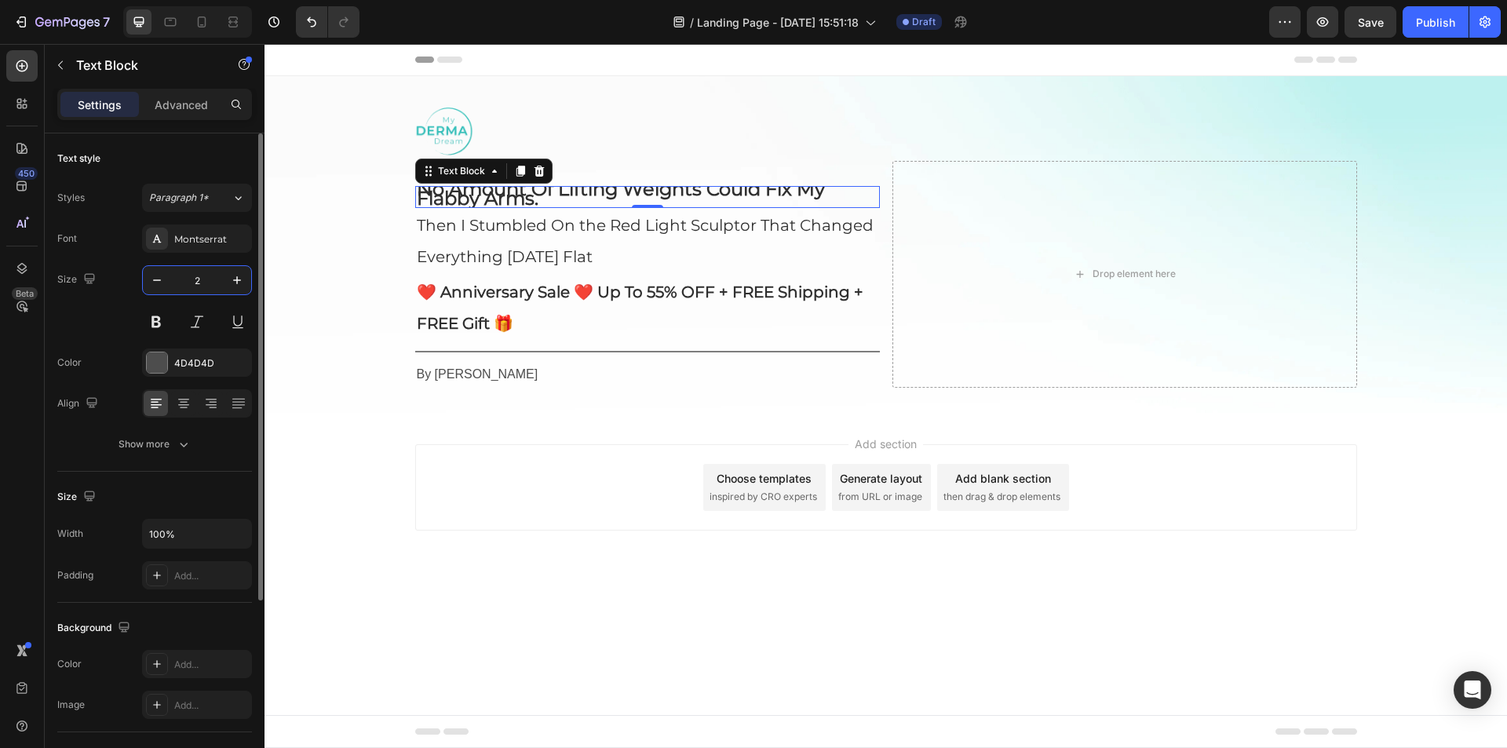
type input "26"
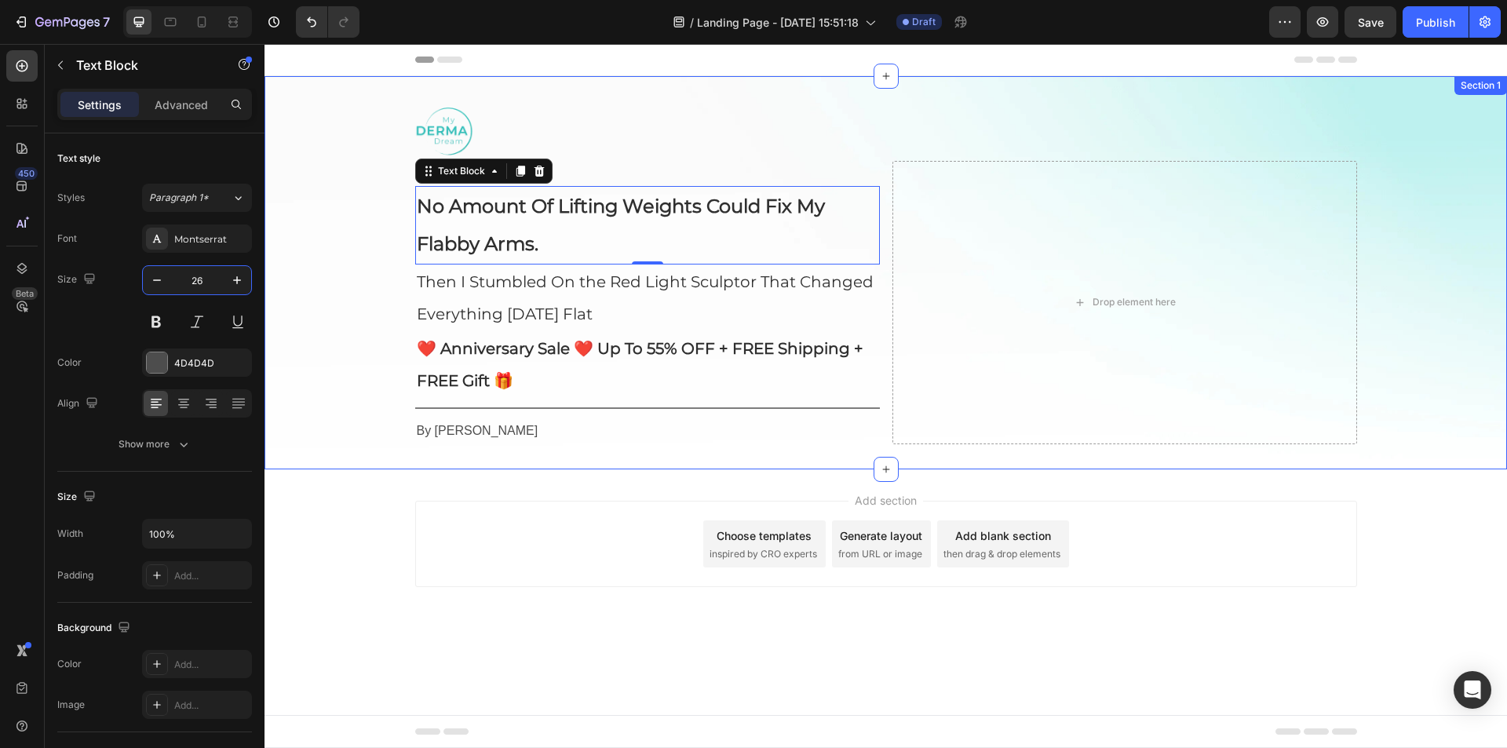
click at [332, 213] on div "Image BEAUTY | [DATE] Text Block No Amount Of Lifting Weights Could Fix My Flab…" at bounding box center [886, 272] width 1243 height 343
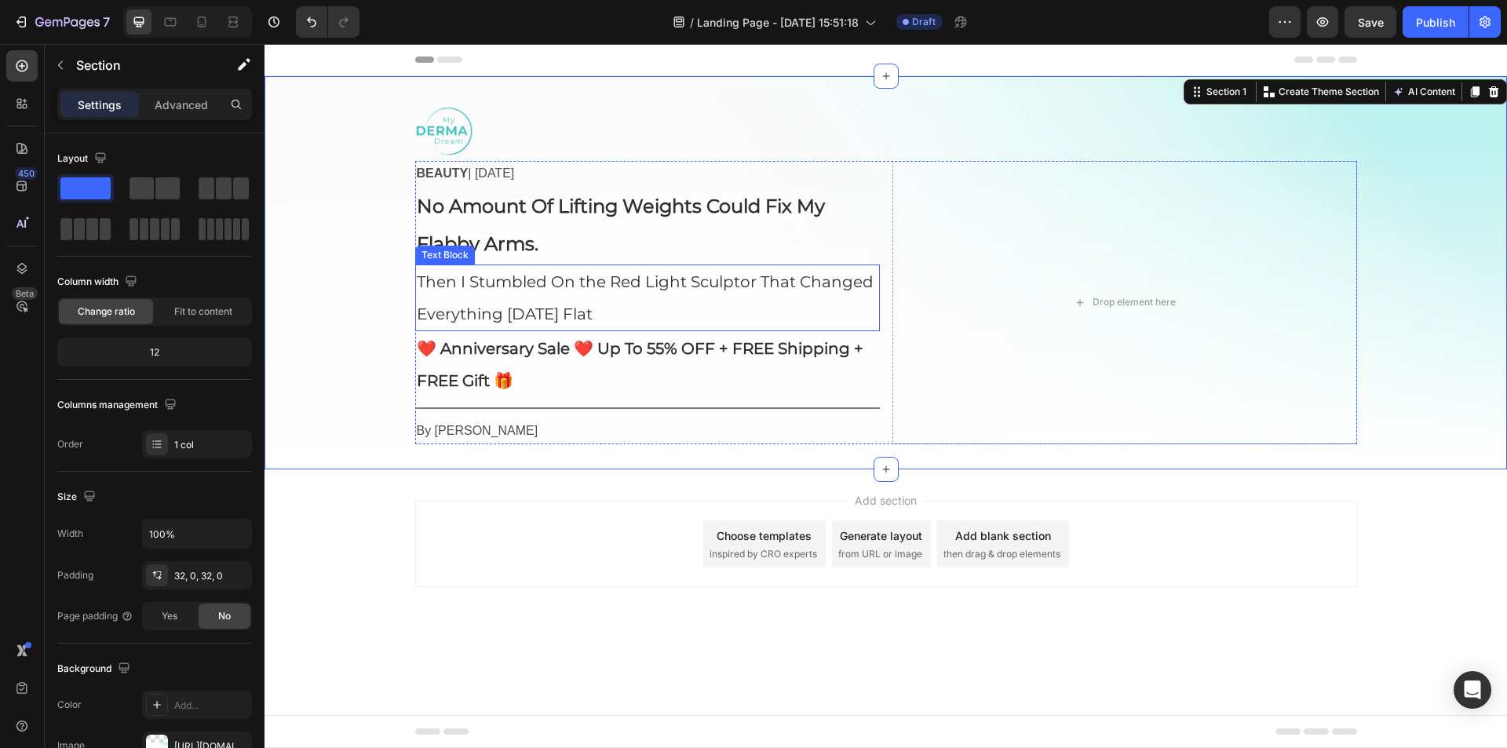
click at [672, 215] on strong "No Amount Of Lifting Weights Could Fix My Flabby Arms." at bounding box center [621, 225] width 408 height 60
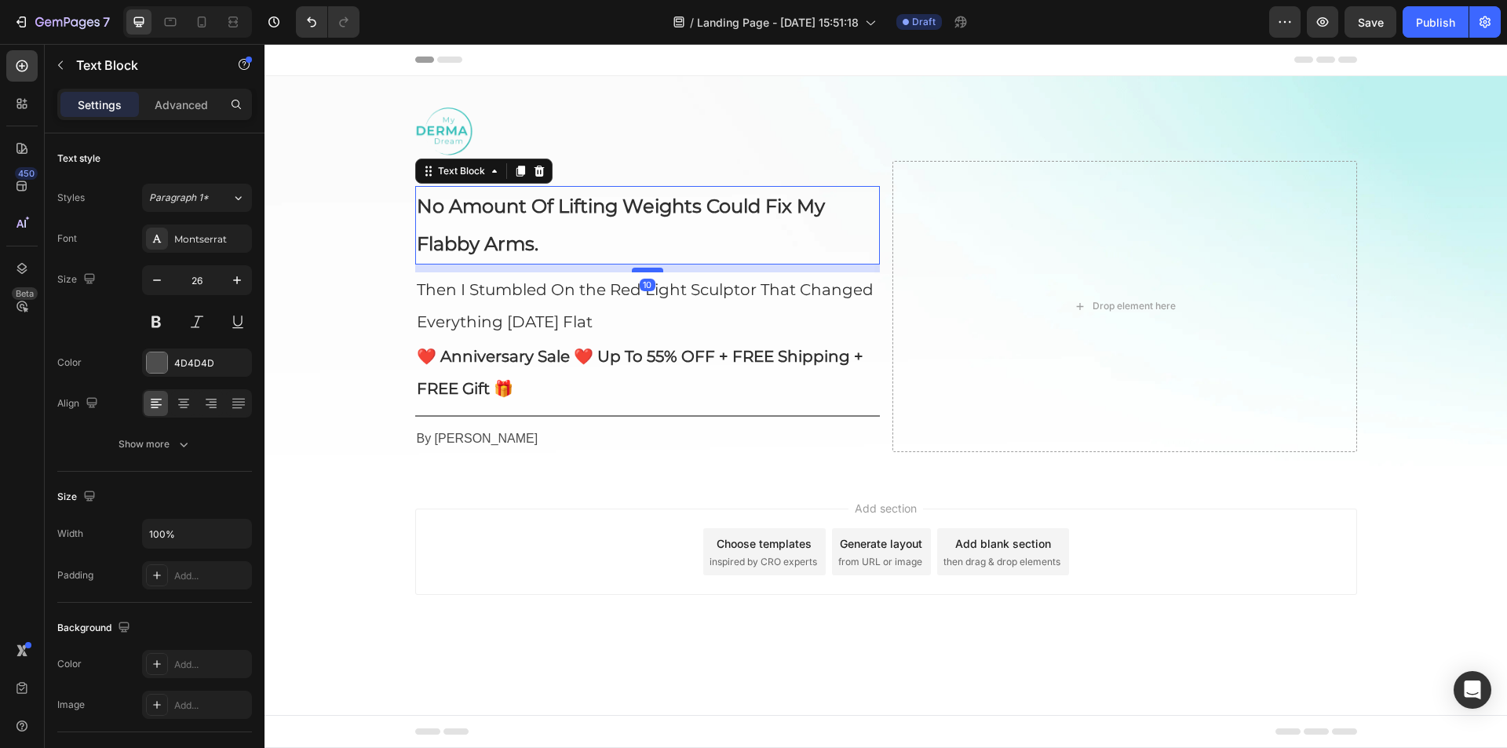
drag, startPoint x: 644, startPoint y: 261, endPoint x: 656, endPoint y: 268, distance: 14.2
click at [656, 268] on div at bounding box center [647, 270] width 31 height 5
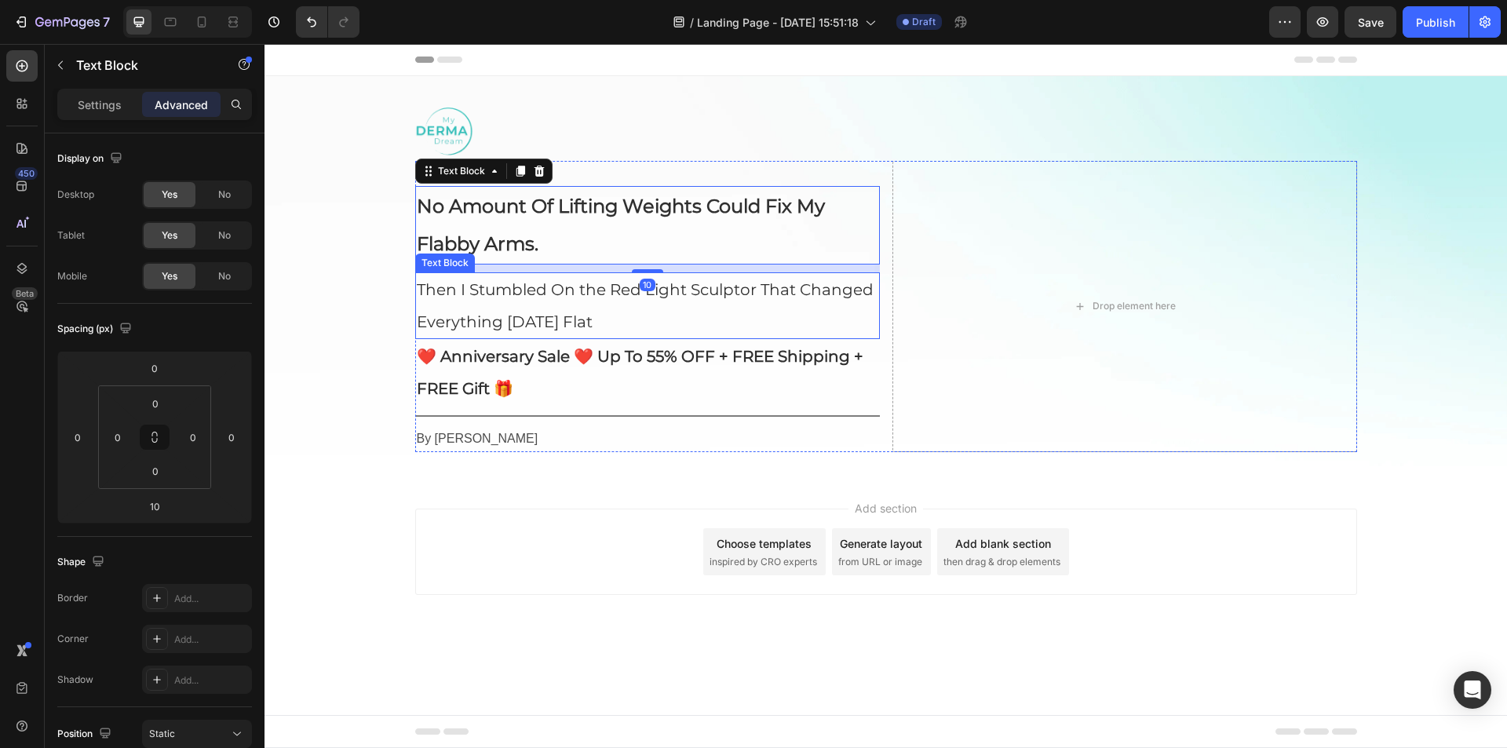
click at [612, 321] on span "Then I Stumbled On the Red Light Sculptor That Changed Everything [DATE] Flat" at bounding box center [645, 305] width 457 height 51
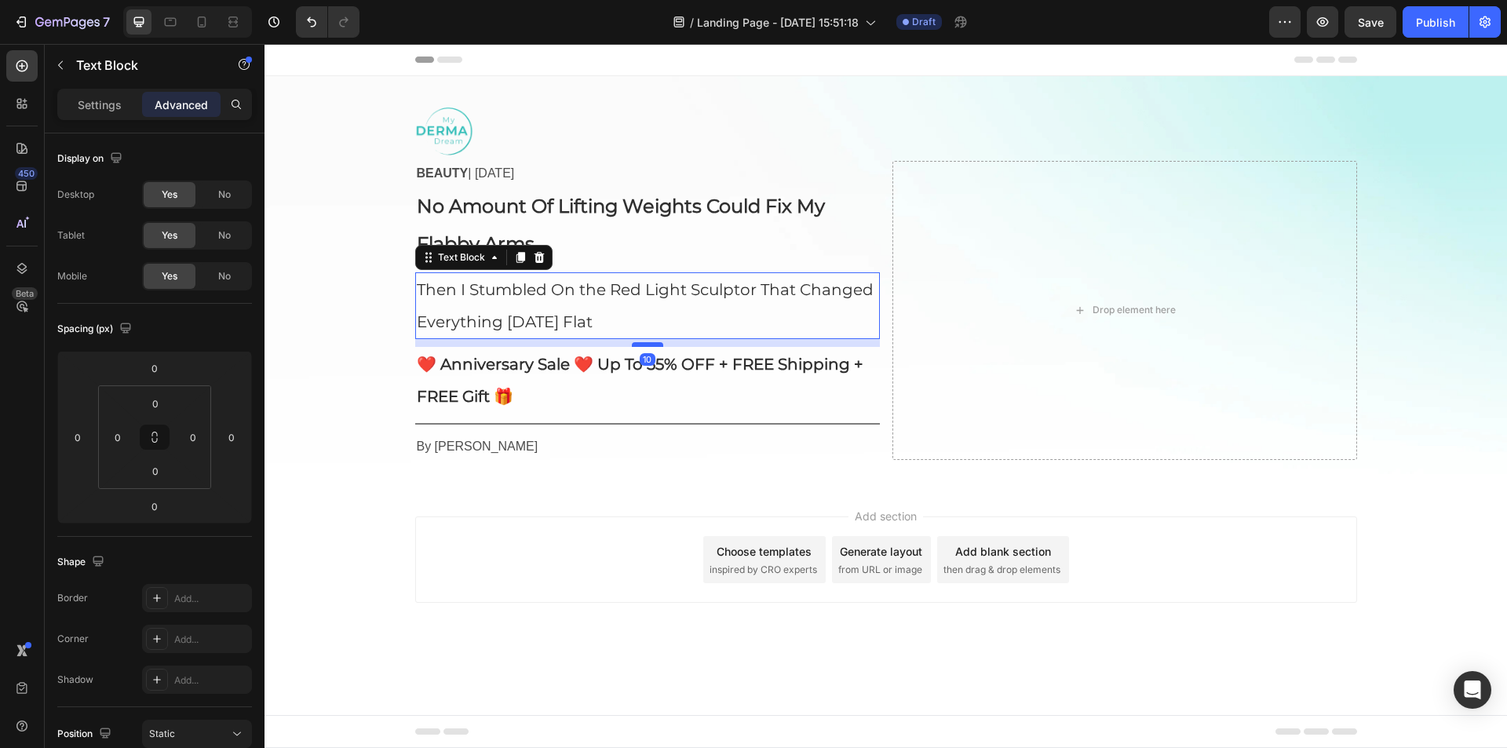
drag, startPoint x: 636, startPoint y: 338, endPoint x: 656, endPoint y: 345, distance: 21.1
click at [656, 345] on div at bounding box center [647, 344] width 31 height 5
type input "10"
click at [575, 395] on p "❤️ Anniversary Sale ❤️ Up To 55% OFF + FREE Shipping + FREE Gift 🎁" at bounding box center [648, 381] width 462 height 64
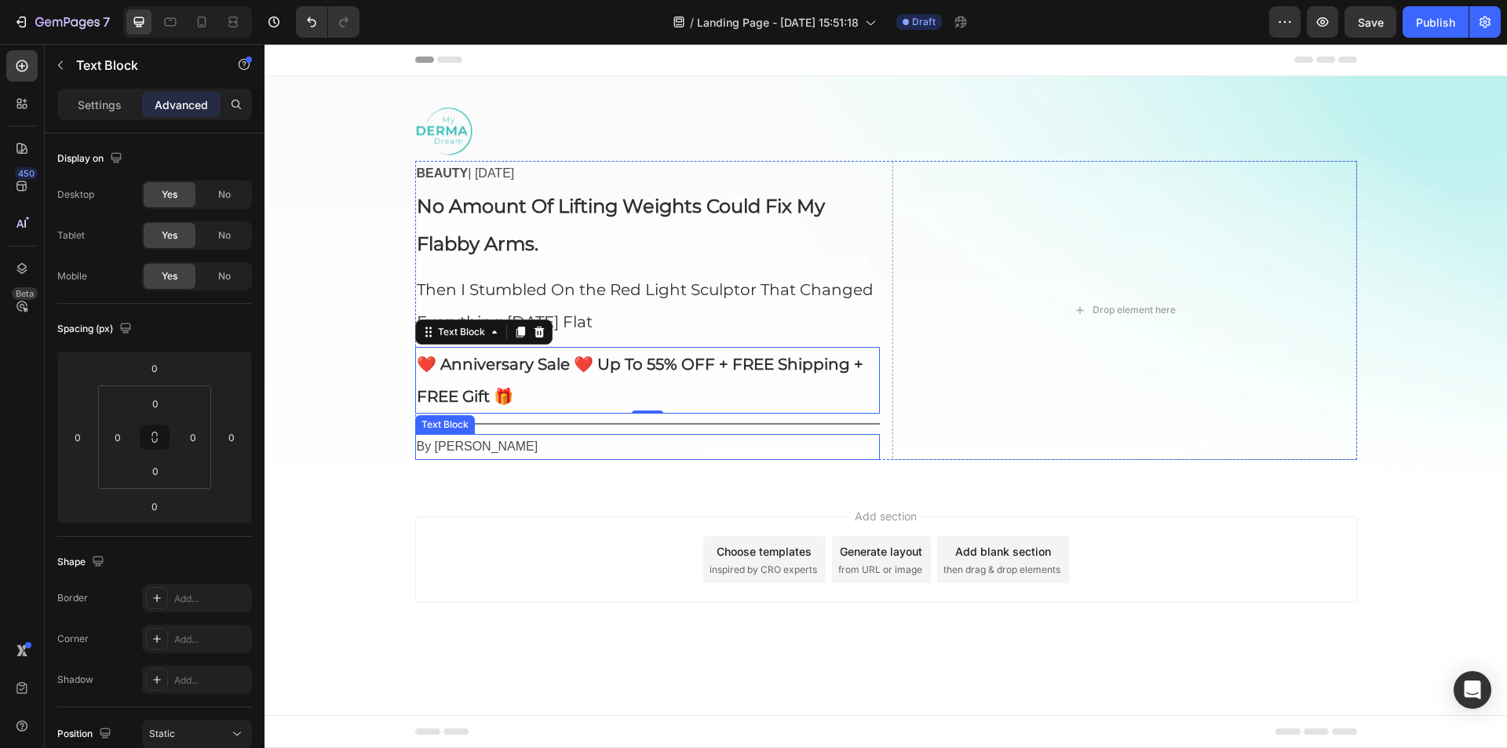
click at [478, 451] on p "By [PERSON_NAME]" at bounding box center [648, 447] width 462 height 23
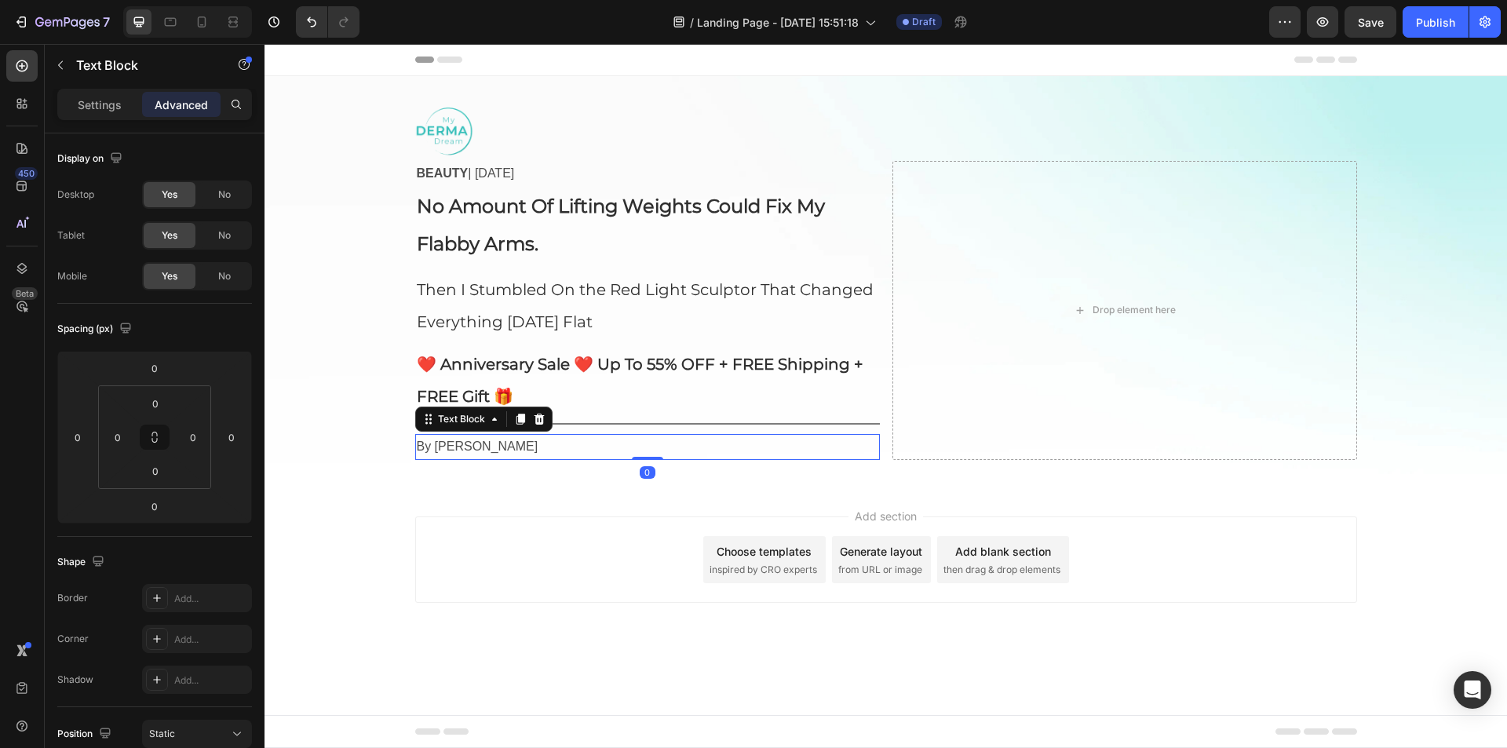
click at [478, 451] on p "By [PERSON_NAME]" at bounding box center [648, 447] width 462 height 23
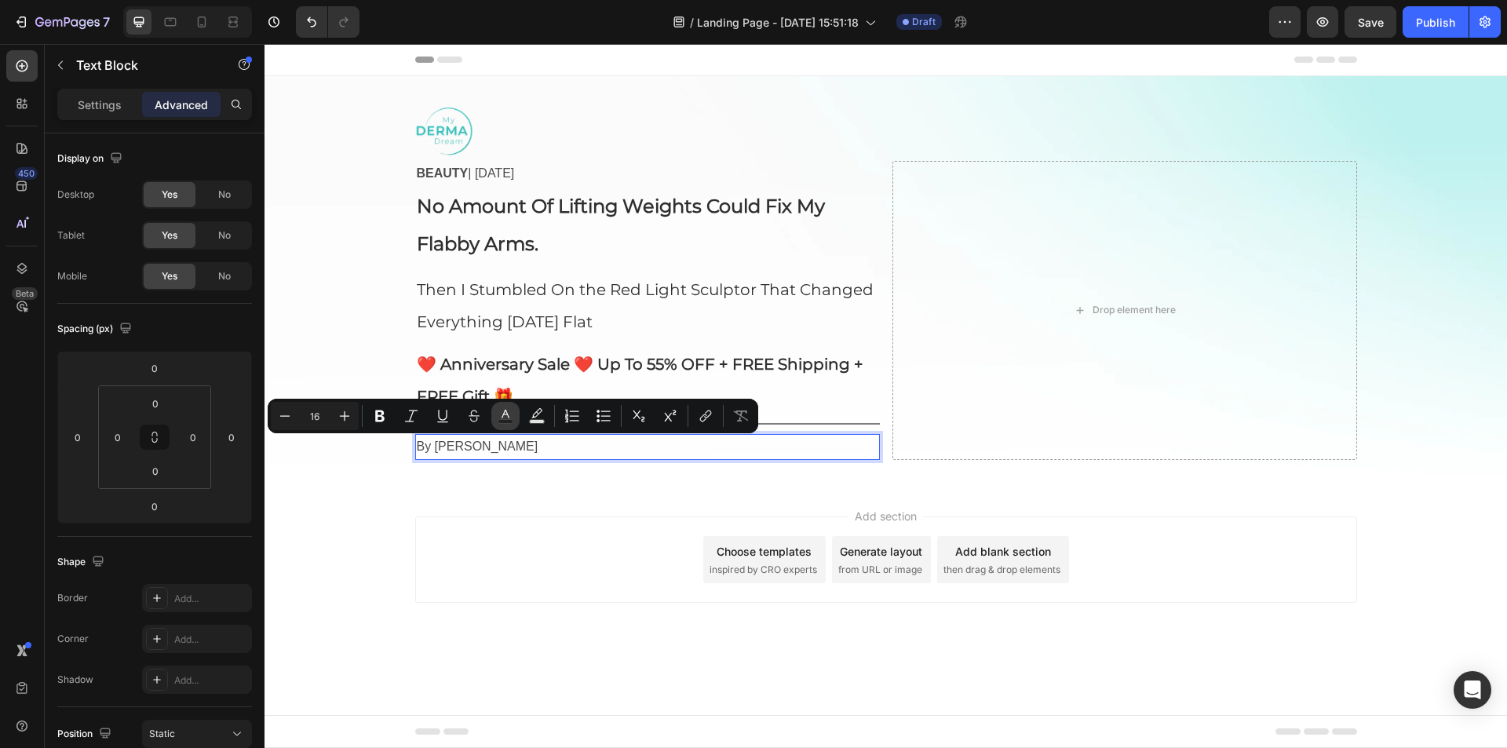
click at [502, 422] on rect "Editor contextual toolbar" at bounding box center [506, 422] width 15 height 4
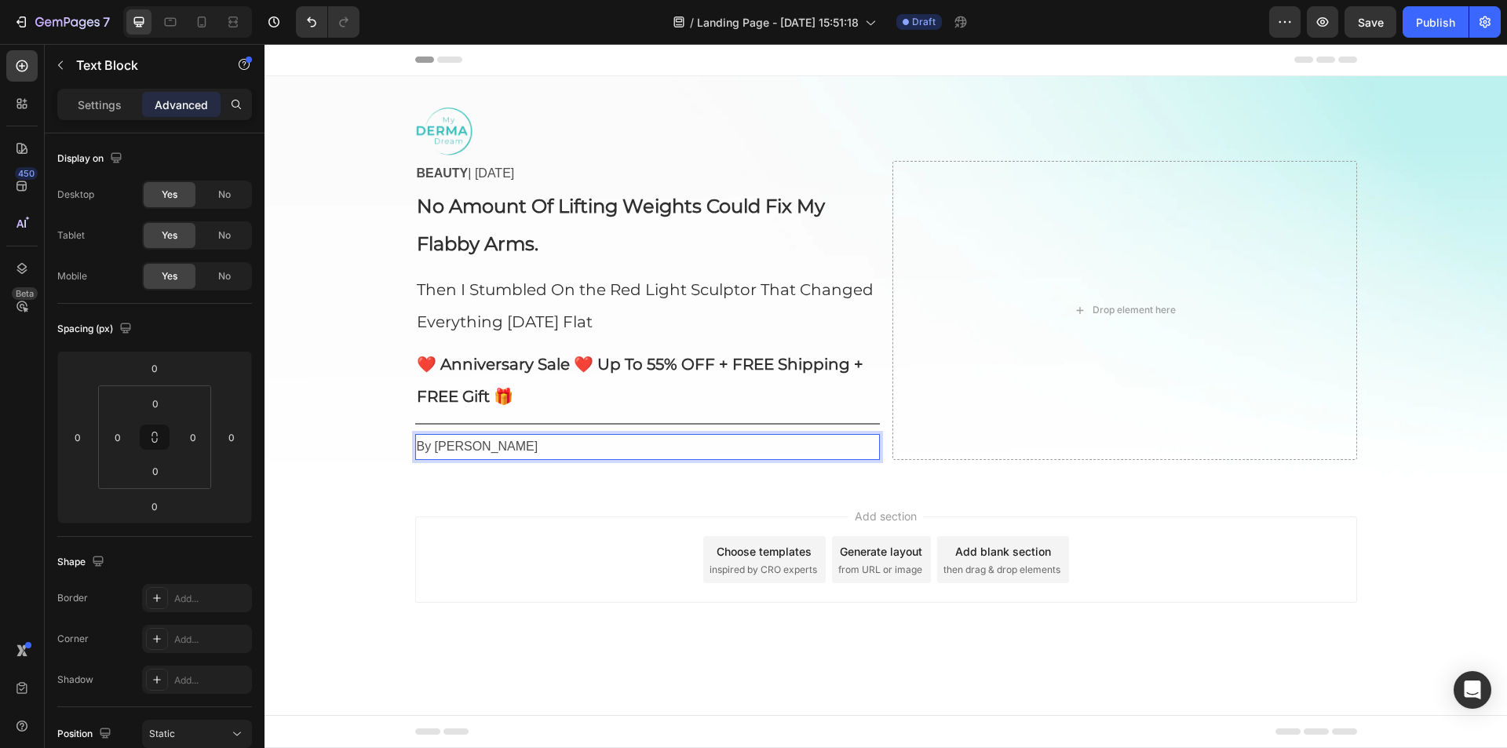
click at [500, 450] on p "By [PERSON_NAME]" at bounding box center [648, 447] width 462 height 23
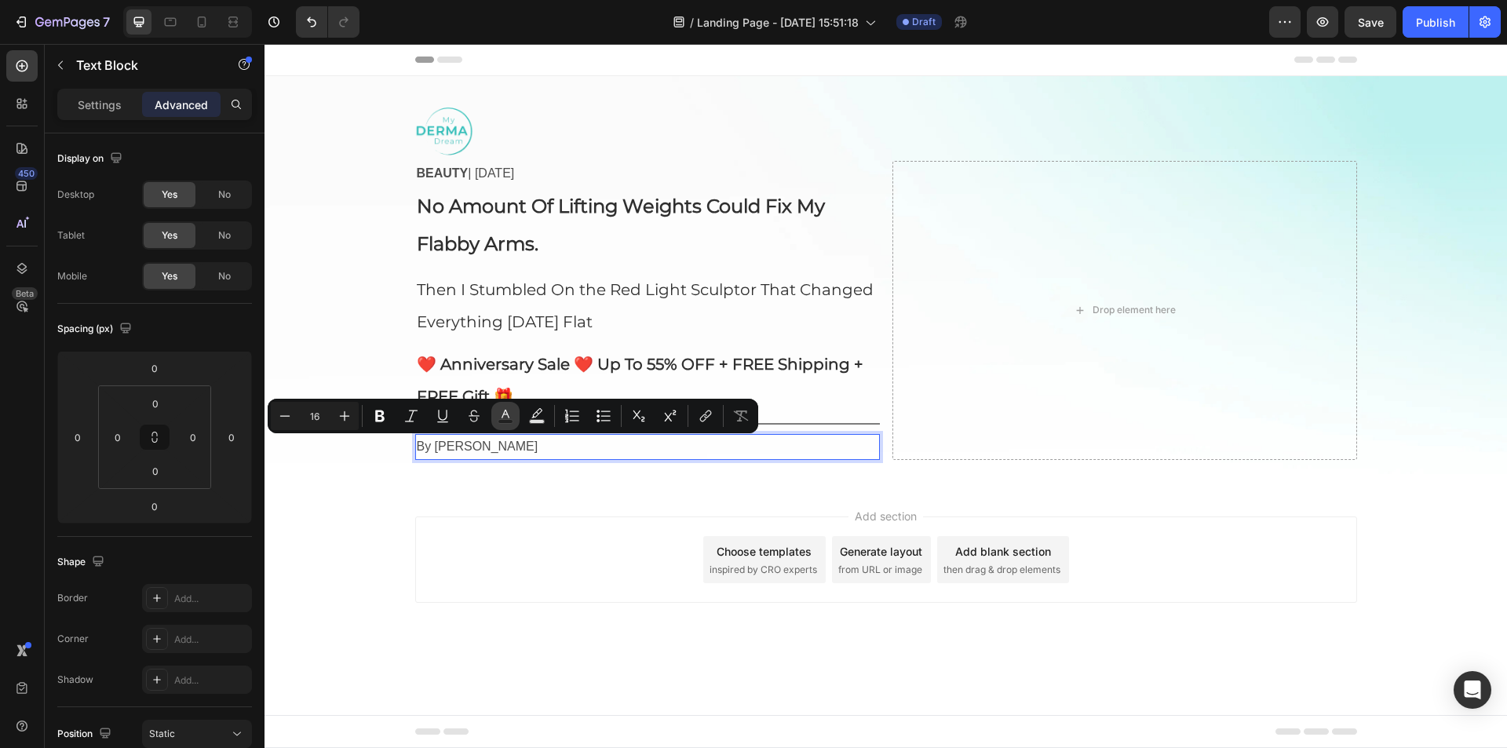
click at [512, 421] on rect "Editor contextual toolbar" at bounding box center [506, 422] width 15 height 4
click at [500, 415] on icon "Editor contextual toolbar" at bounding box center [506, 416] width 16 height 16
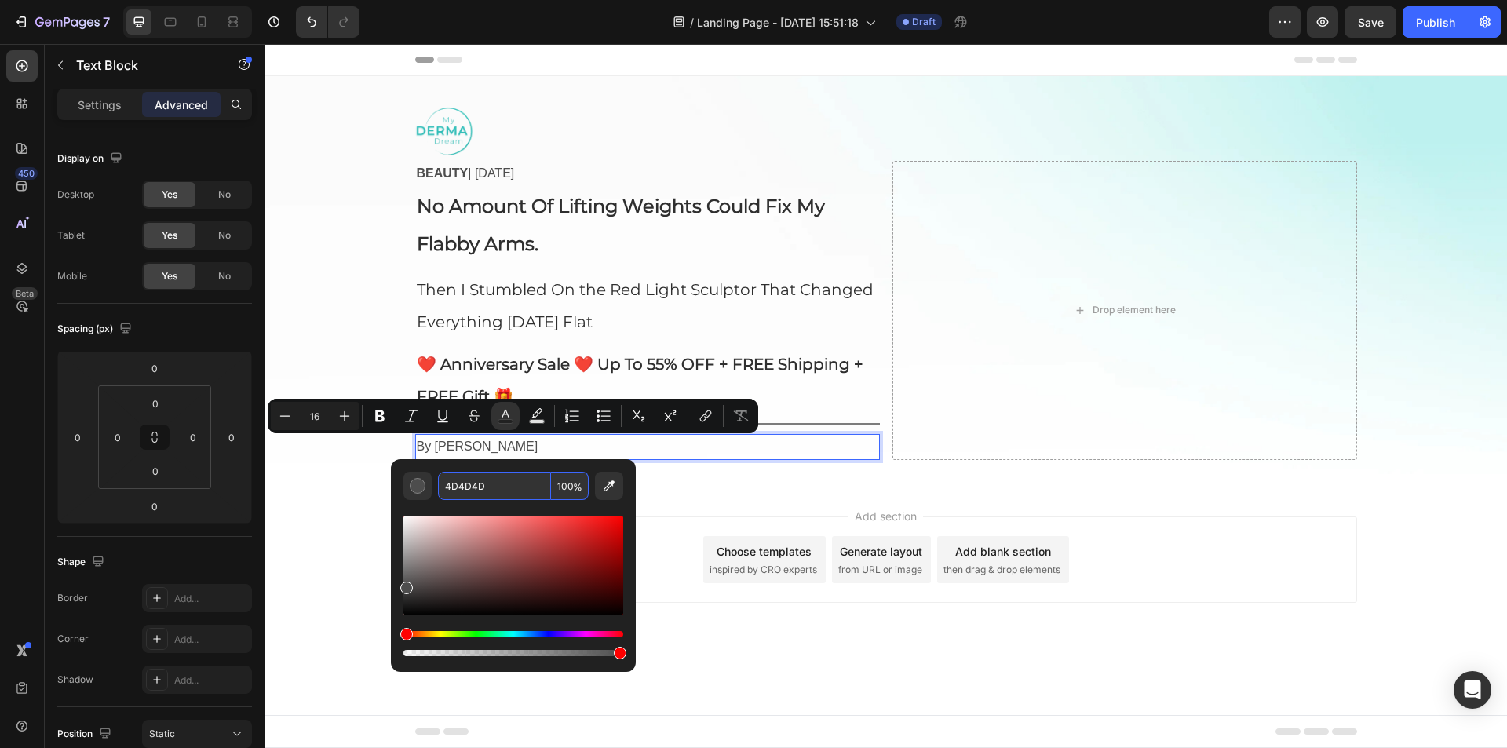
click at [485, 483] on input "4D4D4D" at bounding box center [494, 486] width 113 height 28
paste input "2f2f2f"
type input "2F2F2F"
click at [118, 111] on p "Settings" at bounding box center [100, 105] width 44 height 16
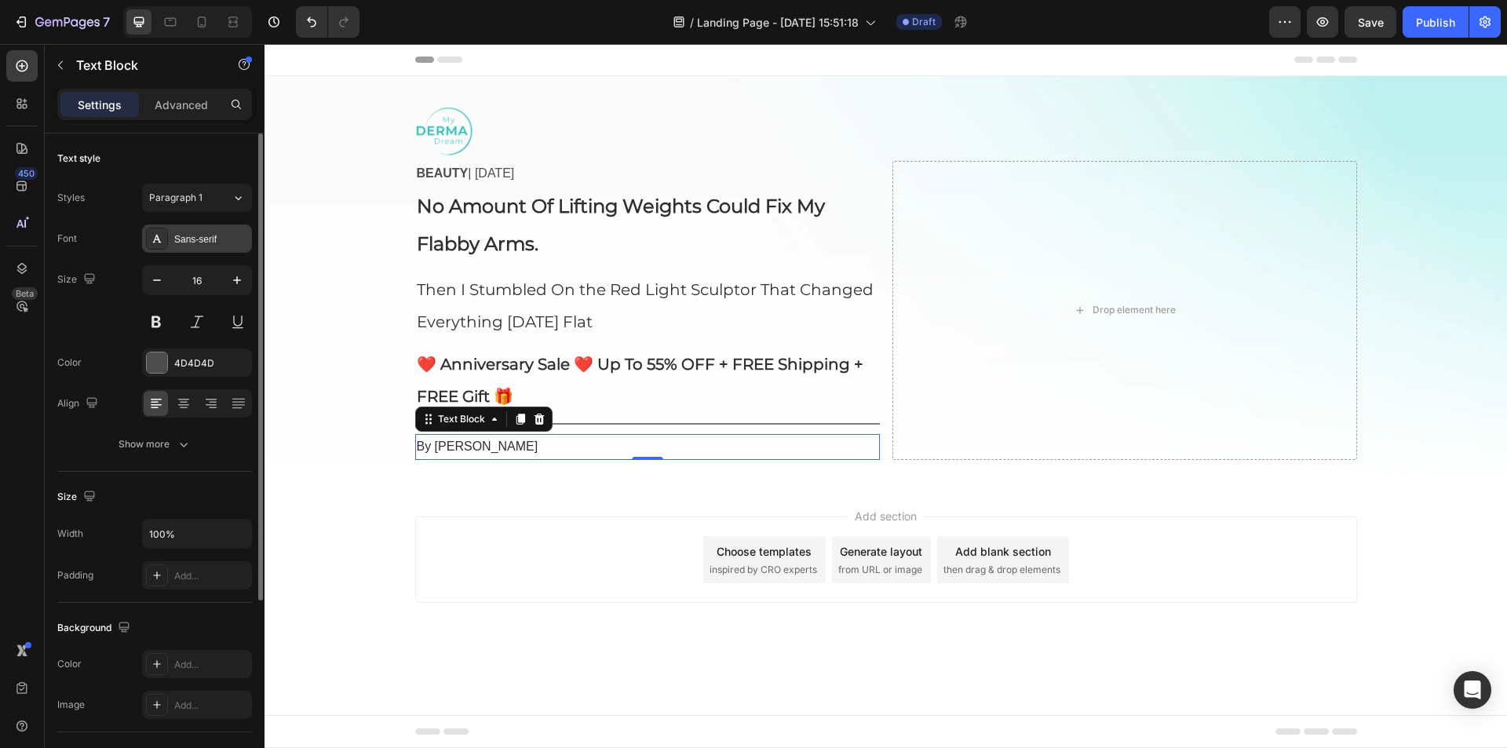
click at [217, 235] on div "Sans-serif" at bounding box center [211, 239] width 74 height 14
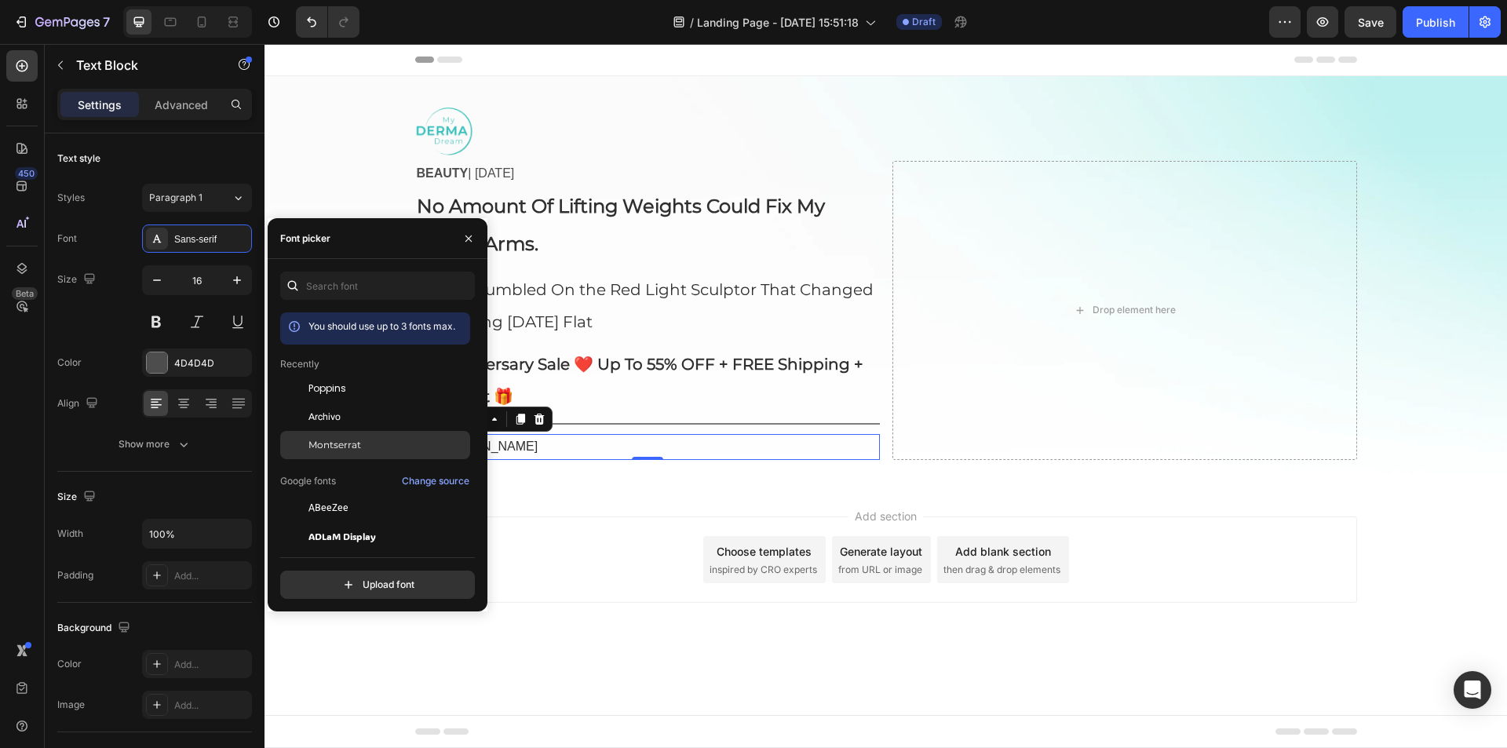
click at [354, 441] on span "Montserrat" at bounding box center [335, 445] width 53 height 14
click at [313, 160] on div "Image BEAUTY | [DATE] Text Block No Amount Of Lifting Weights Could Fix My Flab…" at bounding box center [886, 280] width 1243 height 359
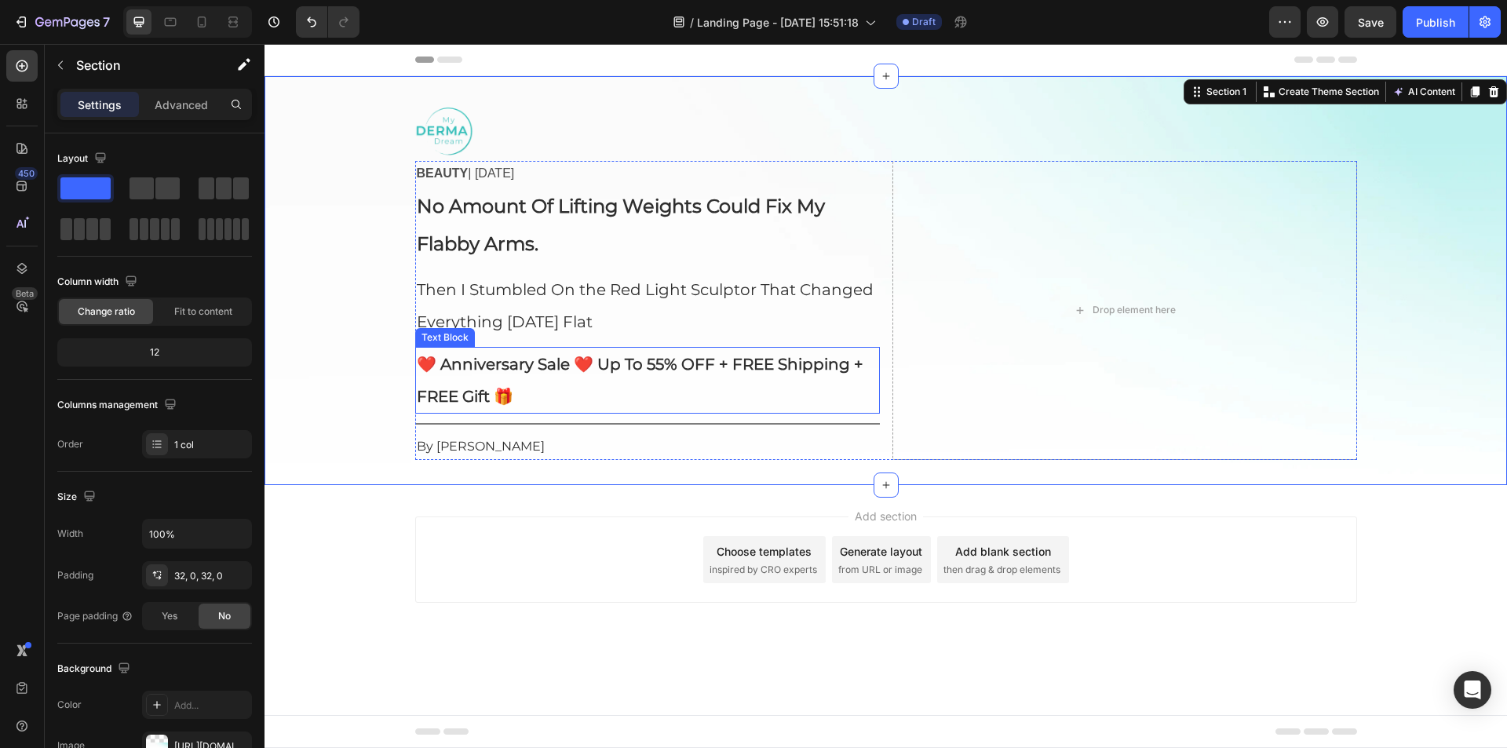
click at [545, 422] on div "Title Line" at bounding box center [647, 424] width 465 height 20
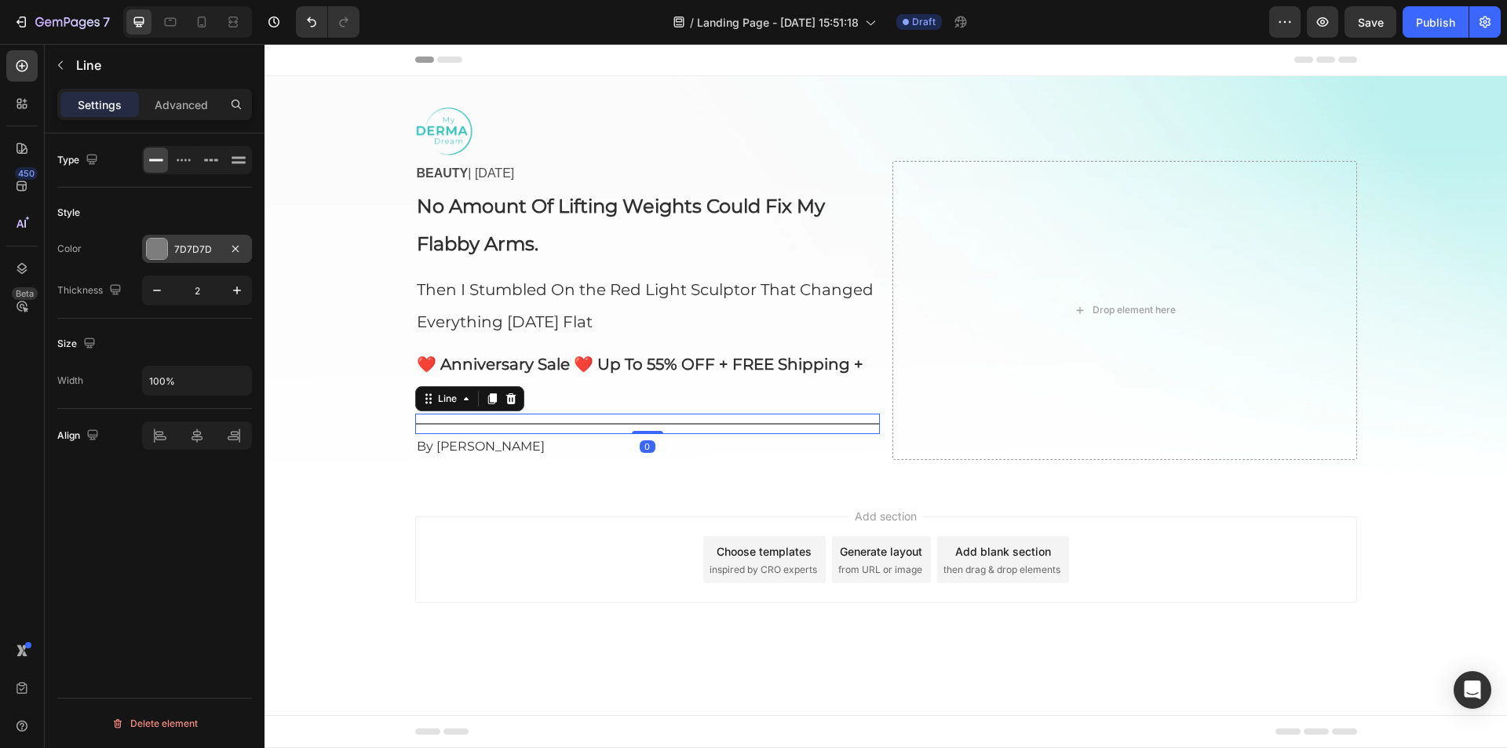
click at [158, 246] on div at bounding box center [157, 249] width 20 height 20
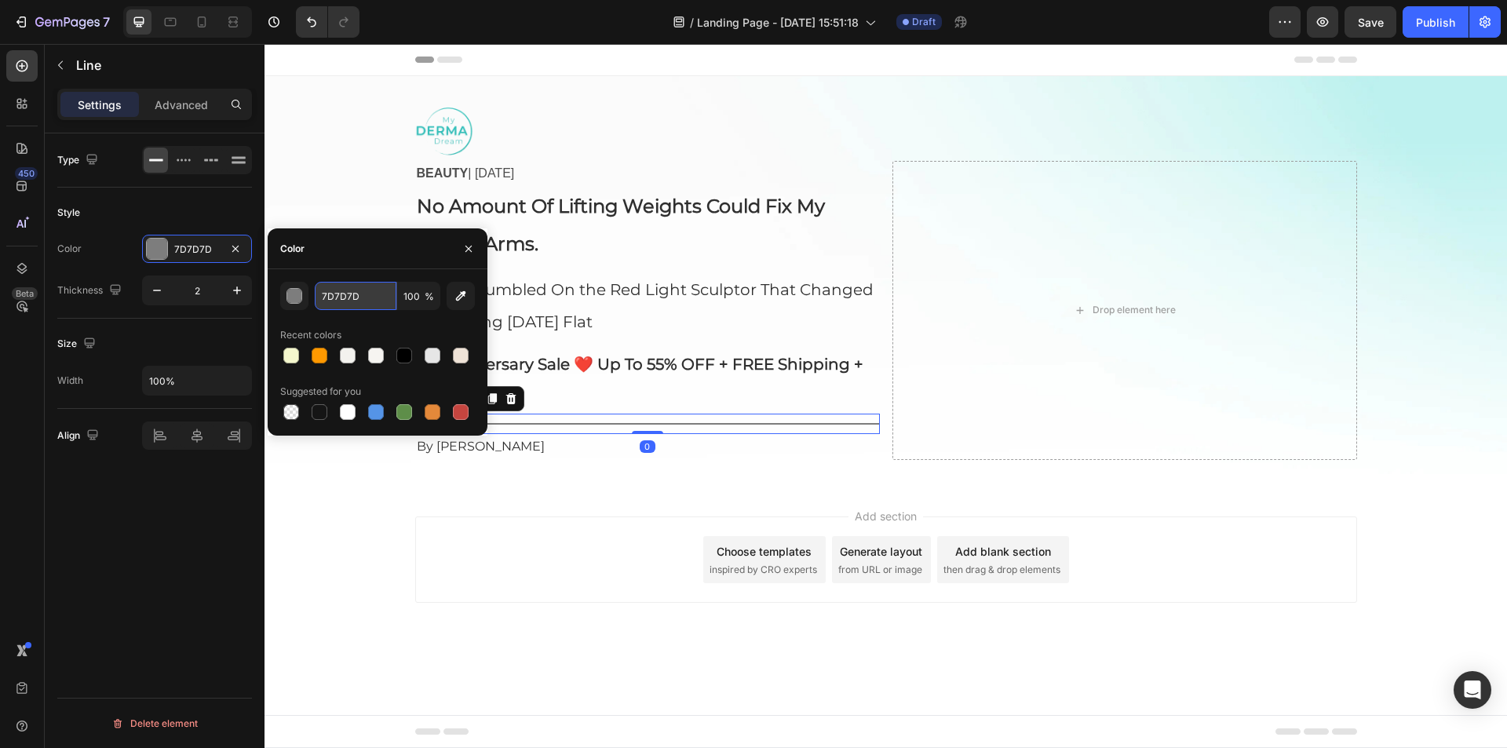
click at [331, 303] on input "7D7D7D" at bounding box center [356, 296] width 82 height 28
paste input "2DC8C2"
type input "2DC8C2"
click at [184, 111] on p "Advanced" at bounding box center [181, 105] width 53 height 16
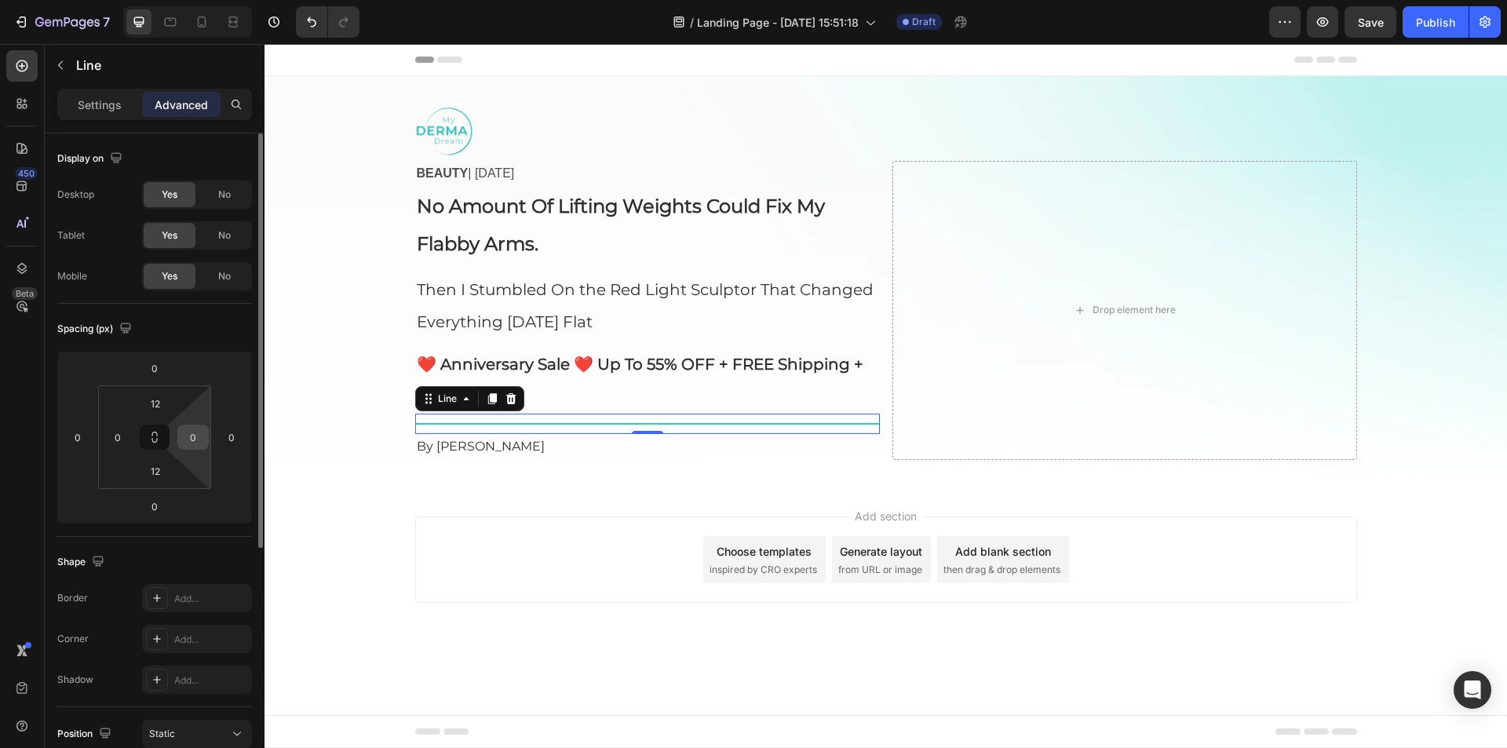
click at [199, 440] on input "0" at bounding box center [193, 437] width 24 height 24
click at [199, 440] on input "100" at bounding box center [193, 437] width 24 height 24
click at [199, 440] on input "500" at bounding box center [193, 437] width 24 height 24
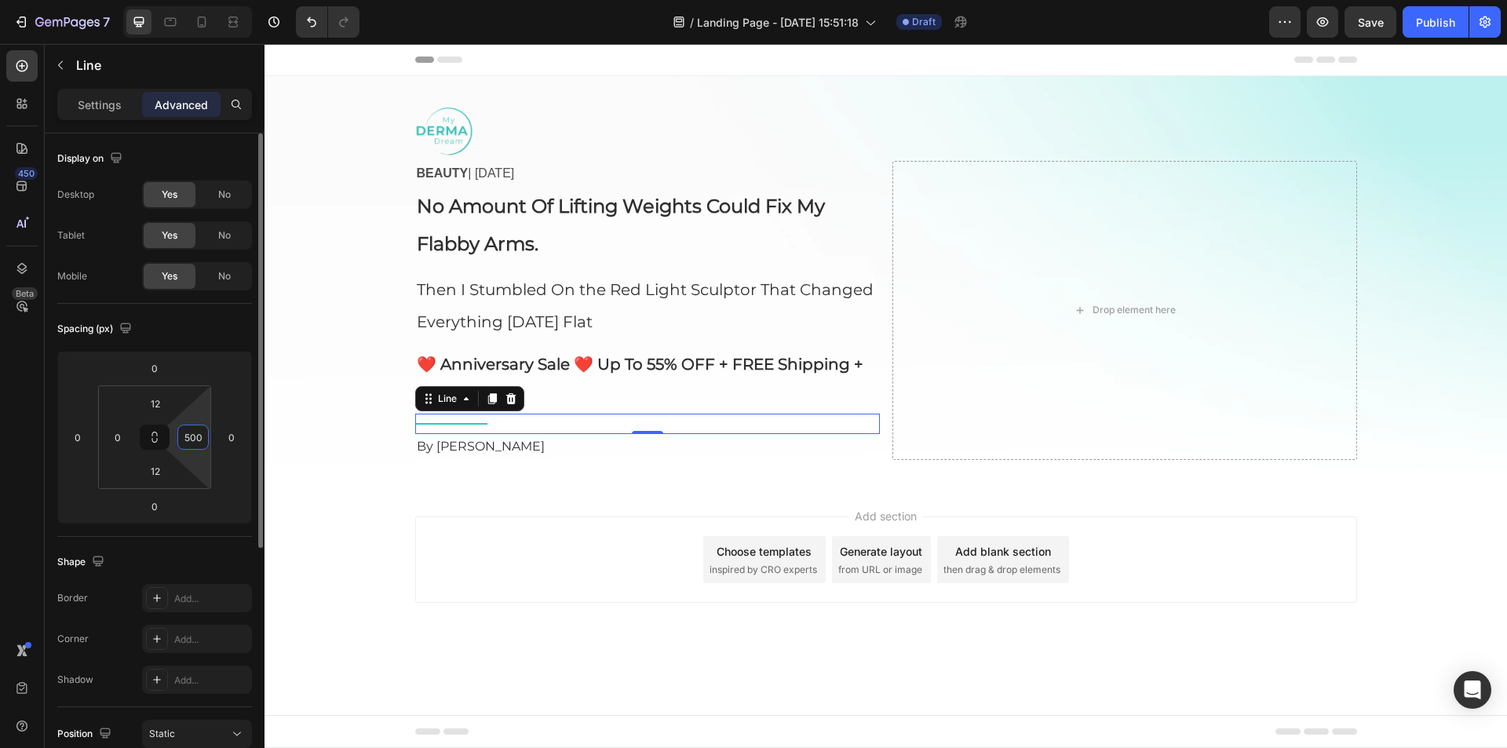
click at [199, 440] on input "500" at bounding box center [193, 437] width 24 height 24
type input "400"
click at [347, 426] on div "Image BEAUTY | [DATE] Text Block No Amount Of Lifting Weights Could Fix My Flab…" at bounding box center [886, 280] width 1243 height 359
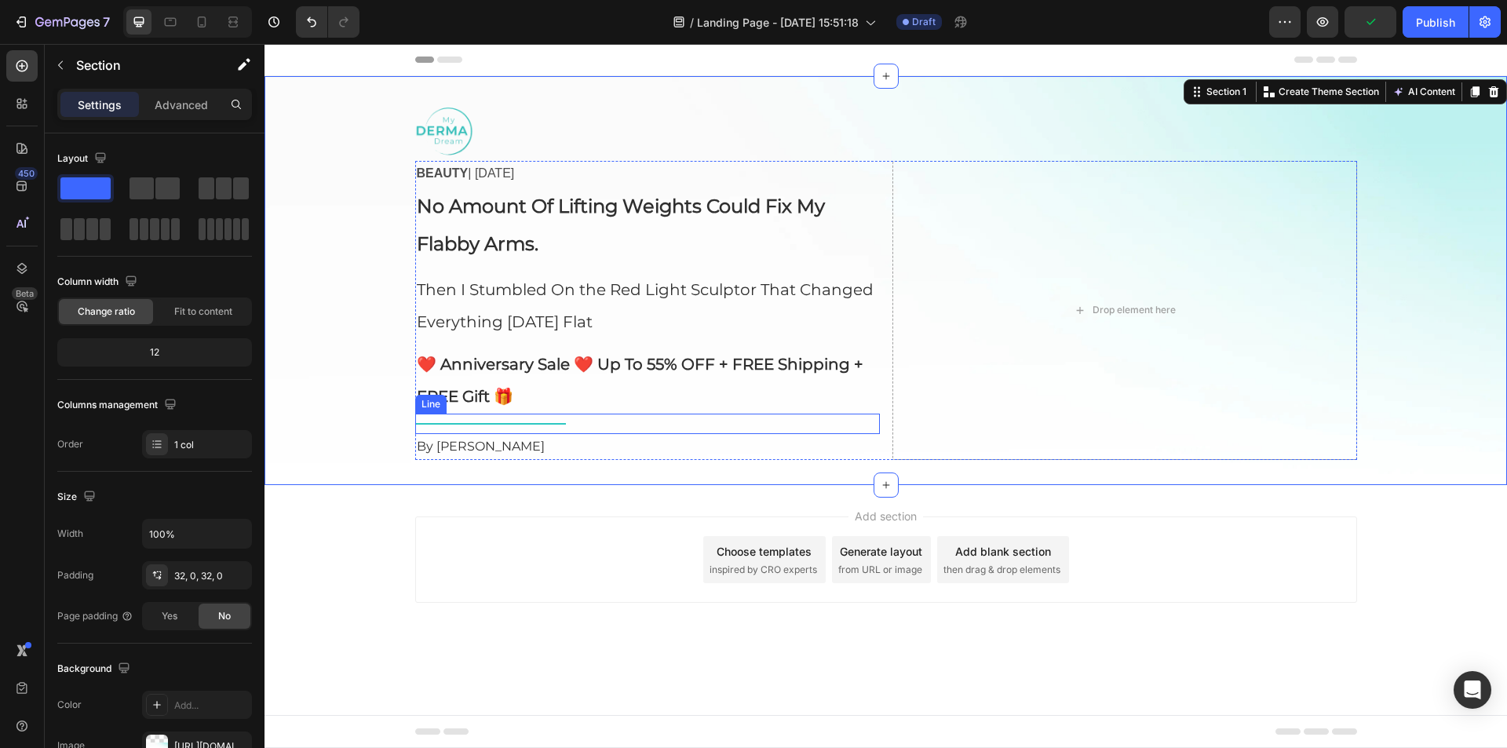
click at [477, 426] on div "Title Line" at bounding box center [647, 424] width 465 height 20
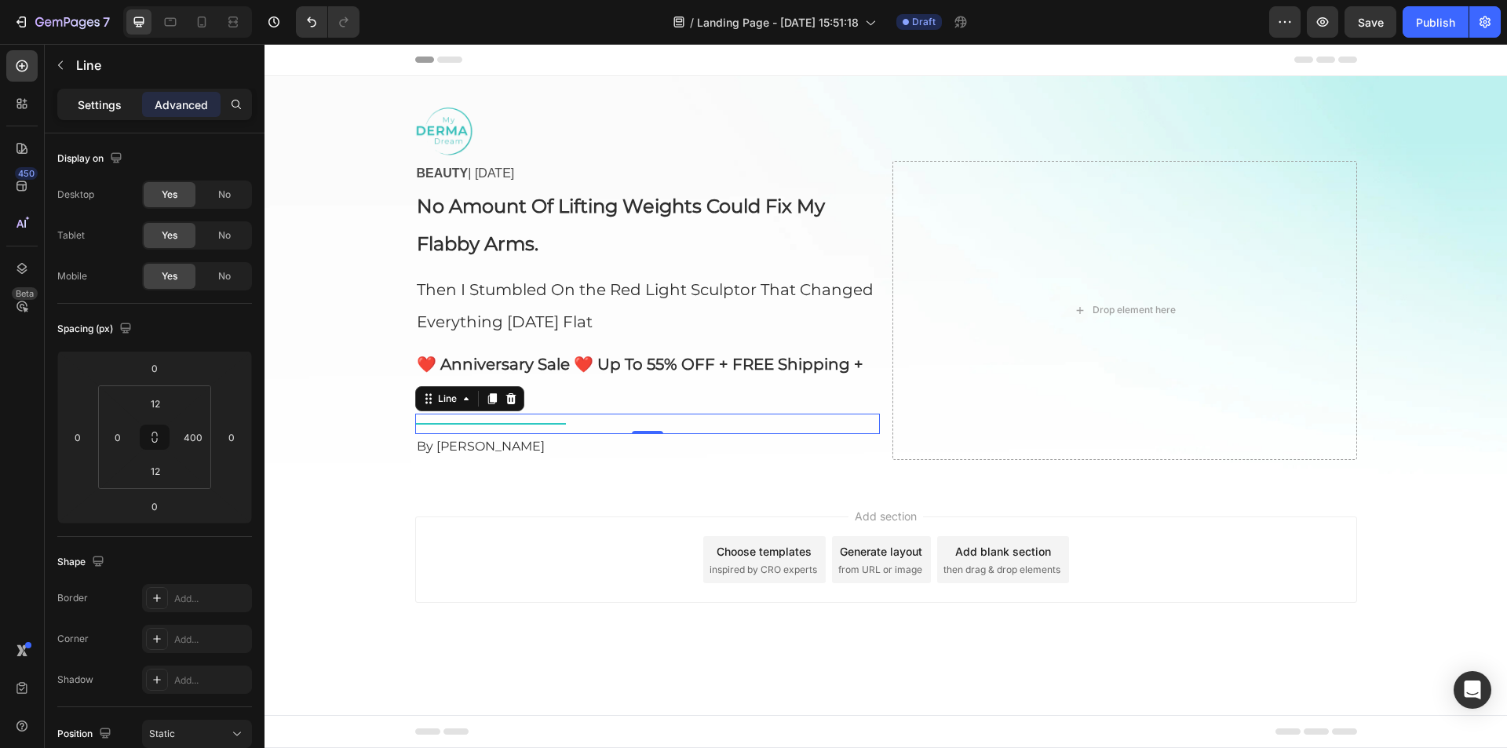
click at [125, 96] on div "Settings" at bounding box center [99, 104] width 79 height 25
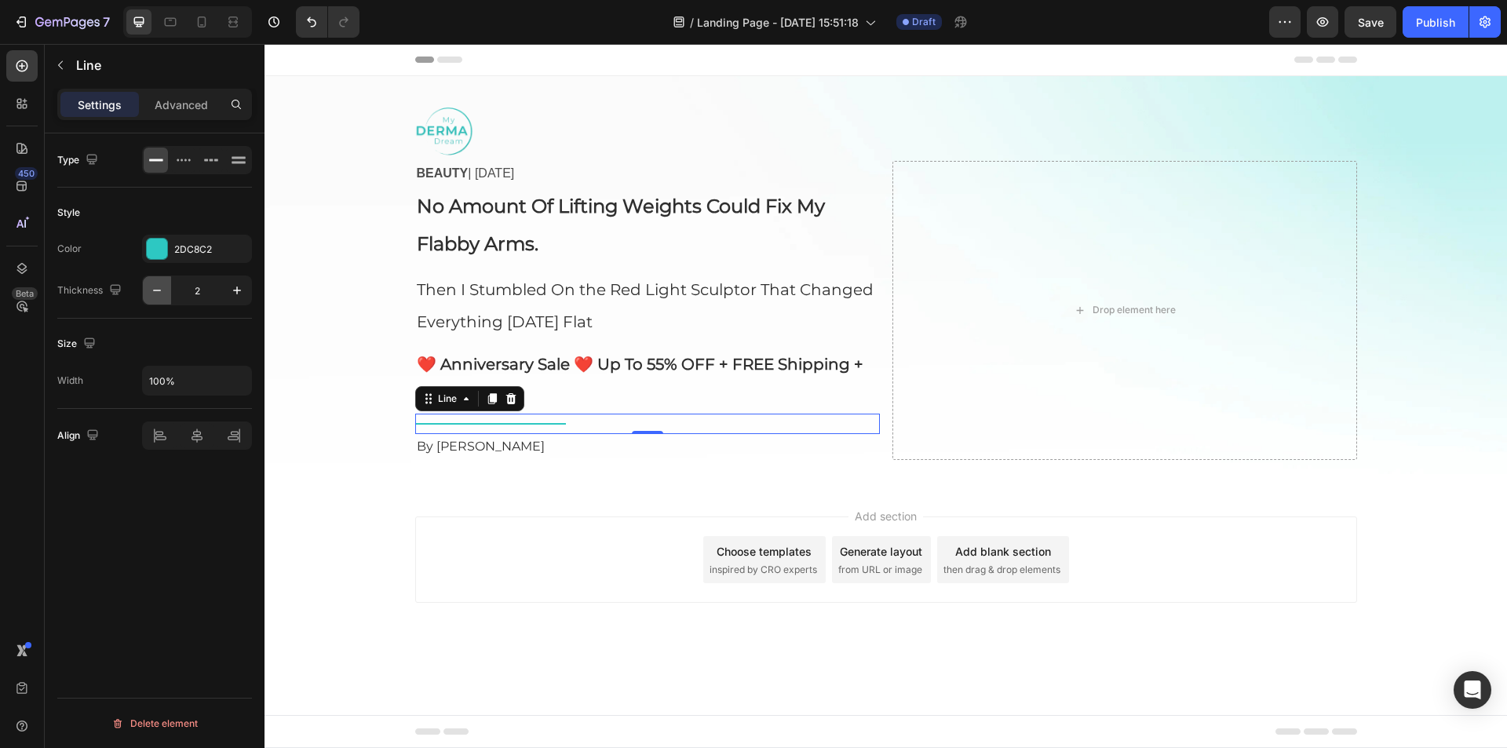
click at [159, 283] on icon "button" at bounding box center [157, 291] width 16 height 16
type input "1"
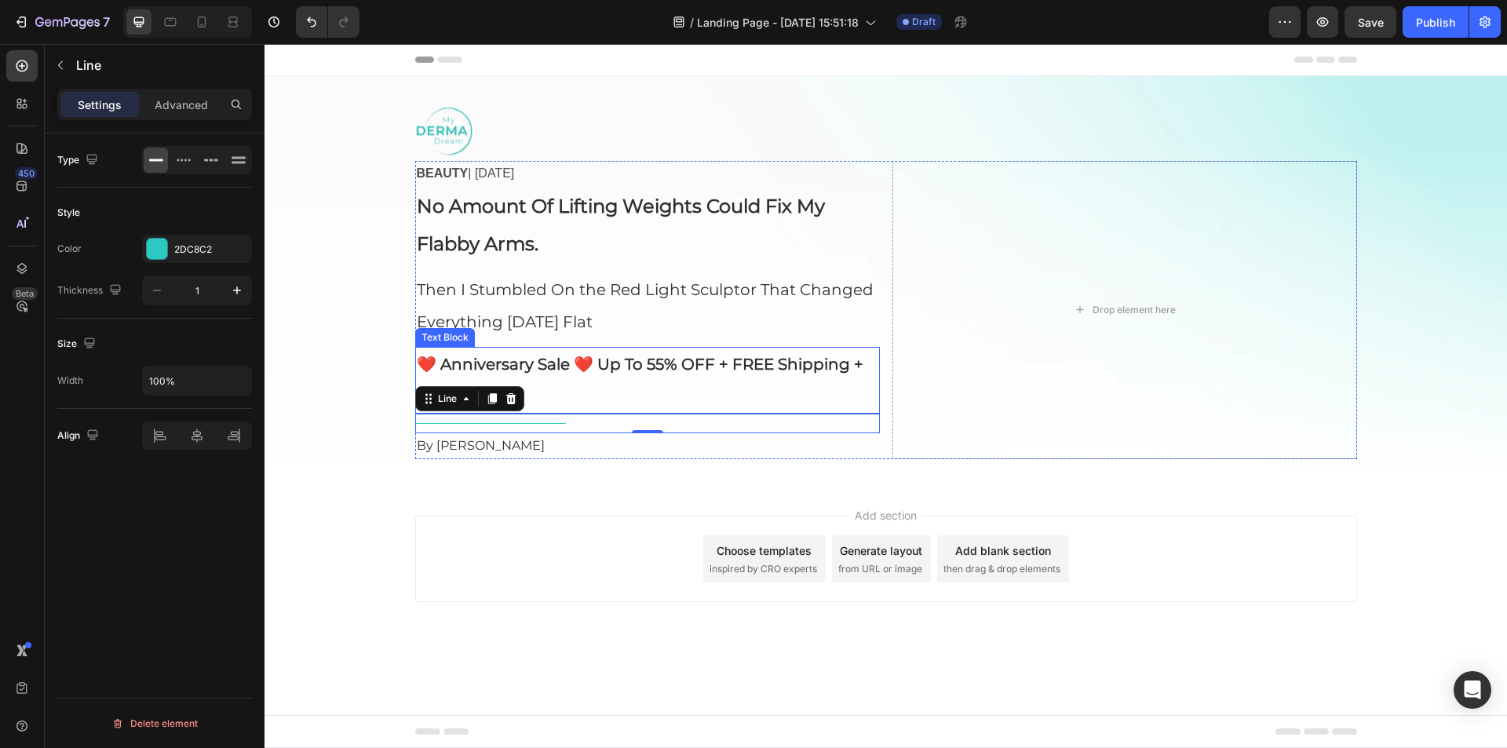
click at [573, 368] on strong "❤️ Anniversary Sale ❤️ Up To 55% OFF + FREE Shipping + FREE Gift 🎁" at bounding box center [640, 380] width 447 height 51
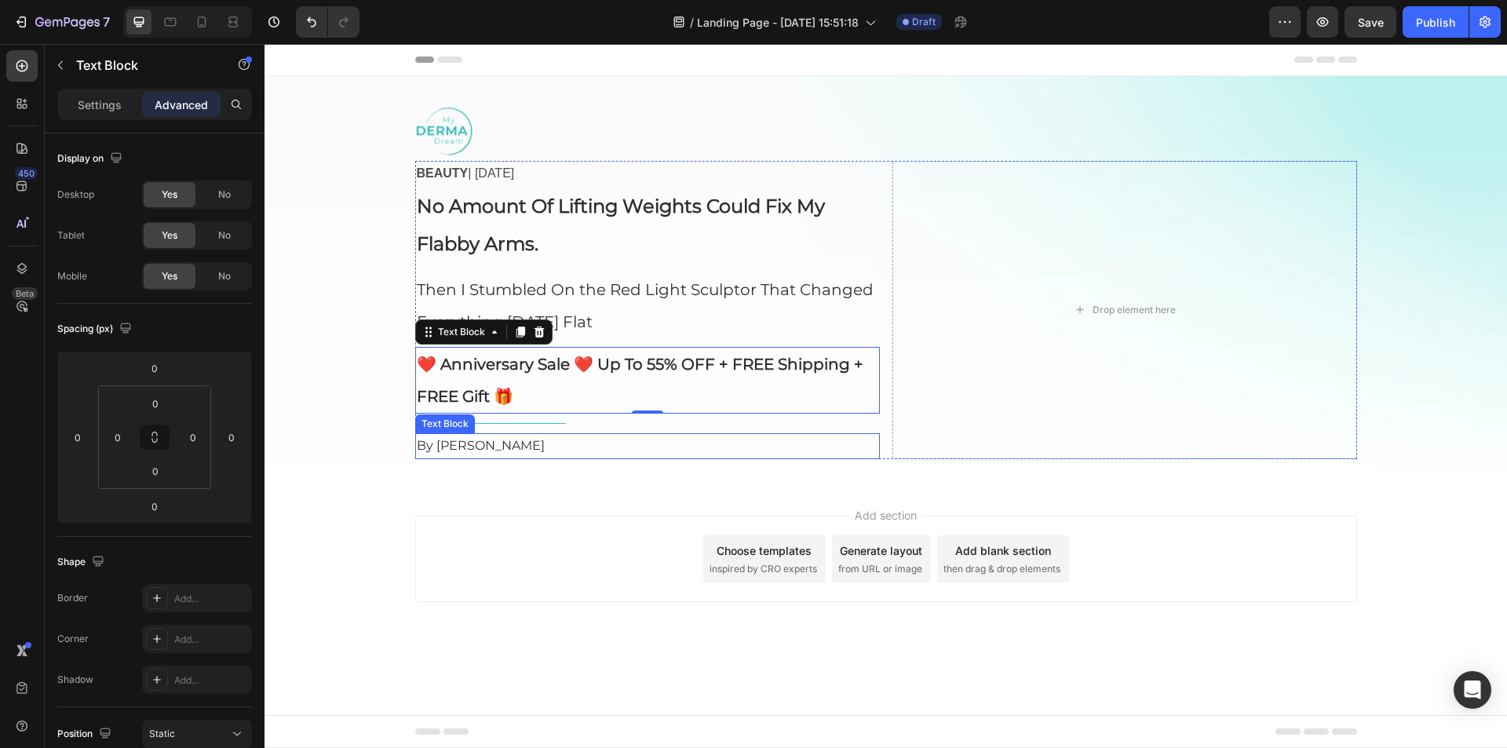
click at [874, 437] on p "By [PERSON_NAME]" at bounding box center [648, 446] width 462 height 23
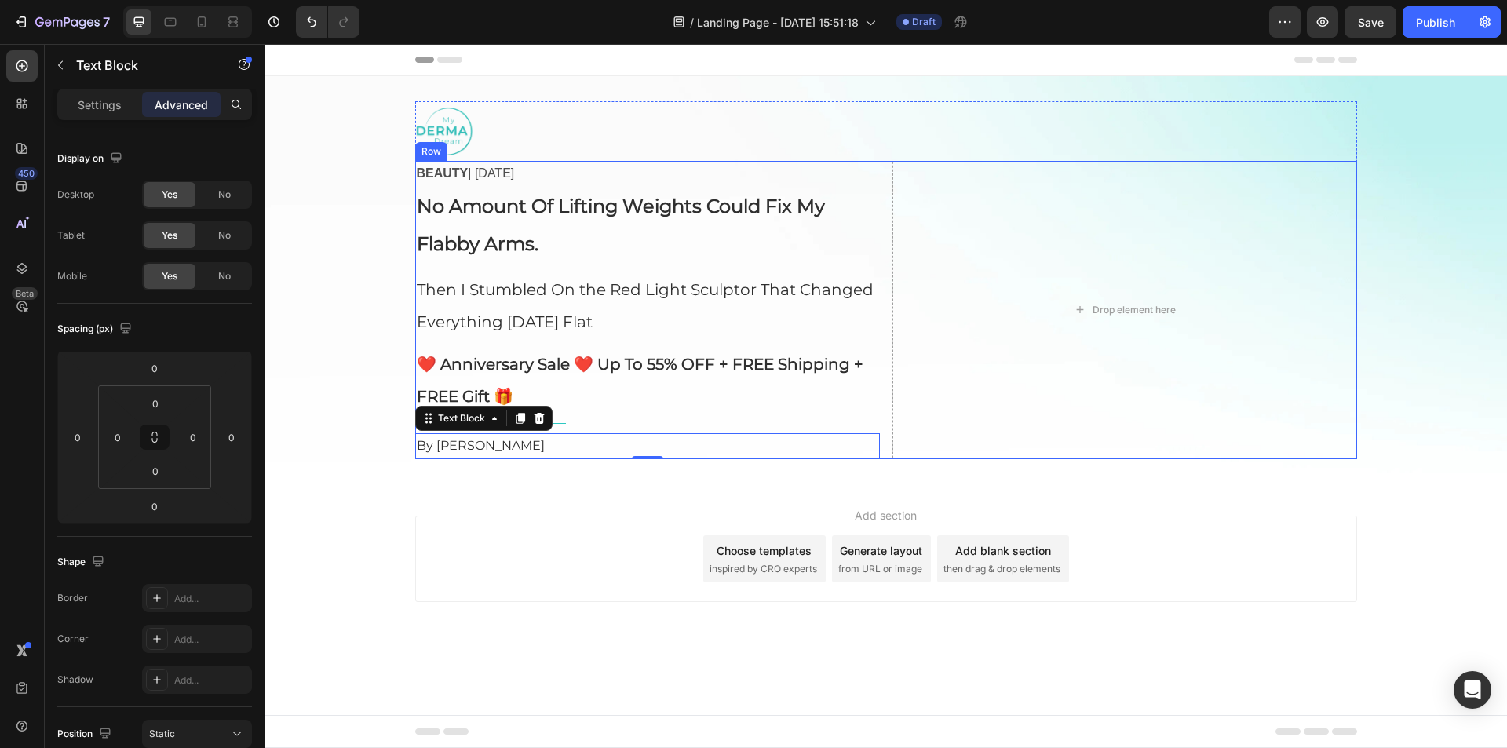
click at [888, 441] on div "BEAUTY | [DATE] Text Block No Amount Of Lifting Weights Could Fix My Flabby Arm…" at bounding box center [886, 310] width 942 height 299
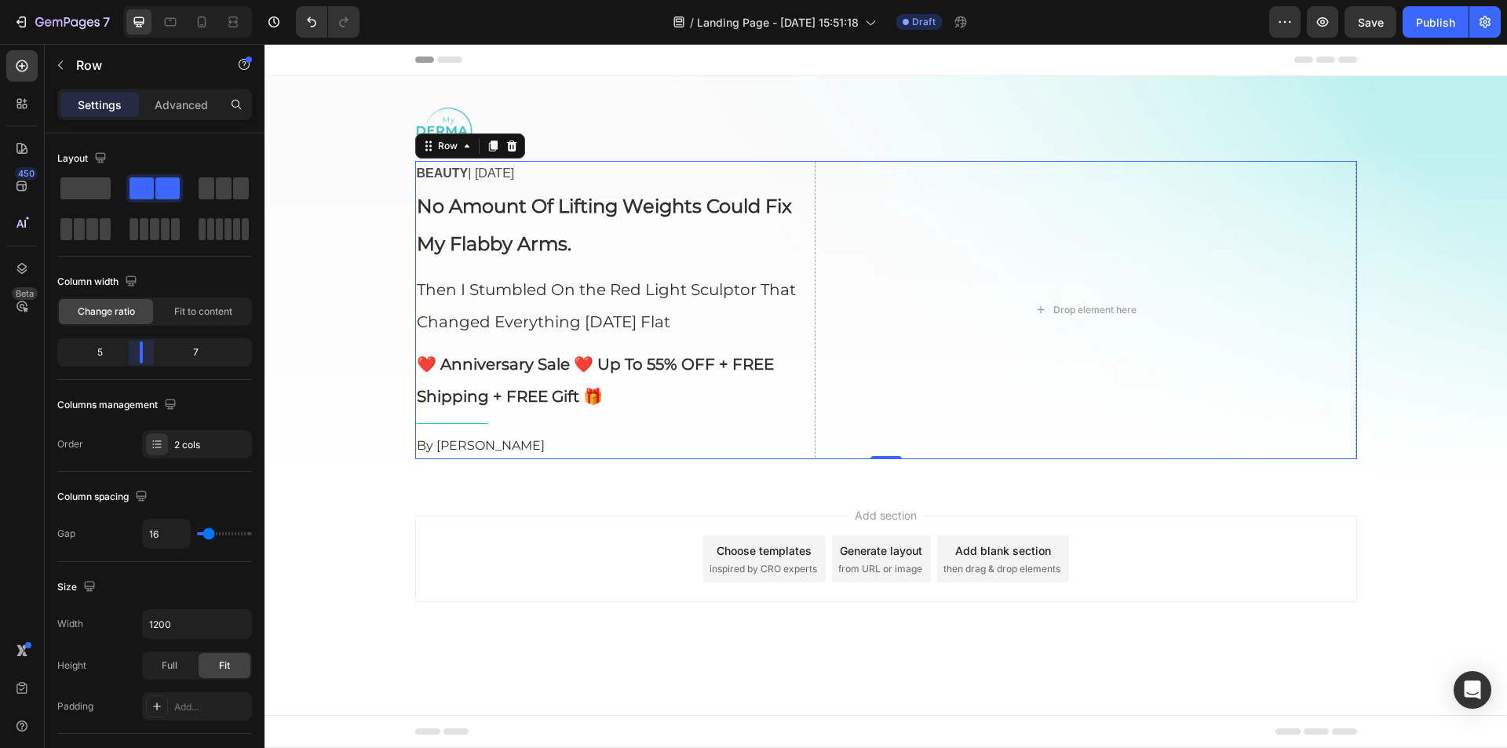
drag, startPoint x: 155, startPoint y: 352, endPoint x: 146, endPoint y: 352, distance: 9.4
click at [146, 0] on body "7 Version history / Landing Page - [DATE] 15:51:18 Draft Preview Save Publish 4…" at bounding box center [753, 0] width 1507 height 0
click at [341, 255] on div "Image BEAUTY | [DATE] Text Block No Amount Of Lifting Weights Could Fix My Flab…" at bounding box center [886, 280] width 1243 height 358
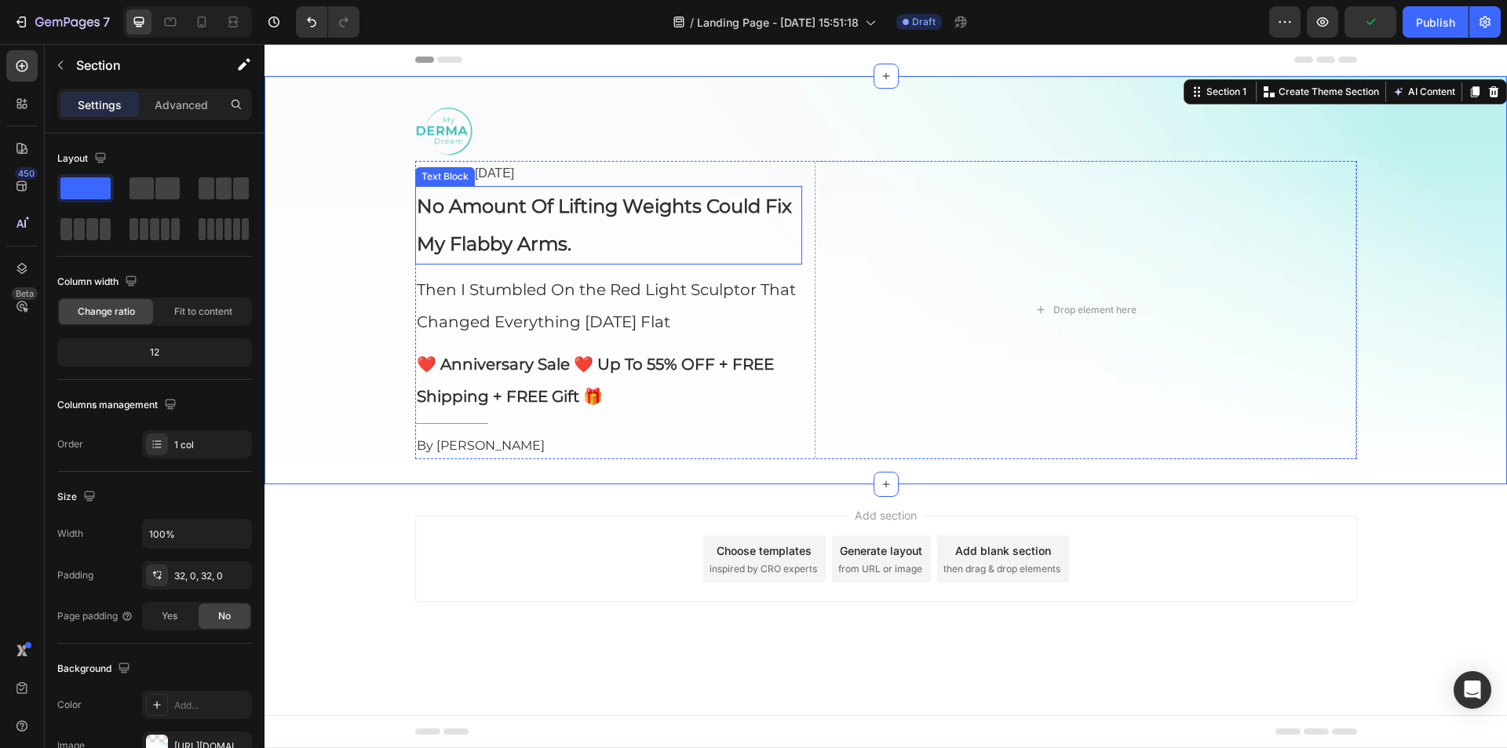
click at [586, 207] on strong "No Amount Of Lifting Weights Could Fix My Flabby Arms." at bounding box center [604, 225] width 375 height 60
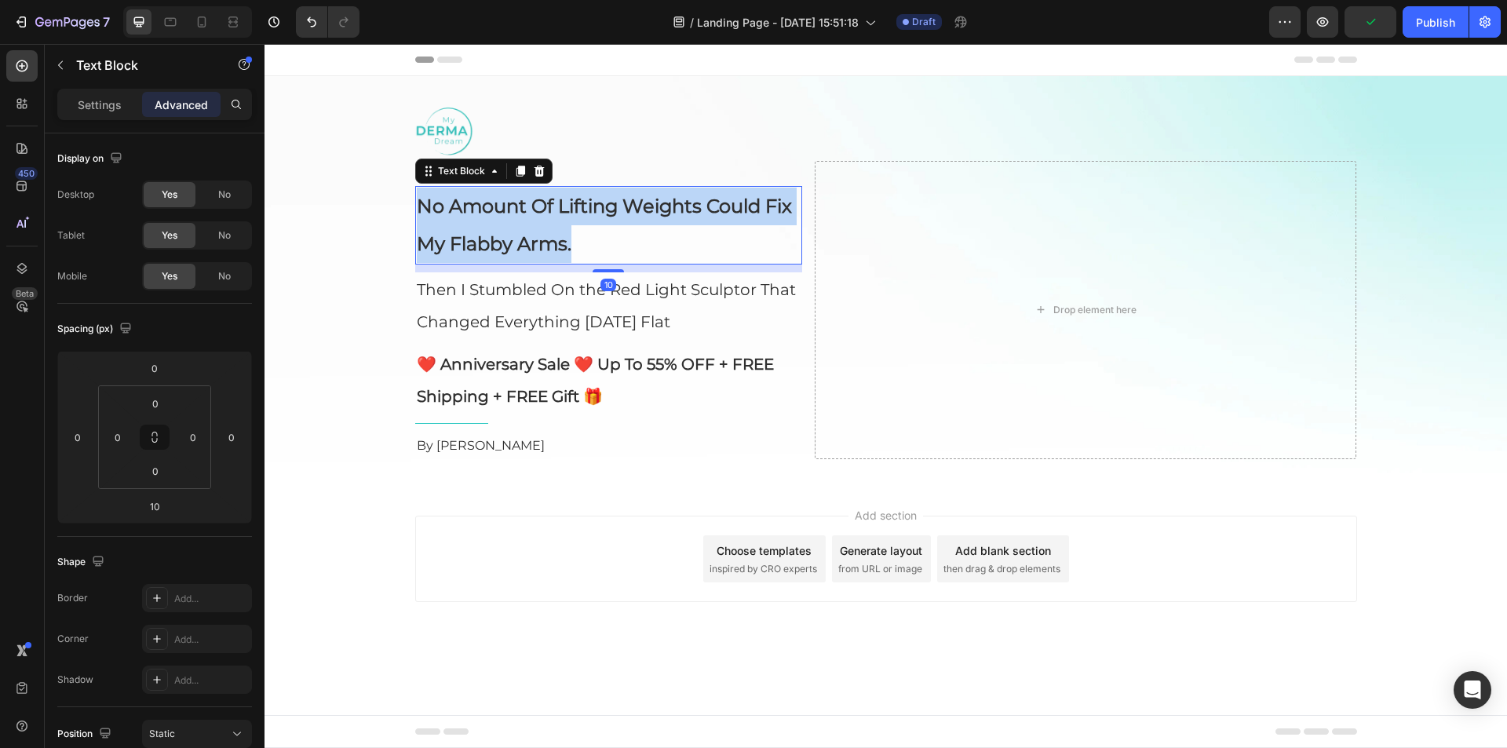
click at [586, 207] on strong "No Amount Of Lifting Weights Could Fix My Flabby Arms." at bounding box center [604, 225] width 375 height 60
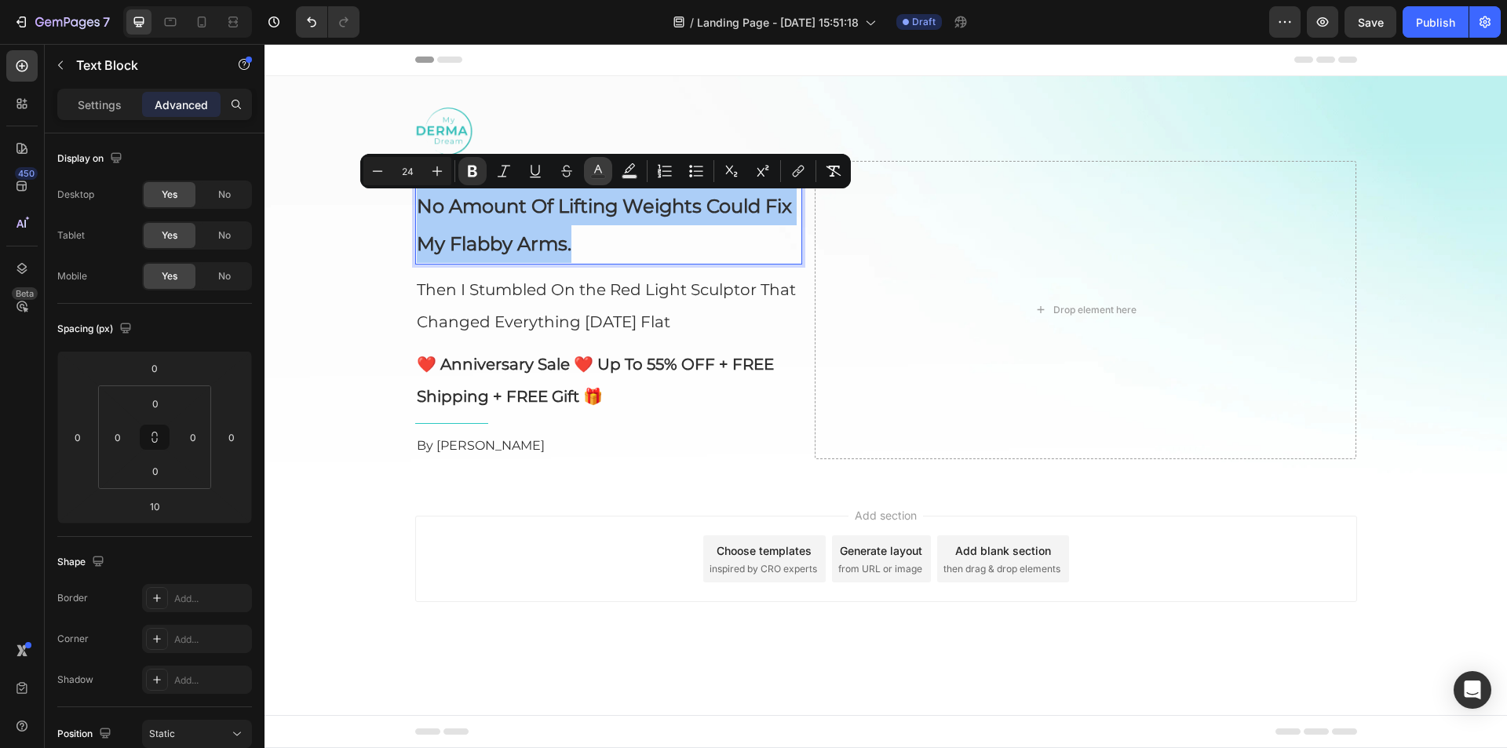
click at [598, 169] on icon "Editor contextual toolbar" at bounding box center [598, 171] width 16 height 16
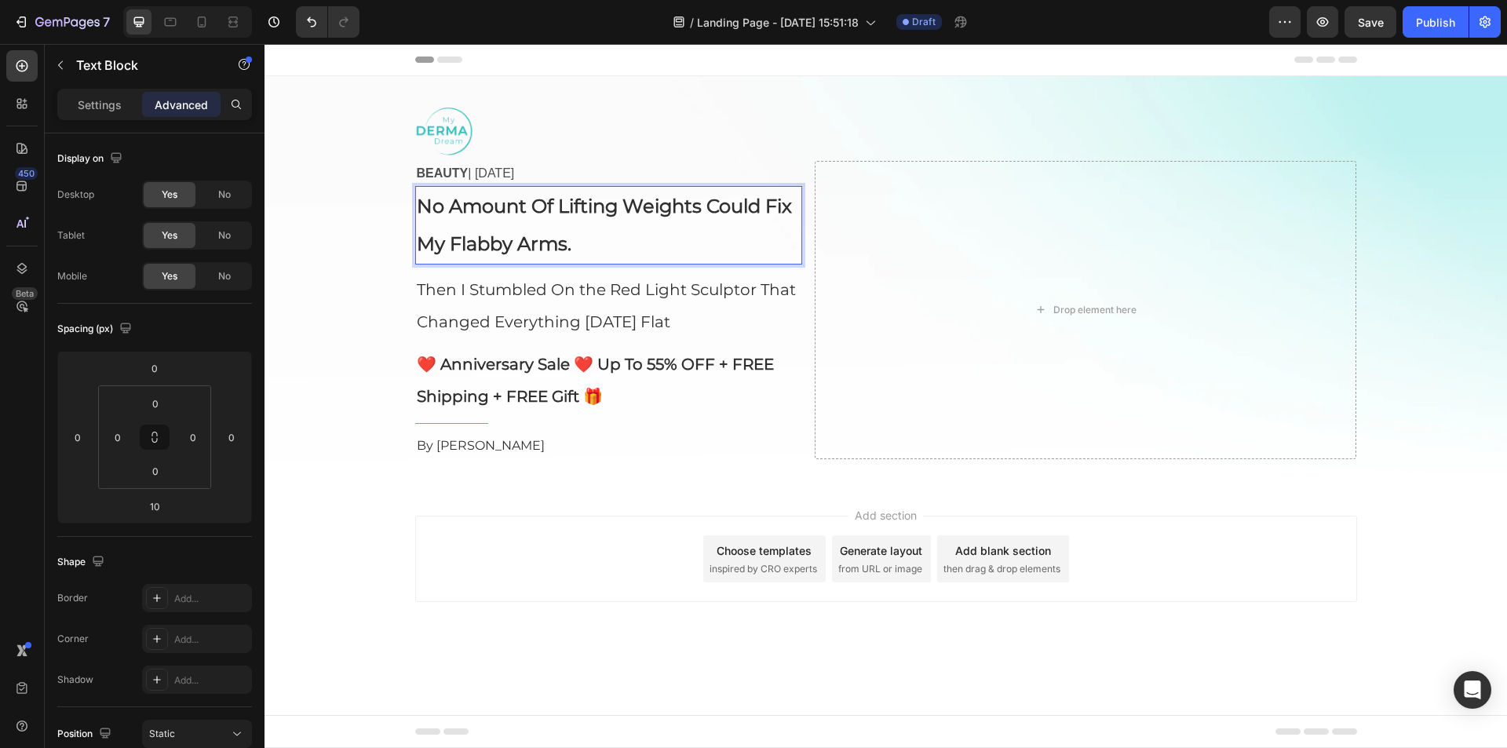
click at [598, 169] on p "BEAUTY | [DATE]" at bounding box center [609, 174] width 384 height 23
click at [590, 228] on p "No Amount Of Lifting Weights Could Fix My Flabby Arms." at bounding box center [609, 225] width 384 height 75
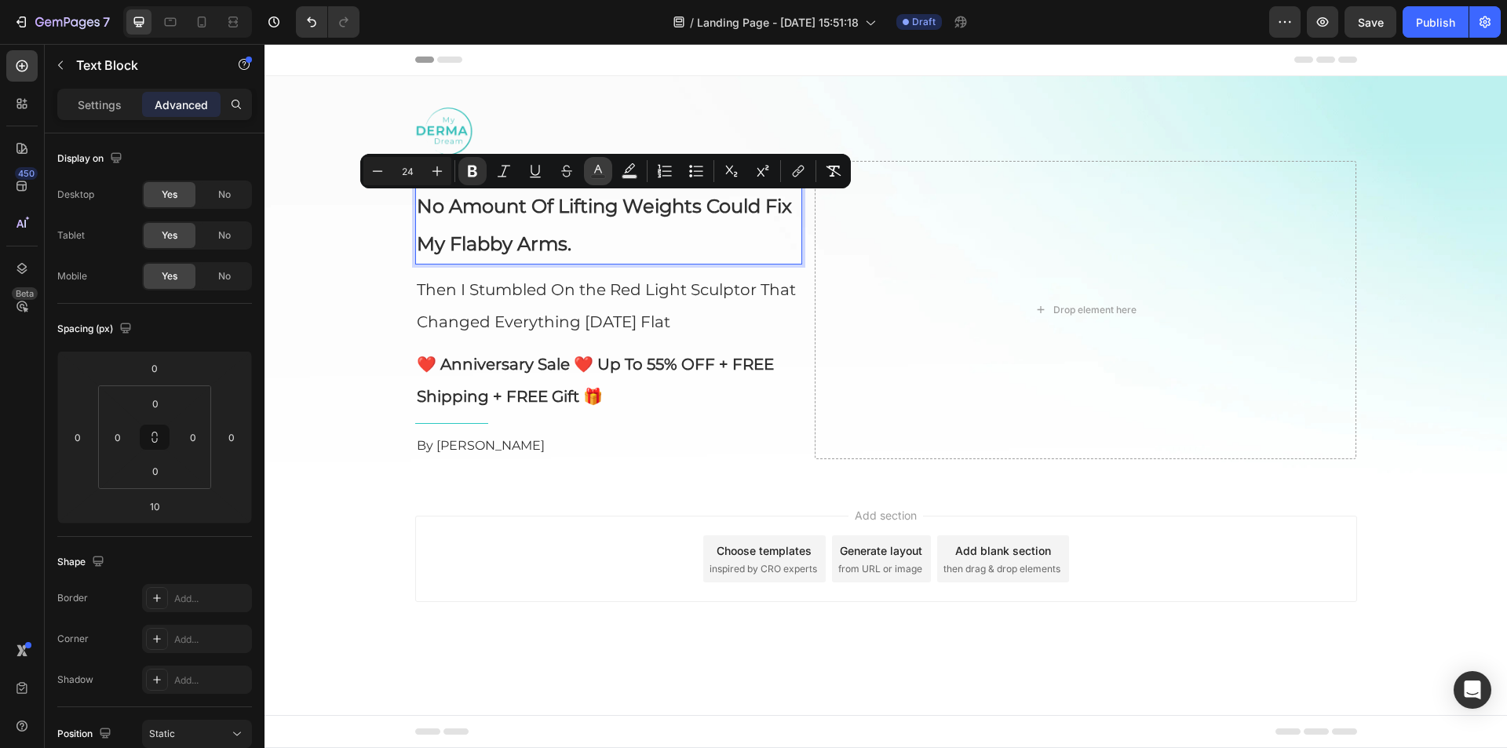
click at [604, 178] on rect "Editor contextual toolbar" at bounding box center [598, 177] width 15 height 4
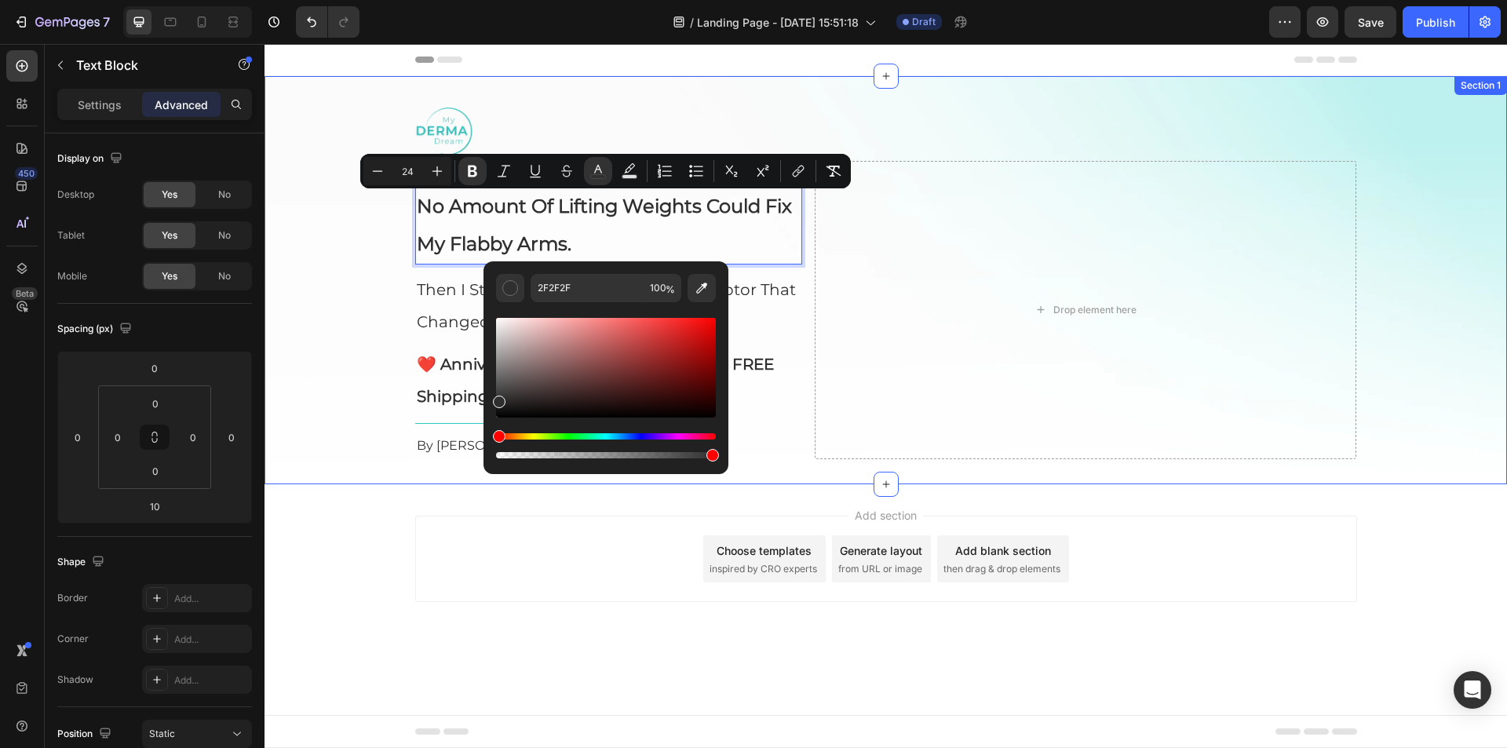
click at [341, 214] on div "Image BEAUTY | [DATE] Text Block No Amount Of Lifting Weights Could Fix My Flab…" at bounding box center [886, 280] width 1243 height 358
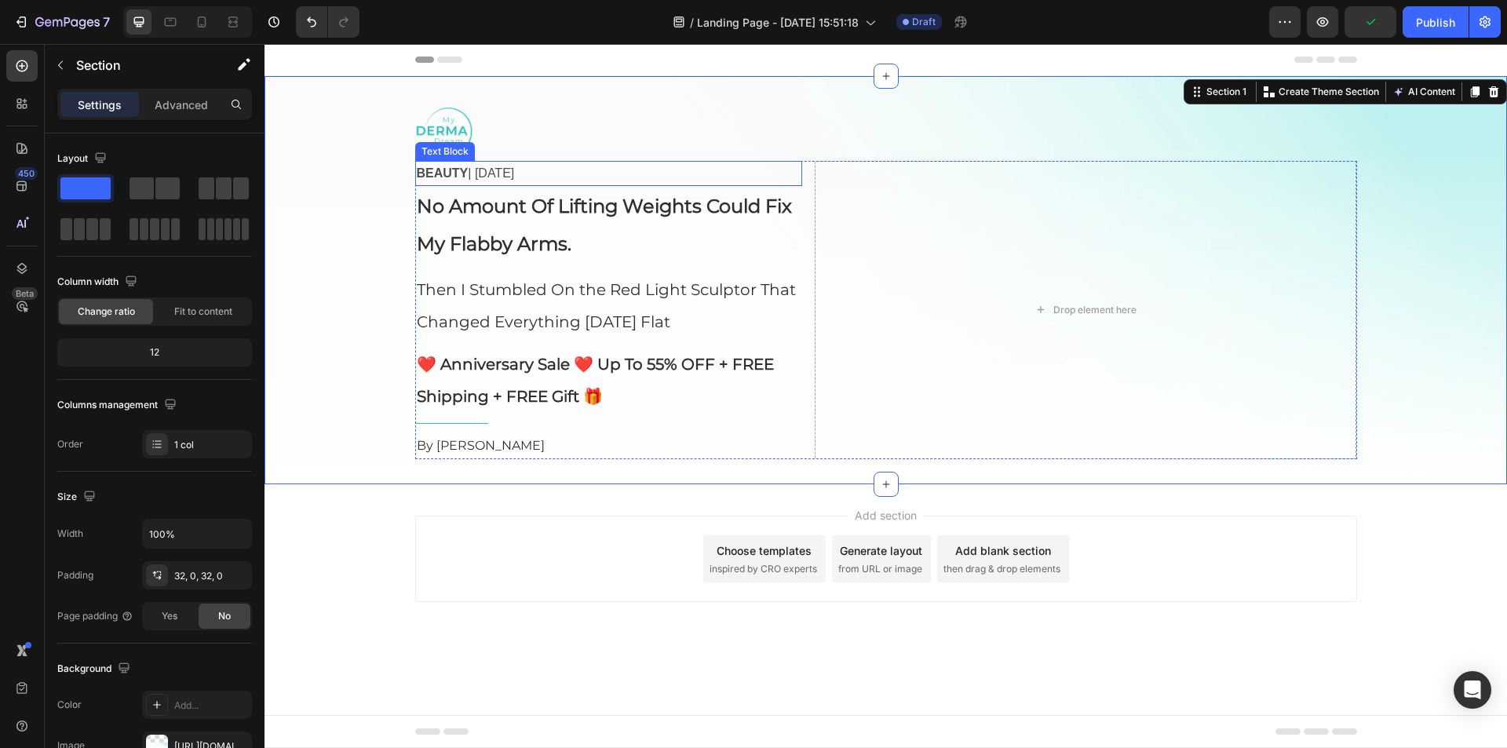
click at [508, 172] on p "BEAUTY | [DATE]" at bounding box center [609, 174] width 384 height 23
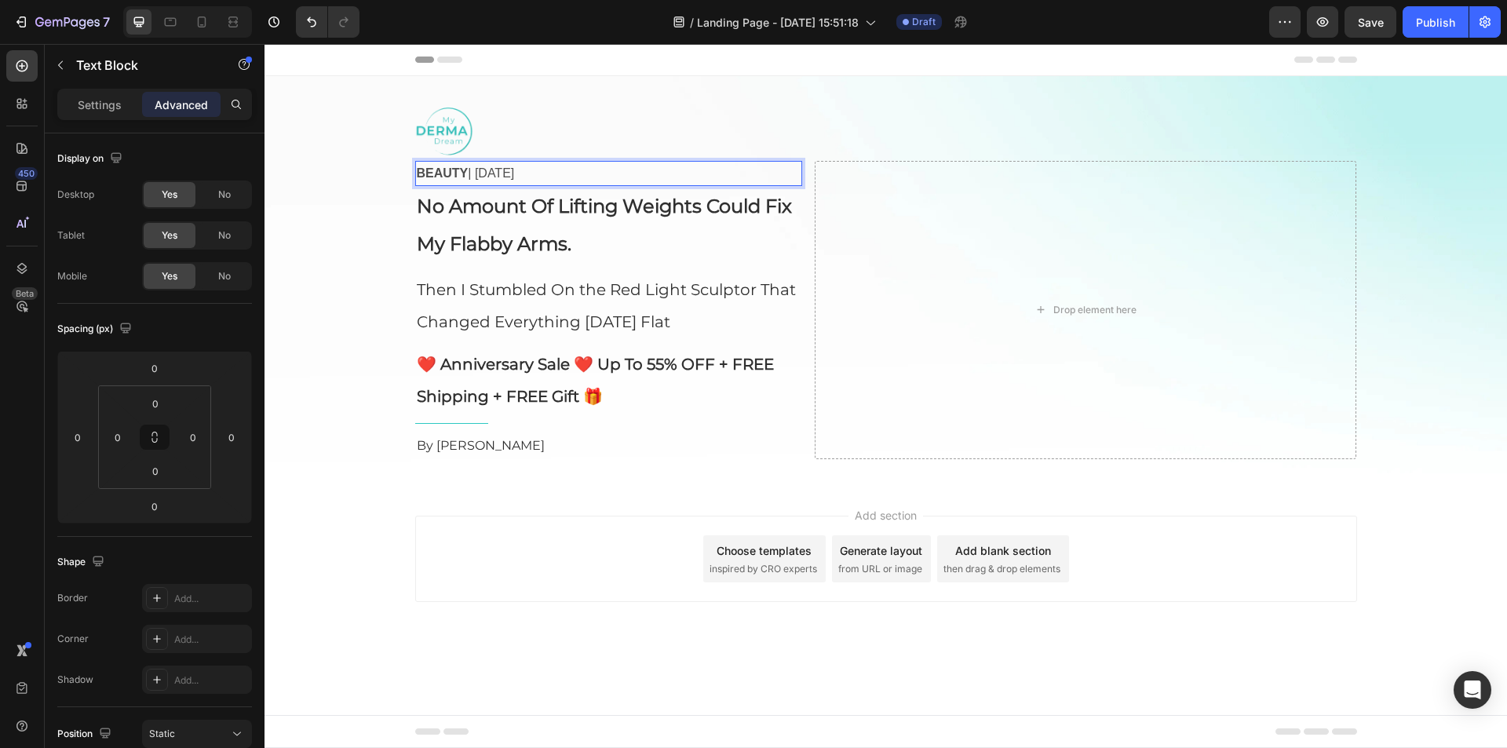
click at [477, 174] on p "BEAUTY | [DATE]" at bounding box center [609, 174] width 384 height 23
drag, startPoint x: 473, startPoint y: 175, endPoint x: 553, endPoint y: 173, distance: 80.1
click at [583, 176] on p "BEAUTY | [DATE]" at bounding box center [609, 174] width 384 height 23
click at [484, 183] on p "BEAUTY | [DATE]" at bounding box center [609, 174] width 384 height 23
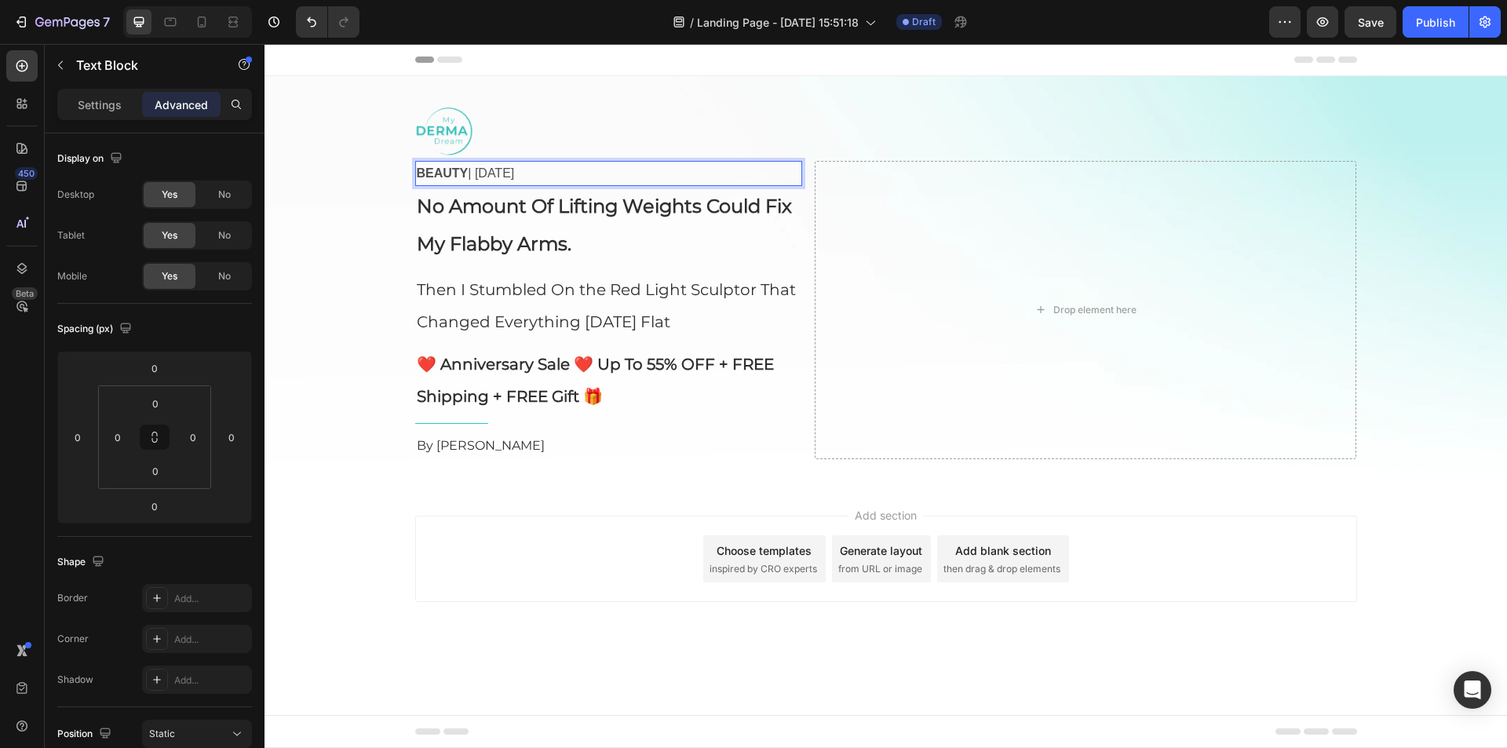
click at [484, 183] on p "BEAUTY | [DATE]" at bounding box center [609, 174] width 384 height 23
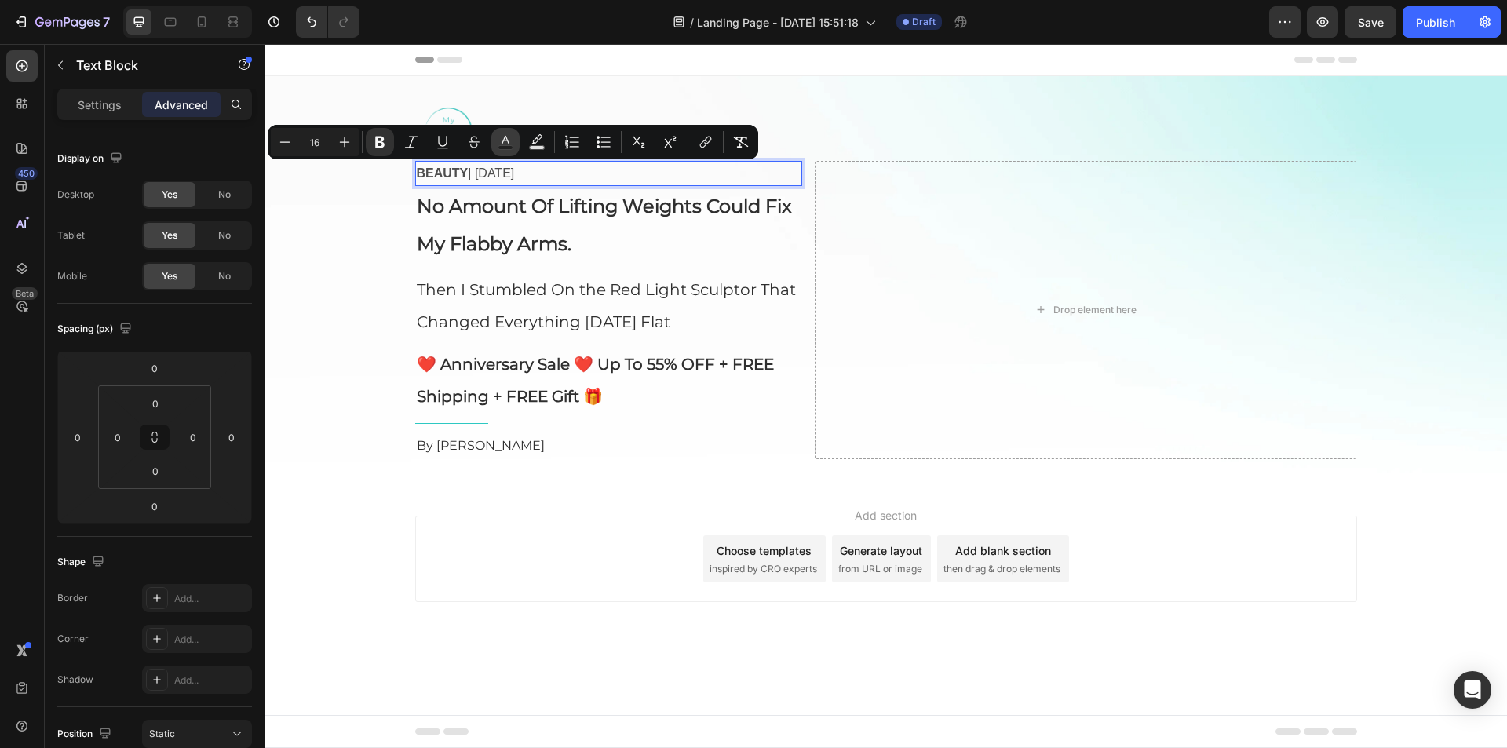
click at [508, 139] on icon "Editor contextual toolbar" at bounding box center [506, 142] width 16 height 16
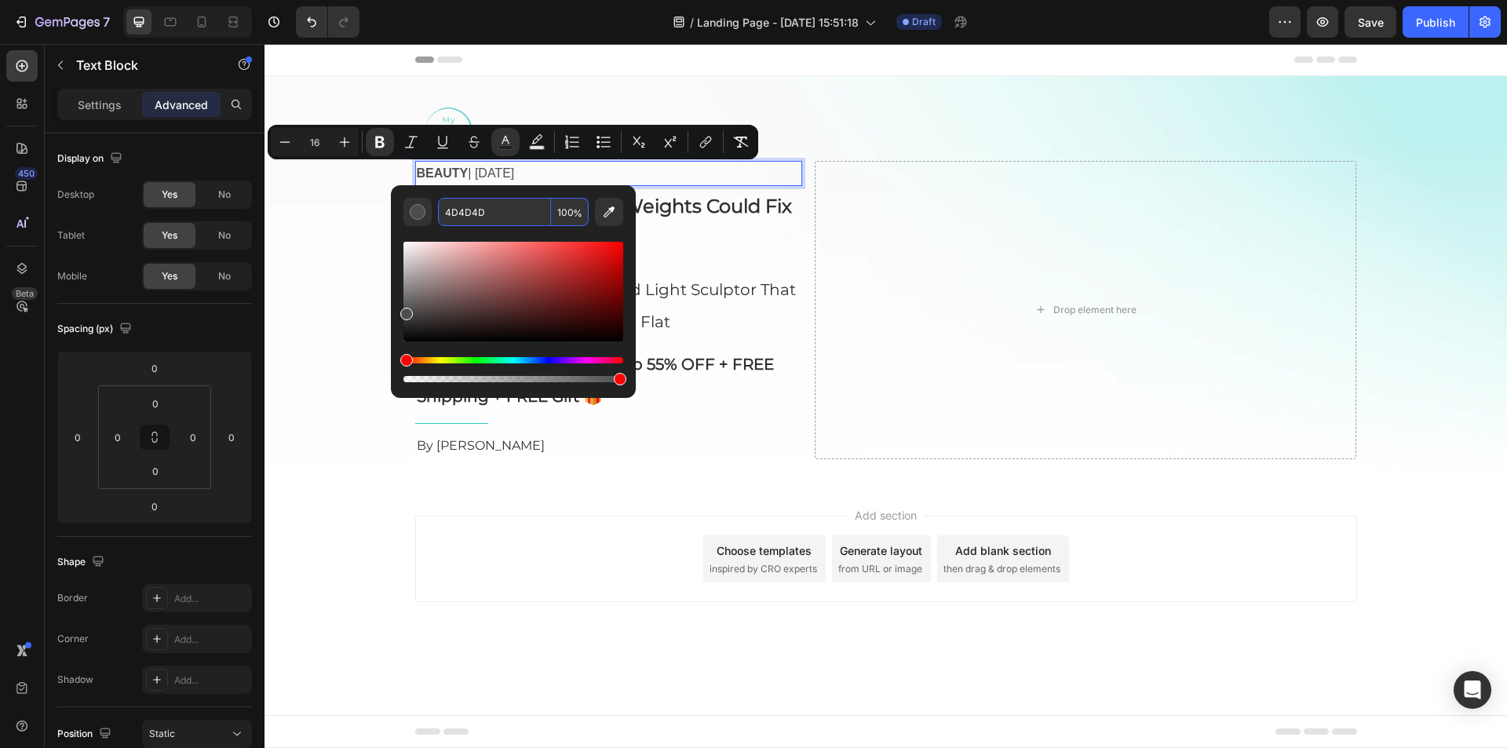
click at [497, 209] on input "4D4D4D" at bounding box center [494, 212] width 113 height 28
paste input "e774a2"
type input "E774A2"
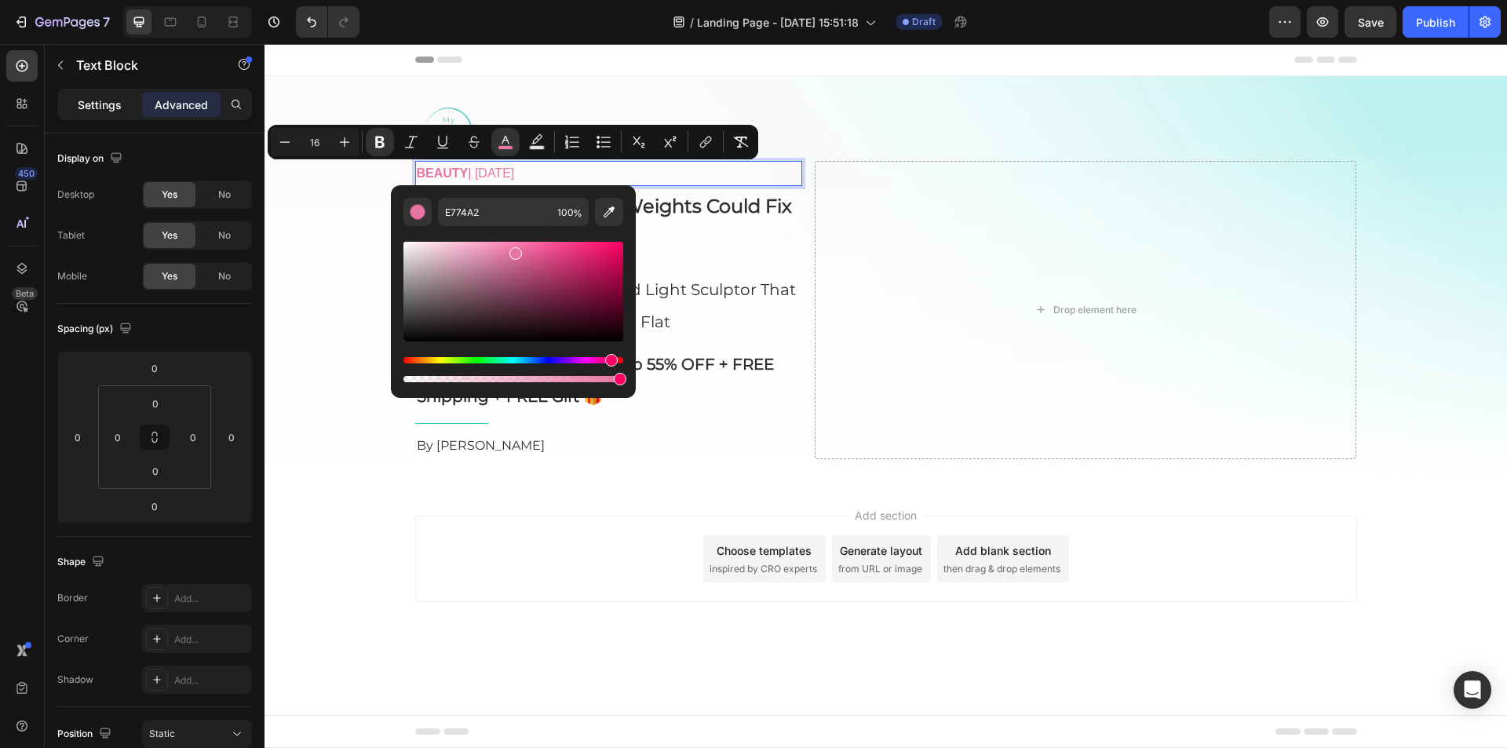
click at [119, 98] on p "Settings" at bounding box center [100, 105] width 44 height 16
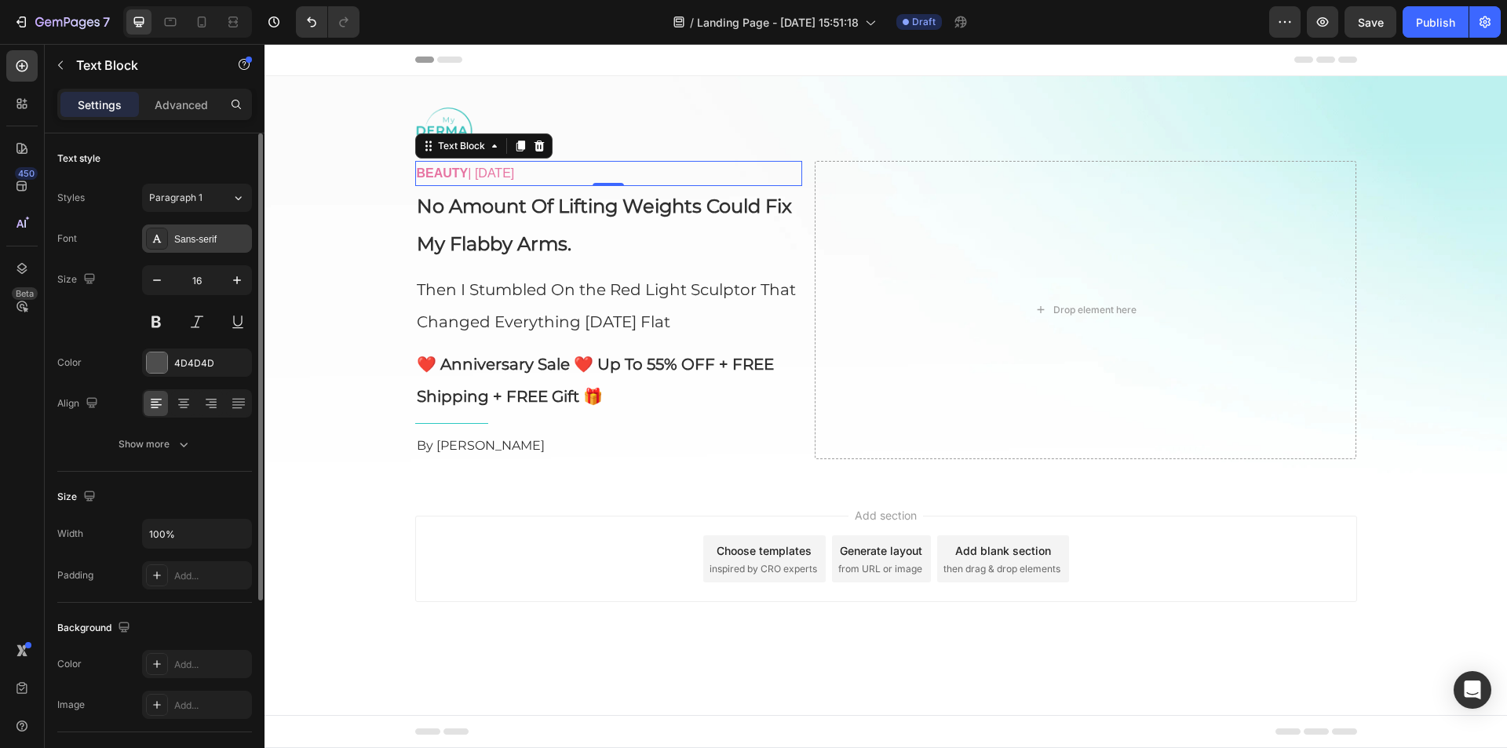
click at [204, 232] on div "Sans-serif" at bounding box center [211, 239] width 74 height 14
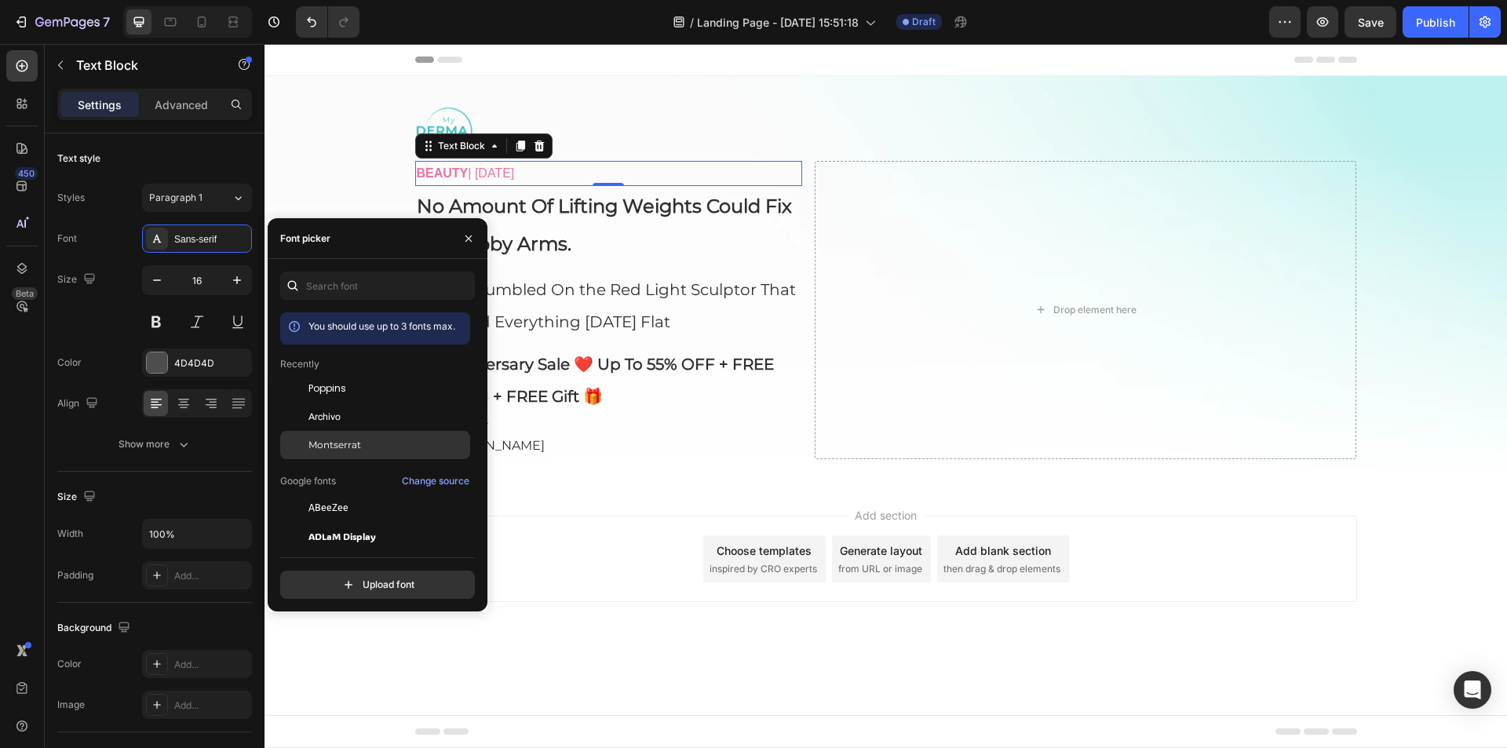
click at [358, 440] on span "Montserrat" at bounding box center [335, 445] width 53 height 14
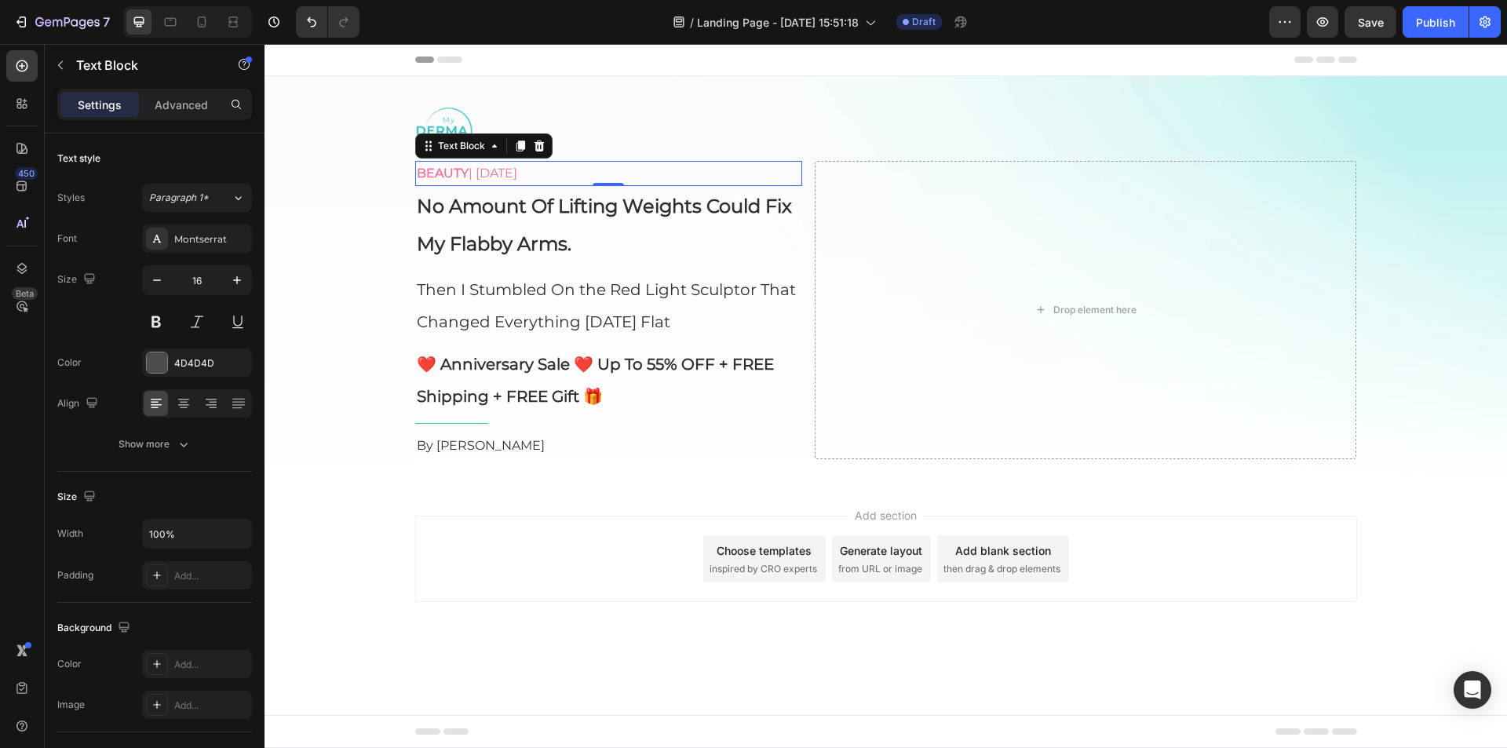
click at [517, 175] on span "BEAUTY | [DATE]" at bounding box center [467, 173] width 100 height 15
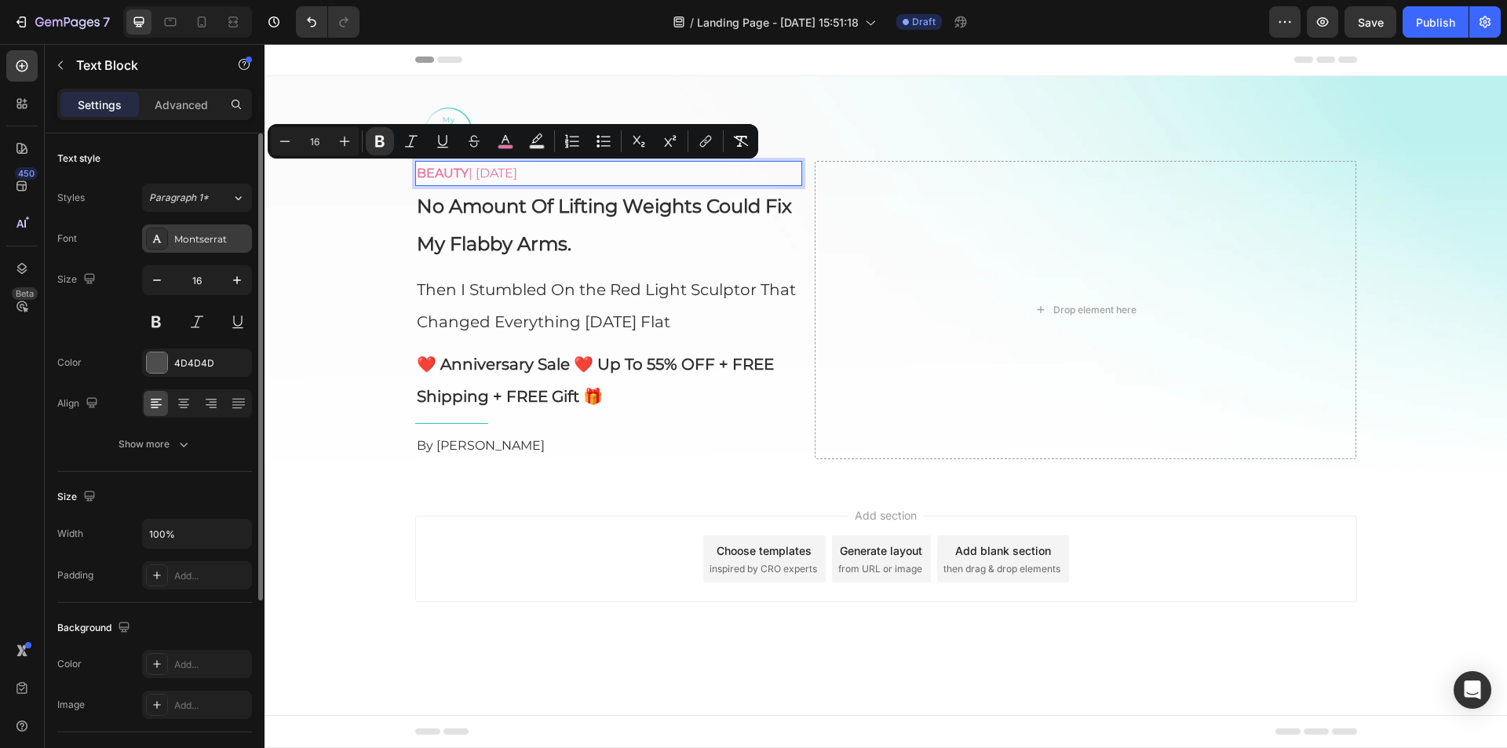
click at [228, 239] on div "Montserrat" at bounding box center [211, 239] width 74 height 14
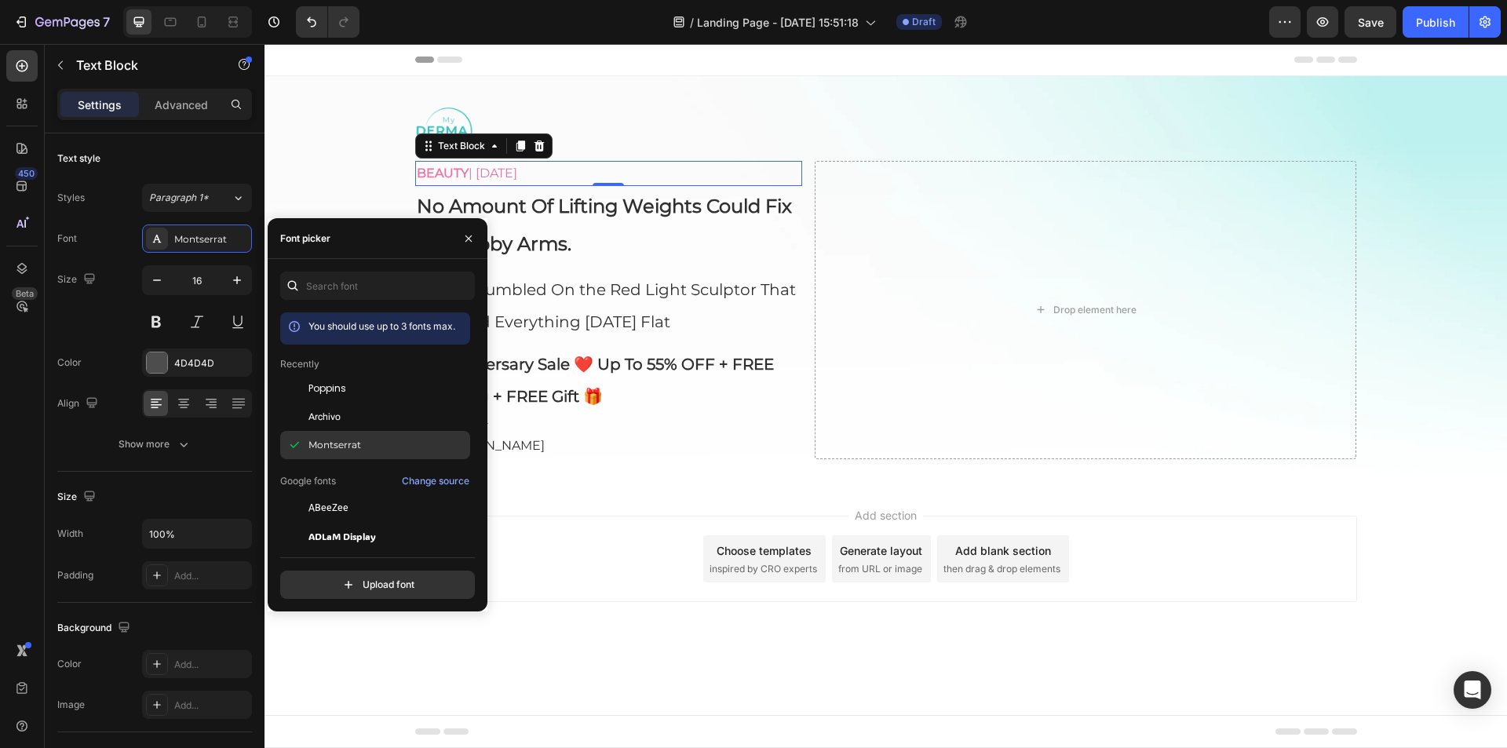
click at [293, 447] on icon at bounding box center [294, 445] width 9 height 6
click at [309, 447] on span "Montserrat" at bounding box center [335, 445] width 53 height 14
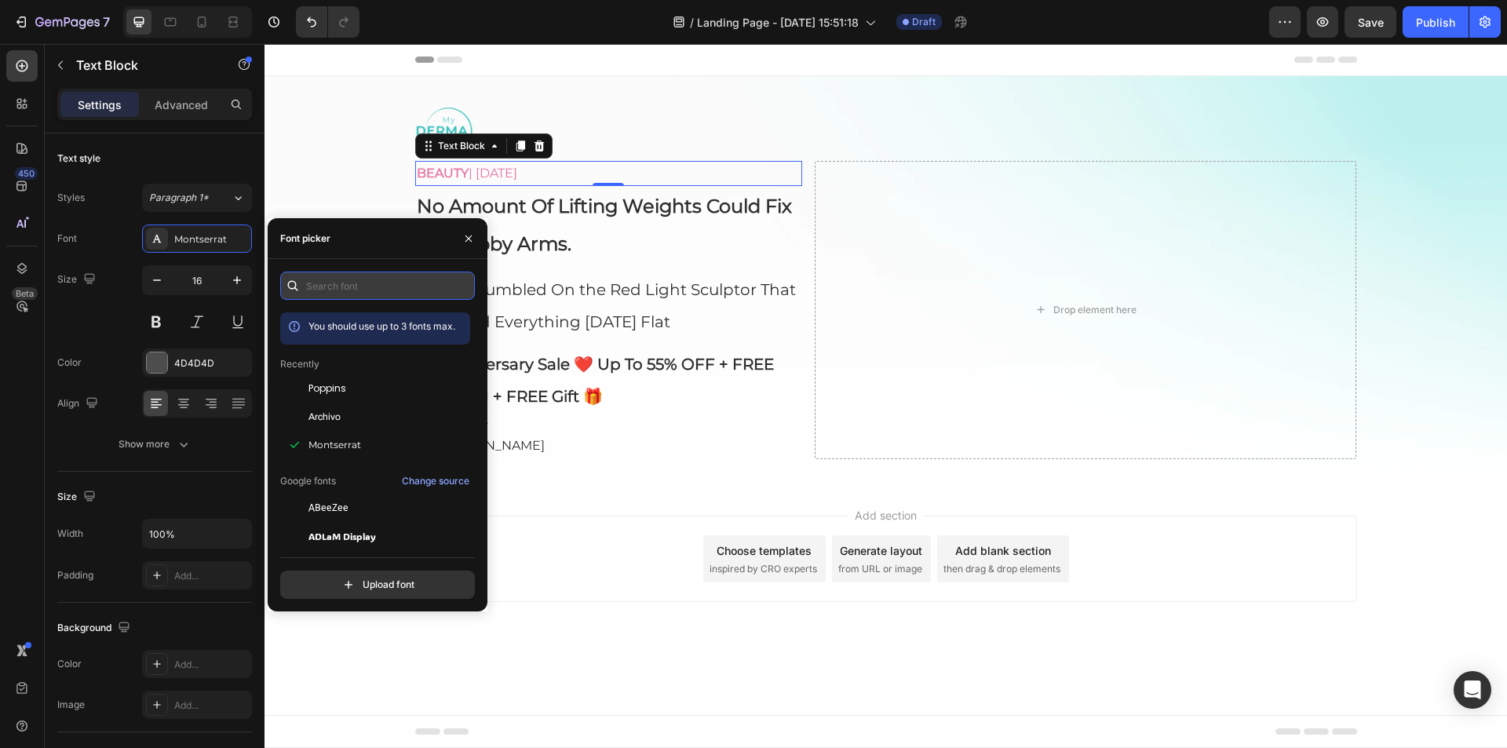
click at [340, 278] on input "text" at bounding box center [377, 286] width 195 height 28
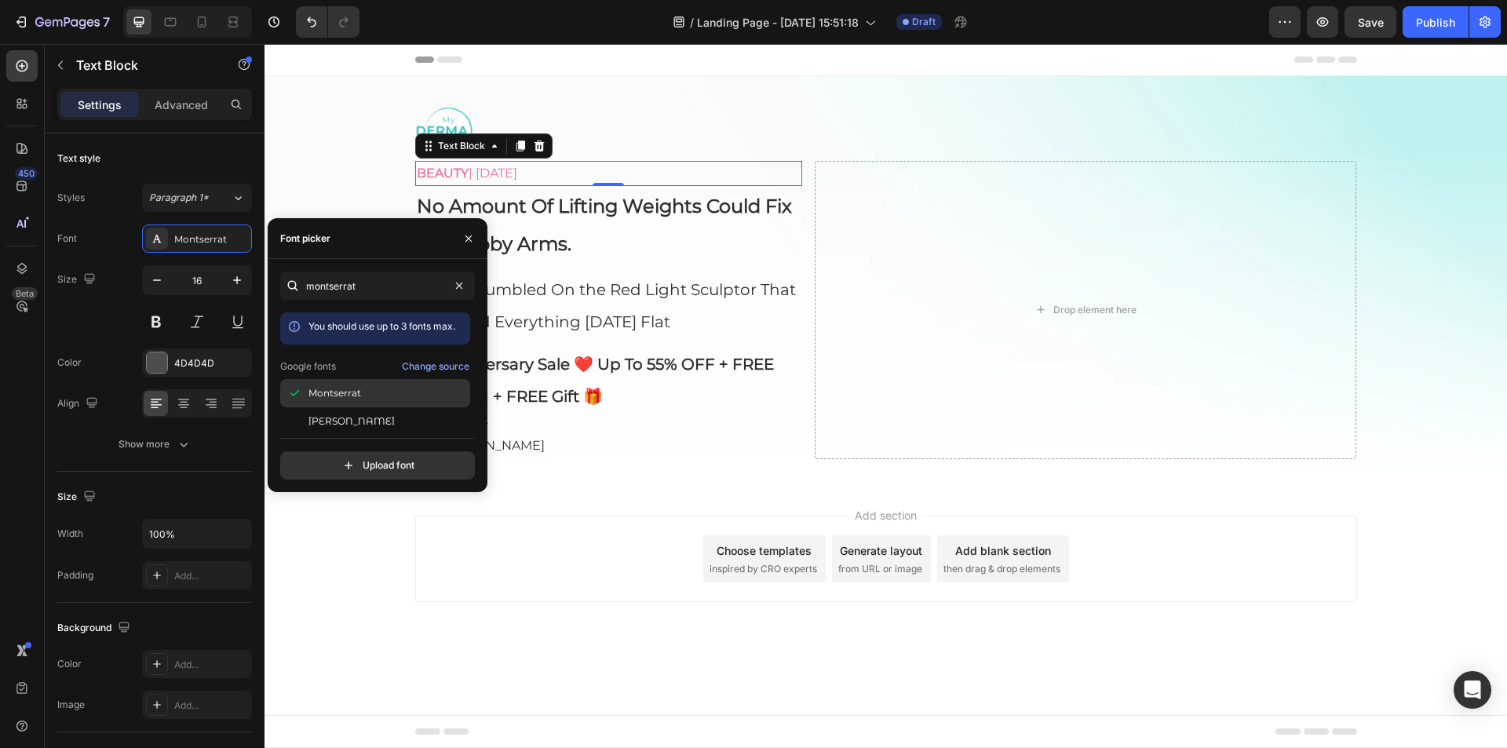
type input "montserrat"
click at [304, 395] on div at bounding box center [294, 393] width 28 height 28
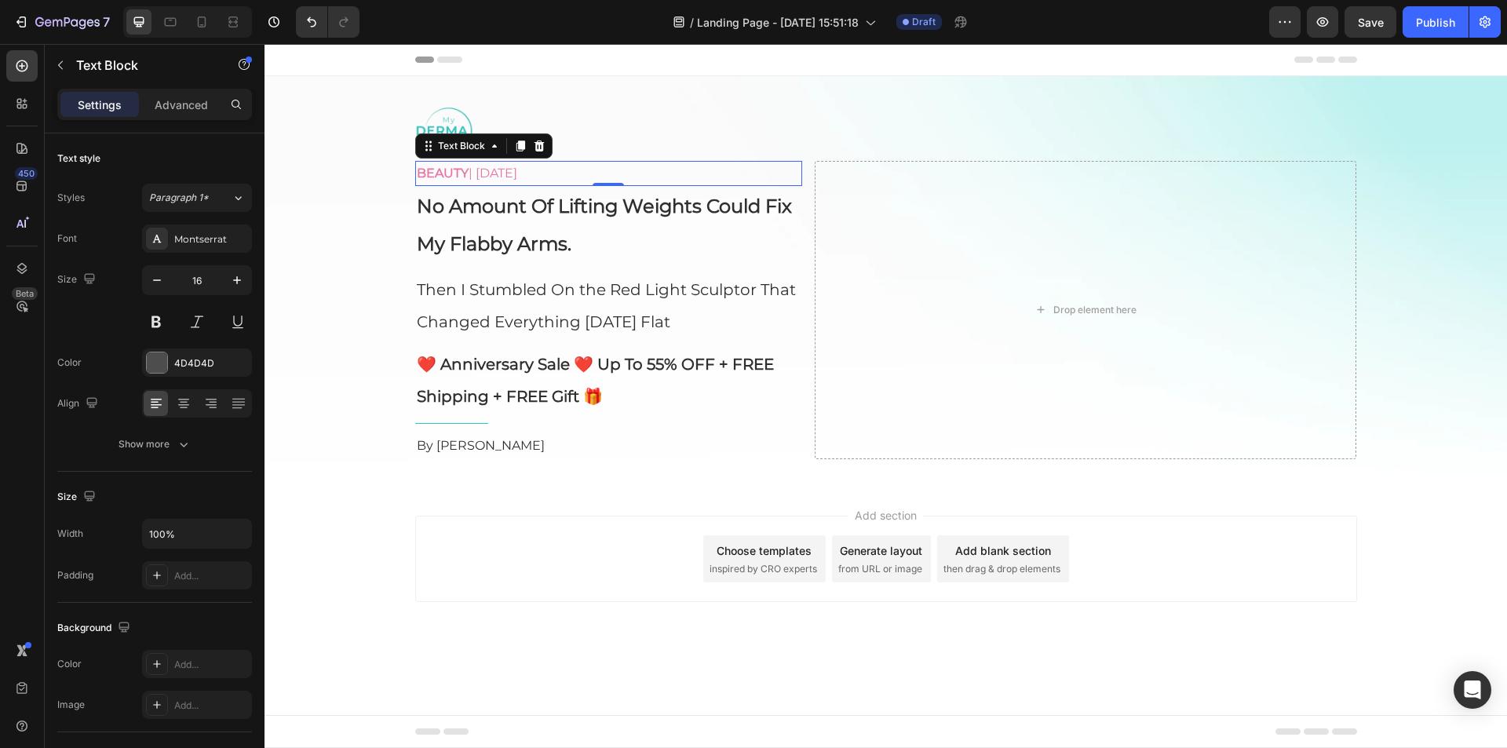
click at [499, 179] on span "BEAUTY | [DATE]" at bounding box center [467, 173] width 100 height 15
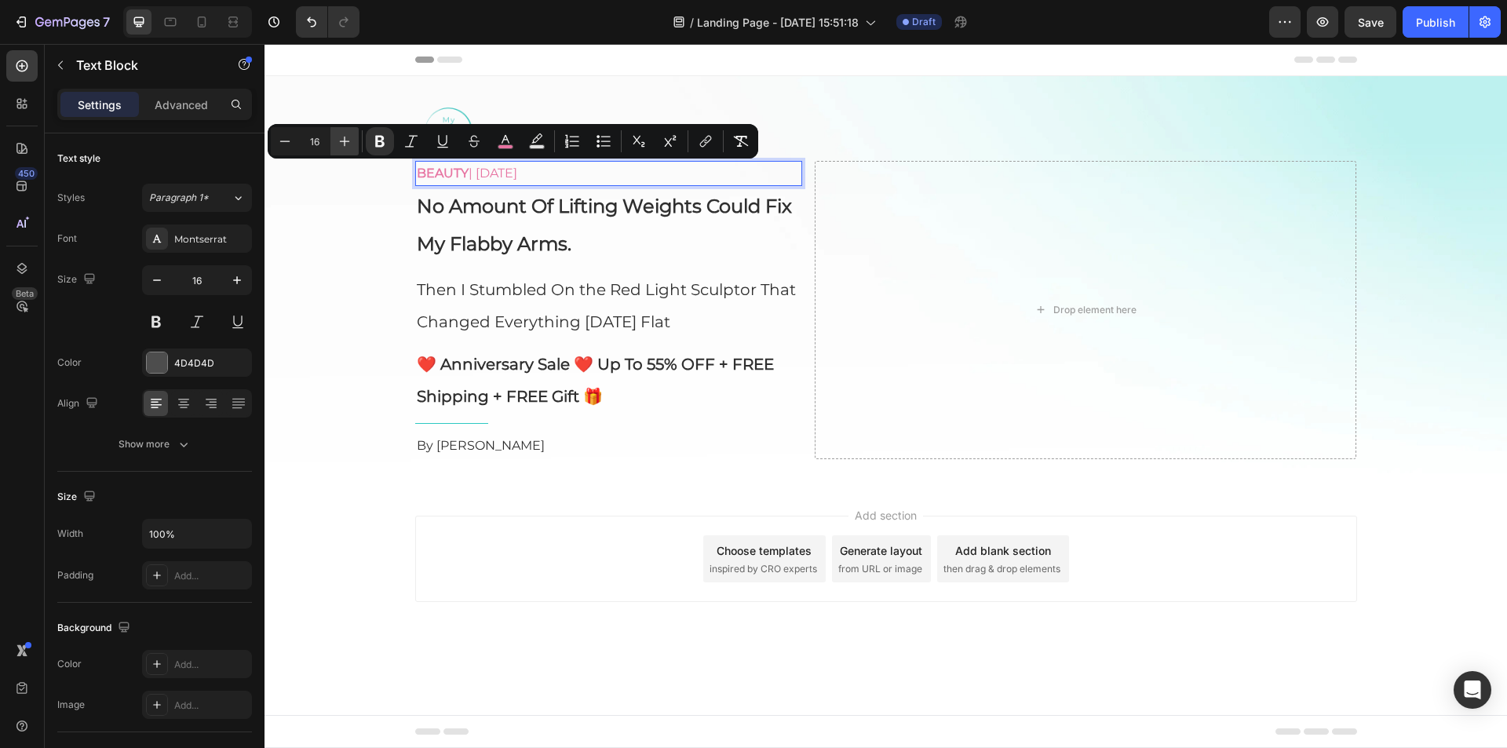
click at [341, 145] on icon "Editor contextual toolbar" at bounding box center [345, 141] width 16 height 16
type input "18"
click at [232, 283] on icon "button" at bounding box center [237, 280] width 16 height 16
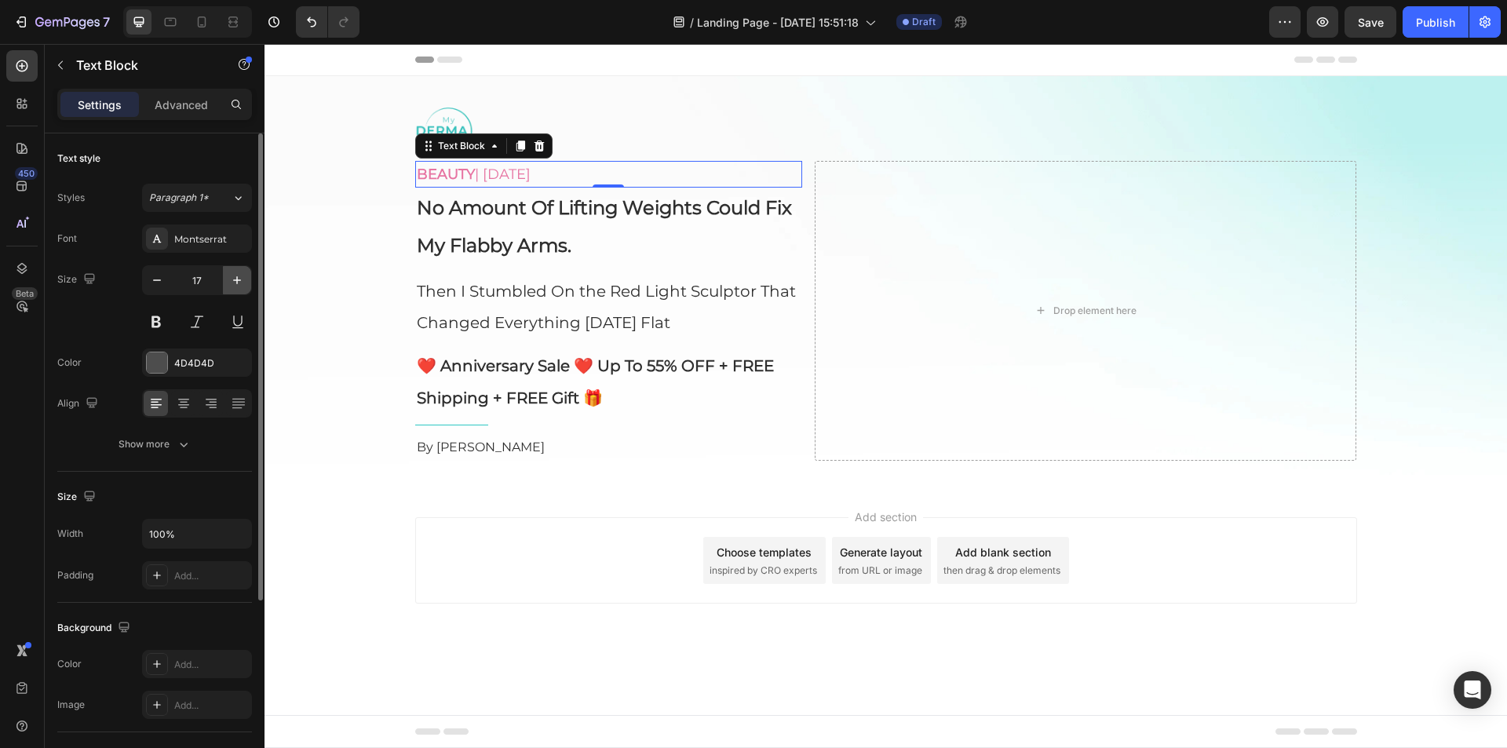
type input "18"
click at [345, 237] on div "Image BEAUTY | [DATE] Text Block 0 No Amount Of Lifting Weights Could Fix My Fl…" at bounding box center [886, 281] width 1243 height 361
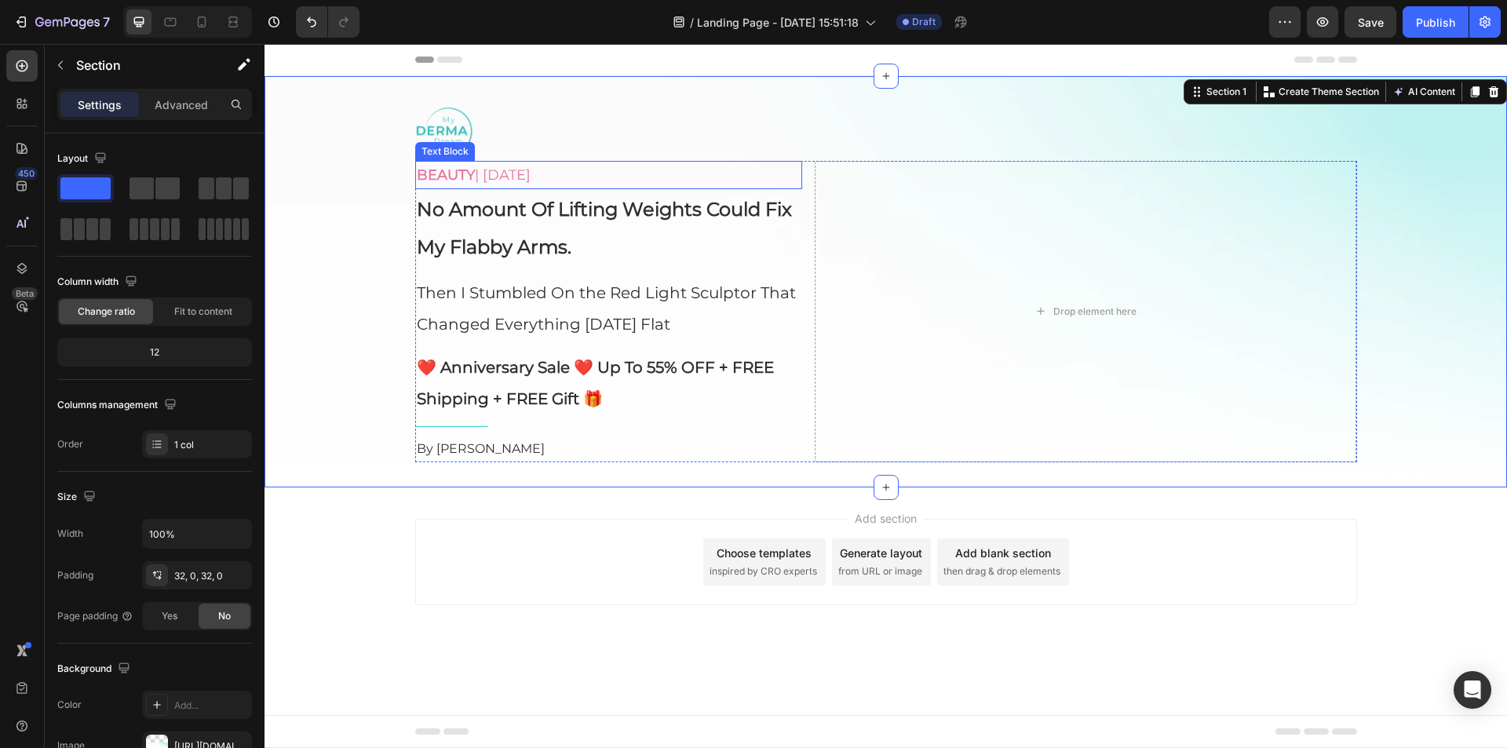
click at [626, 170] on p "BEAUTY | [DATE]" at bounding box center [609, 175] width 384 height 25
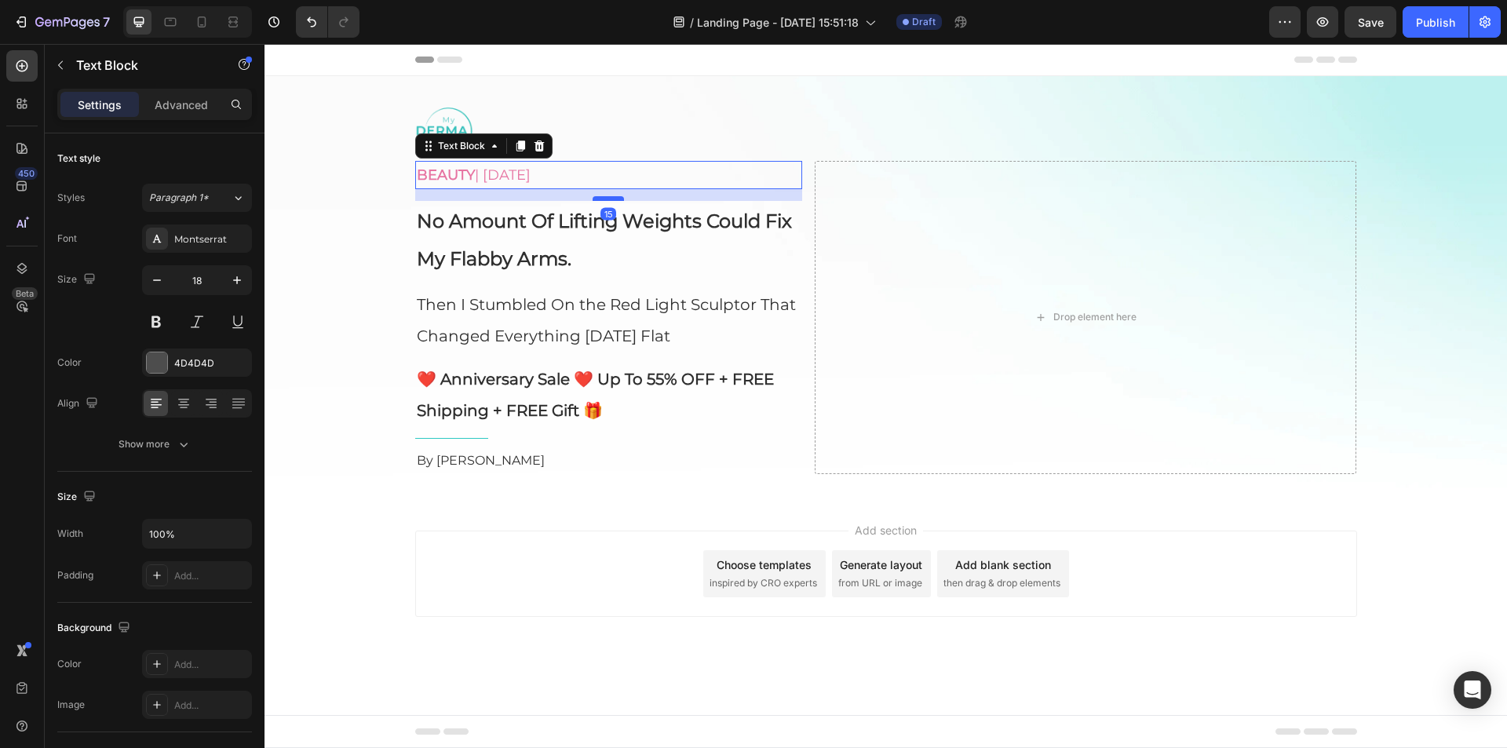
drag, startPoint x: 613, startPoint y: 188, endPoint x: 615, endPoint y: 200, distance: 11.9
click at [615, 200] on div at bounding box center [608, 198] width 31 height 5
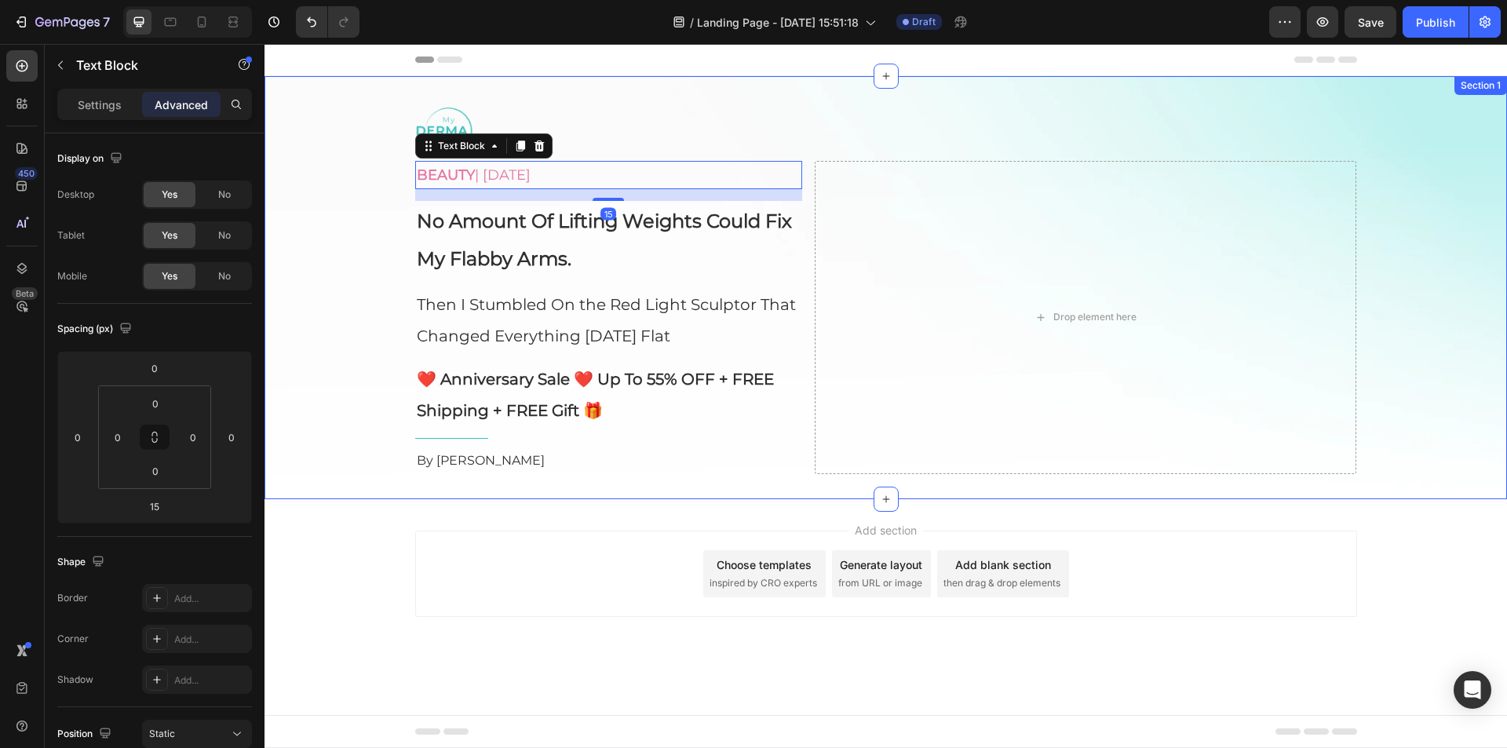
click at [333, 200] on div "Image BEAUTY | [DATE] Text Block 15 No Amount Of Lifting Weights Could Fix My F…" at bounding box center [886, 287] width 1243 height 373
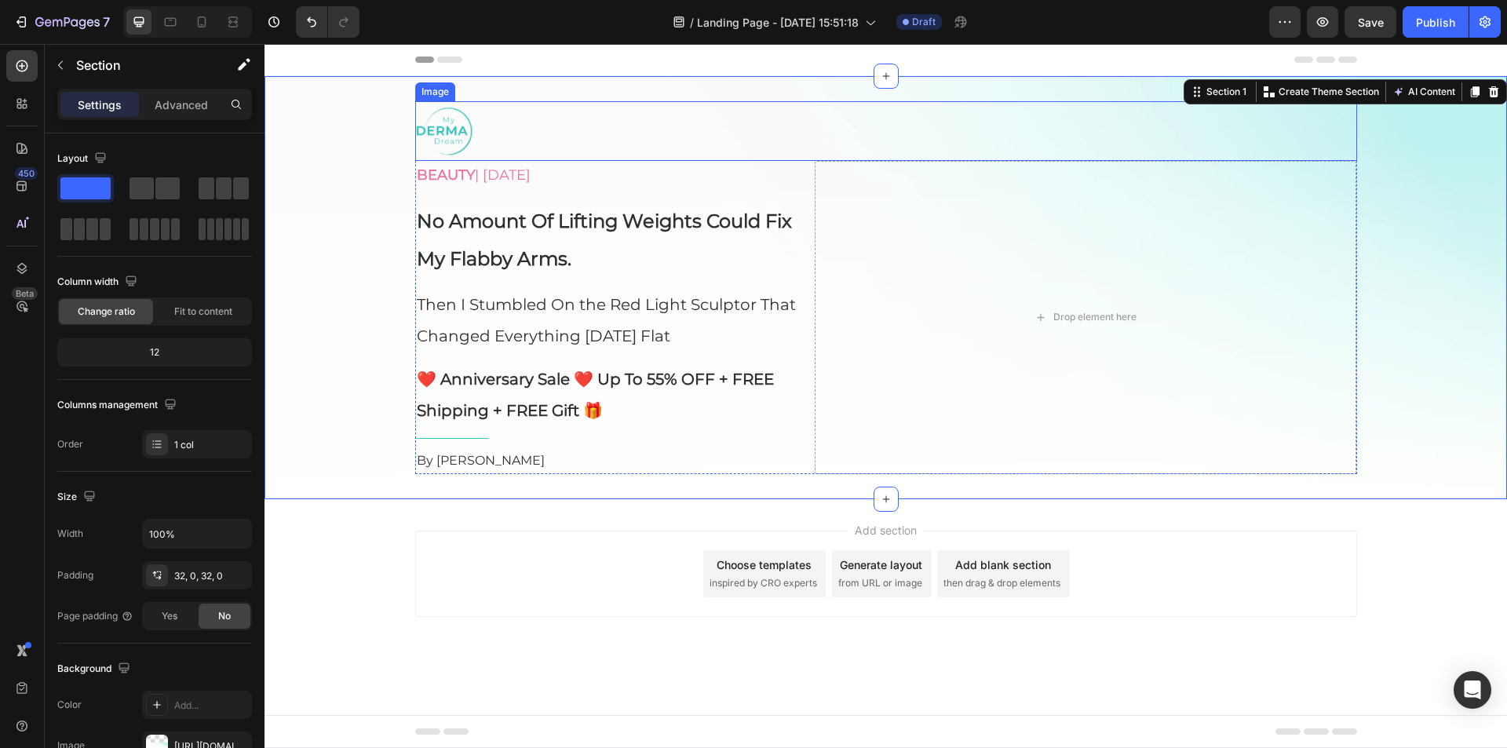
click at [550, 134] on div at bounding box center [886, 131] width 942 height 60
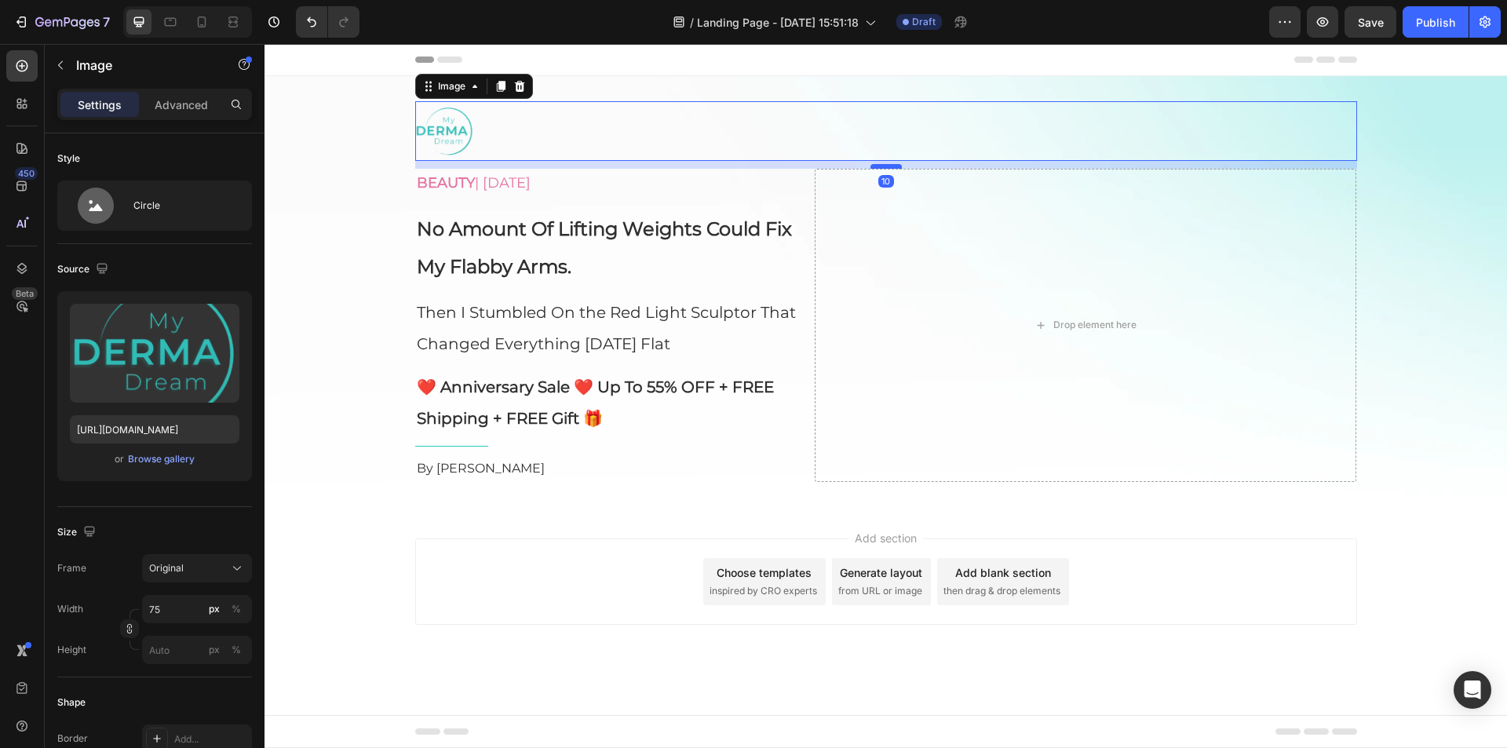
drag, startPoint x: 881, startPoint y: 159, endPoint x: 886, endPoint y: 167, distance: 9.6
click at [886, 167] on div at bounding box center [886, 166] width 31 height 5
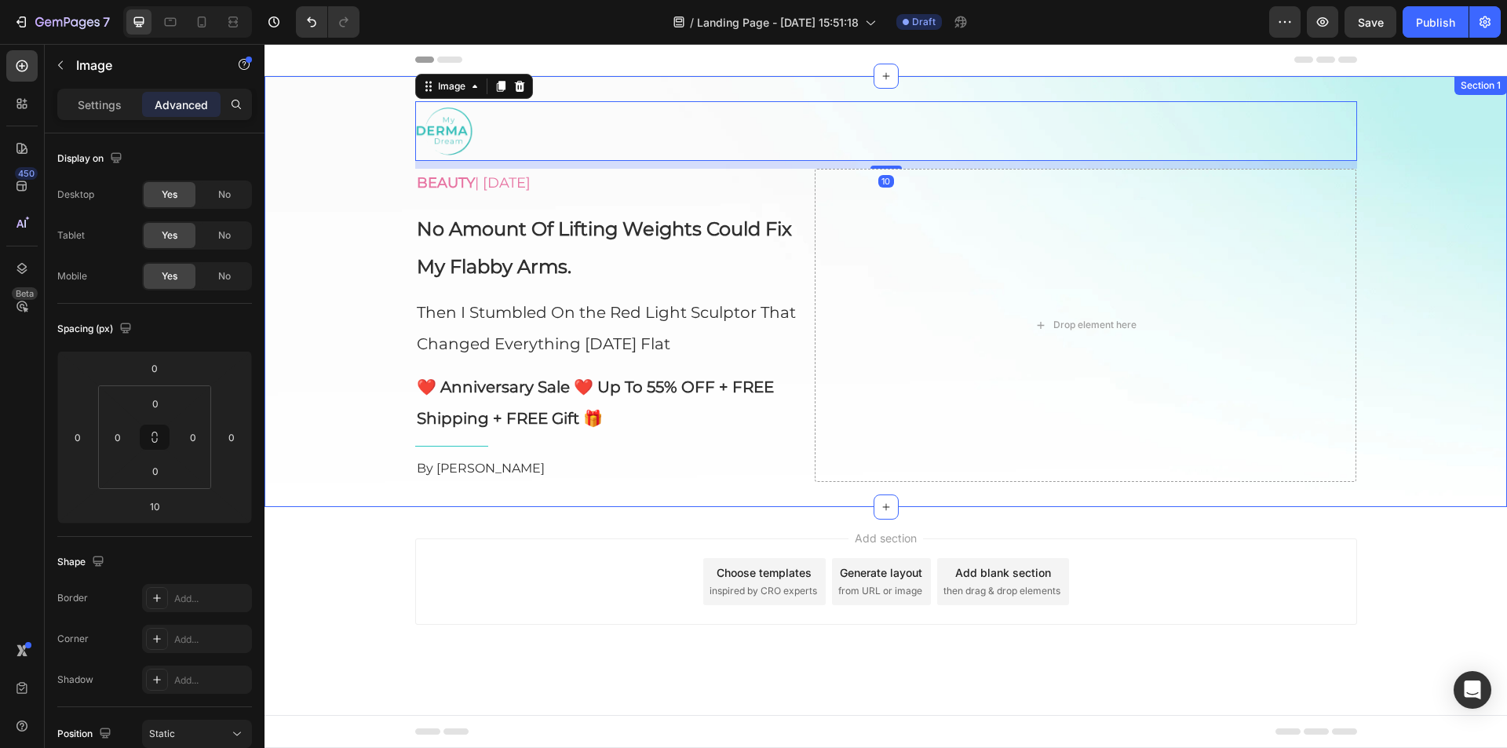
click at [294, 195] on div "Image 10 BEAUTY | [DATE] Text Block No Amount Of Lifting Weights Could Fix My F…" at bounding box center [886, 291] width 1243 height 381
